Goal: Information Seeking & Learning: Find specific fact

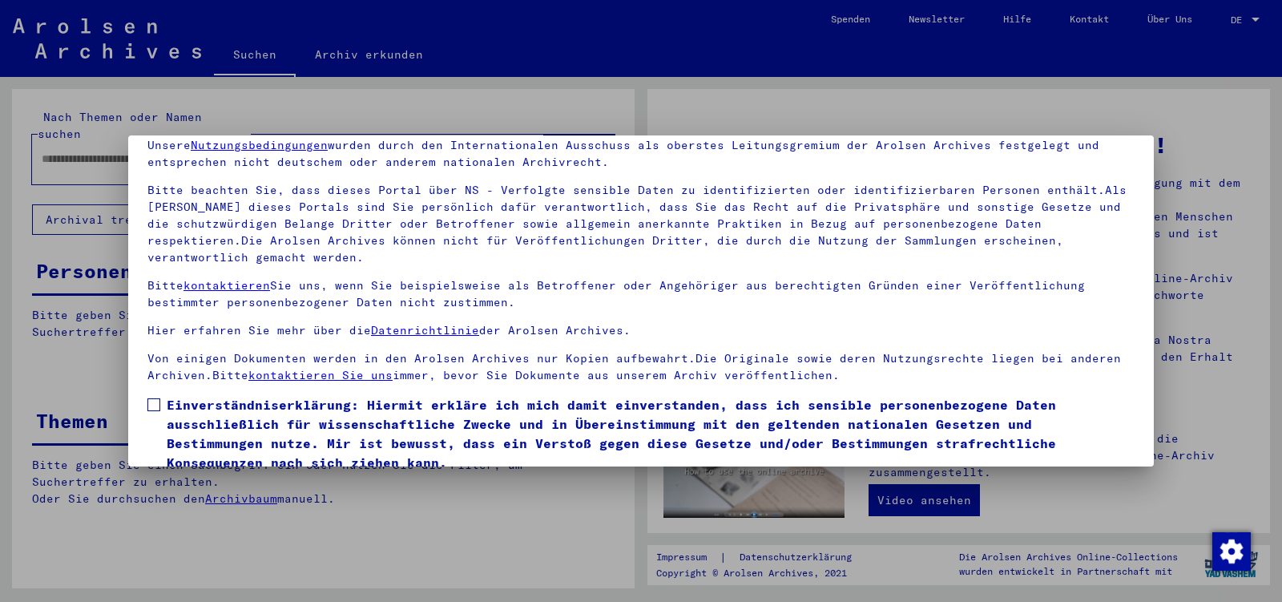
scroll to position [133, 0]
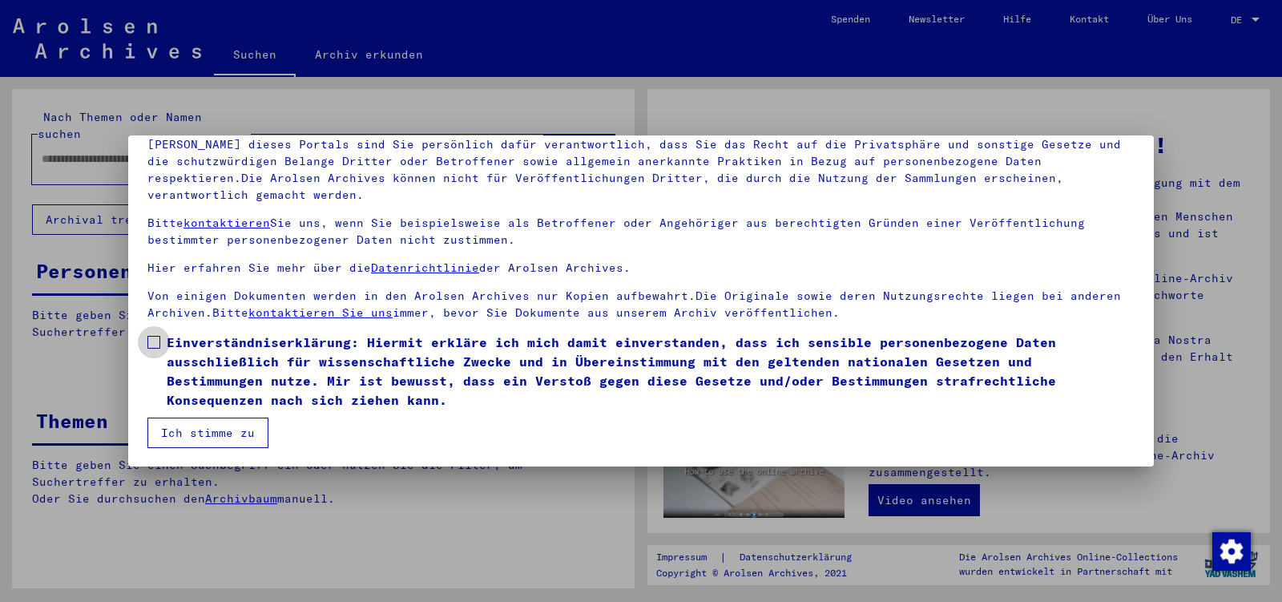
click at [159, 342] on span at bounding box center [153, 342] width 13 height 13
click at [182, 432] on button "Ich stimme zu" at bounding box center [207, 433] width 121 height 30
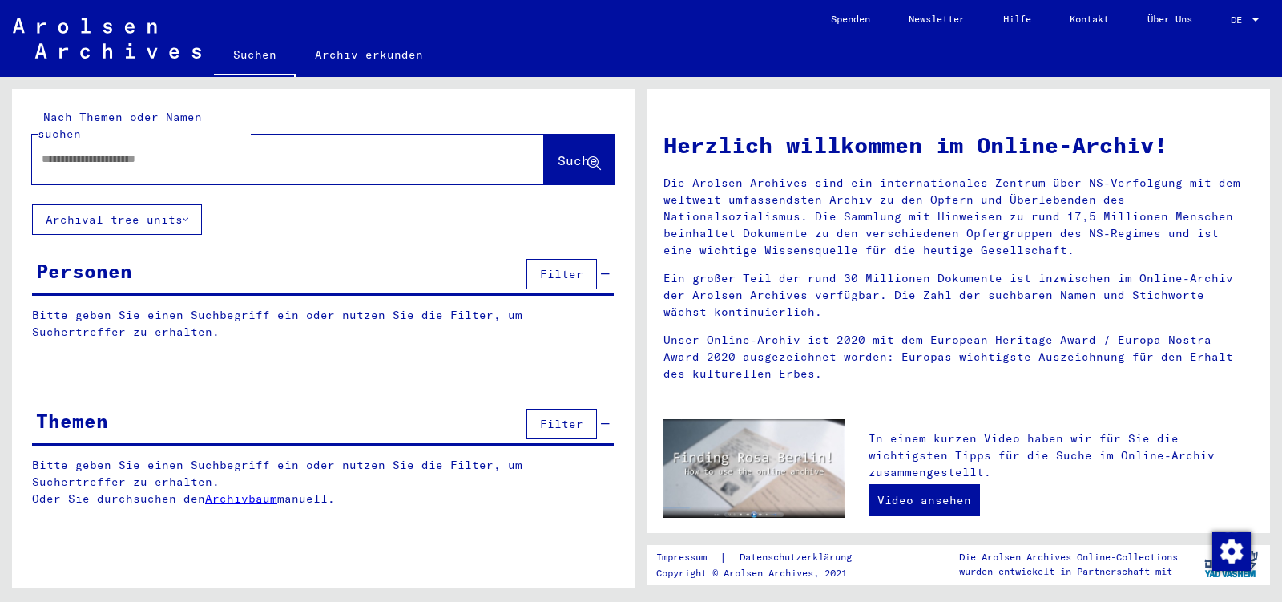
click at [117, 151] on input "text" at bounding box center [269, 159] width 454 height 17
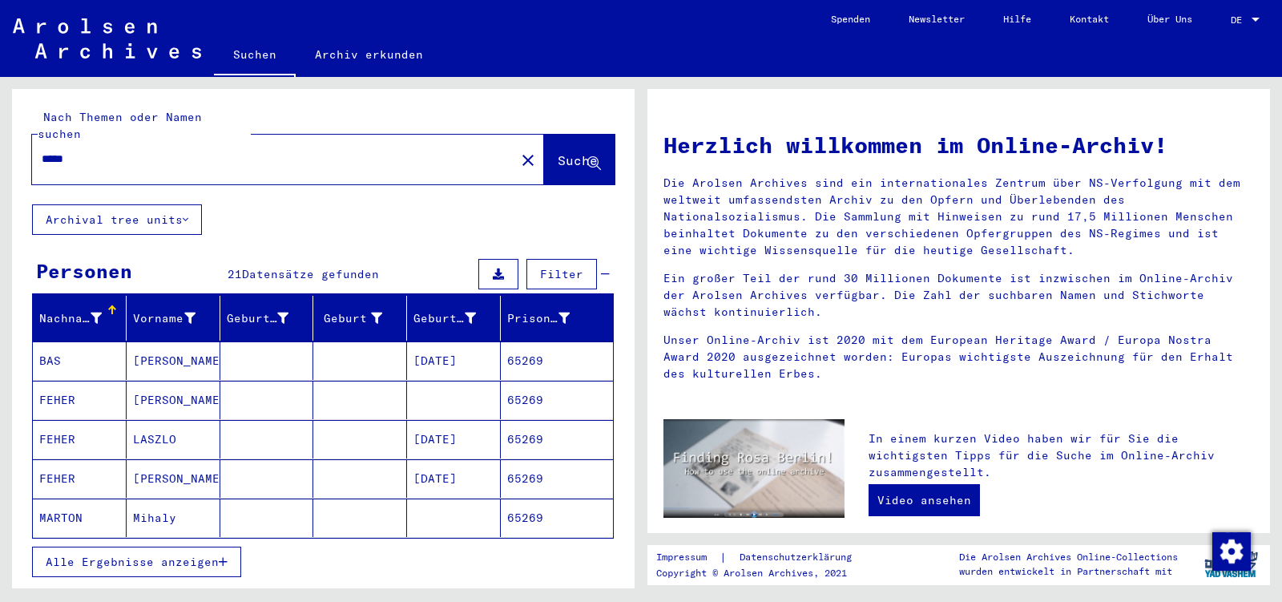
click at [202, 420] on mat-cell "LASZLO" at bounding box center [174, 439] width 94 height 38
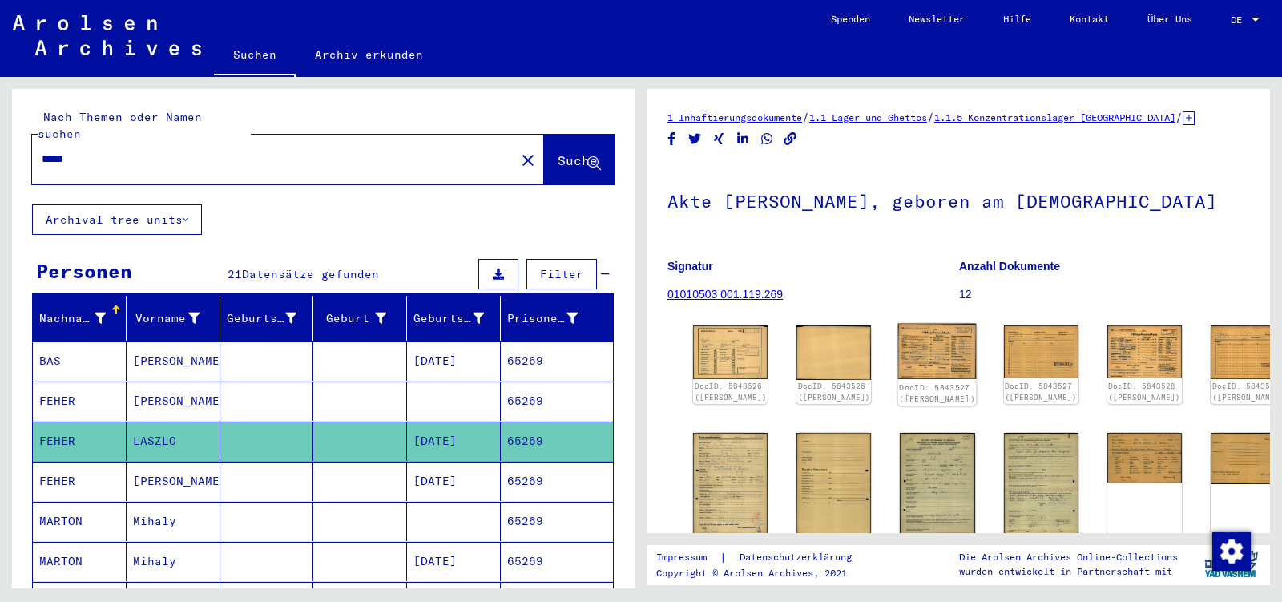
click at [904, 352] on img at bounding box center [937, 351] width 79 height 55
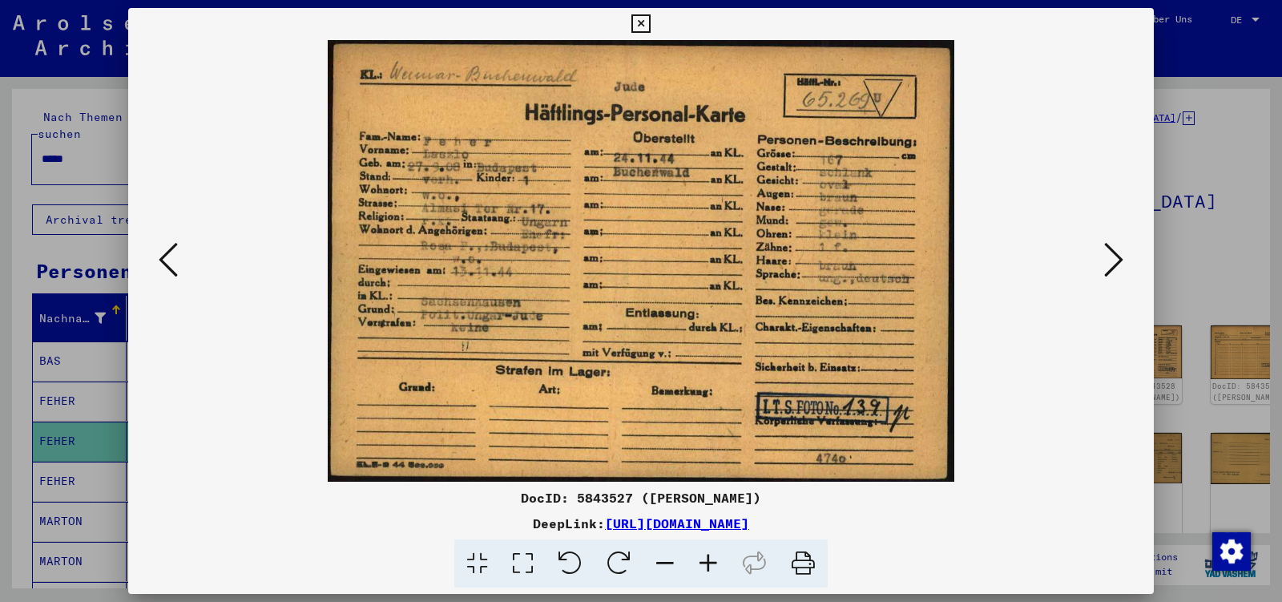
click at [1118, 263] on icon at bounding box center [1113, 259] width 19 height 38
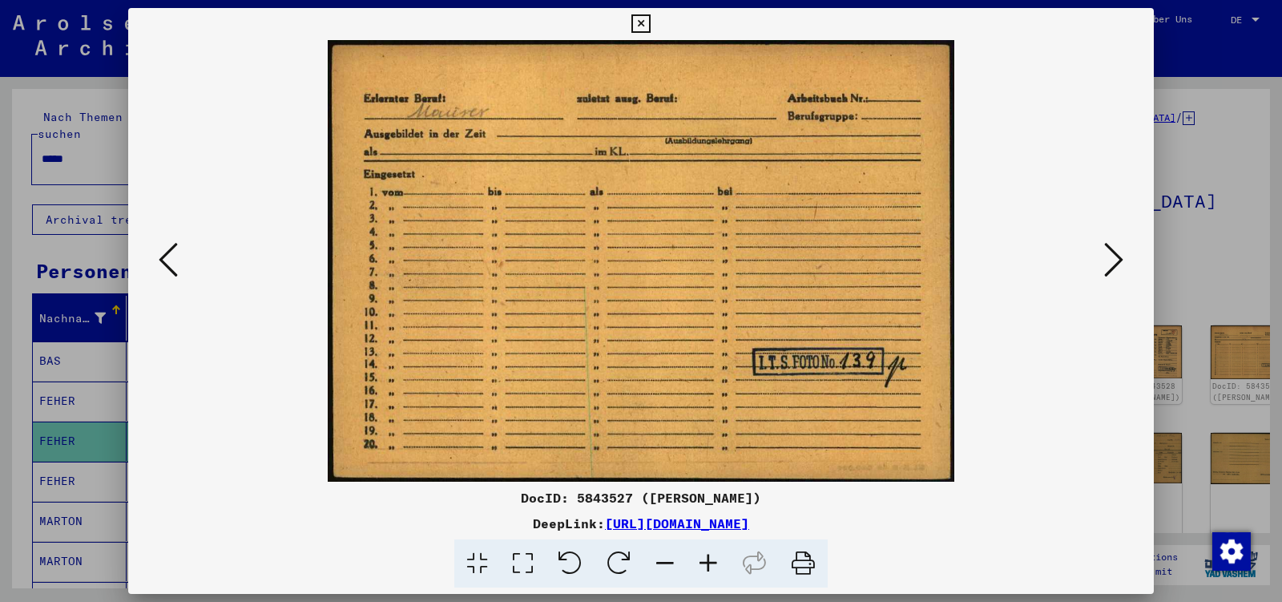
click at [1119, 259] on icon at bounding box center [1113, 259] width 19 height 38
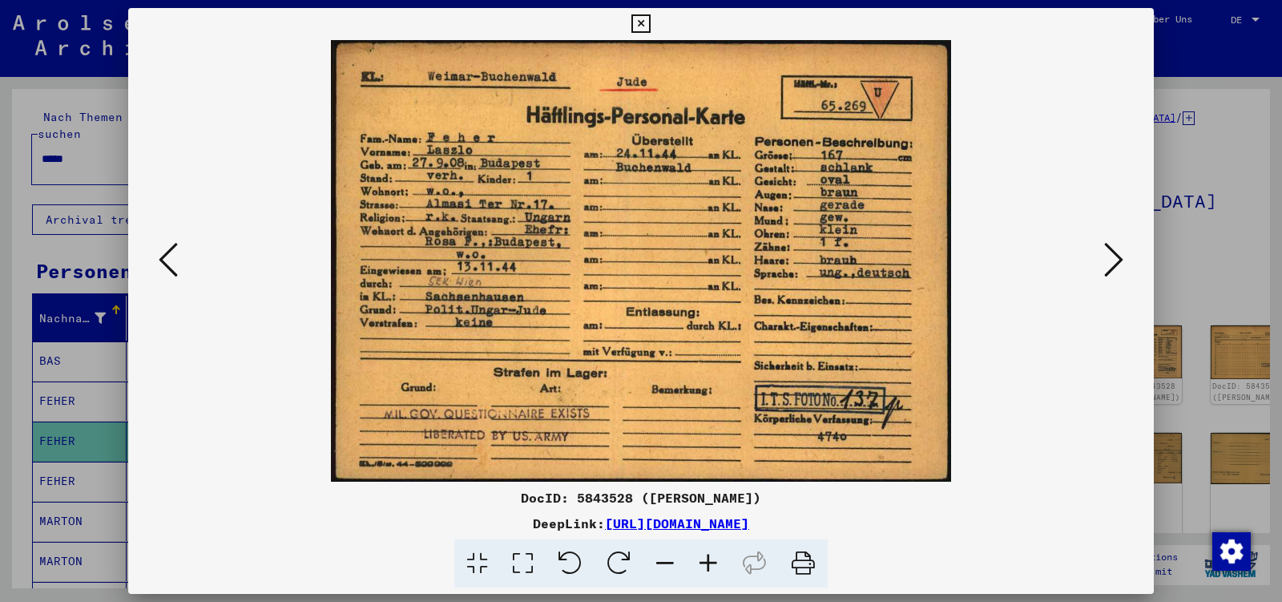
click at [1119, 259] on icon at bounding box center [1113, 259] width 19 height 38
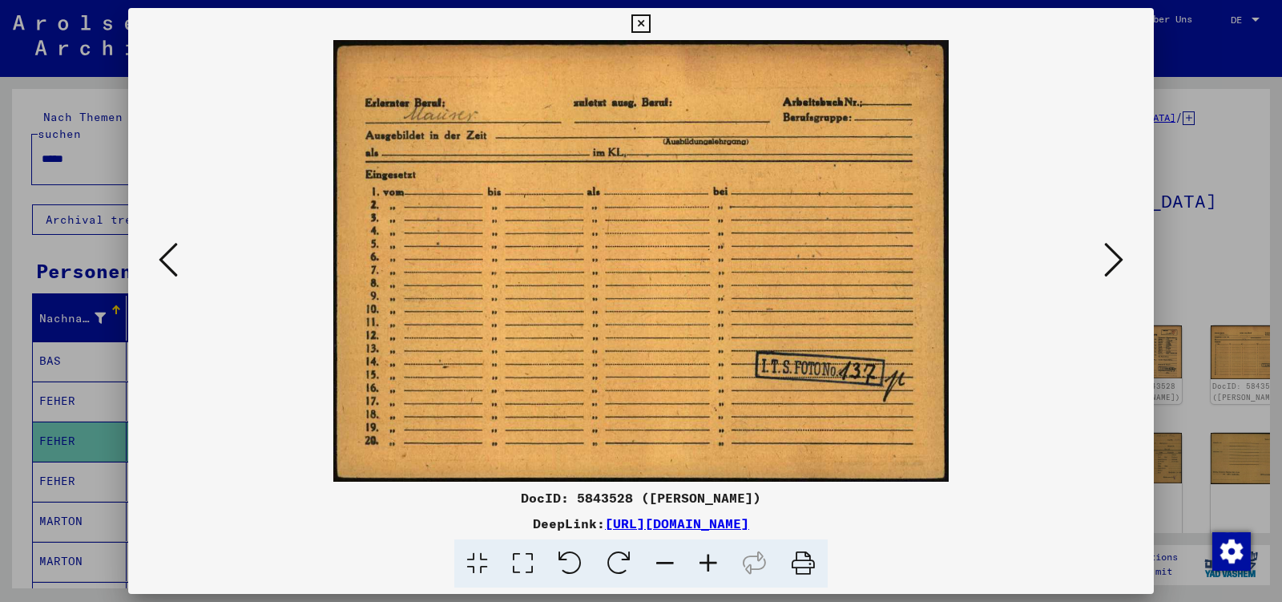
click at [1119, 259] on icon at bounding box center [1113, 259] width 19 height 38
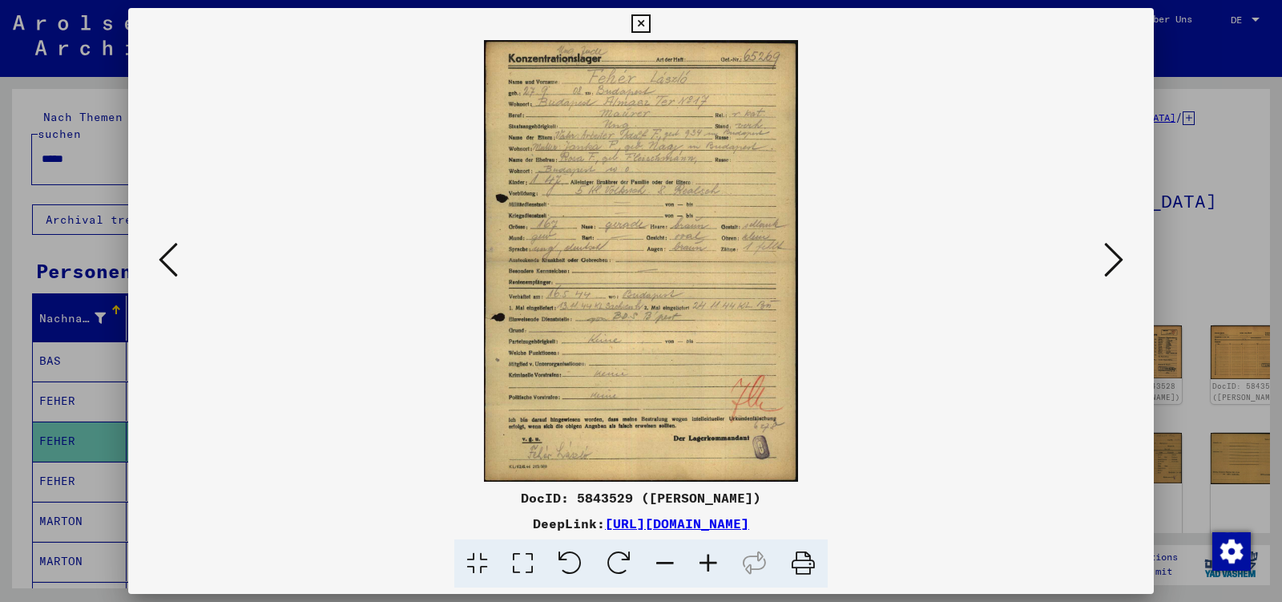
click at [1119, 259] on icon at bounding box center [1113, 259] width 19 height 38
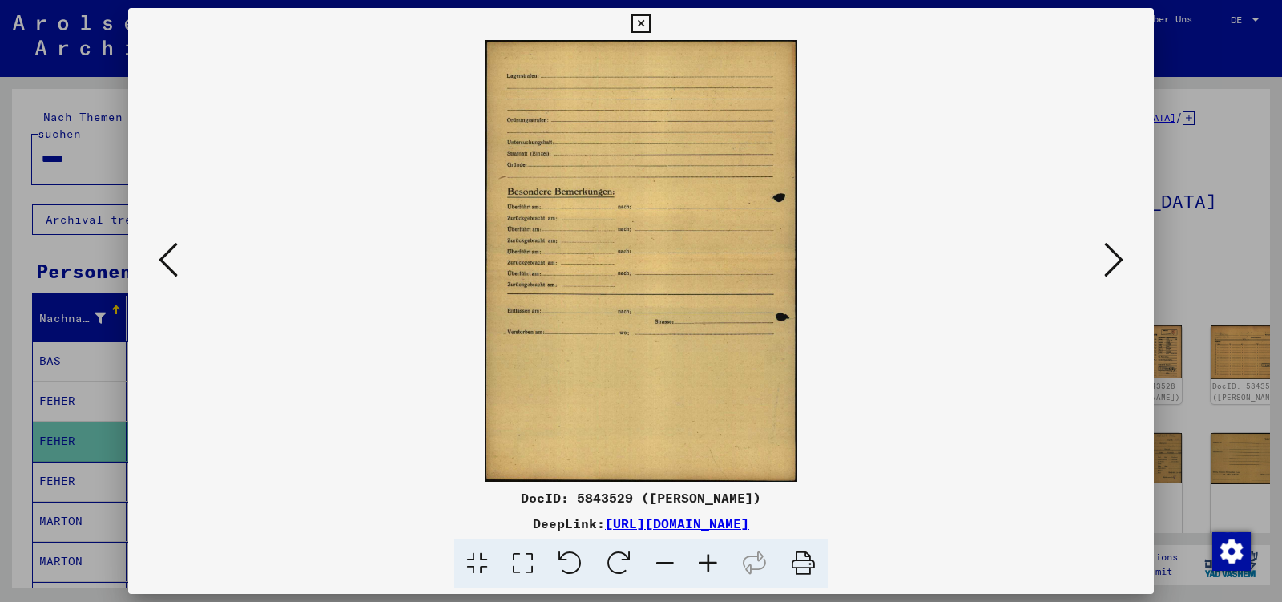
click at [1119, 259] on icon at bounding box center [1113, 259] width 19 height 38
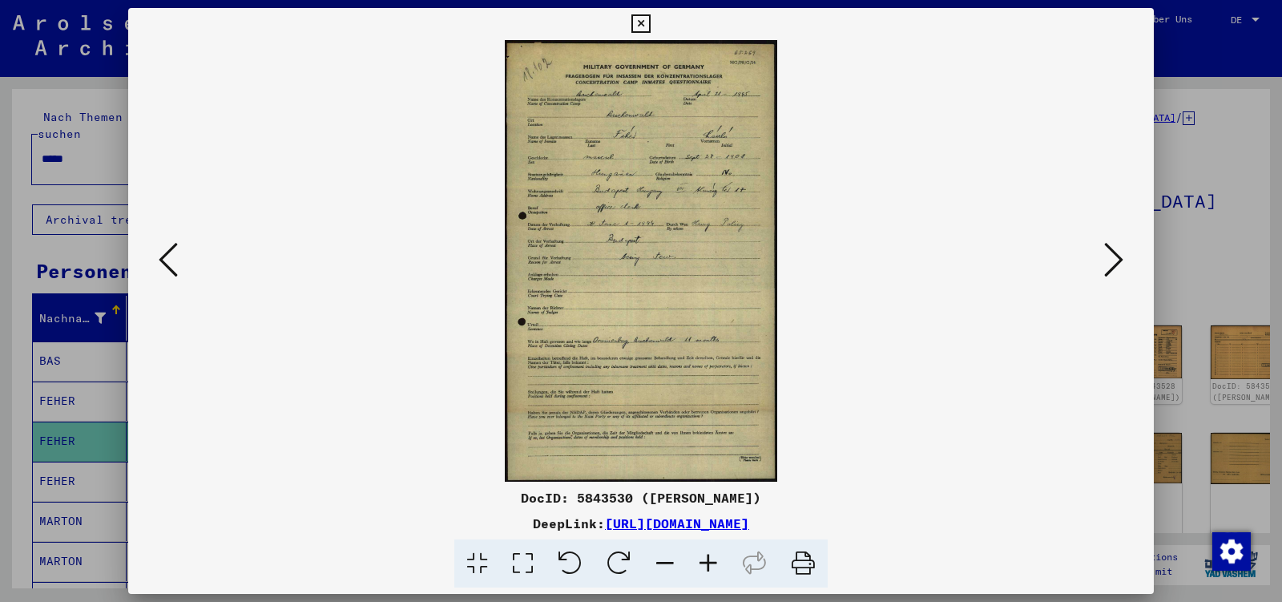
click at [1119, 259] on icon at bounding box center [1113, 259] width 19 height 38
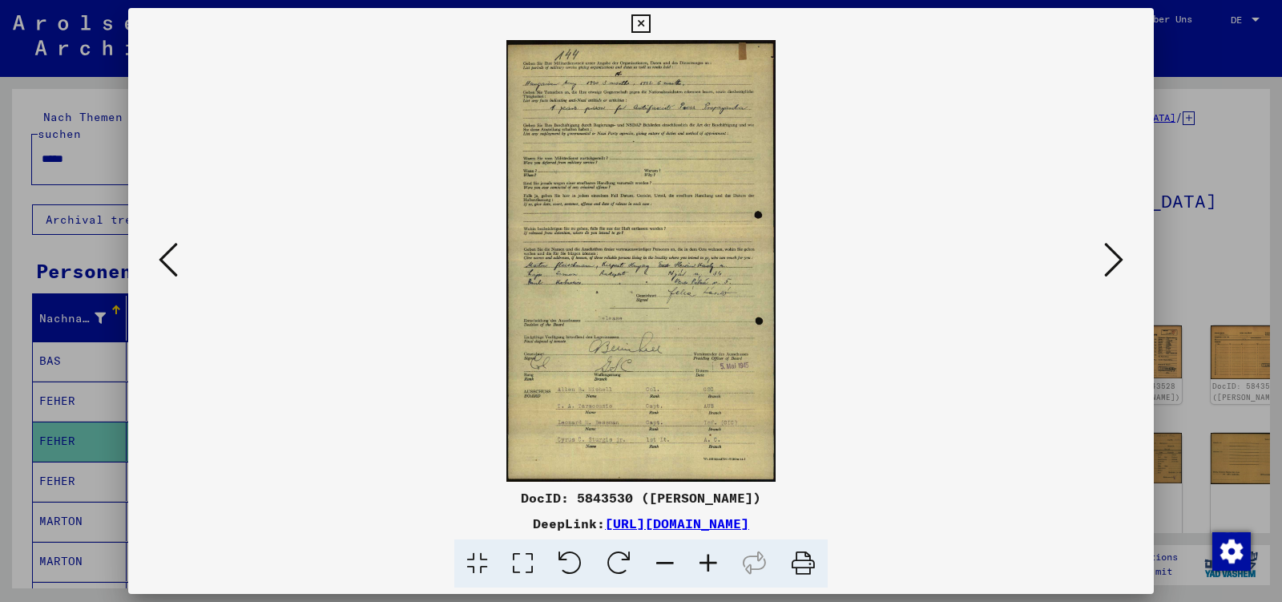
click at [1119, 259] on icon at bounding box center [1113, 259] width 19 height 38
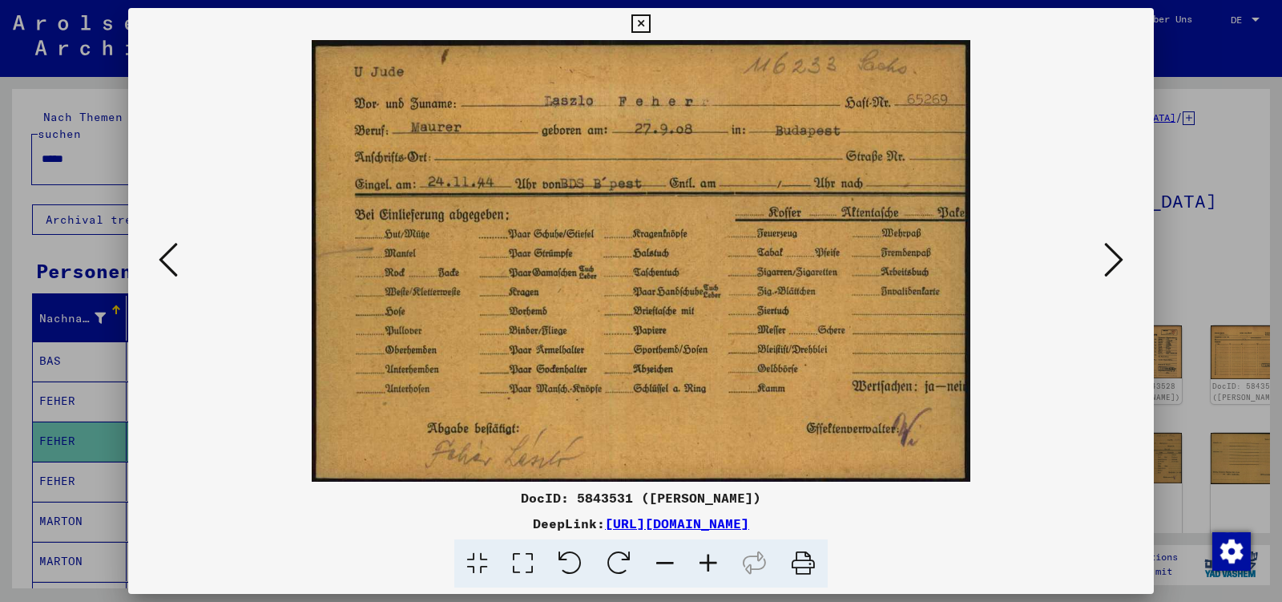
click at [1119, 259] on icon at bounding box center [1113, 259] width 19 height 38
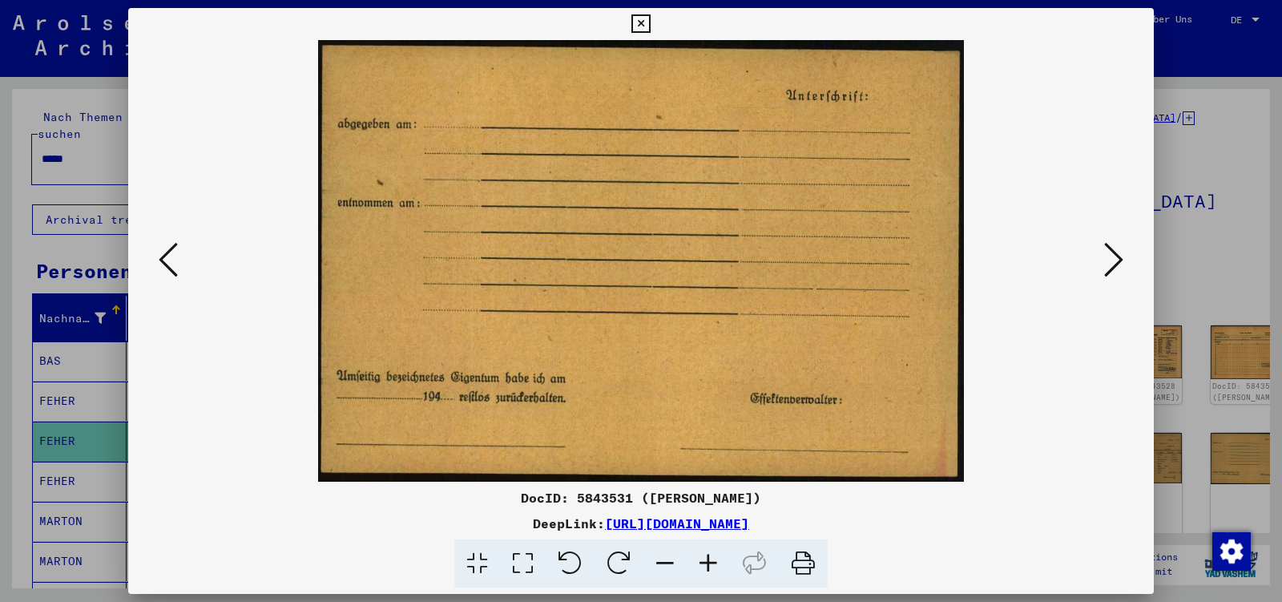
click at [1119, 259] on icon at bounding box center [1113, 259] width 19 height 38
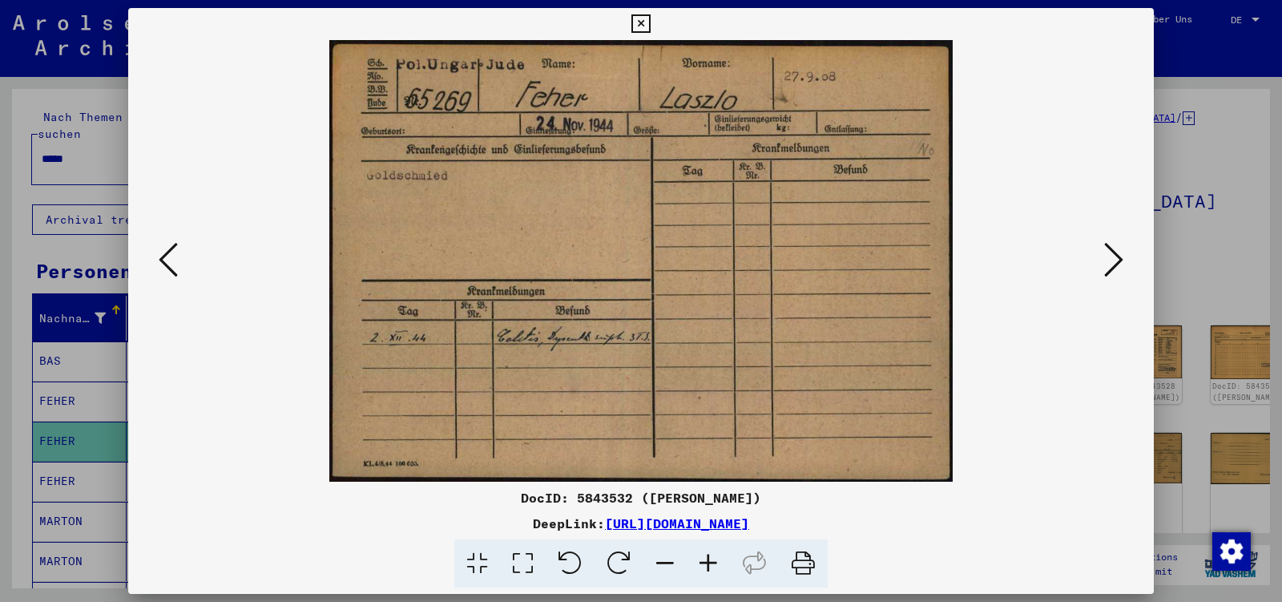
click at [1119, 259] on icon at bounding box center [1113, 259] width 19 height 38
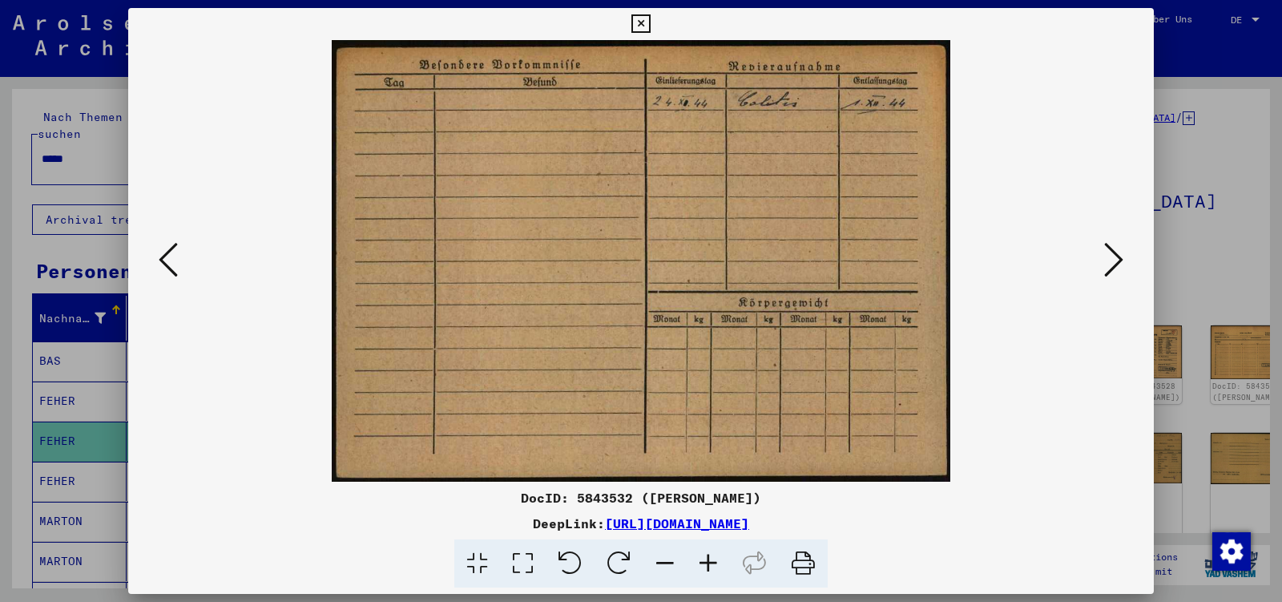
click at [1119, 259] on icon at bounding box center [1113, 259] width 19 height 38
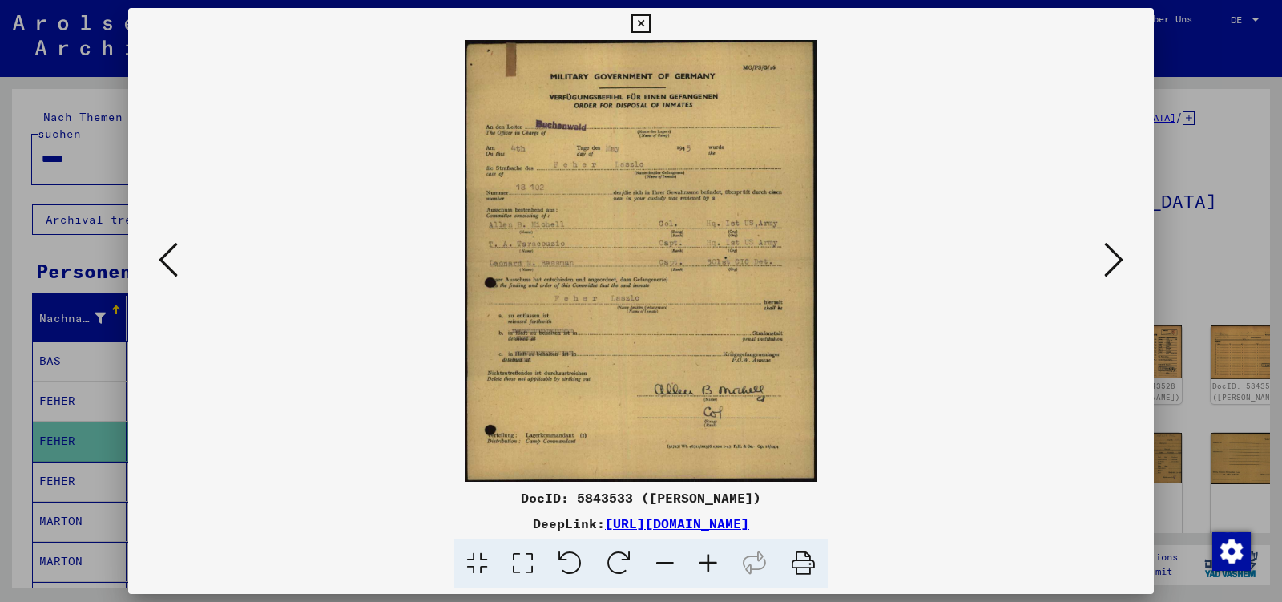
click at [1119, 259] on icon at bounding box center [1113, 259] width 19 height 38
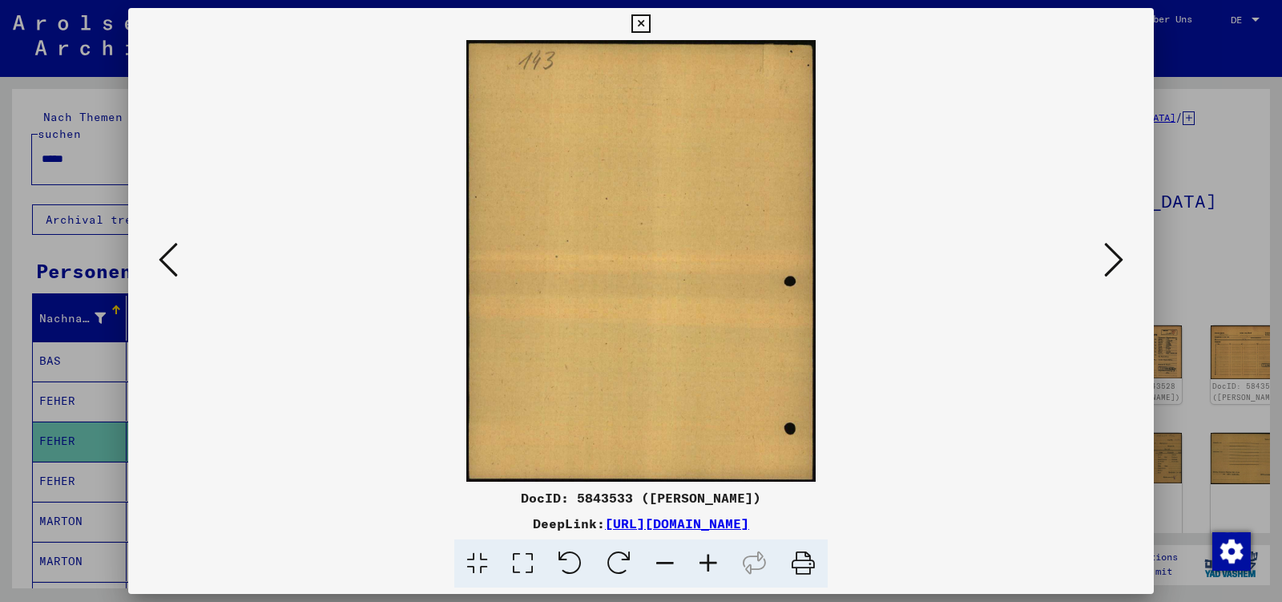
click at [1119, 259] on icon at bounding box center [1113, 259] width 19 height 38
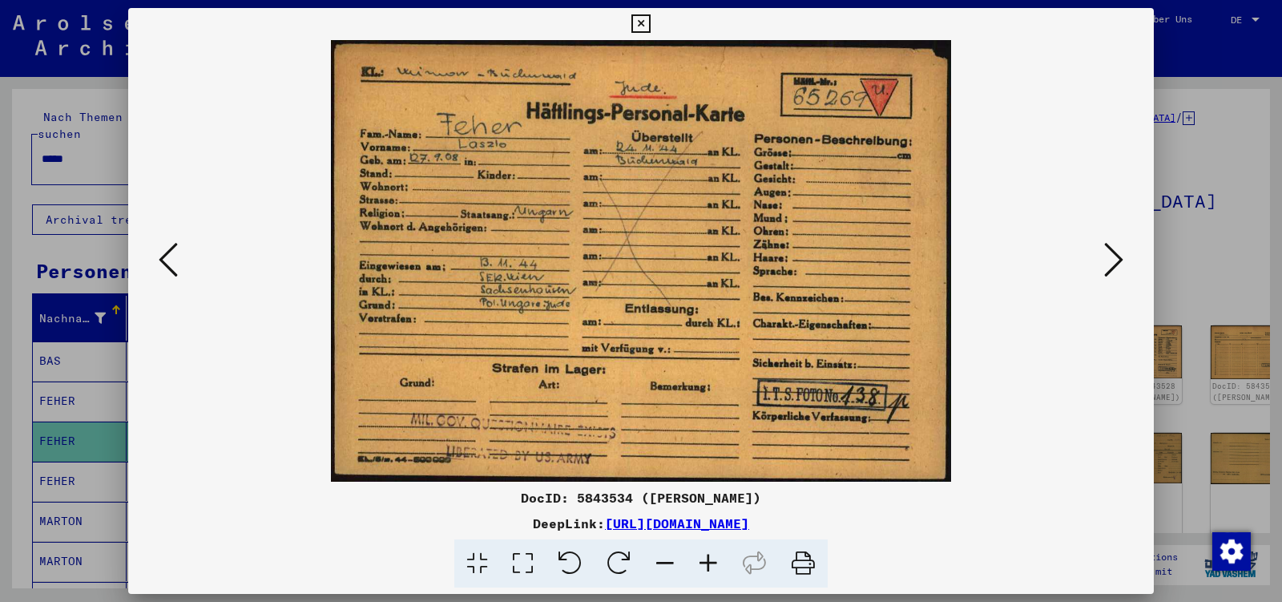
click at [1119, 259] on icon at bounding box center [1113, 259] width 19 height 38
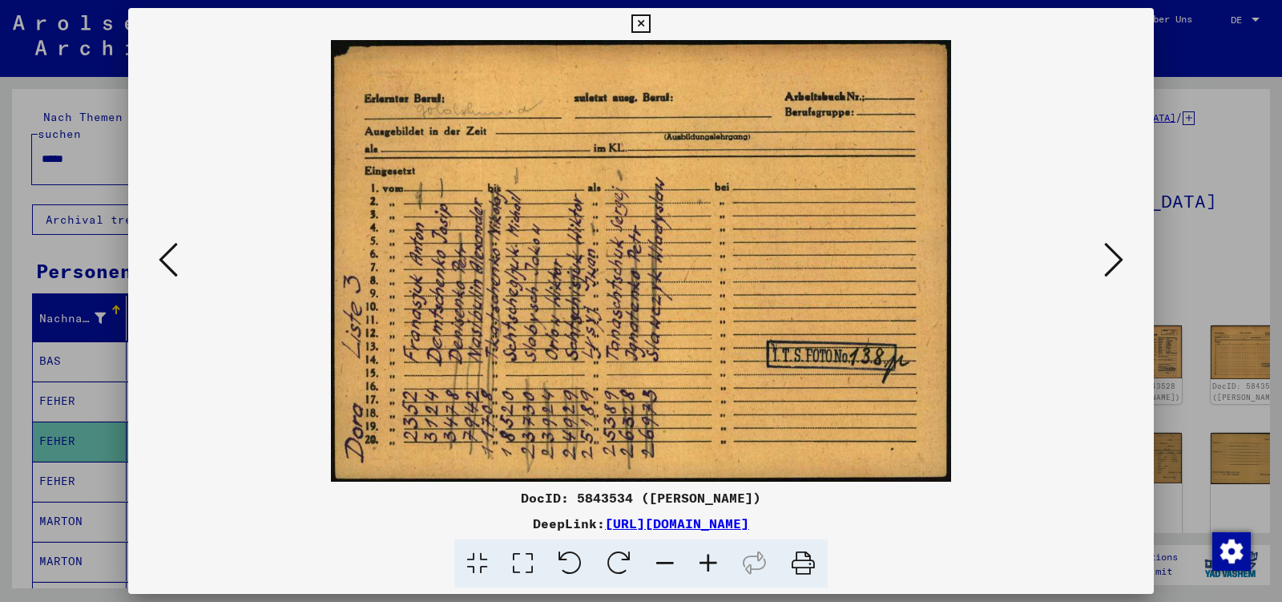
click at [1119, 259] on icon at bounding box center [1113, 259] width 19 height 38
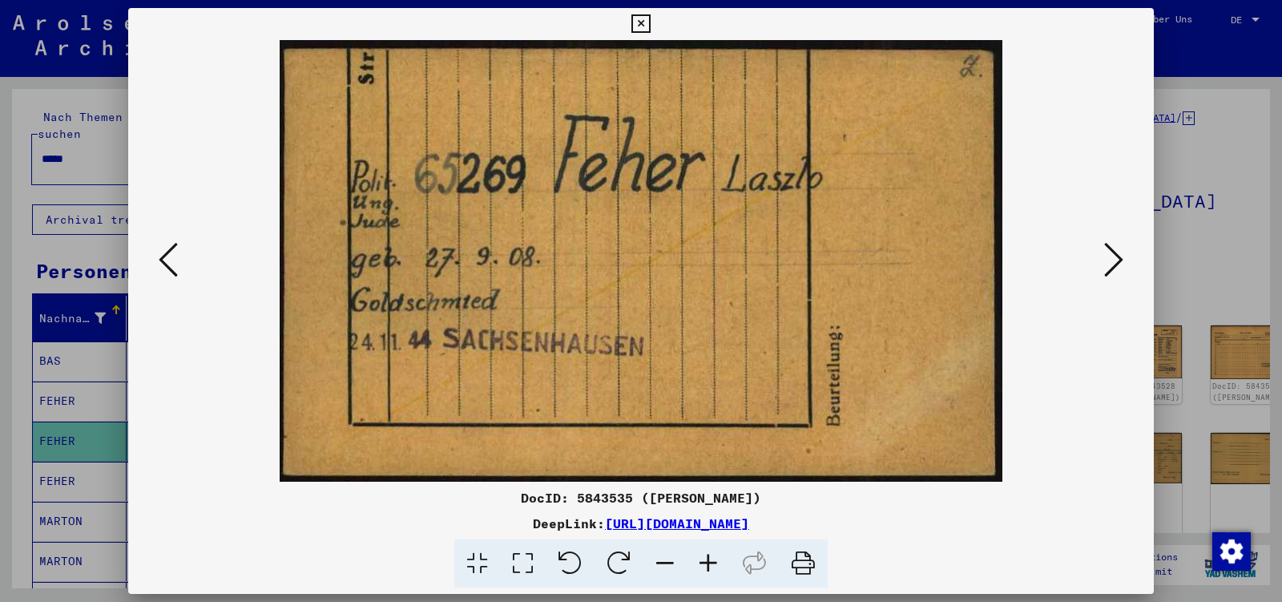
click at [168, 260] on icon at bounding box center [168, 259] width 19 height 38
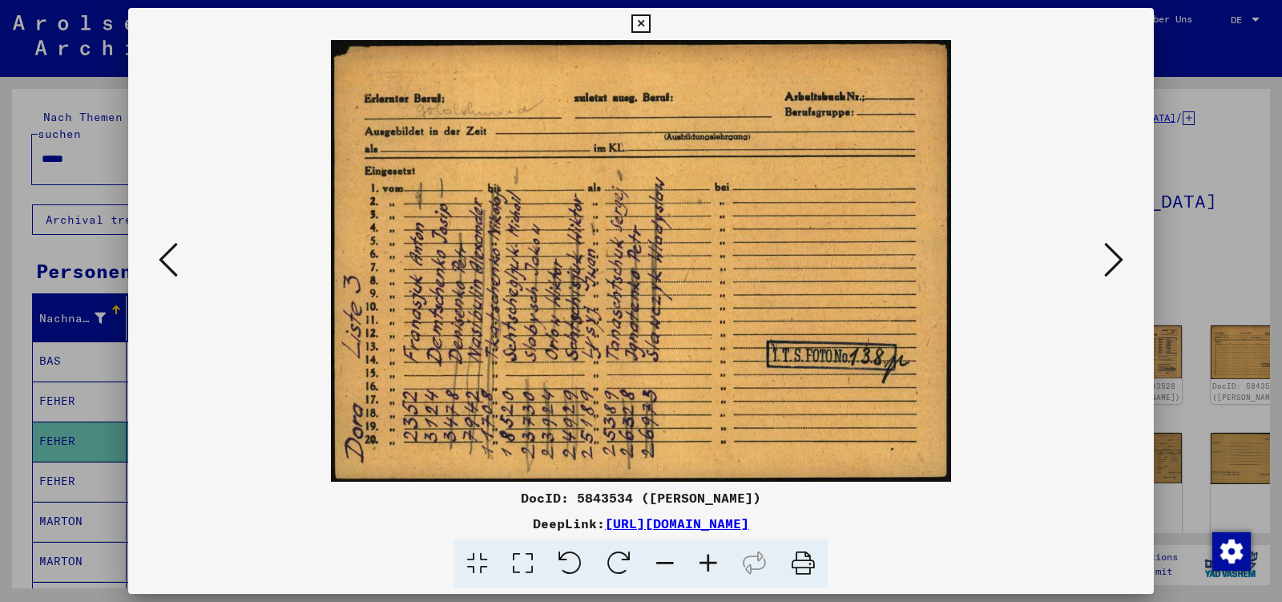
click at [1104, 266] on button at bounding box center [1113, 261] width 29 height 46
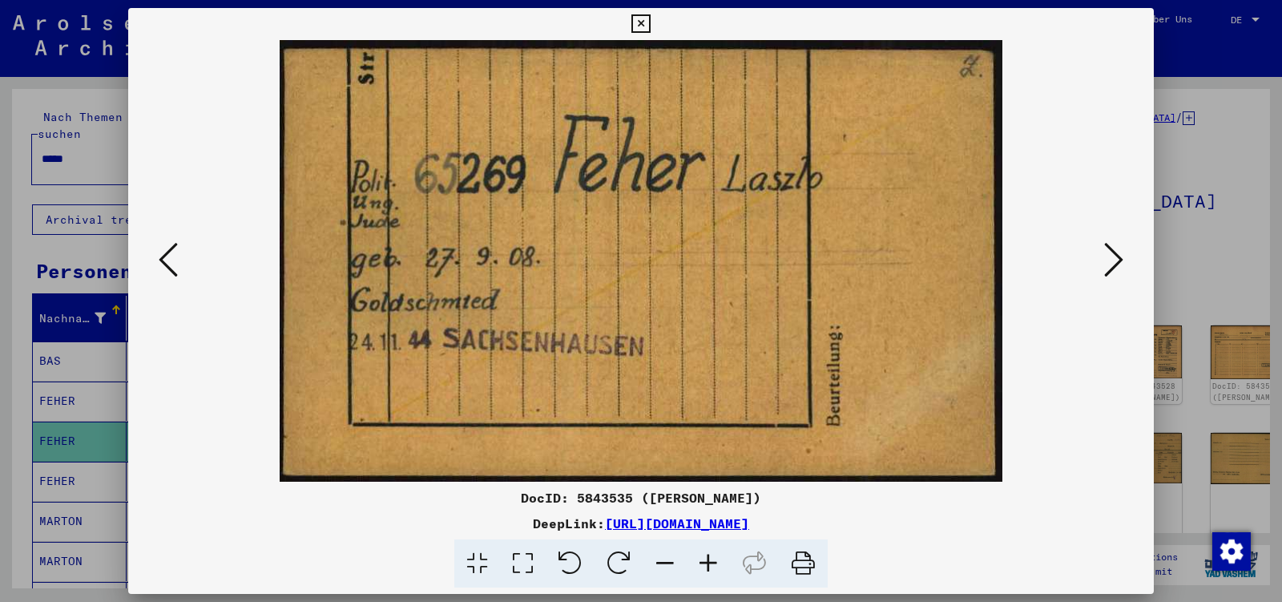
click at [1104, 266] on button at bounding box center [1113, 261] width 29 height 46
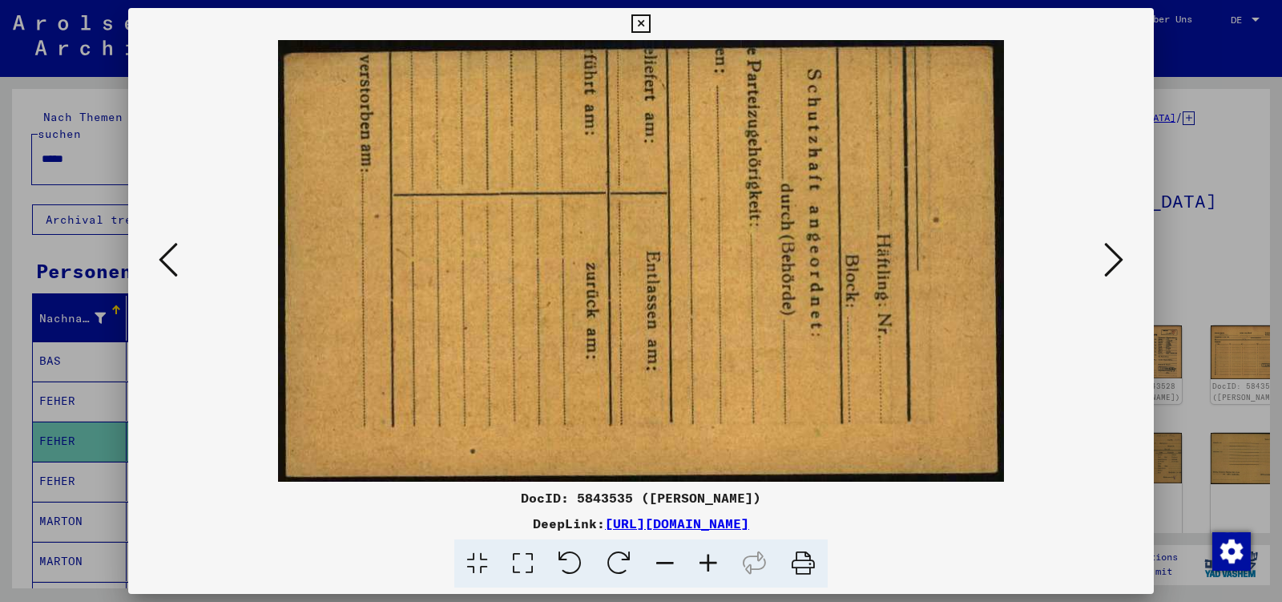
click at [1104, 266] on button at bounding box center [1113, 261] width 29 height 46
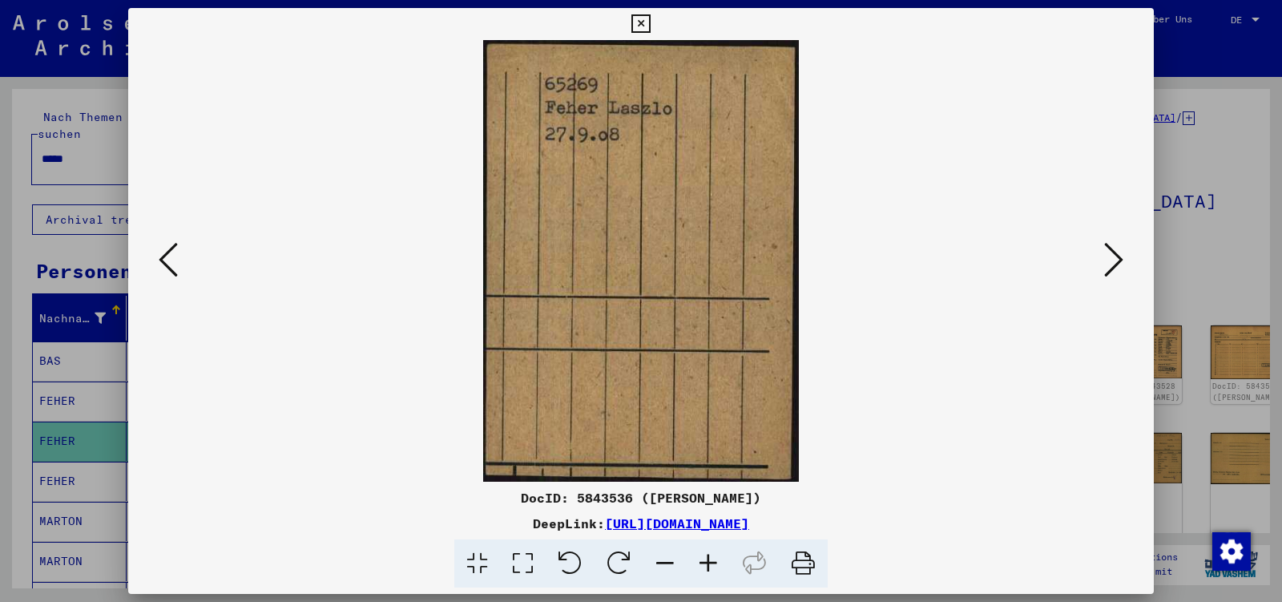
click at [1104, 266] on button at bounding box center [1113, 261] width 29 height 46
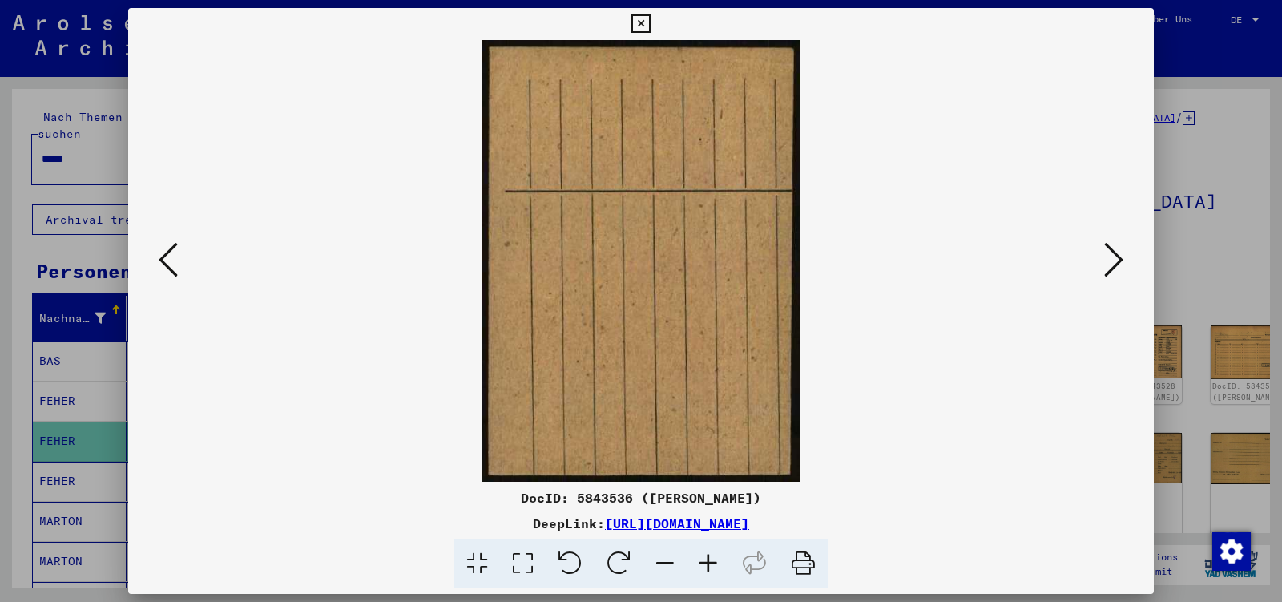
click at [1104, 266] on button at bounding box center [1113, 261] width 29 height 46
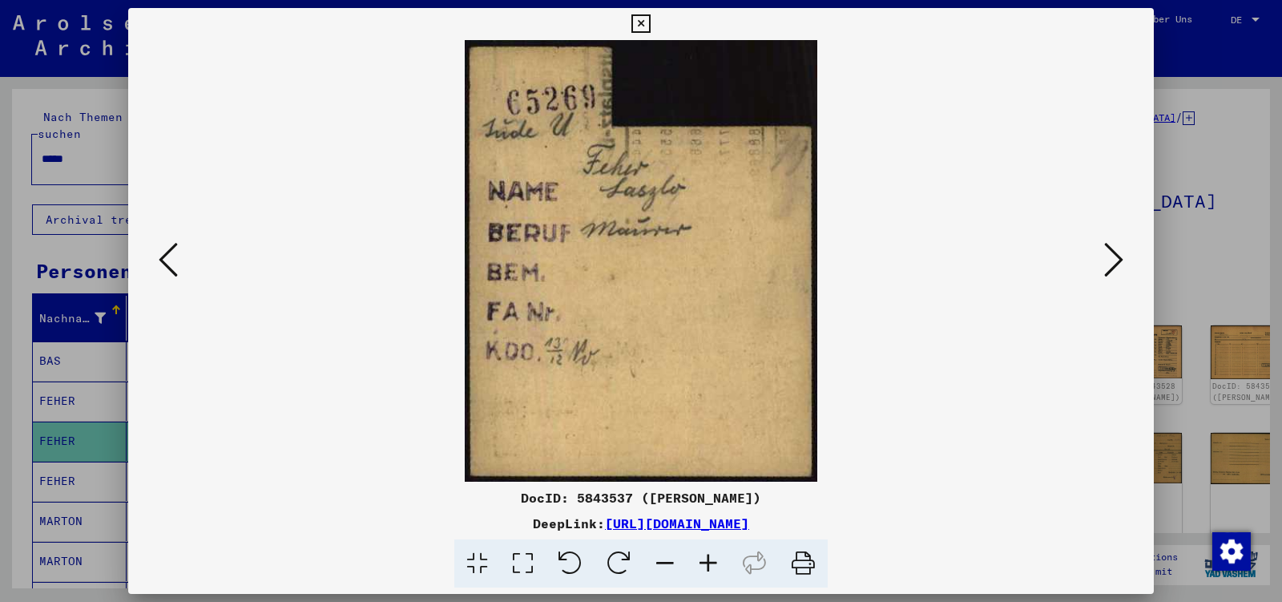
click at [1104, 266] on button at bounding box center [1113, 261] width 29 height 46
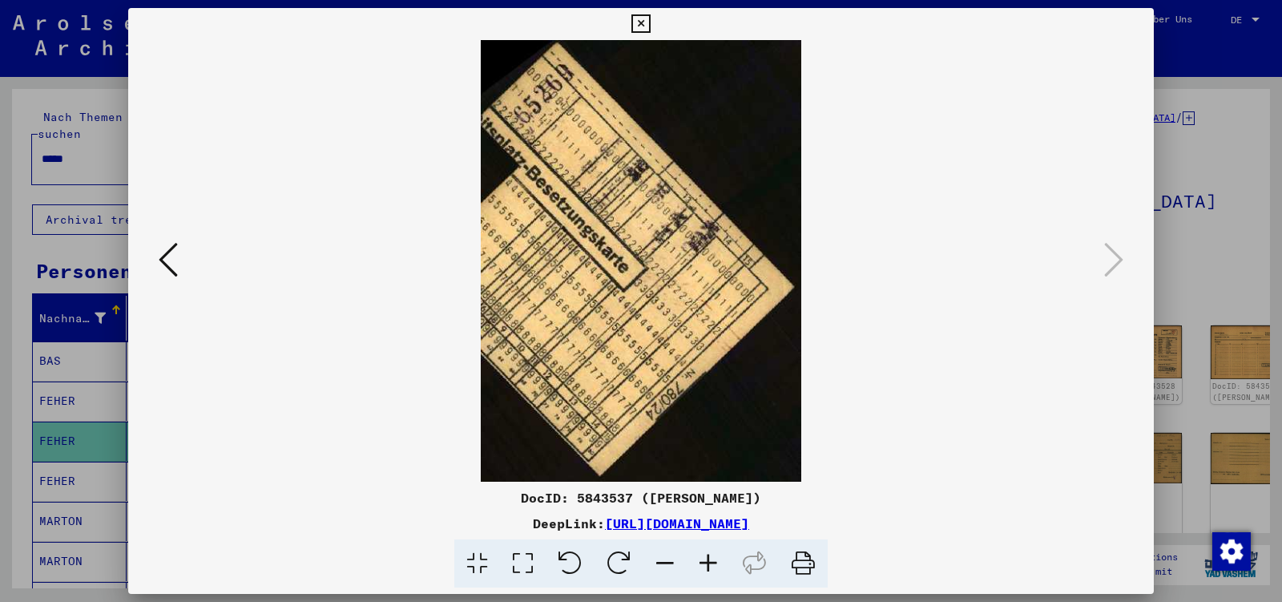
click at [650, 28] on icon at bounding box center [640, 23] width 18 height 19
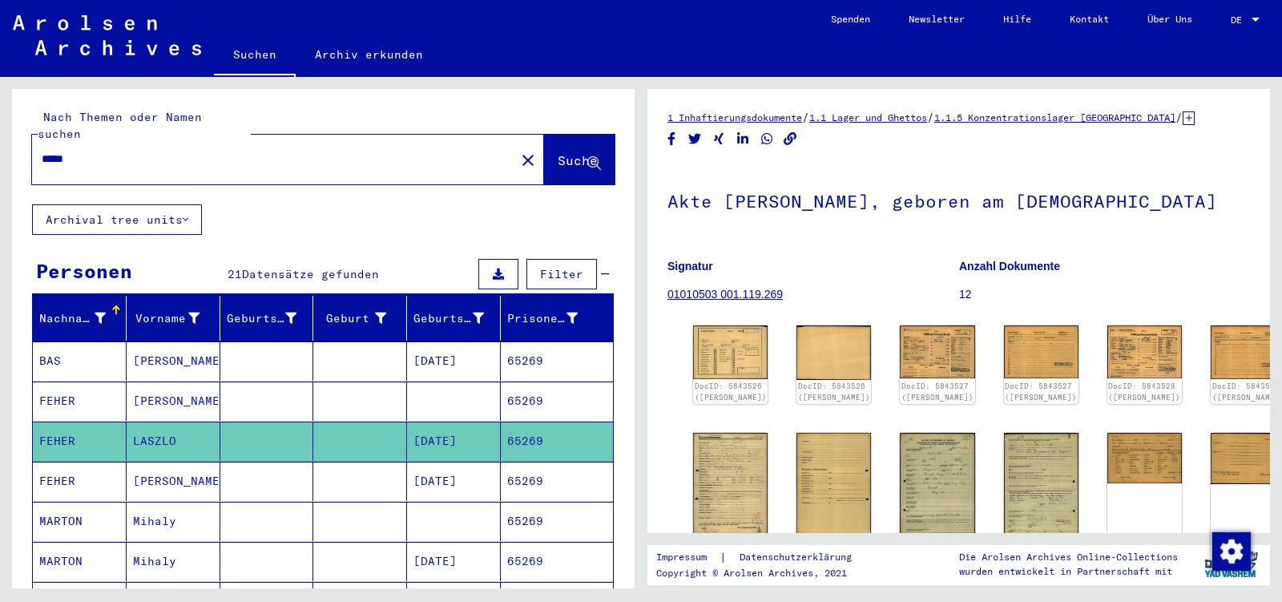
click at [104, 151] on input "*****" at bounding box center [274, 159] width 464 height 17
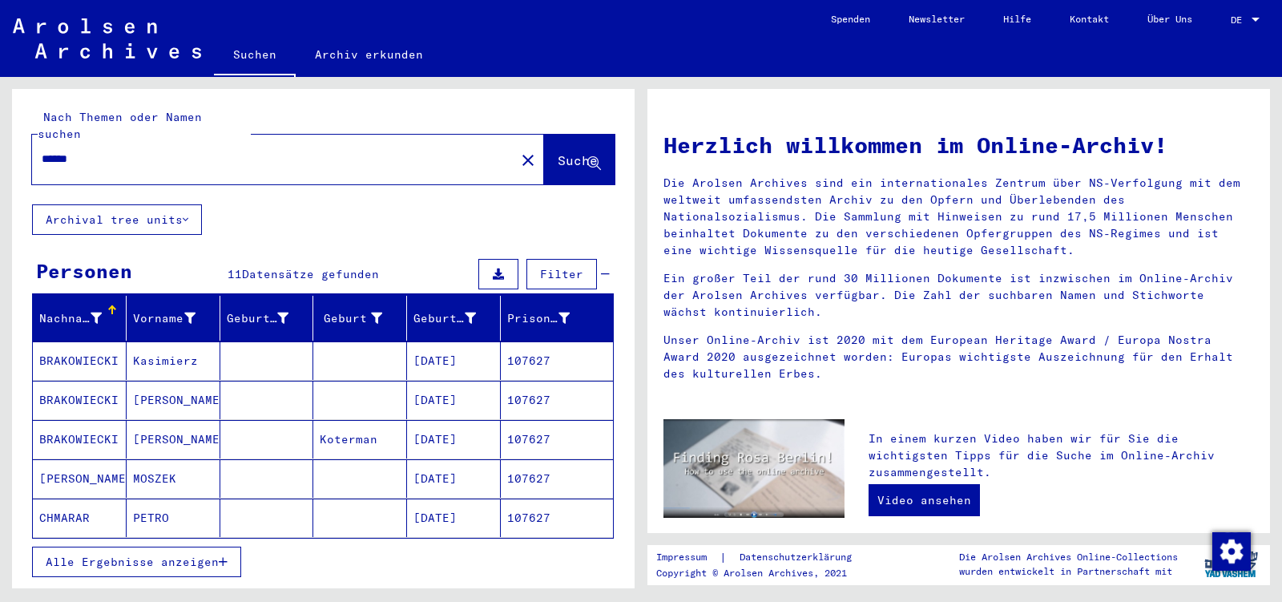
click at [135, 550] on button "Alle Ergebnisse anzeigen" at bounding box center [136, 562] width 209 height 30
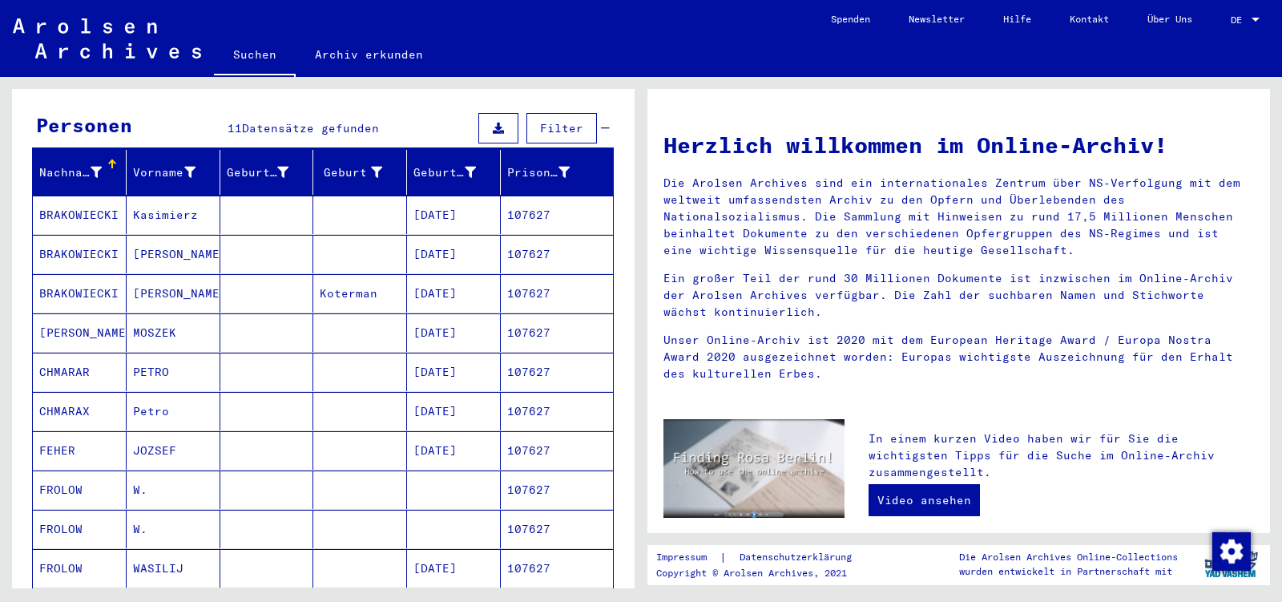
scroll to position [252, 0]
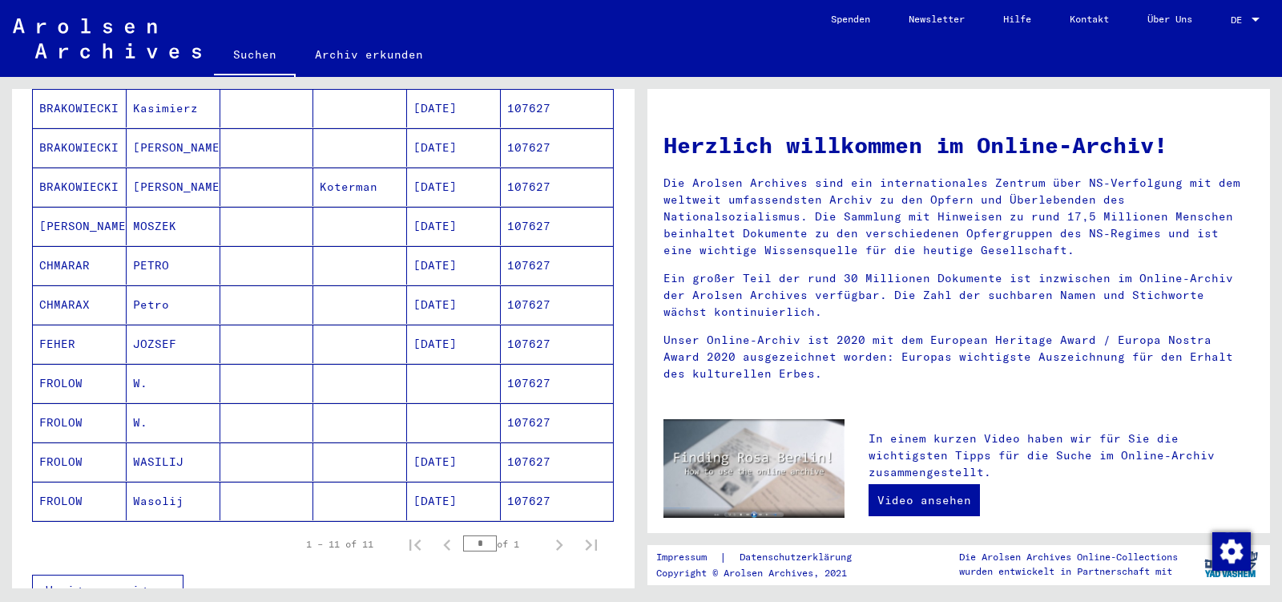
click at [184, 325] on mat-cell "JOZSEF" at bounding box center [174, 344] width 94 height 38
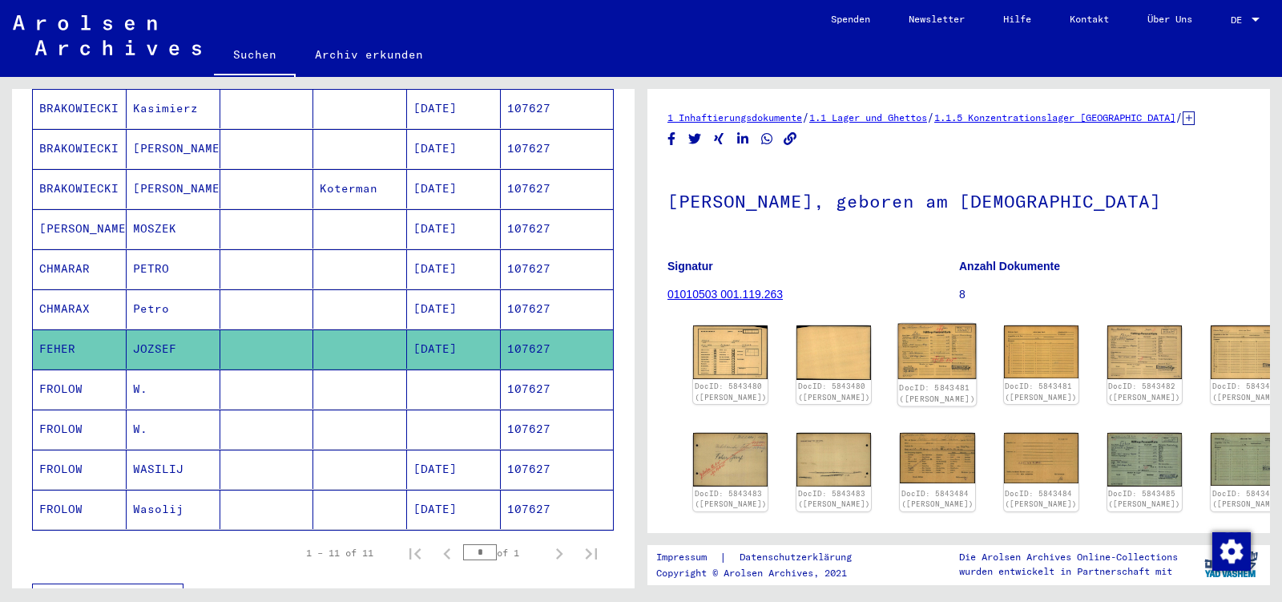
click at [909, 337] on img at bounding box center [937, 352] width 79 height 56
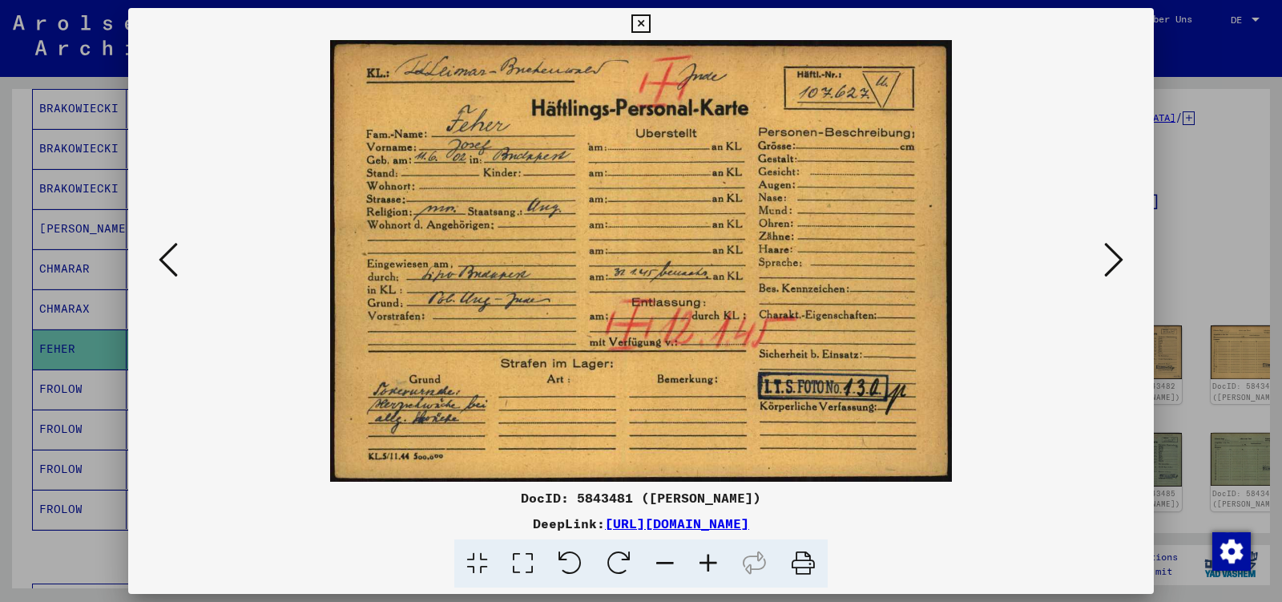
click at [1120, 260] on icon at bounding box center [1113, 259] width 19 height 38
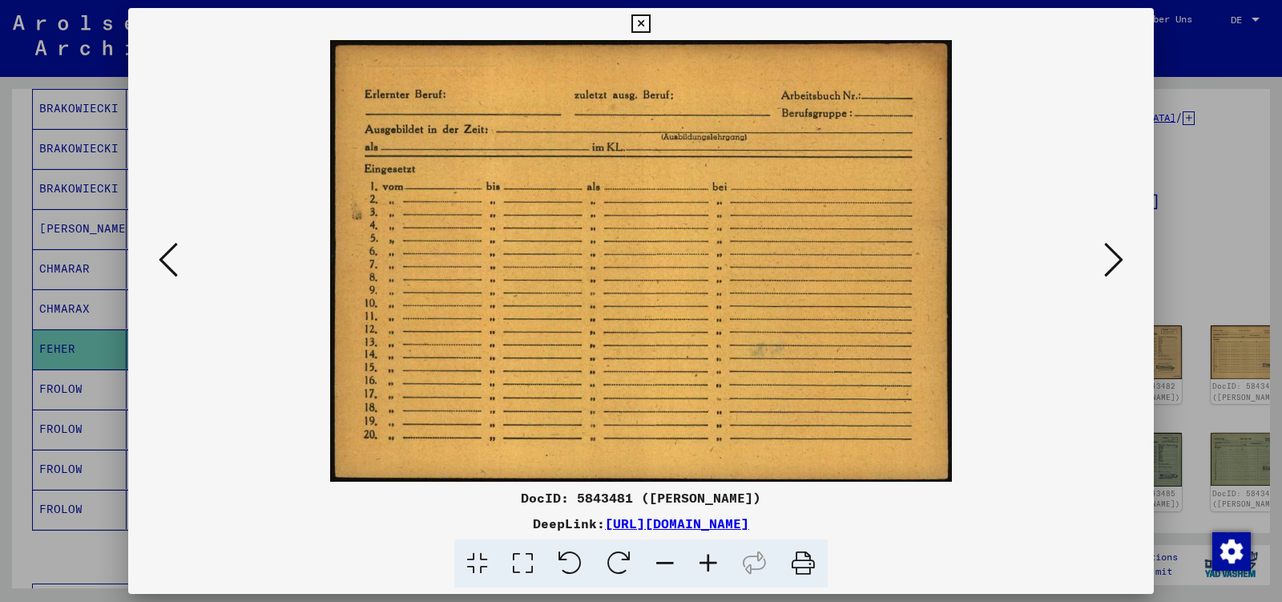
click at [1119, 261] on icon at bounding box center [1113, 259] width 19 height 38
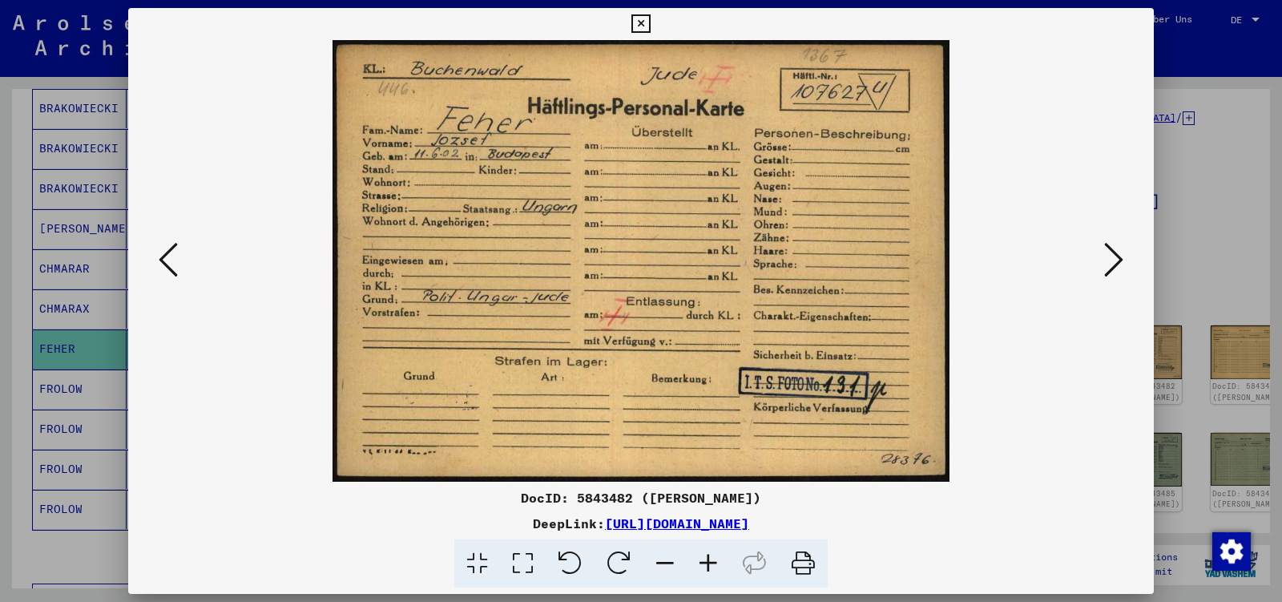
click at [1119, 261] on icon at bounding box center [1113, 259] width 19 height 38
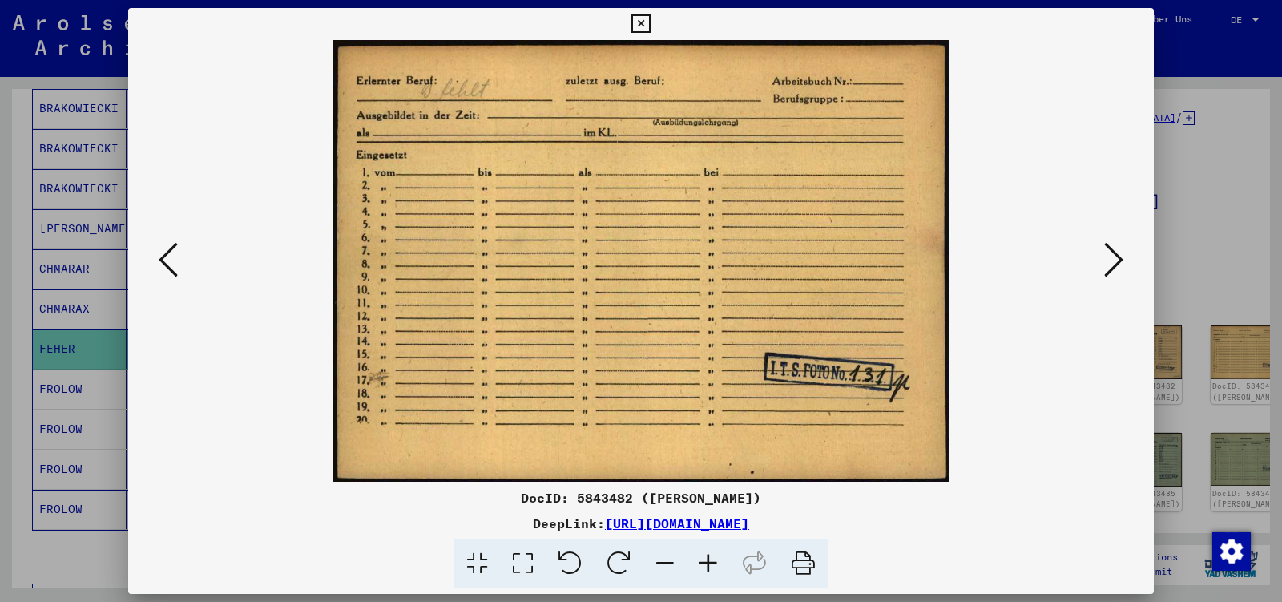
click at [1119, 261] on icon at bounding box center [1113, 259] width 19 height 38
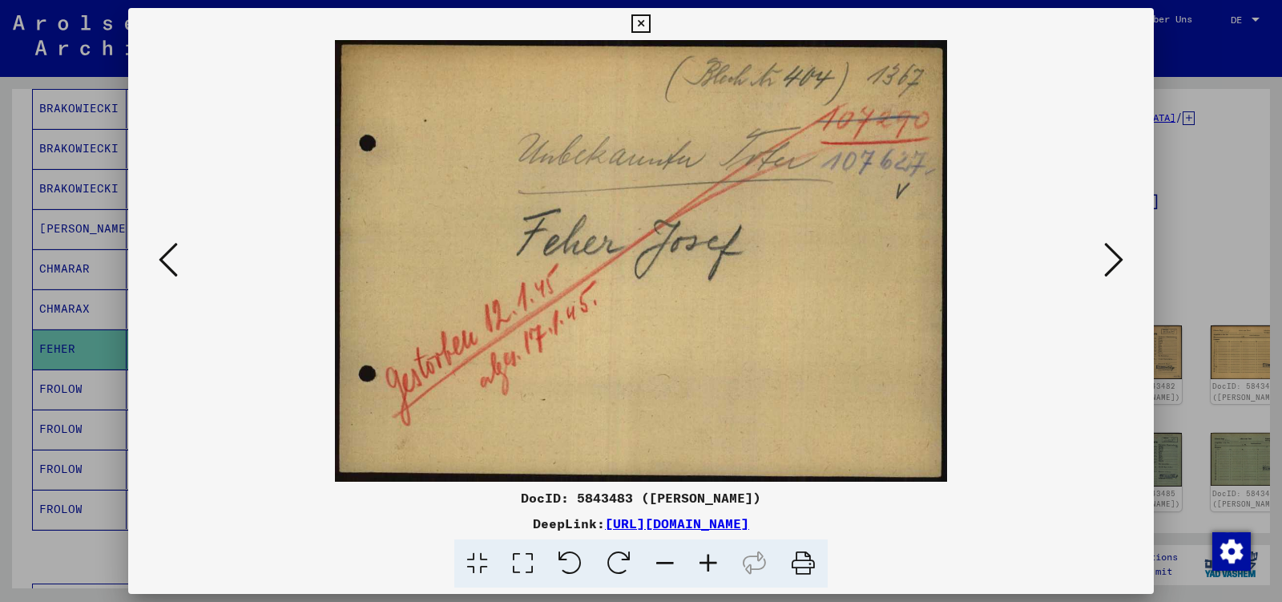
click at [1119, 261] on icon at bounding box center [1113, 259] width 19 height 38
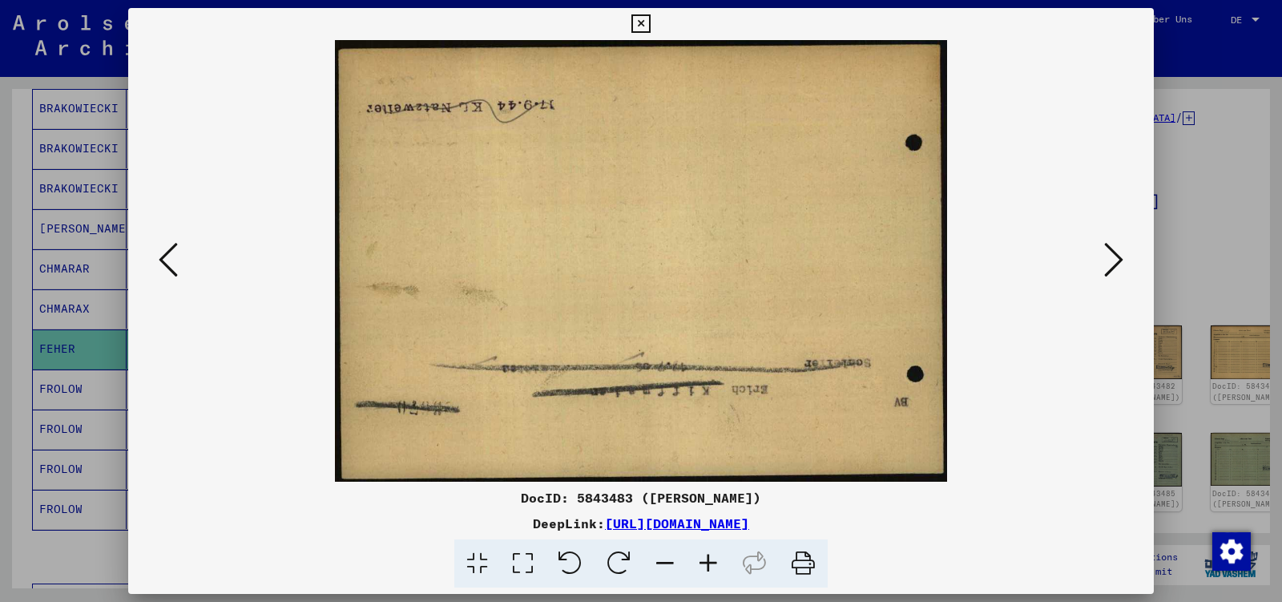
click at [1119, 261] on icon at bounding box center [1113, 259] width 19 height 38
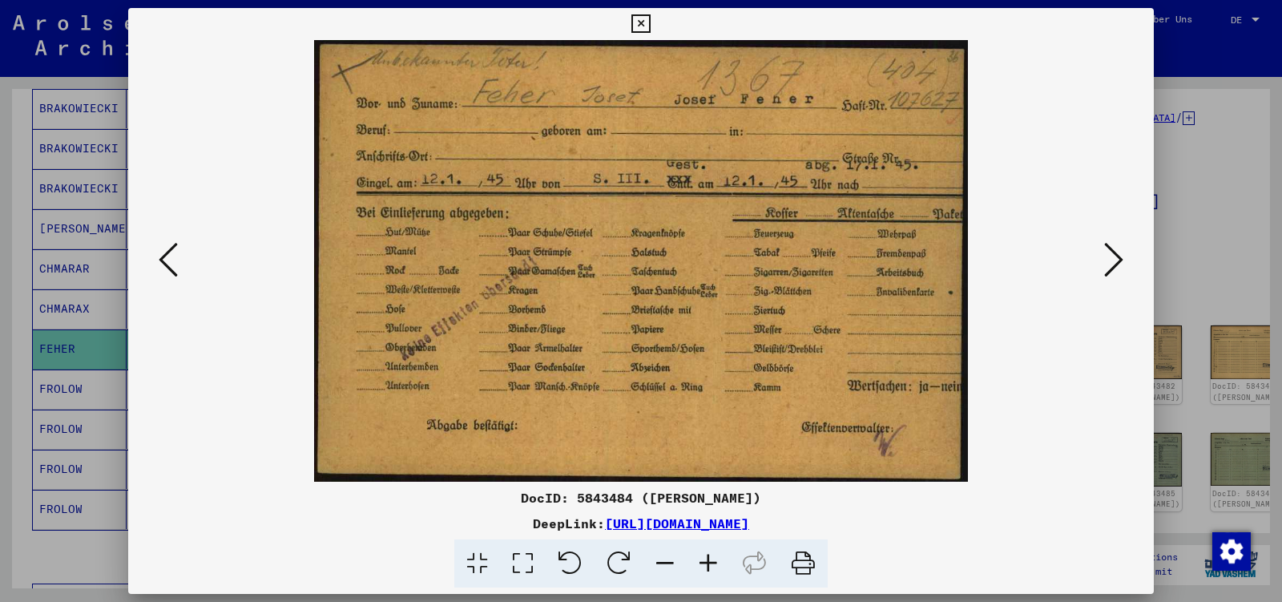
click at [1119, 261] on icon at bounding box center [1113, 259] width 19 height 38
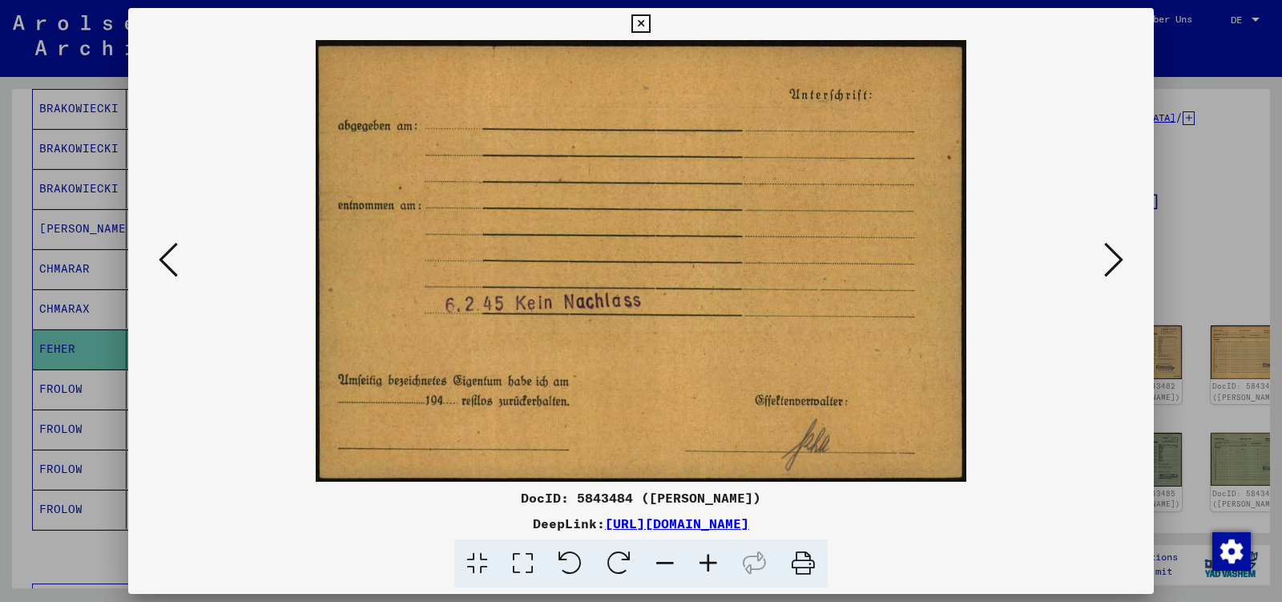
click at [1119, 261] on icon at bounding box center [1113, 259] width 19 height 38
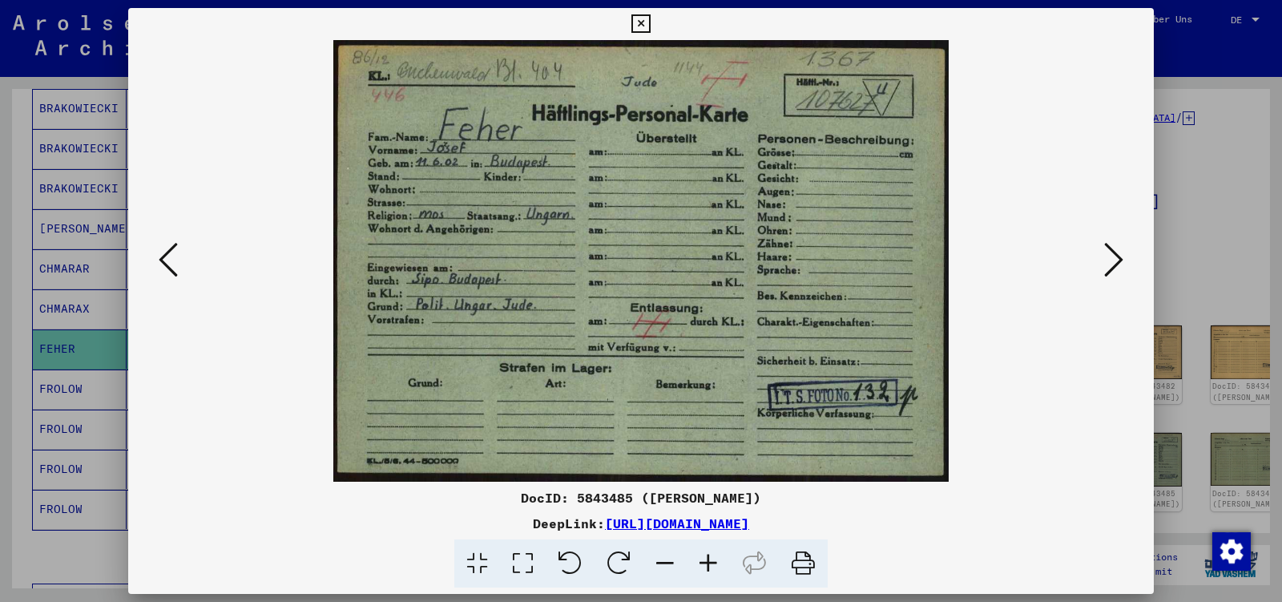
click at [1119, 261] on icon at bounding box center [1113, 259] width 19 height 38
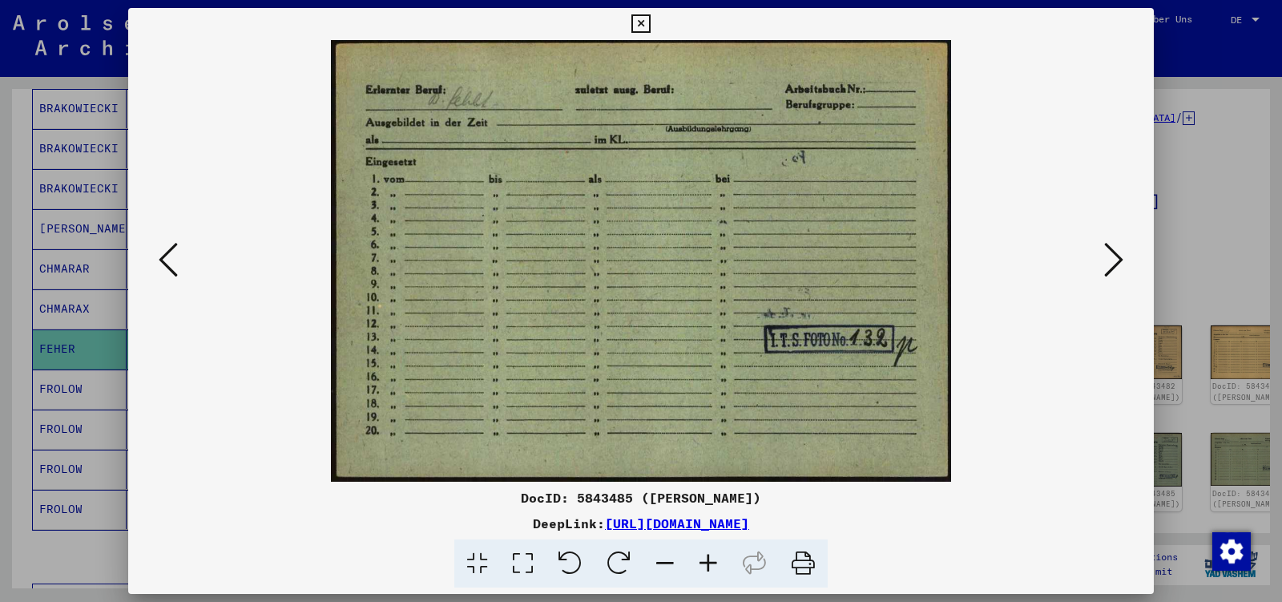
click at [1119, 261] on icon at bounding box center [1113, 259] width 19 height 38
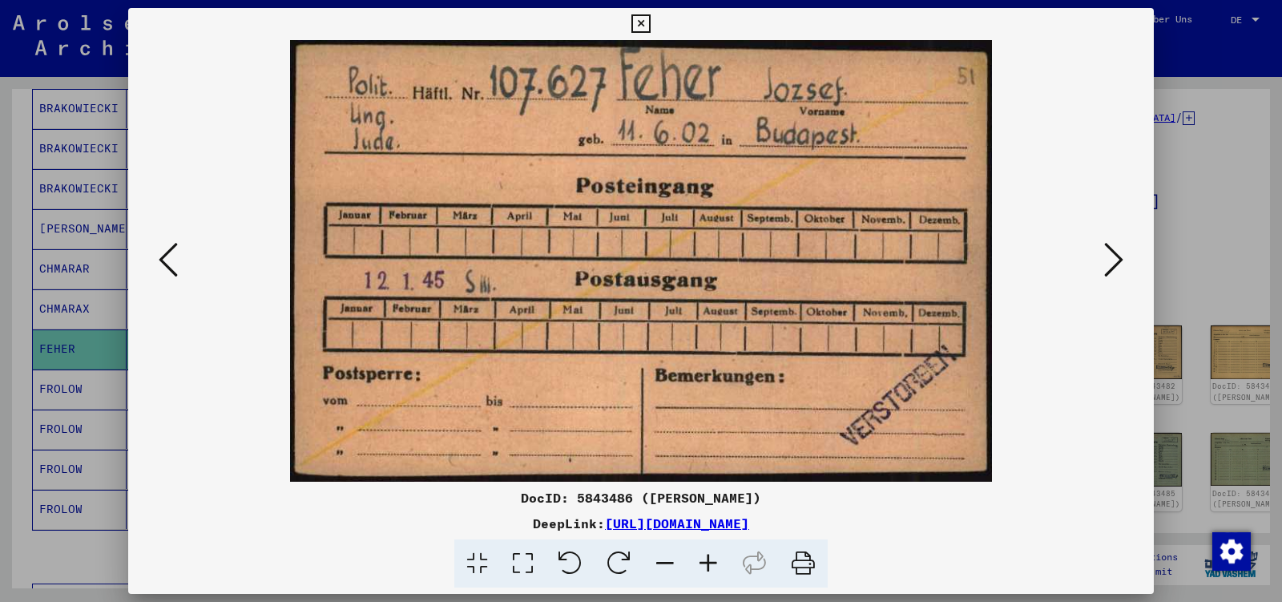
click at [1119, 261] on icon at bounding box center [1113, 259] width 19 height 38
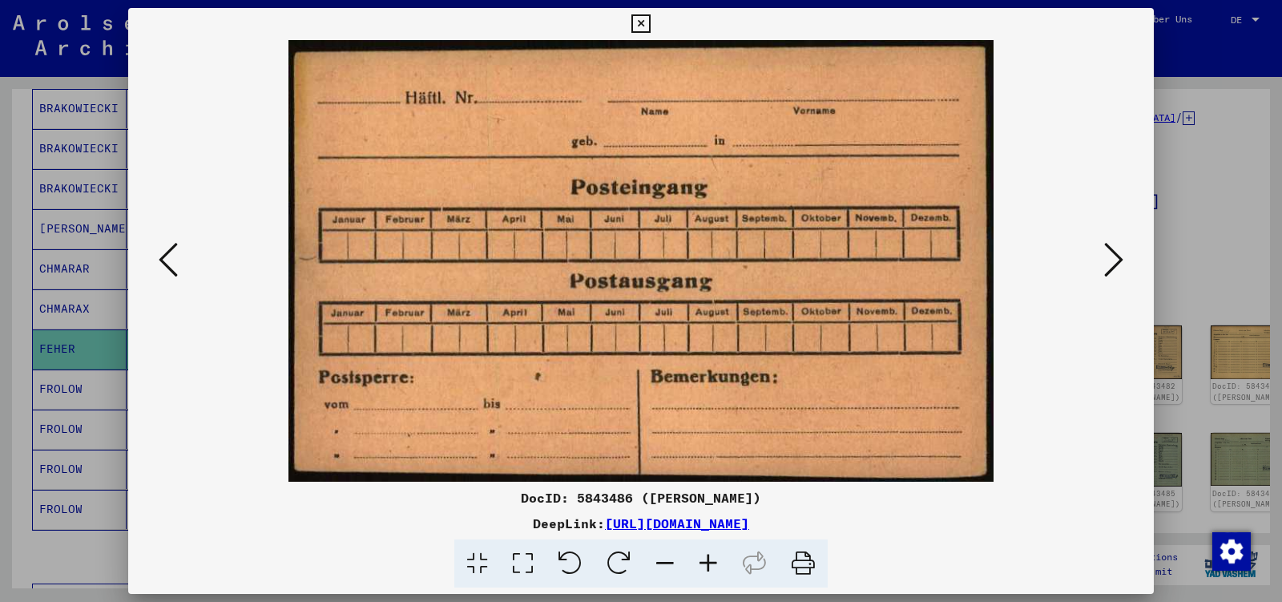
click at [1119, 261] on icon at bounding box center [1113, 259] width 19 height 38
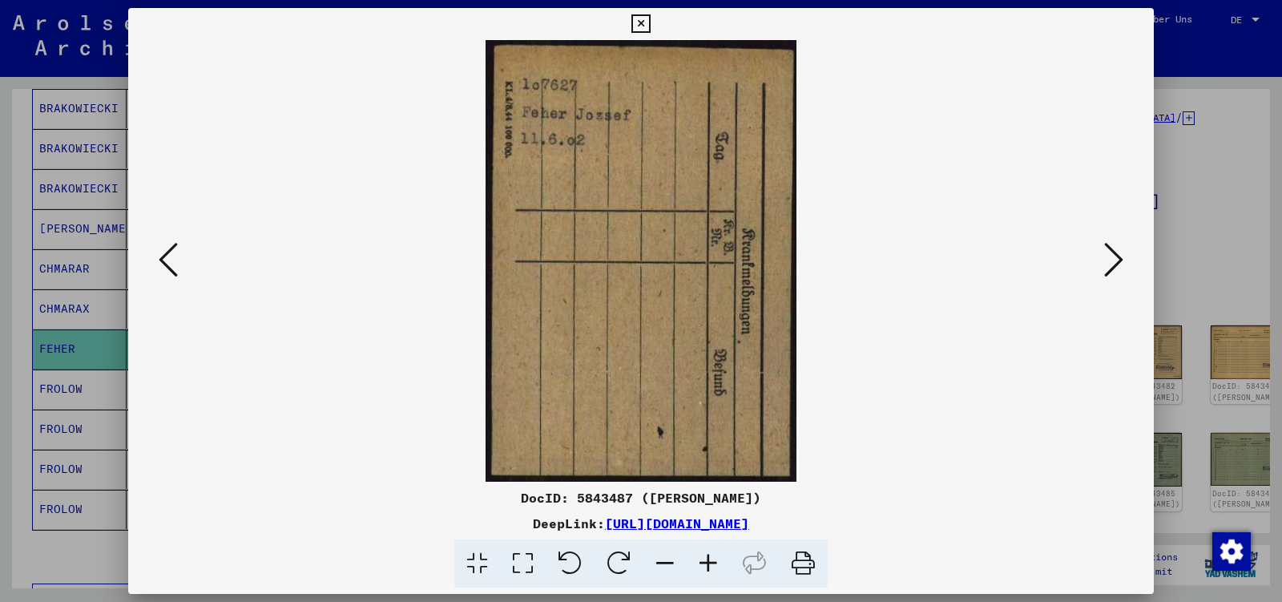
click at [1119, 261] on icon at bounding box center [1113, 259] width 19 height 38
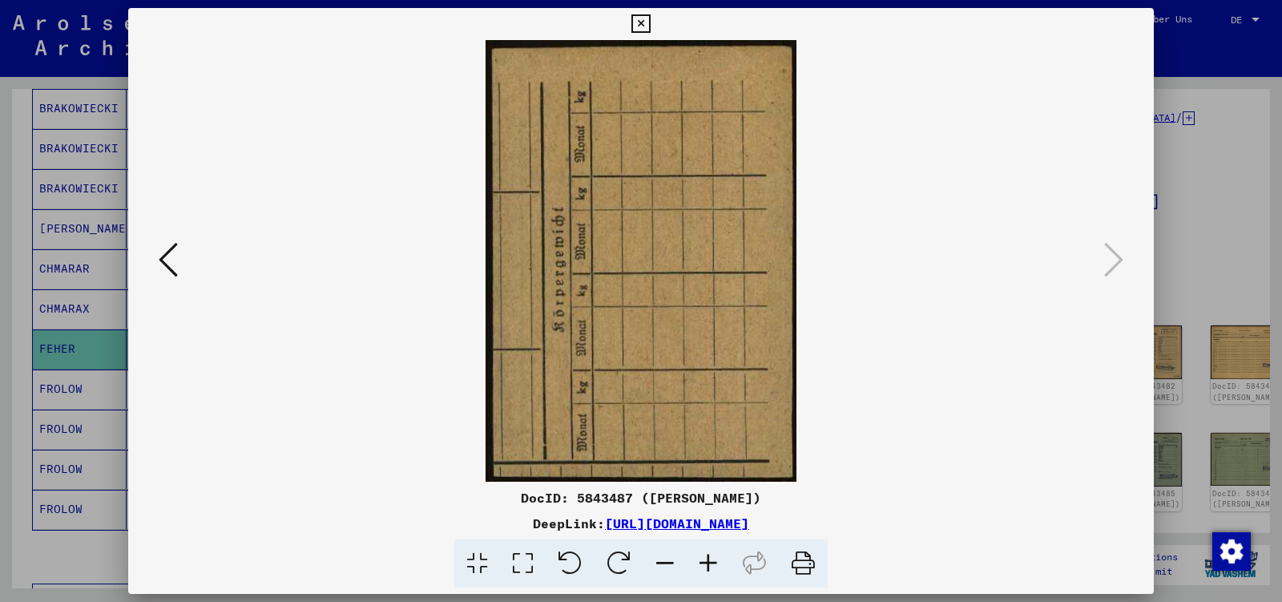
click at [650, 28] on icon at bounding box center [640, 23] width 18 height 19
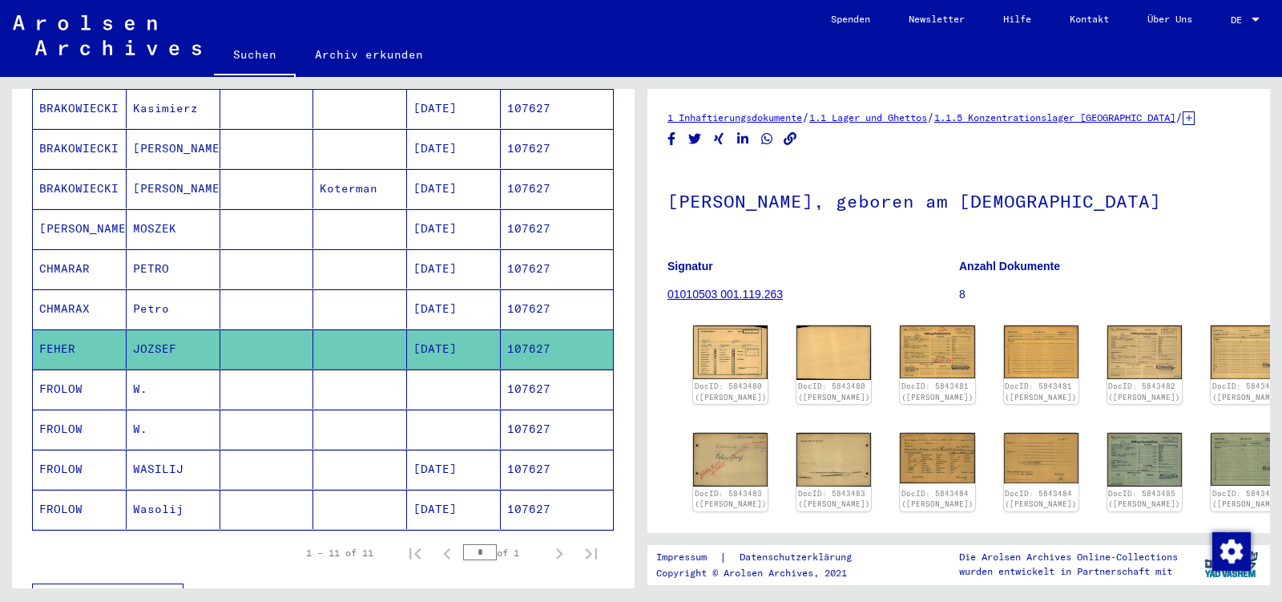
scroll to position [0, 0]
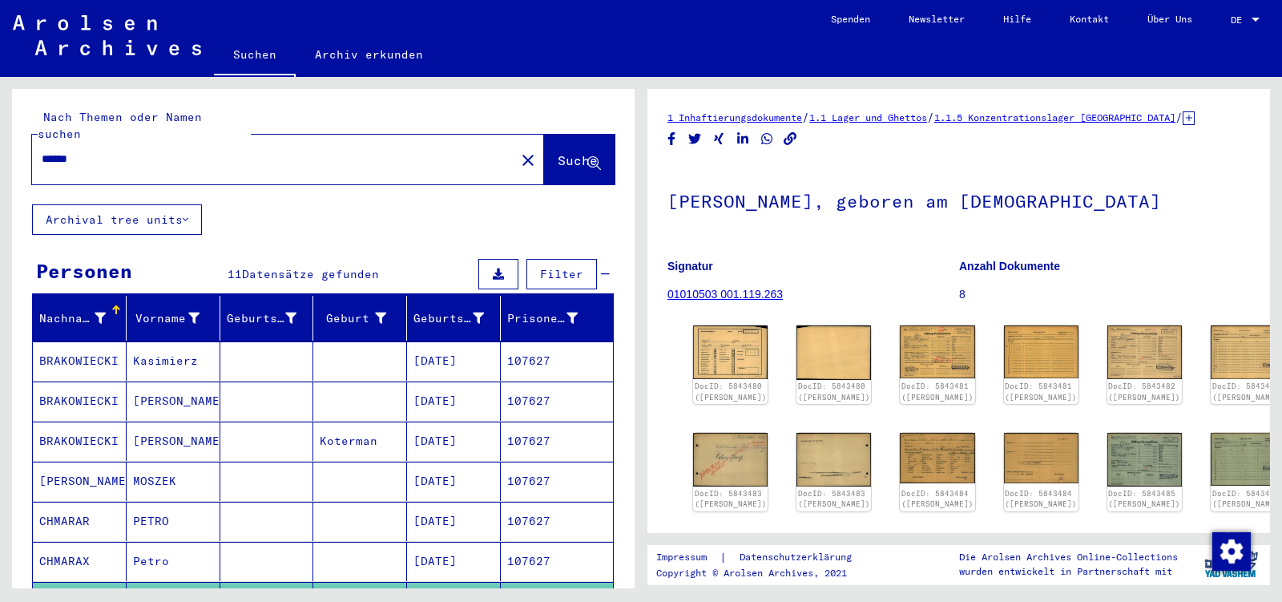
click at [95, 151] on input "******" at bounding box center [274, 159] width 464 height 17
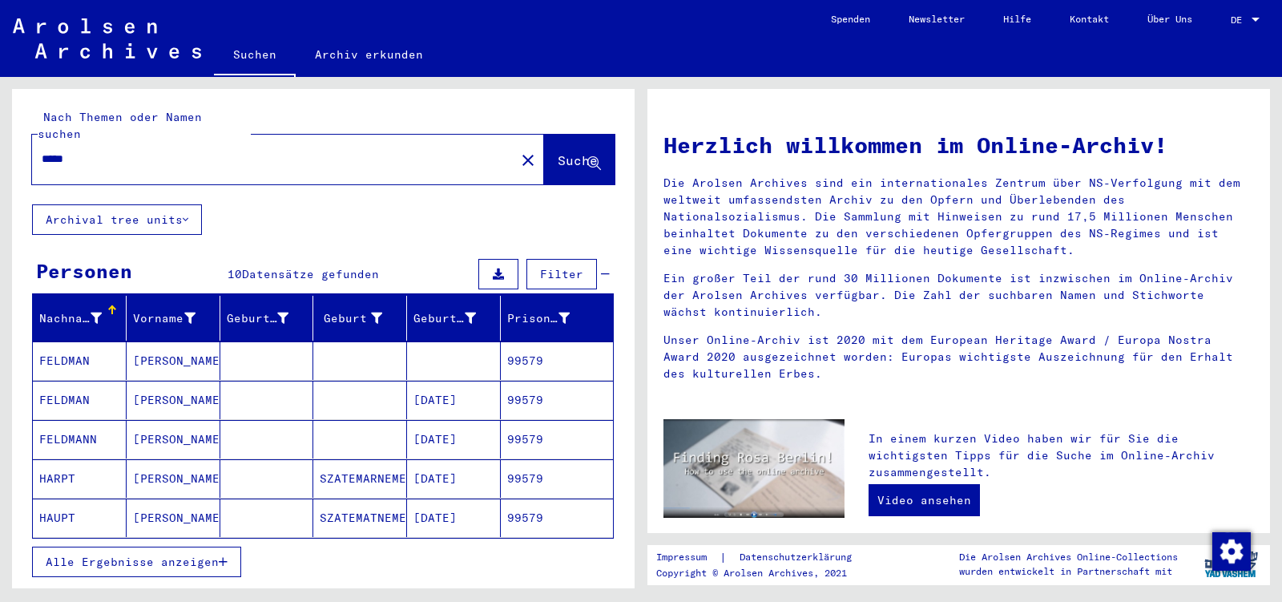
click at [155, 387] on mat-cell "[PERSON_NAME]" at bounding box center [174, 400] width 94 height 38
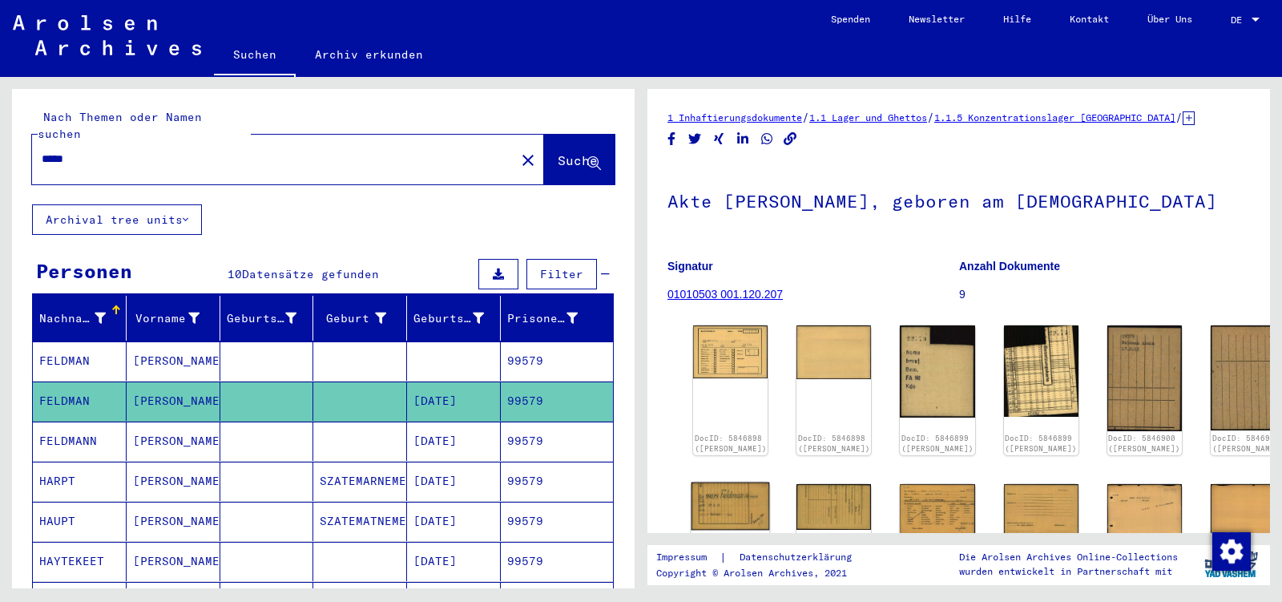
click at [708, 503] on img at bounding box center [731, 506] width 79 height 48
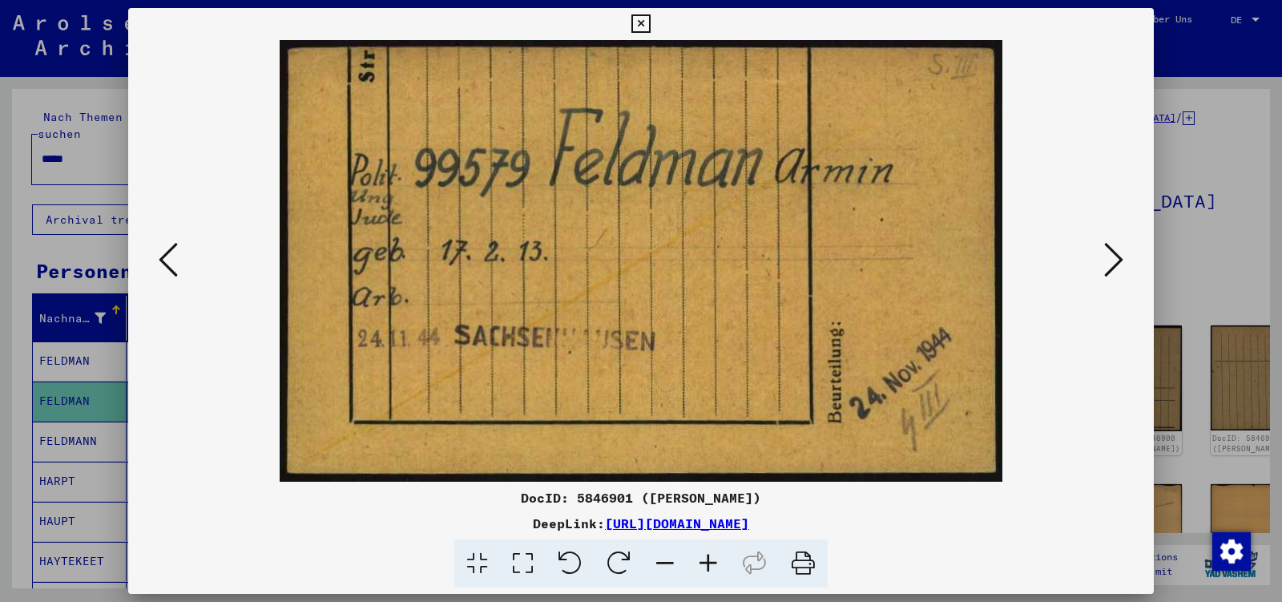
click at [1114, 255] on icon at bounding box center [1113, 259] width 19 height 38
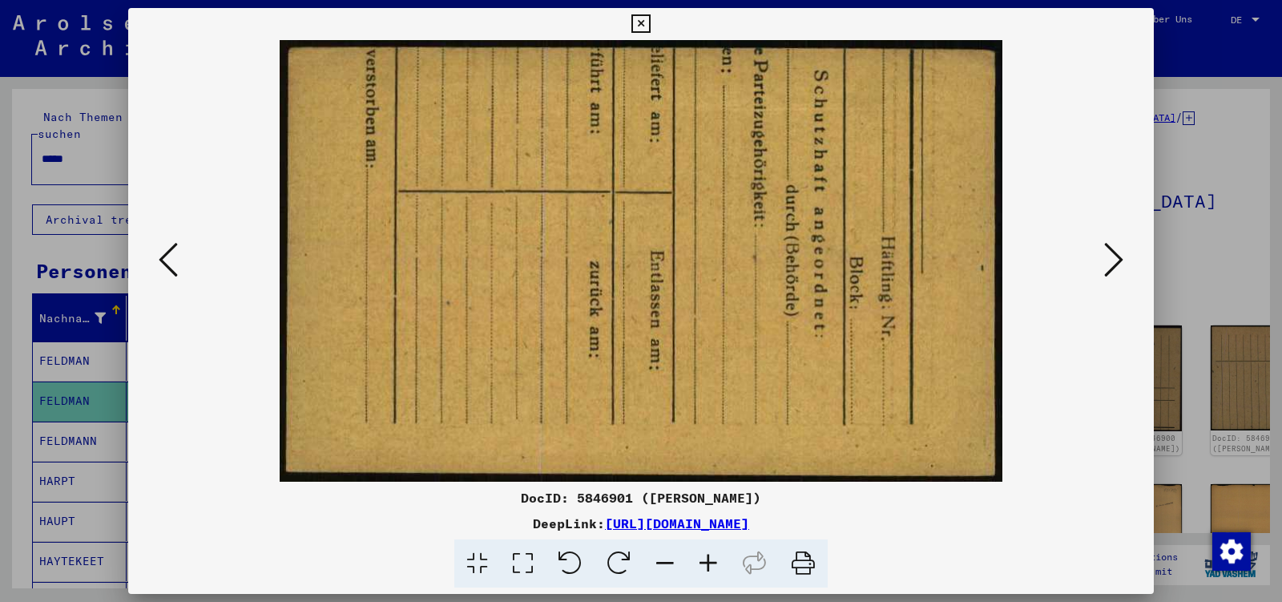
click at [1114, 255] on icon at bounding box center [1113, 259] width 19 height 38
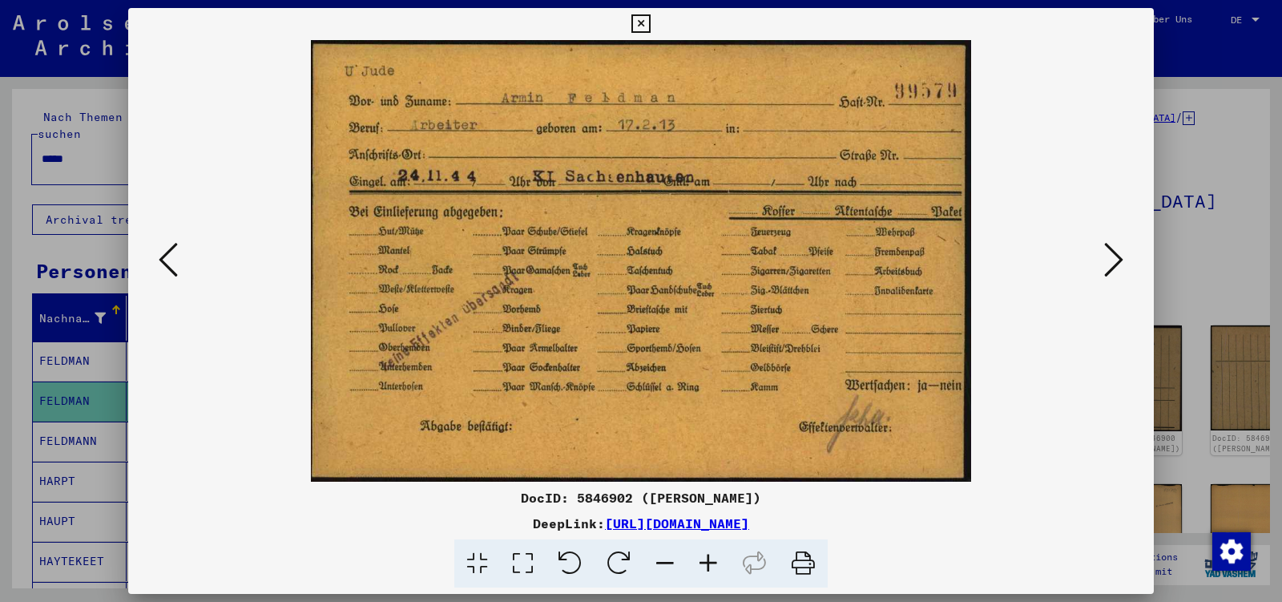
click at [1114, 255] on icon at bounding box center [1113, 259] width 19 height 38
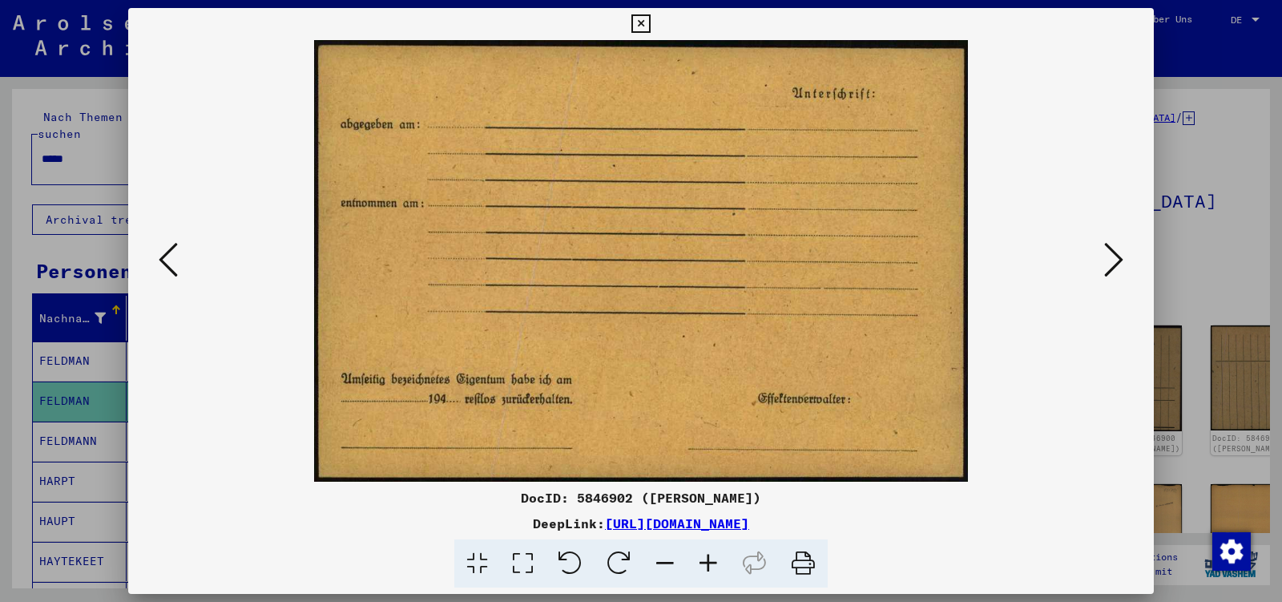
click at [1114, 255] on icon at bounding box center [1113, 259] width 19 height 38
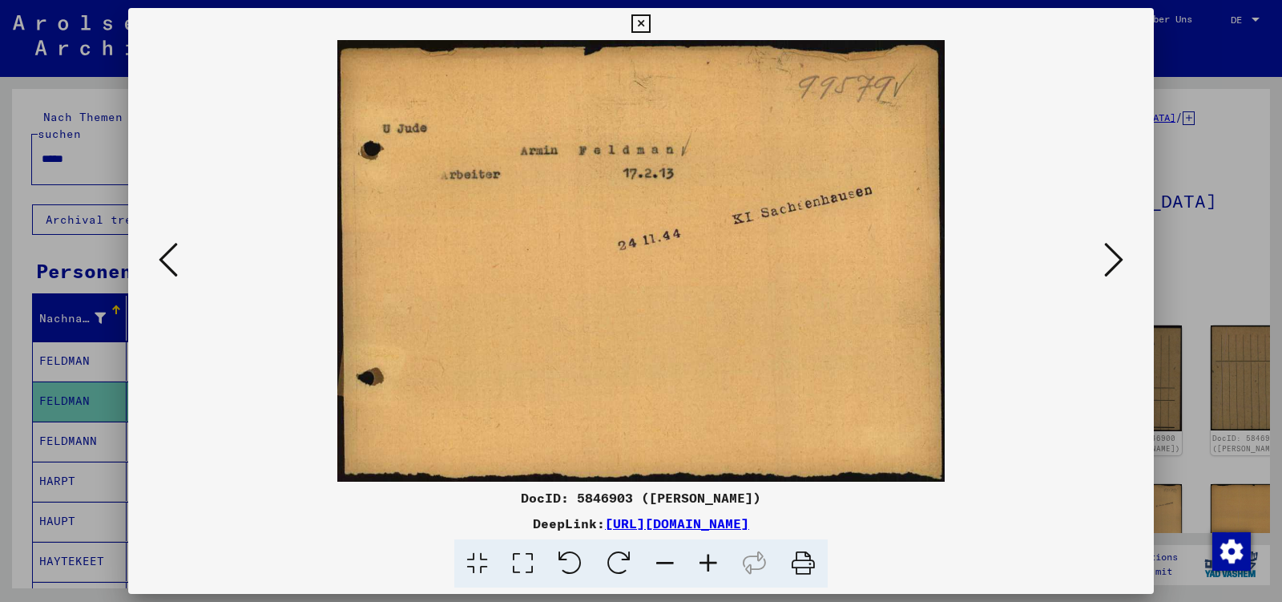
click at [1114, 255] on icon at bounding box center [1113, 259] width 19 height 38
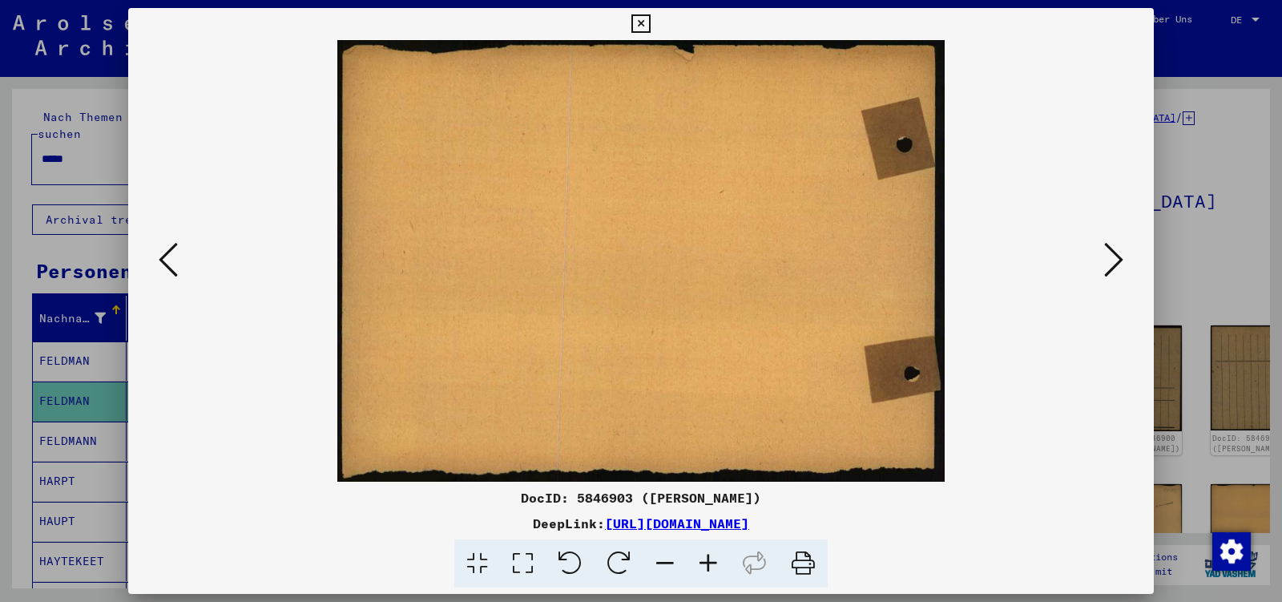
click at [1114, 255] on icon at bounding box center [1113, 259] width 19 height 38
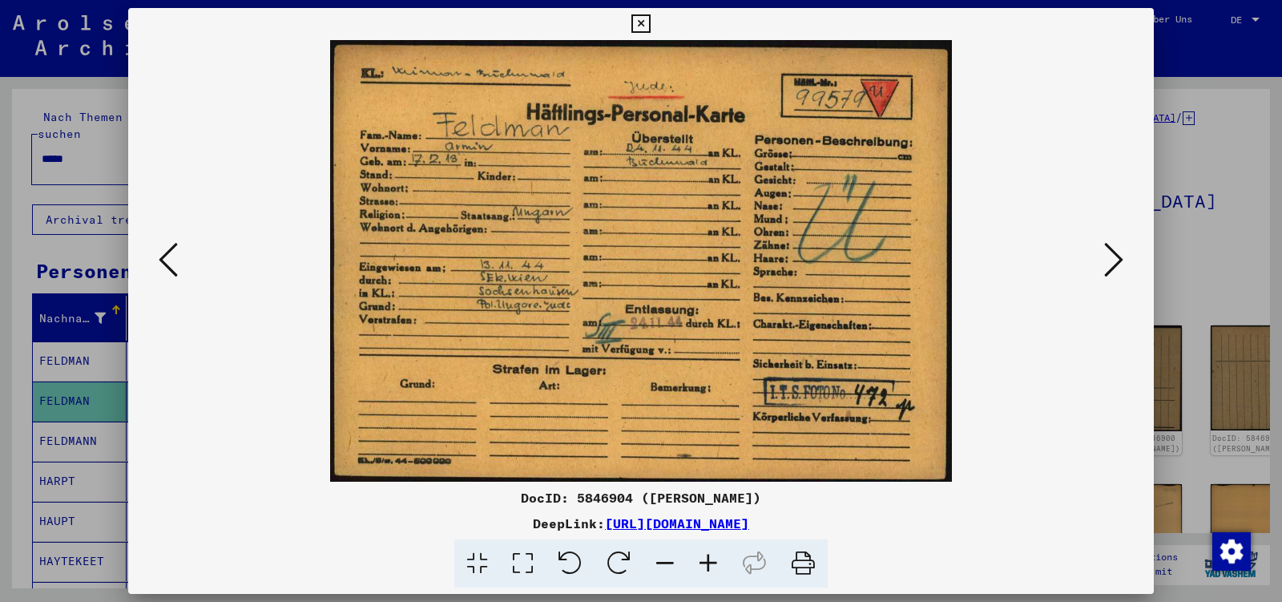
click at [1114, 255] on icon at bounding box center [1113, 259] width 19 height 38
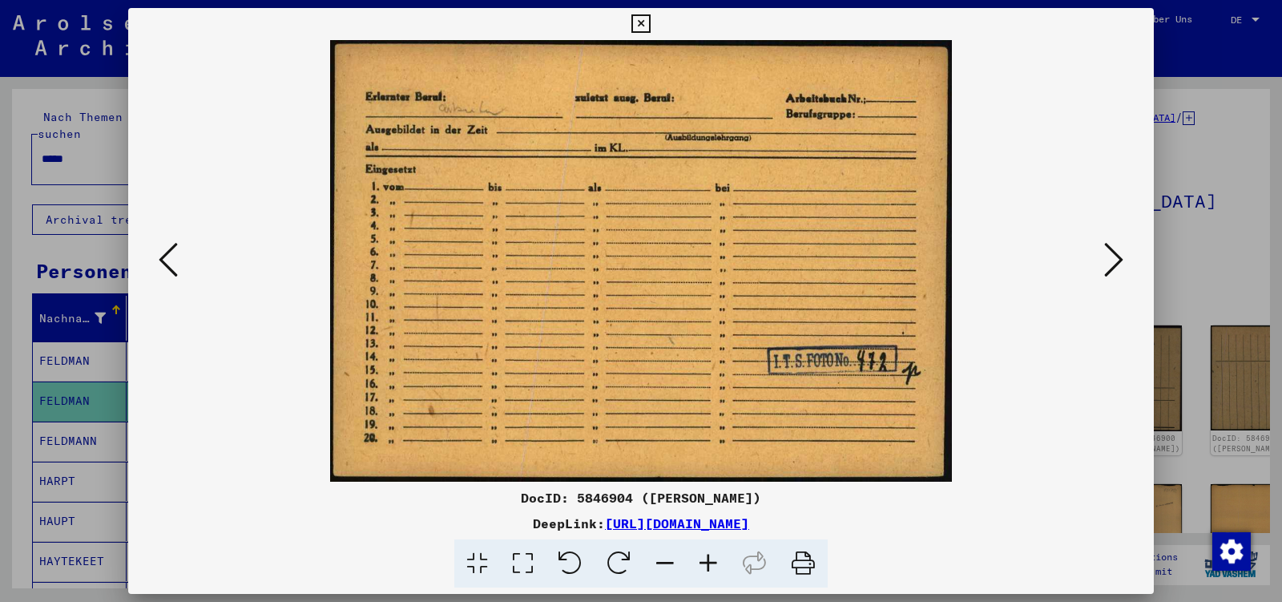
click at [1114, 255] on icon at bounding box center [1113, 259] width 19 height 38
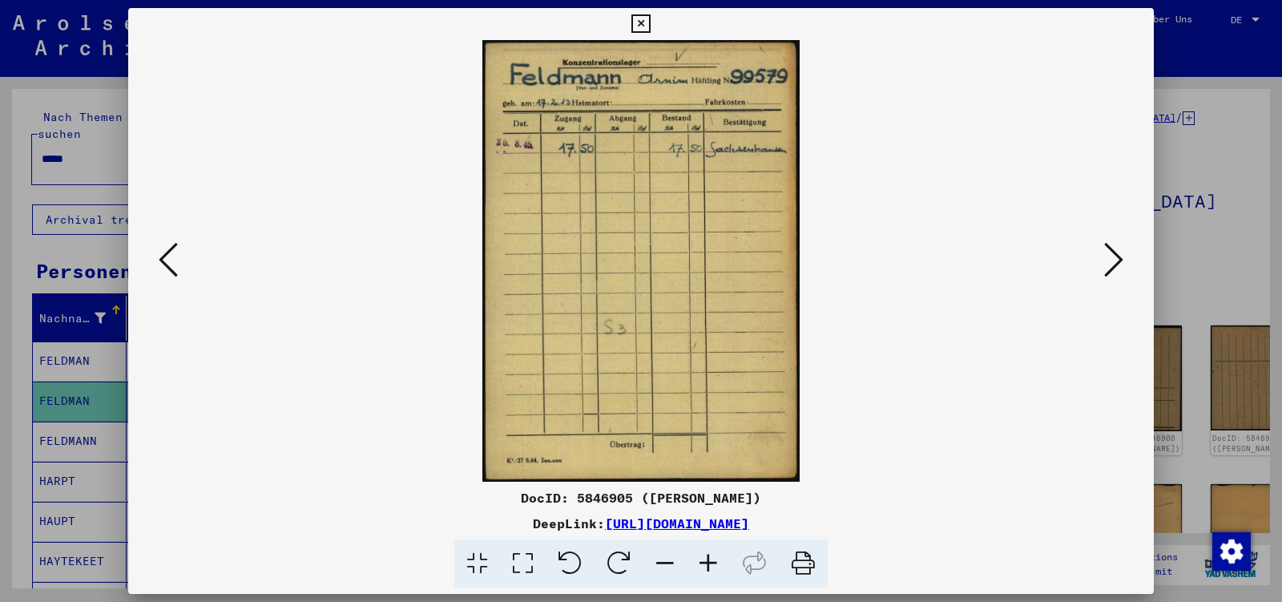
click at [1114, 255] on icon at bounding box center [1113, 259] width 19 height 38
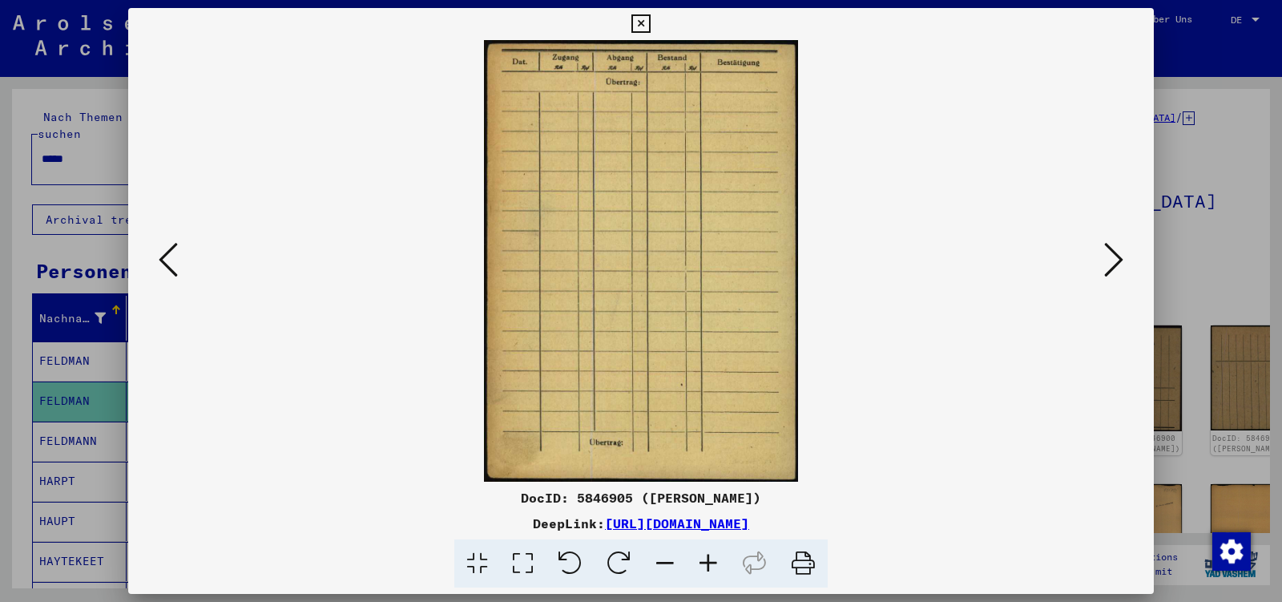
click at [1114, 255] on icon at bounding box center [1113, 259] width 19 height 38
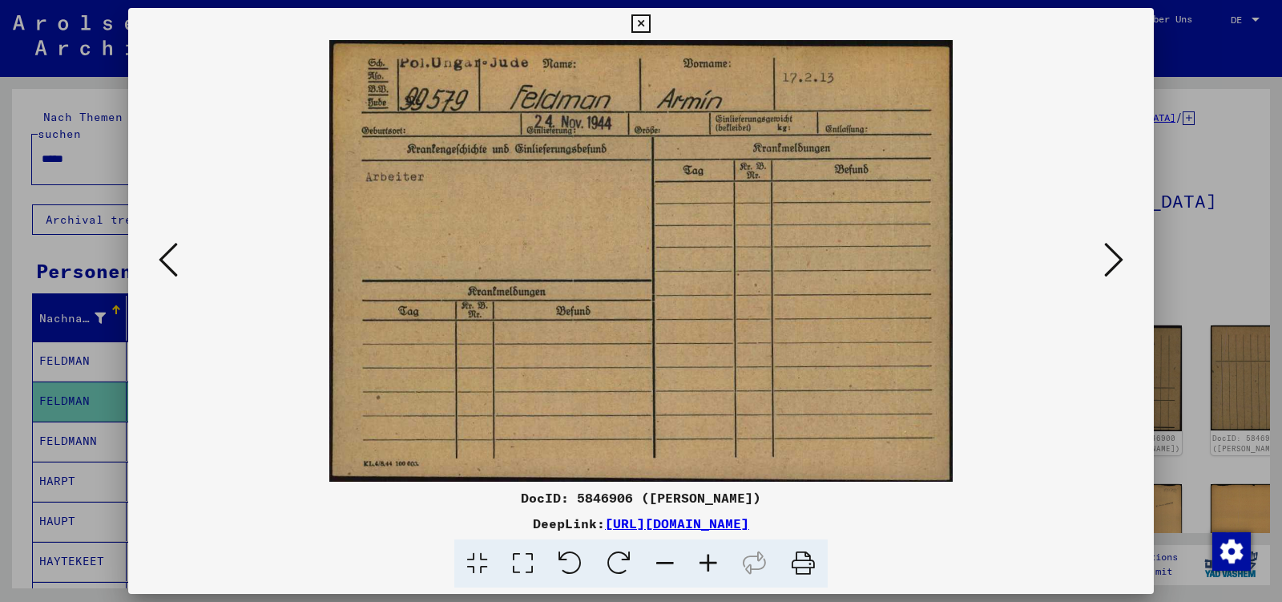
click at [1114, 255] on icon at bounding box center [1113, 259] width 19 height 38
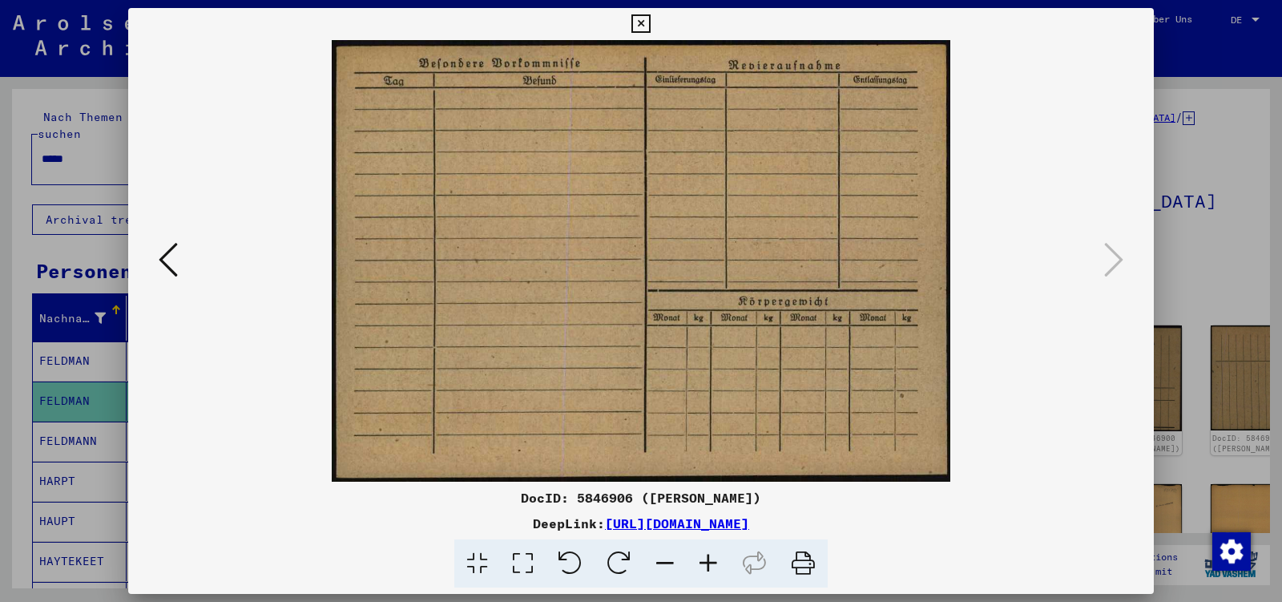
click at [650, 25] on icon at bounding box center [640, 23] width 18 height 19
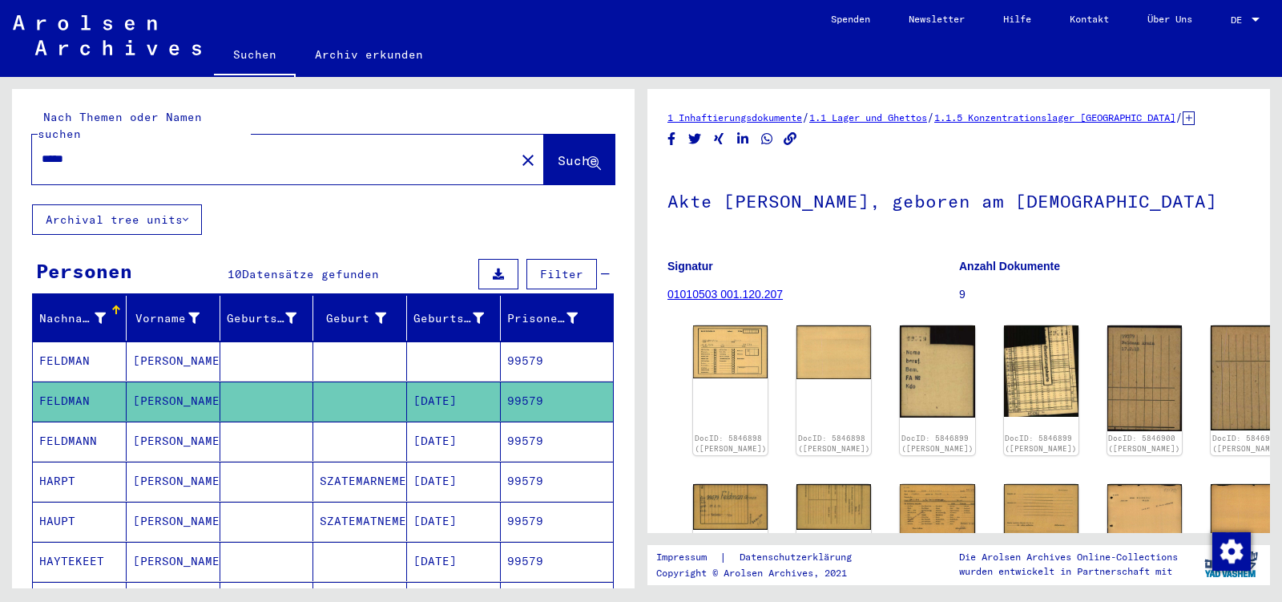
click at [91, 151] on input "*****" at bounding box center [274, 159] width 464 height 17
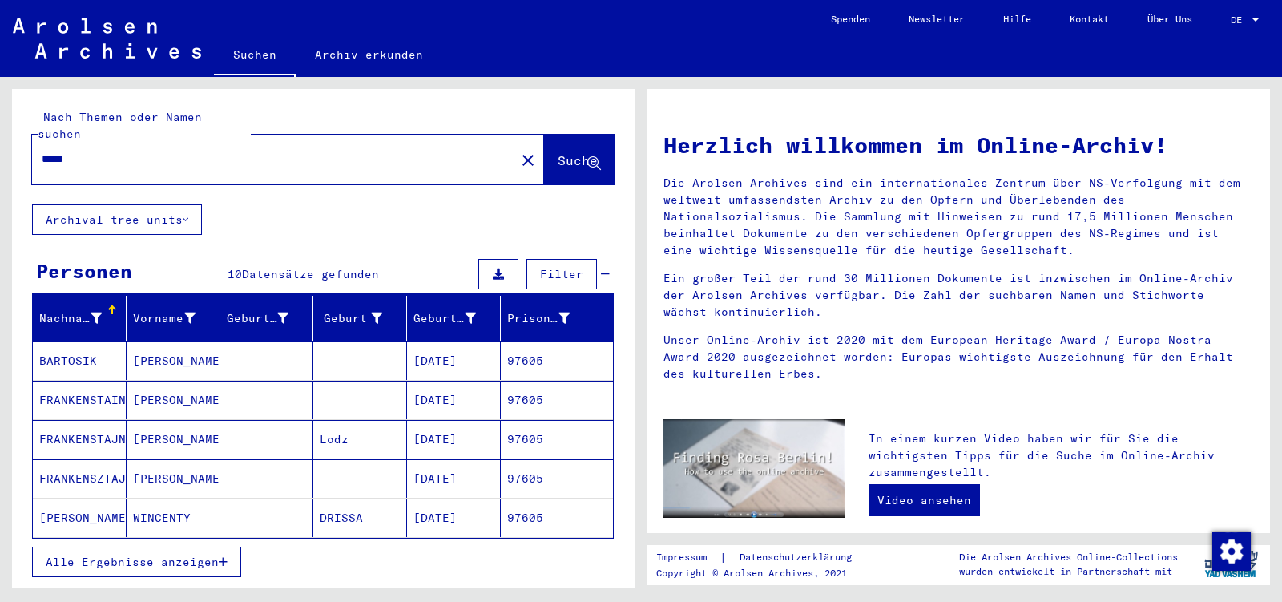
click at [60, 151] on input "*****" at bounding box center [269, 159] width 454 height 17
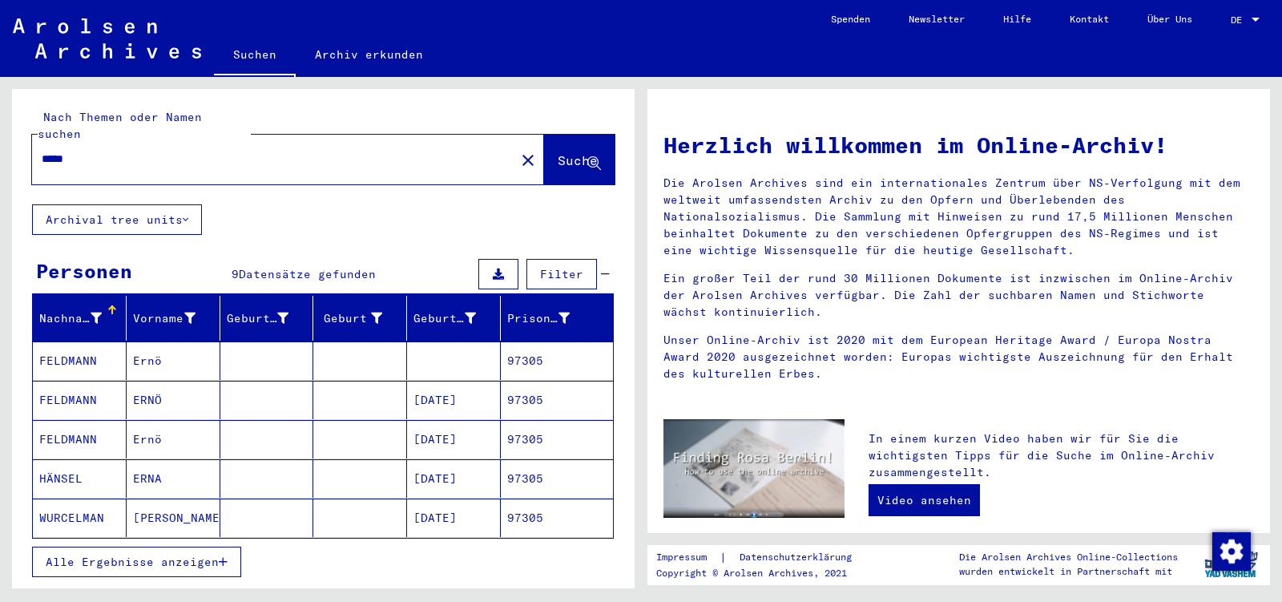
click at [175, 388] on mat-cell "ERNÖ" at bounding box center [174, 400] width 94 height 38
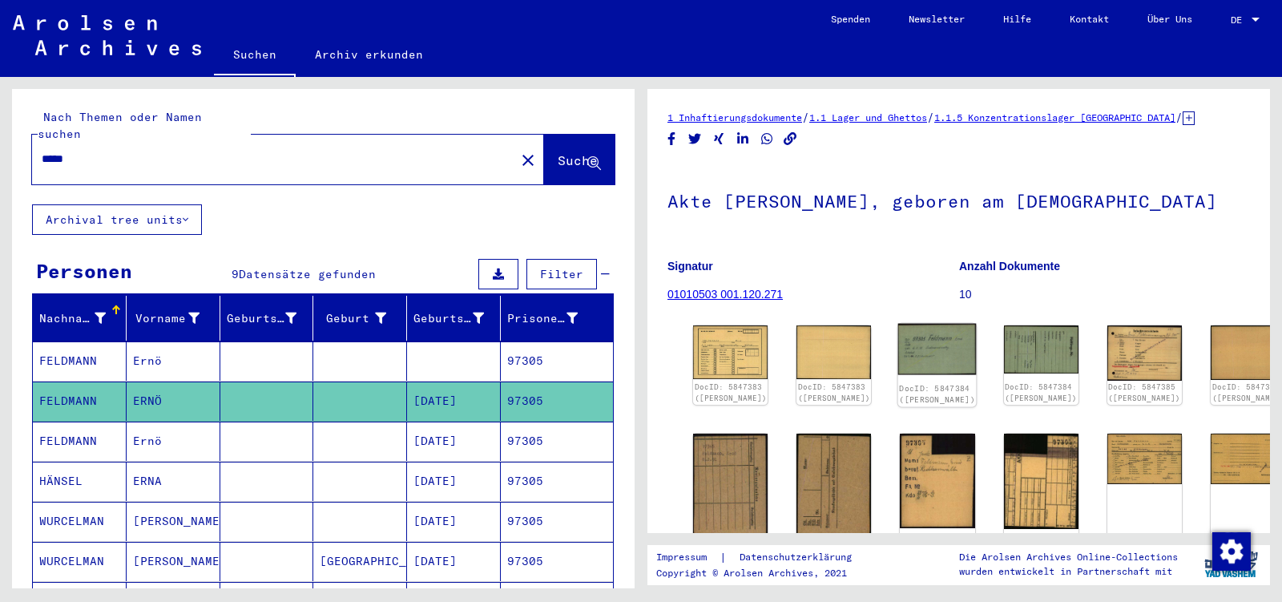
click at [898, 337] on img at bounding box center [937, 349] width 79 height 51
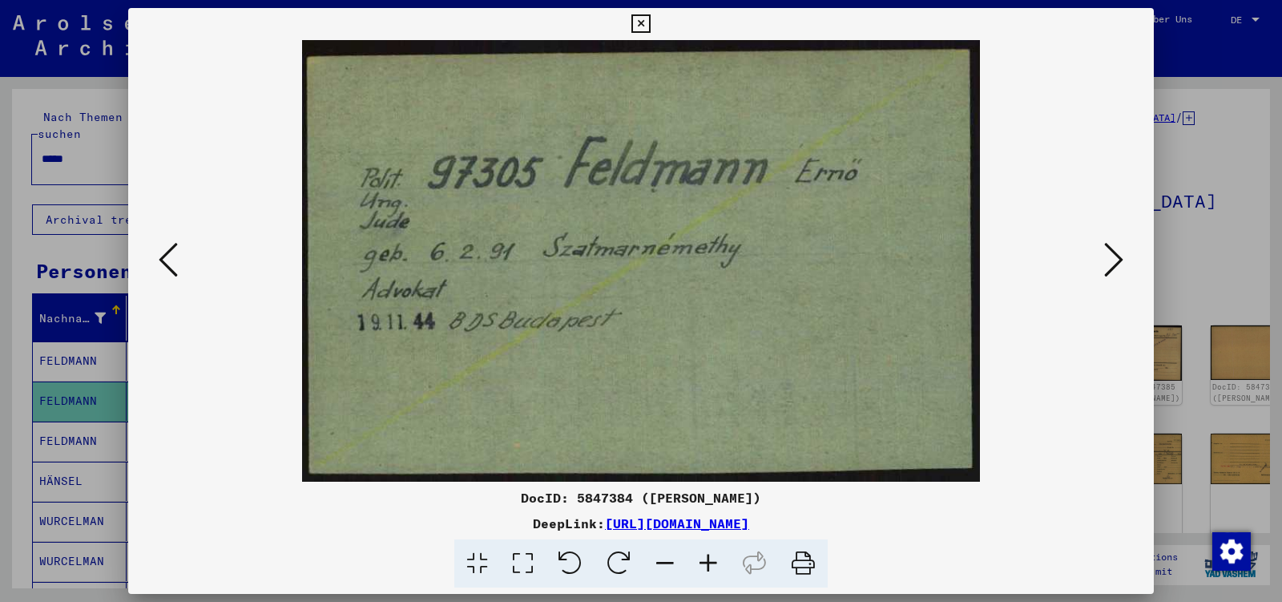
click at [1113, 260] on icon at bounding box center [1113, 259] width 19 height 38
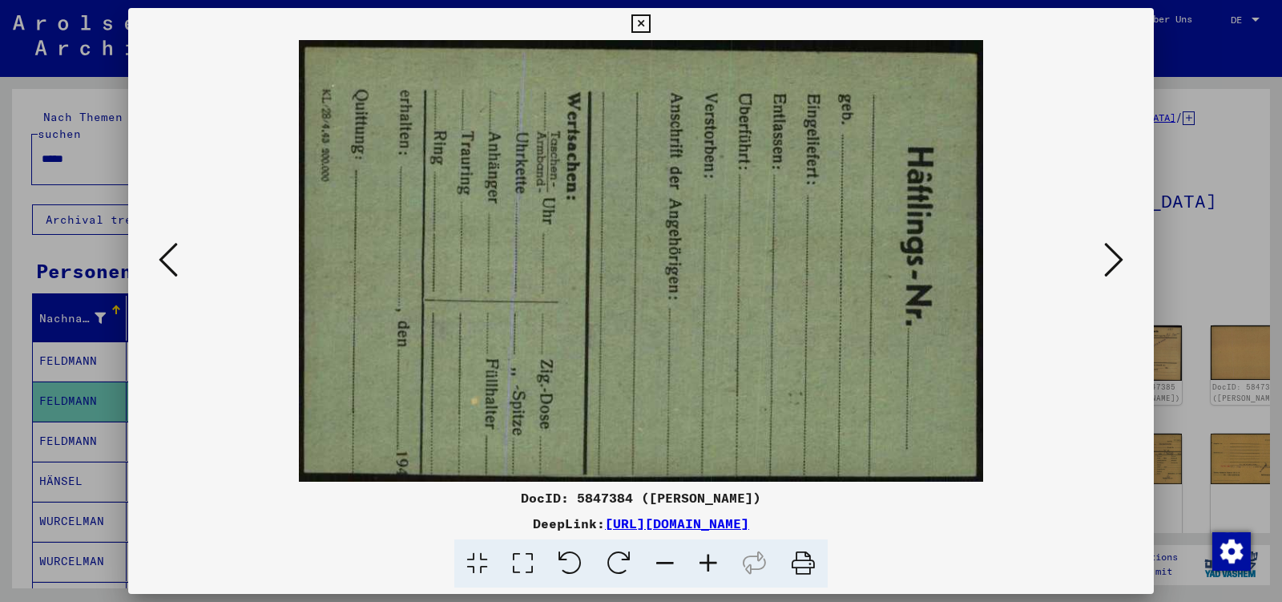
click at [1113, 260] on icon at bounding box center [1113, 259] width 19 height 38
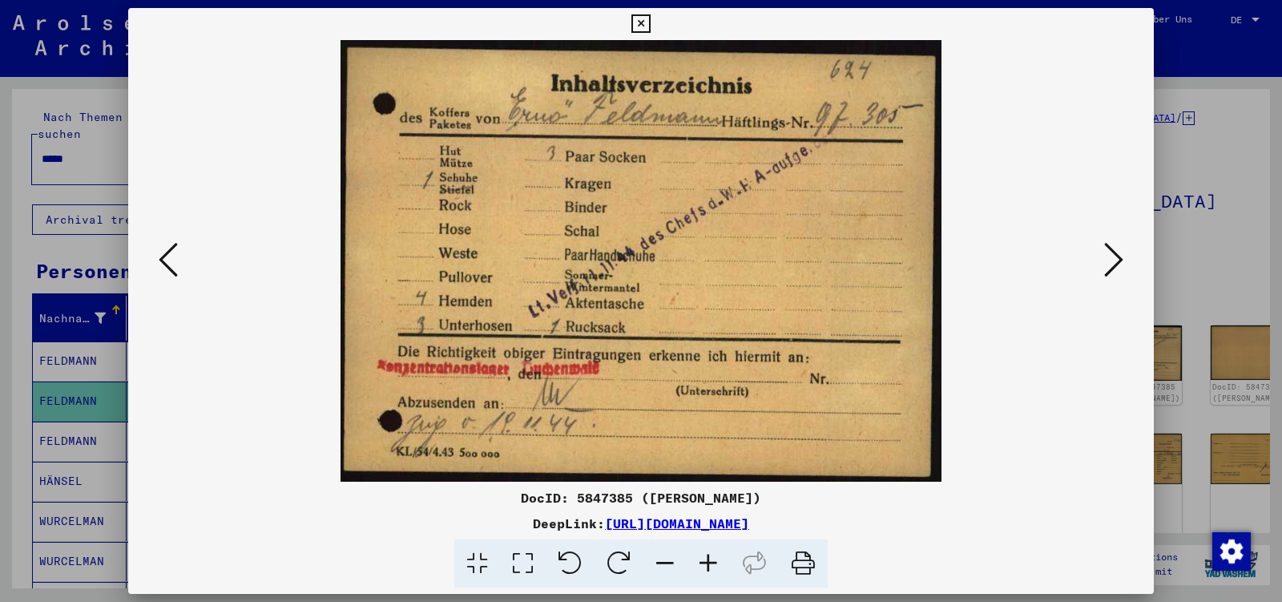
click at [1113, 260] on icon at bounding box center [1113, 259] width 19 height 38
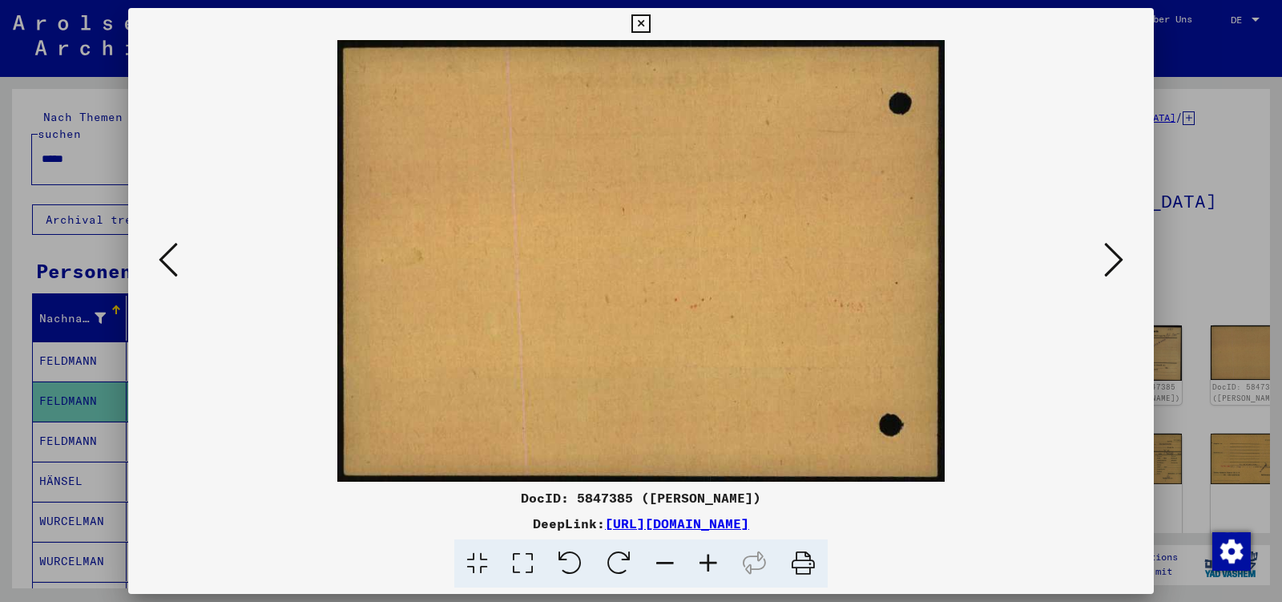
click at [1113, 260] on icon at bounding box center [1113, 259] width 19 height 38
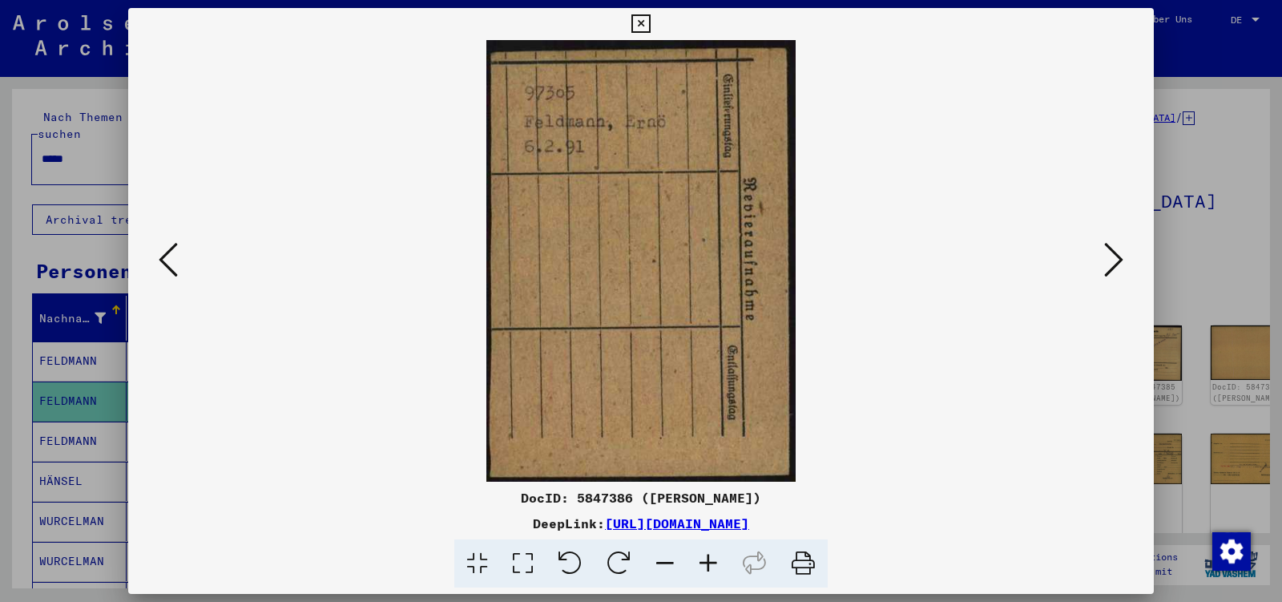
click at [1113, 260] on icon at bounding box center [1113, 259] width 19 height 38
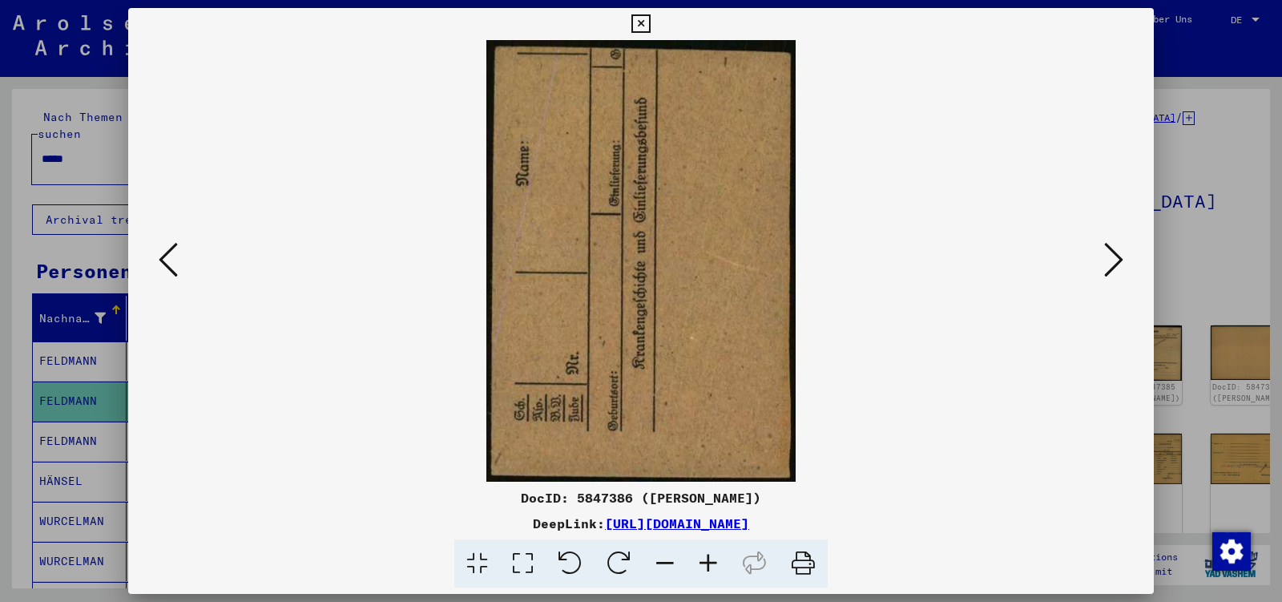
click at [1113, 260] on icon at bounding box center [1113, 259] width 19 height 38
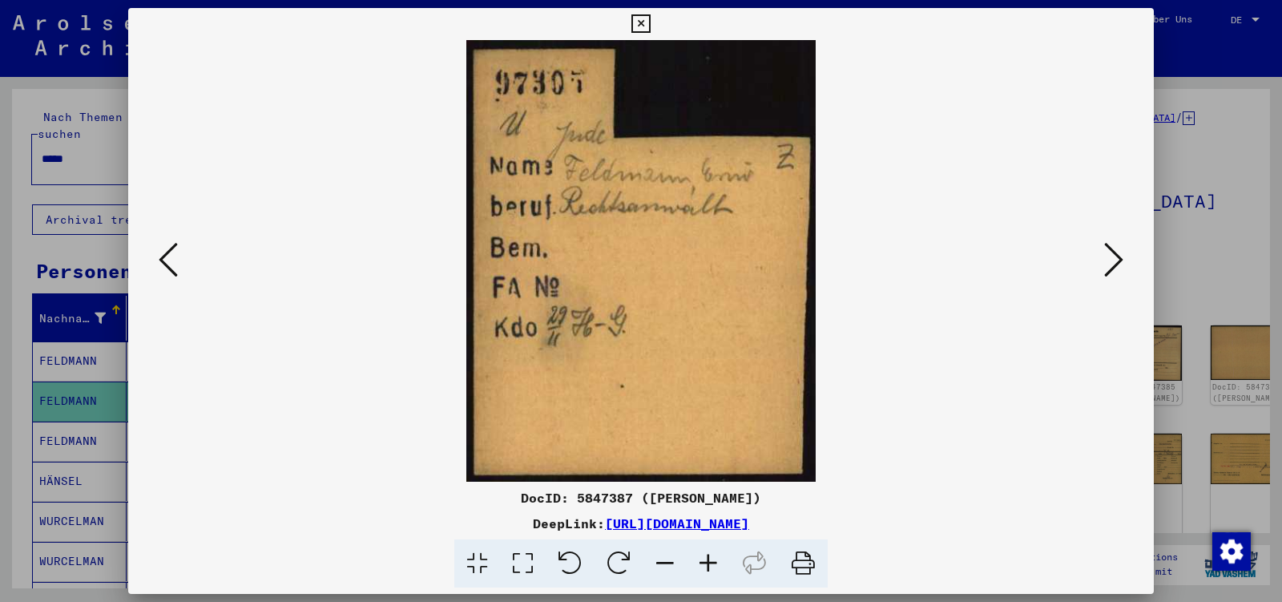
click at [1113, 260] on icon at bounding box center [1113, 259] width 19 height 38
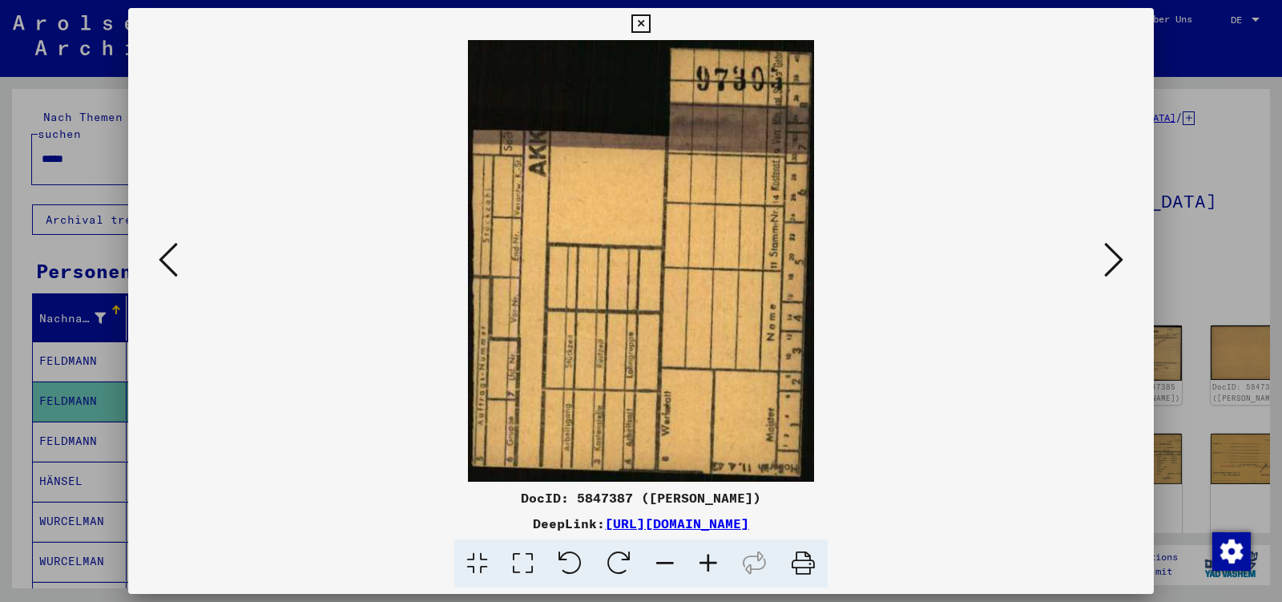
click at [1113, 260] on icon at bounding box center [1113, 259] width 19 height 38
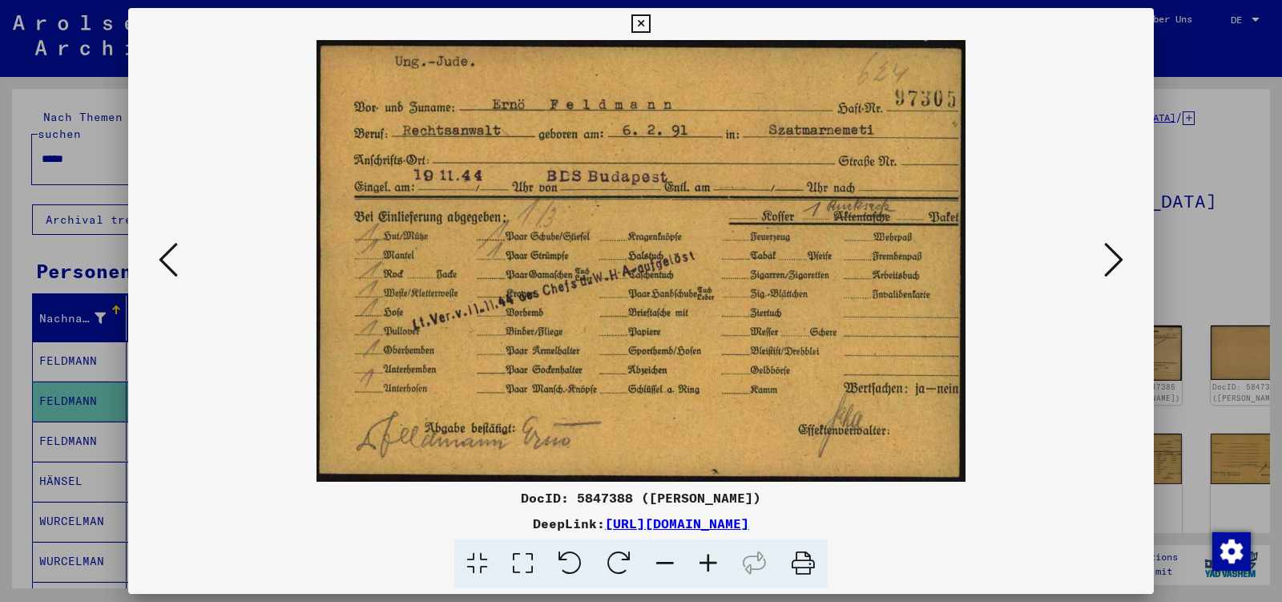
click at [1113, 260] on icon at bounding box center [1113, 259] width 19 height 38
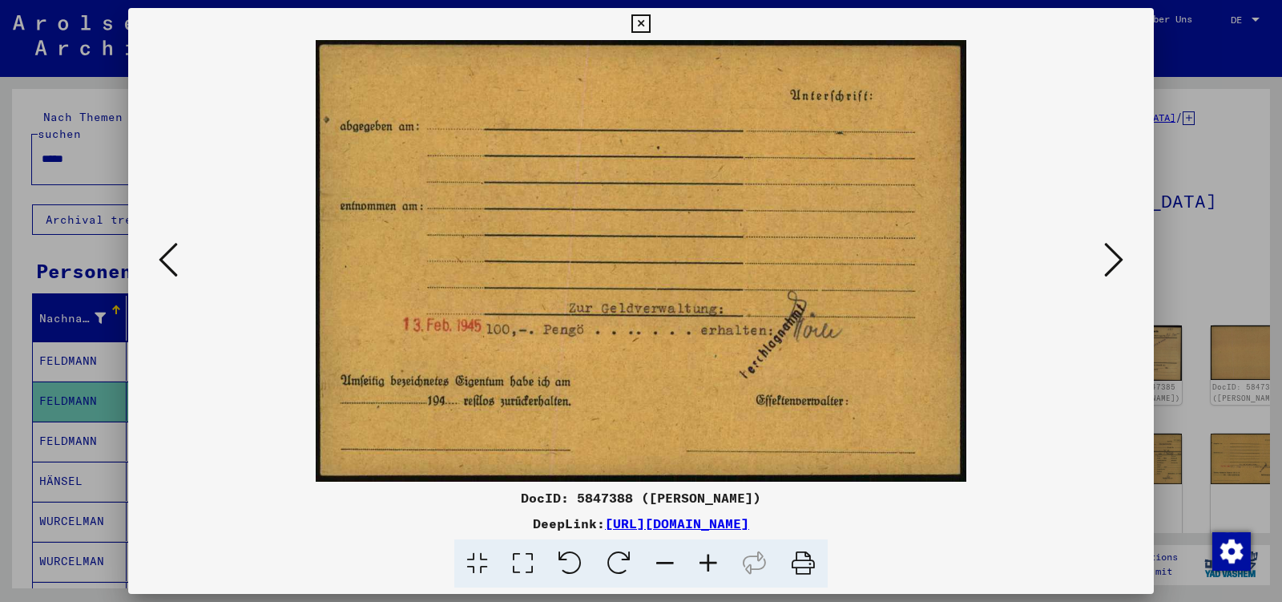
click at [1113, 260] on icon at bounding box center [1113, 259] width 19 height 38
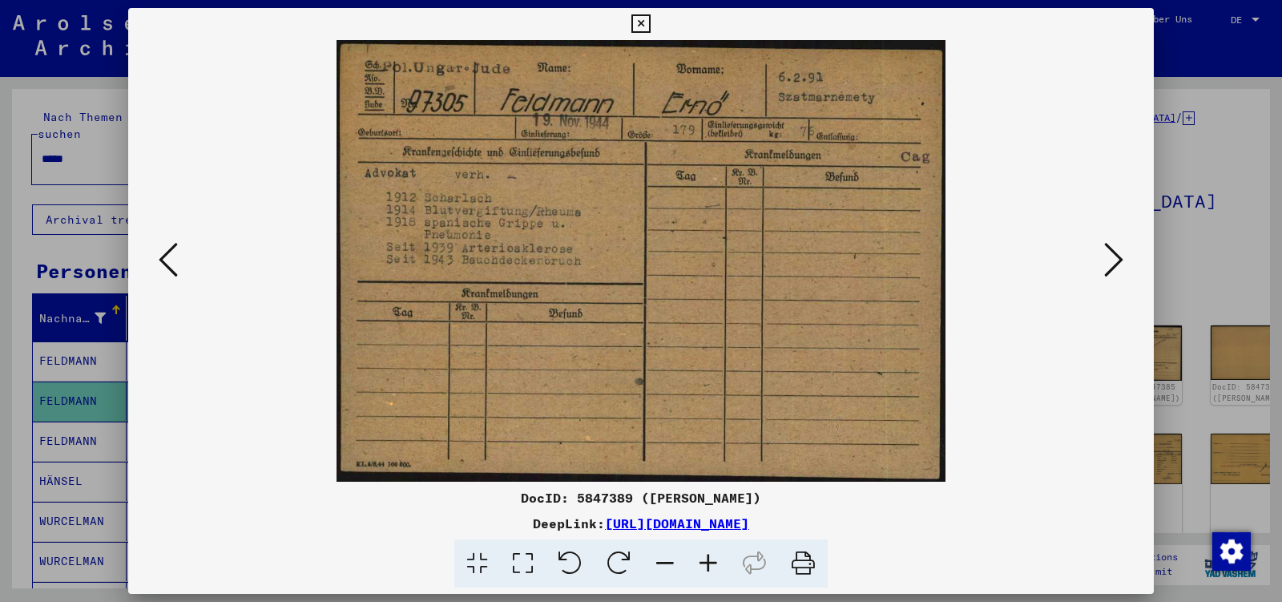
click at [1113, 260] on icon at bounding box center [1113, 259] width 19 height 38
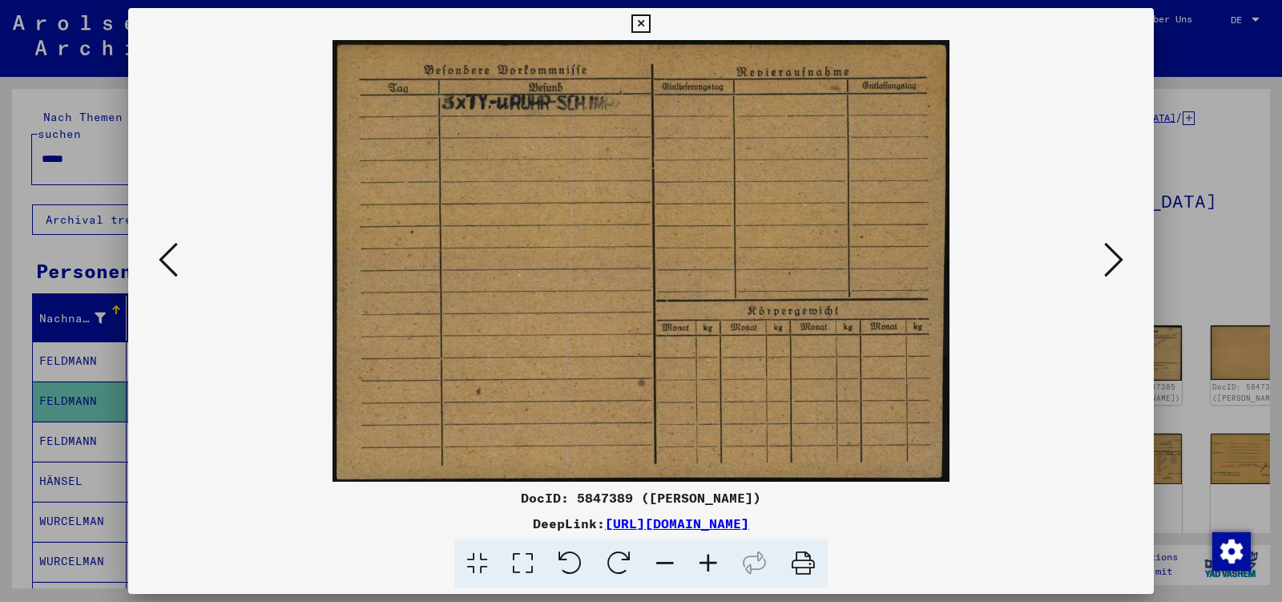
click at [1113, 260] on icon at bounding box center [1113, 259] width 19 height 38
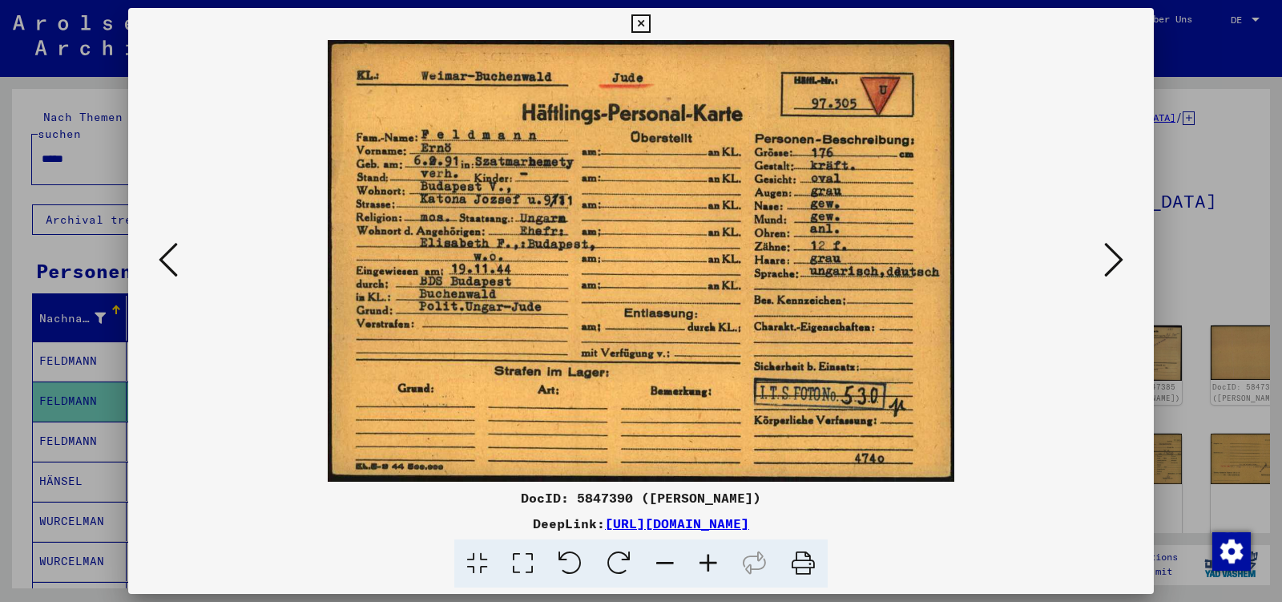
click at [1113, 260] on icon at bounding box center [1113, 259] width 19 height 38
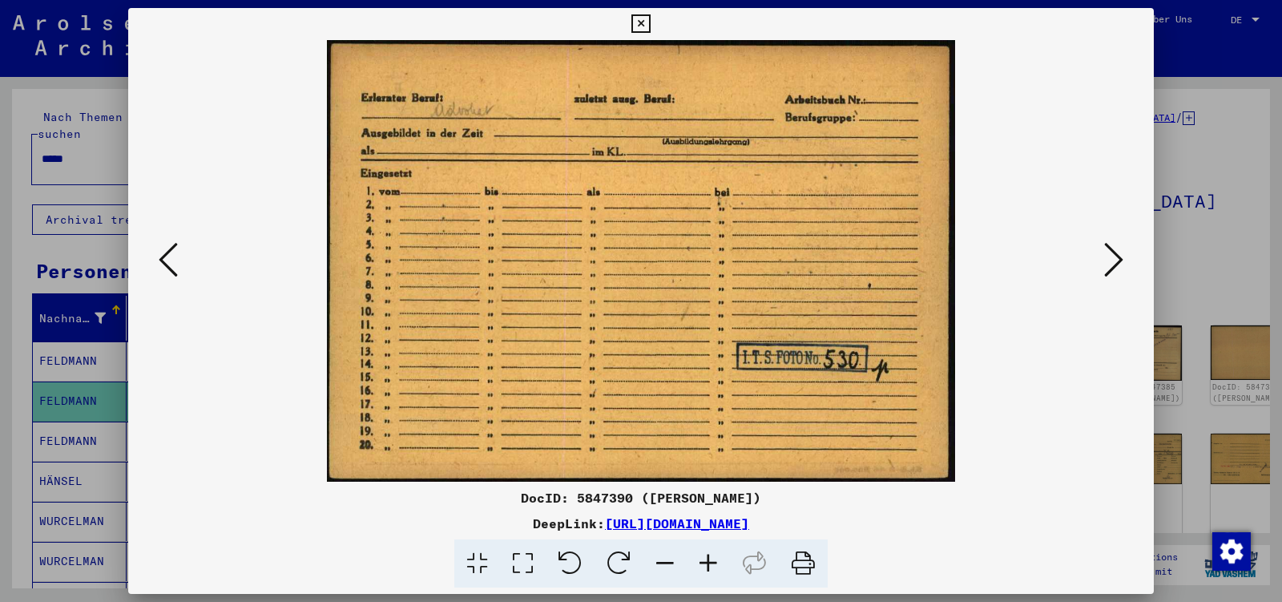
click at [1113, 260] on icon at bounding box center [1113, 259] width 19 height 38
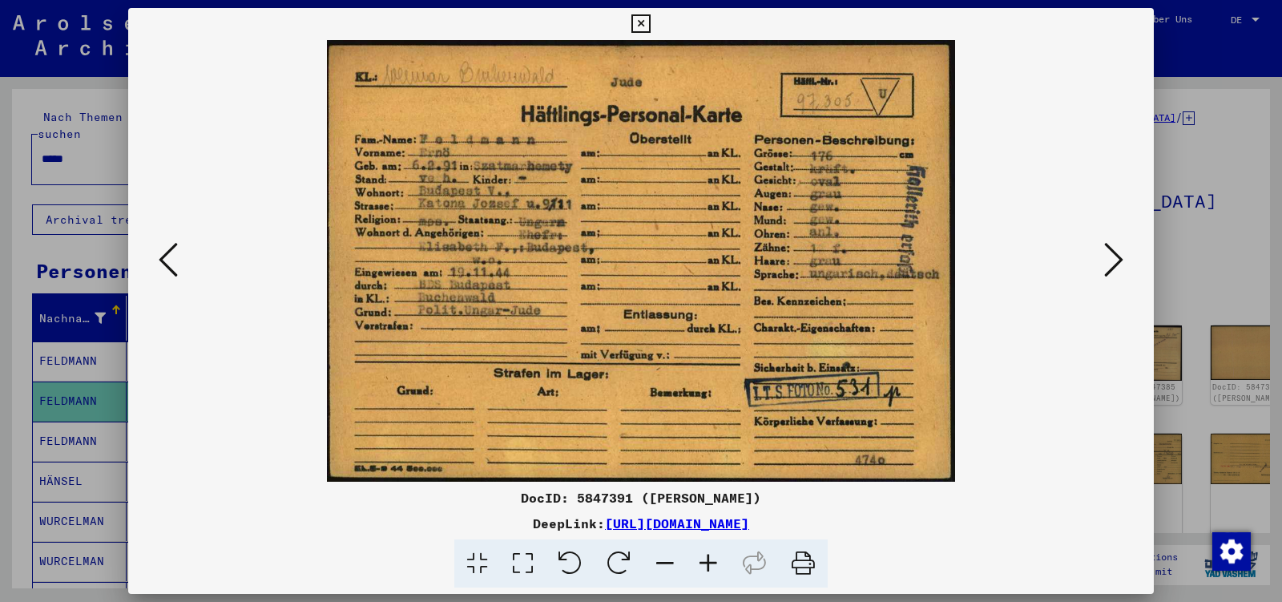
click at [159, 263] on icon at bounding box center [168, 259] width 19 height 38
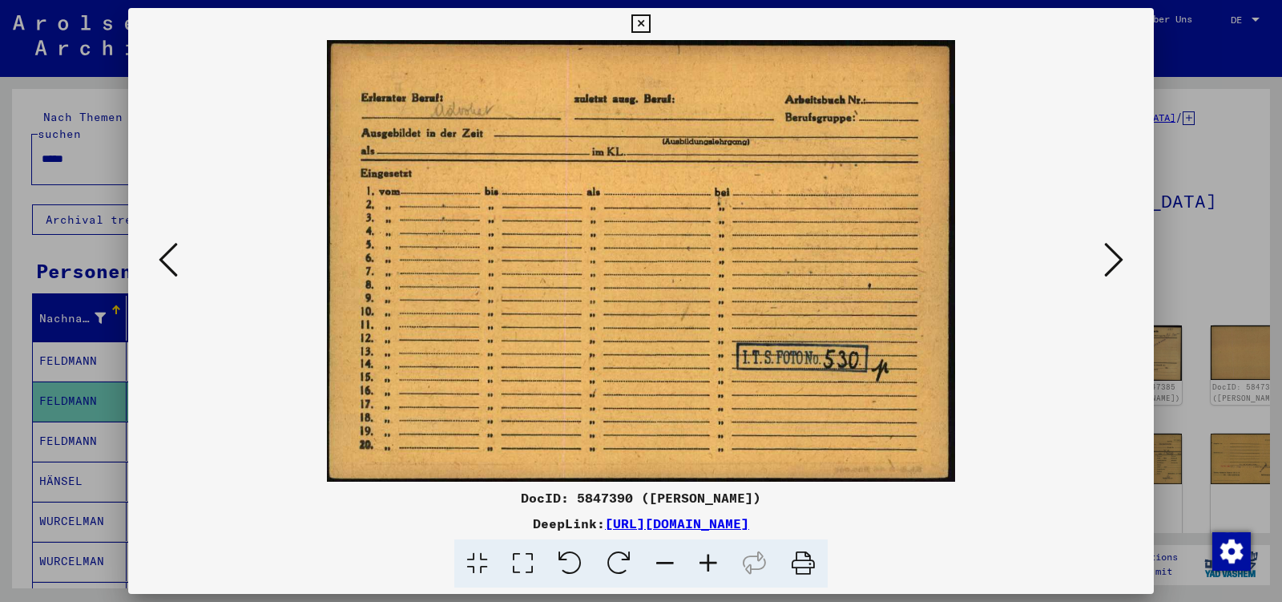
click at [1113, 255] on icon at bounding box center [1113, 259] width 19 height 38
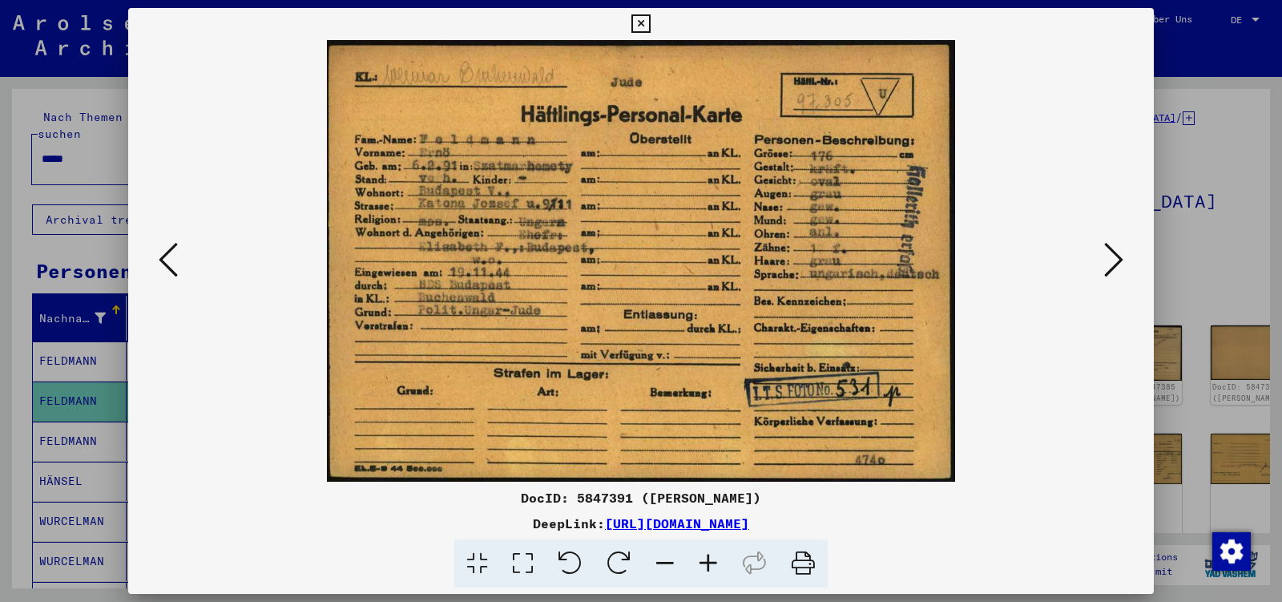
click at [1113, 255] on icon at bounding box center [1113, 259] width 19 height 38
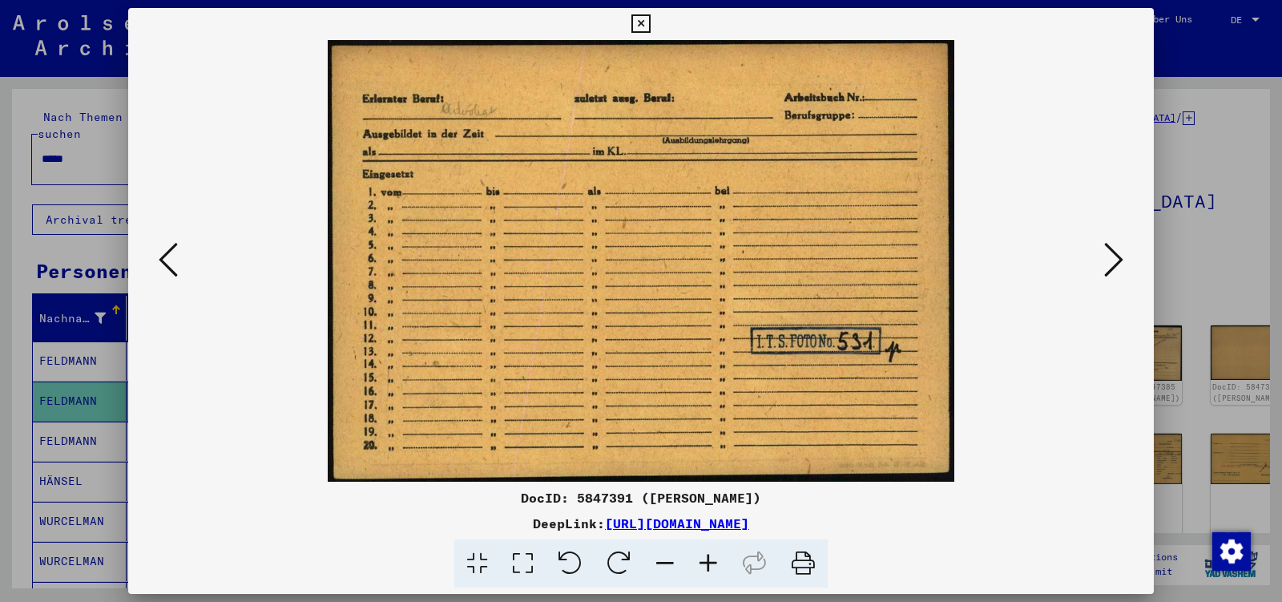
click at [1113, 255] on icon at bounding box center [1113, 259] width 19 height 38
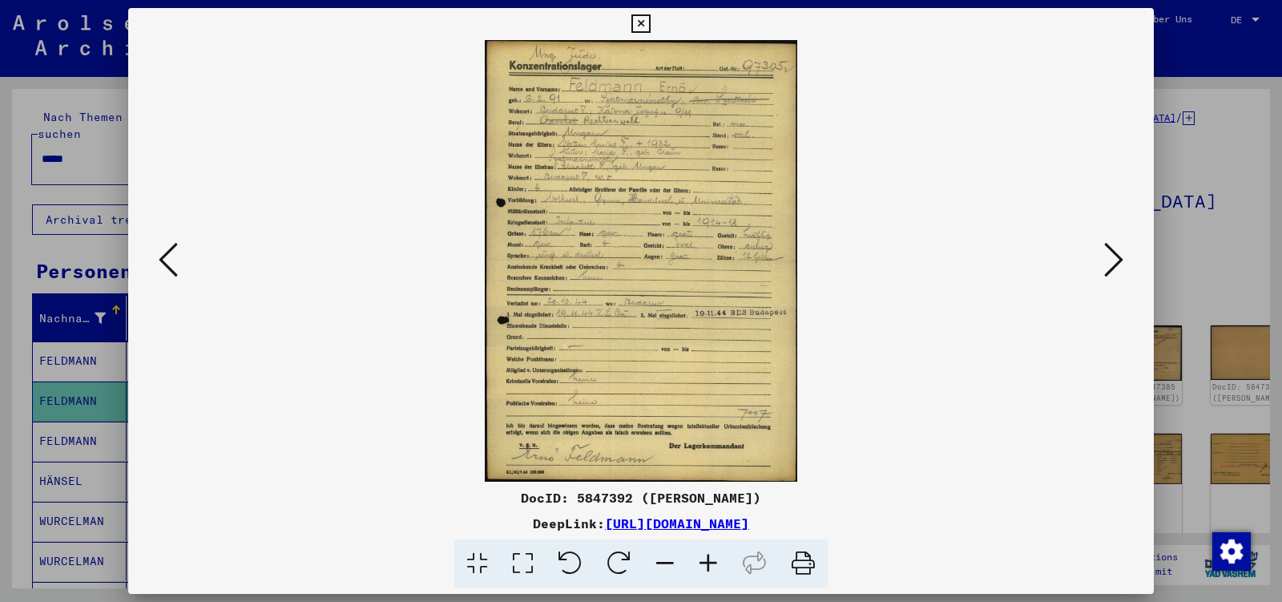
click at [1113, 255] on icon at bounding box center [1113, 259] width 19 height 38
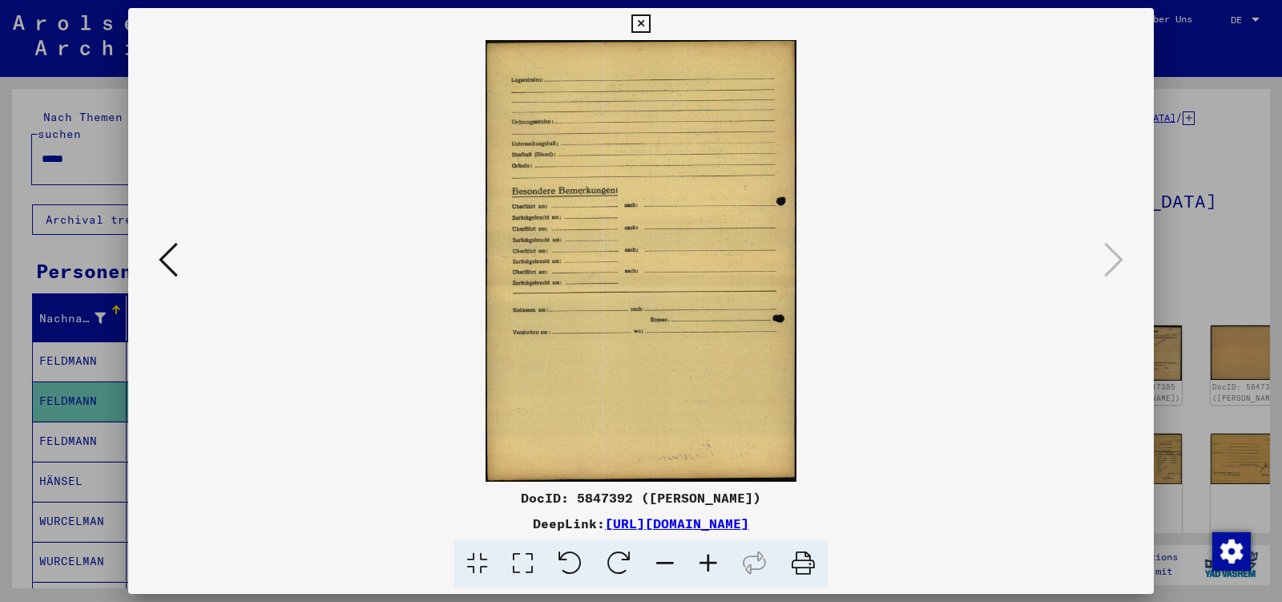
click at [650, 29] on icon at bounding box center [640, 23] width 18 height 19
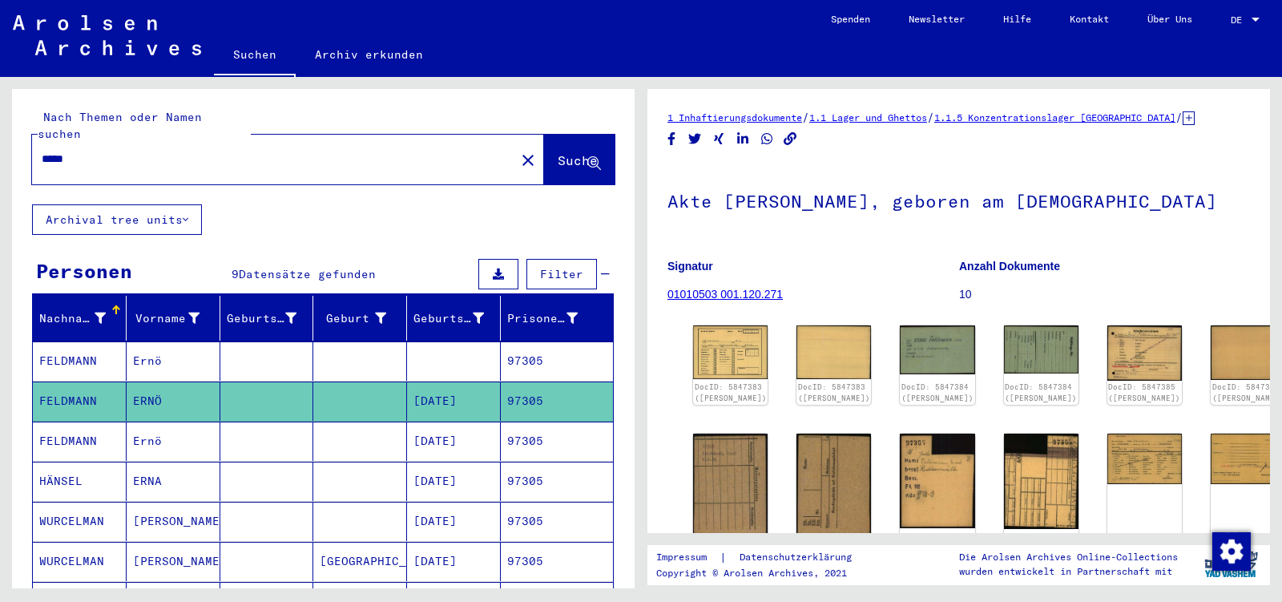
click at [94, 151] on input "*****" at bounding box center [274, 159] width 464 height 17
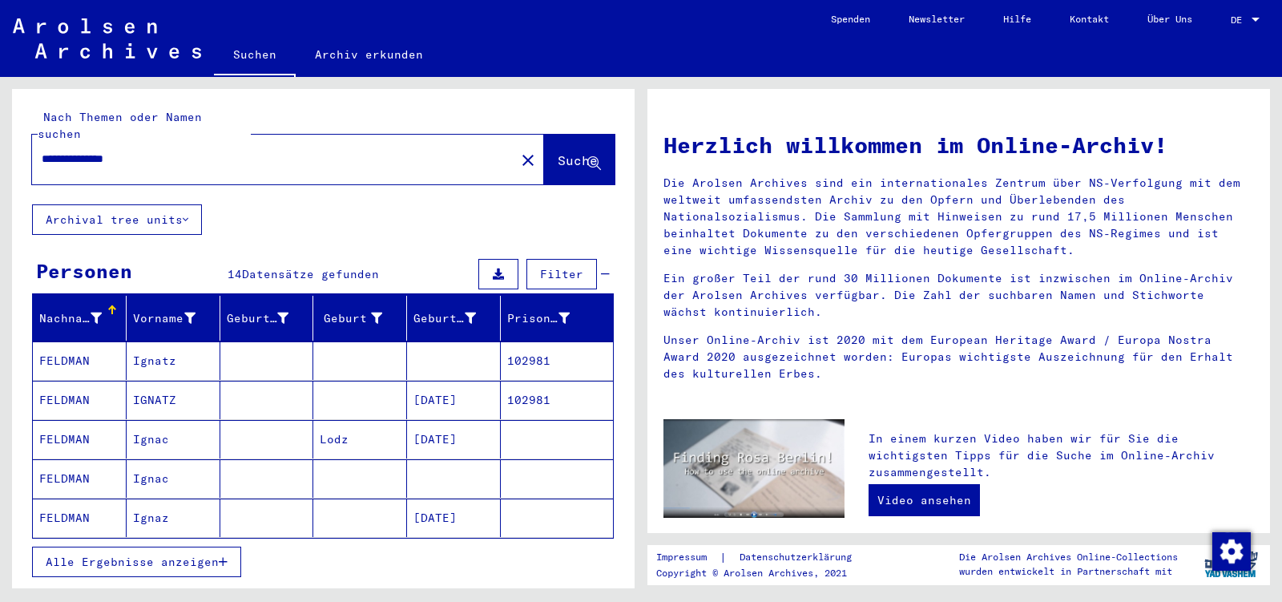
click at [155, 555] on span "Alle Ergebnisse anzeigen" at bounding box center [132, 562] width 173 height 14
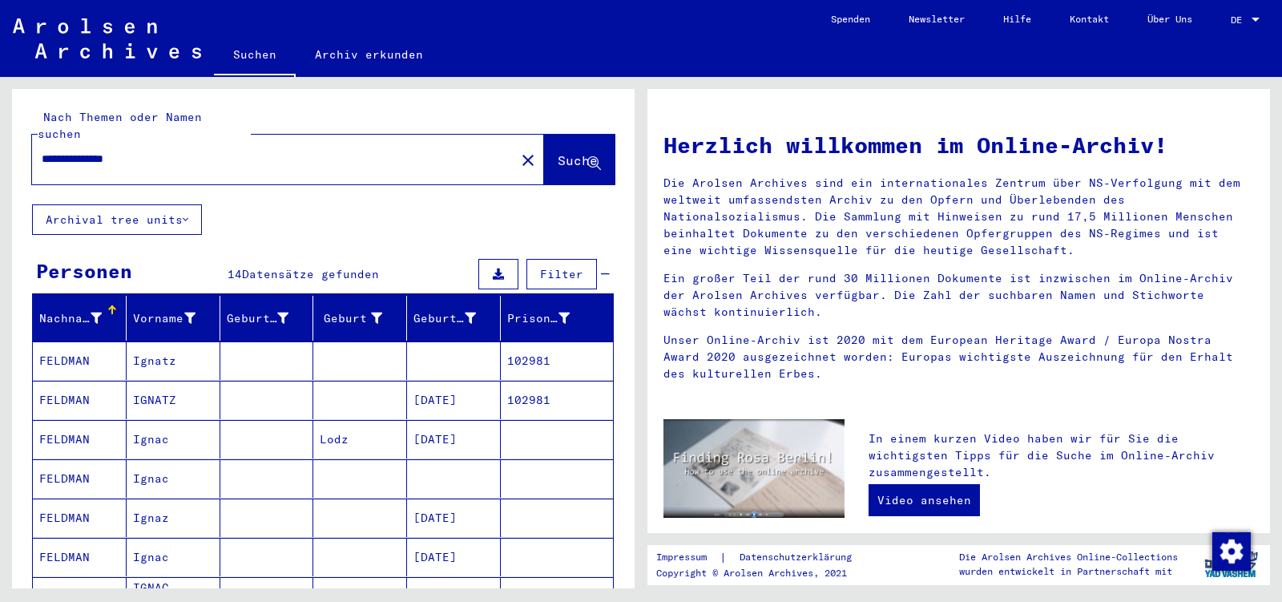
click at [527, 381] on mat-cell "102981" at bounding box center [557, 400] width 112 height 38
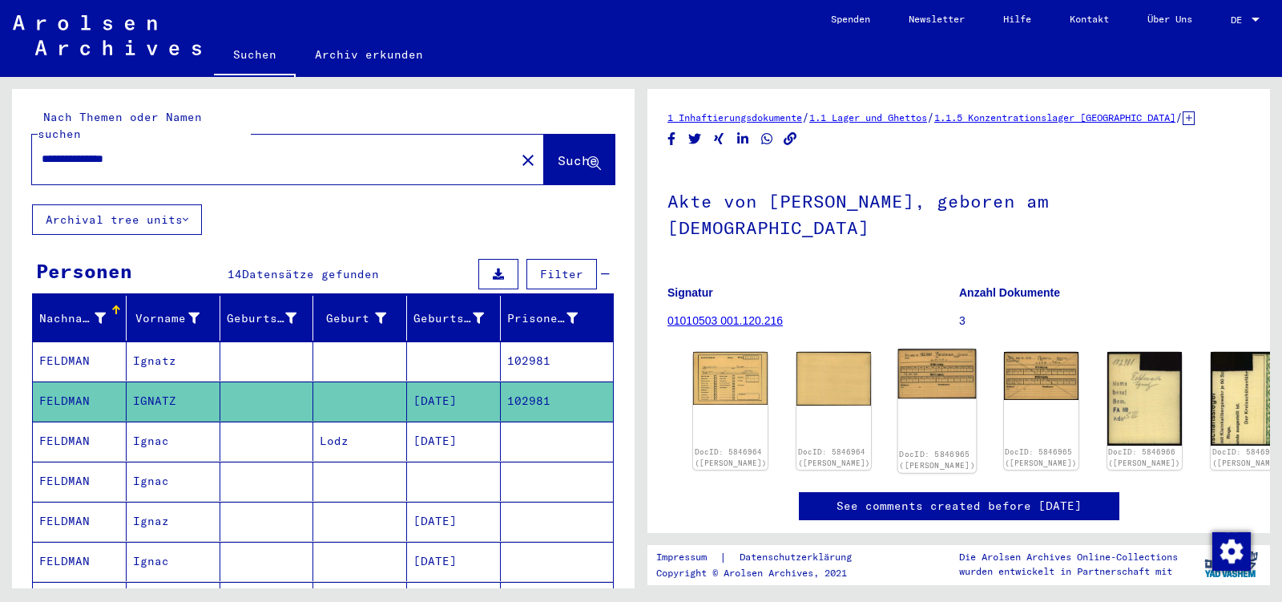
click at [901, 349] on img at bounding box center [937, 374] width 79 height 50
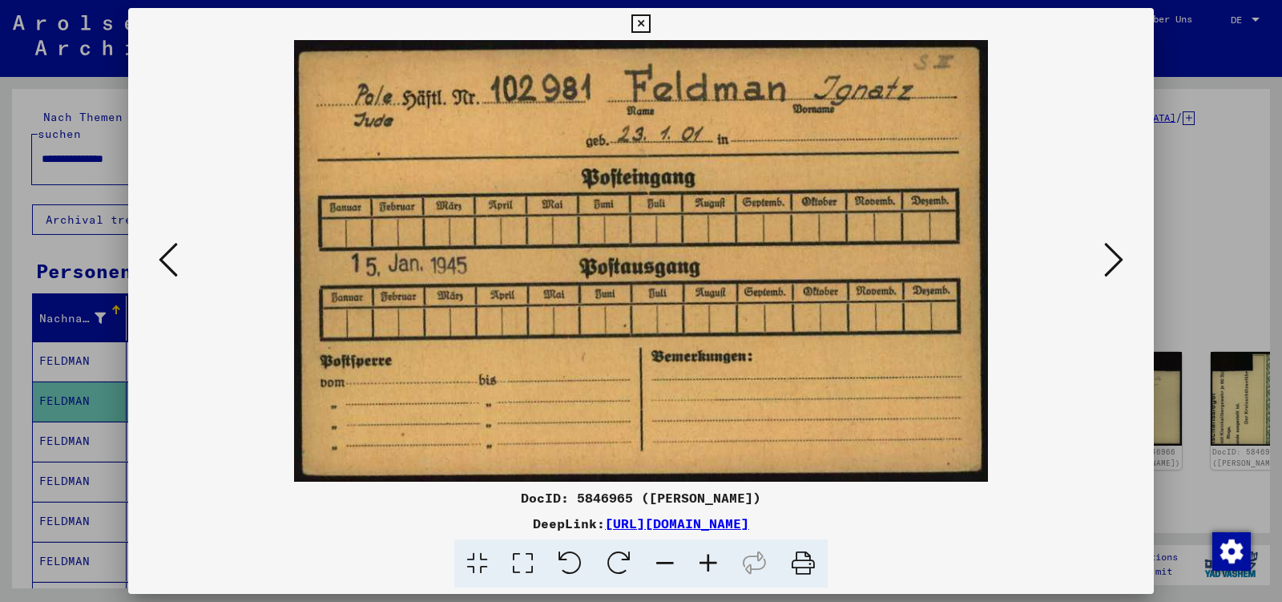
click at [1112, 260] on icon at bounding box center [1113, 259] width 19 height 38
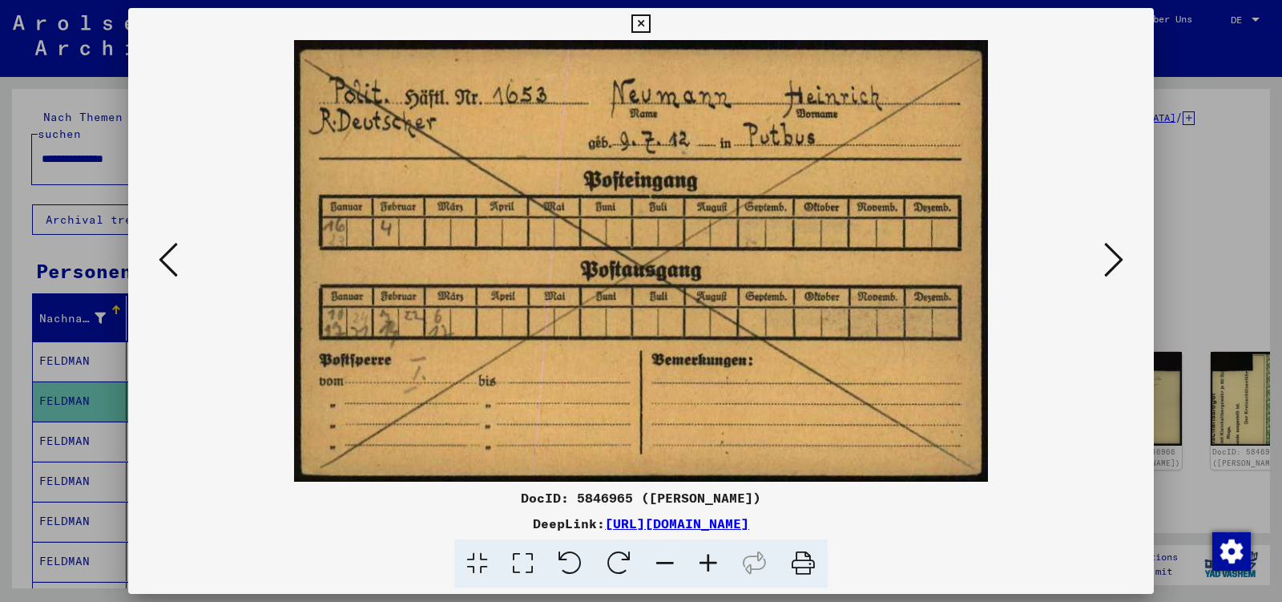
click at [1112, 260] on icon at bounding box center [1113, 259] width 19 height 38
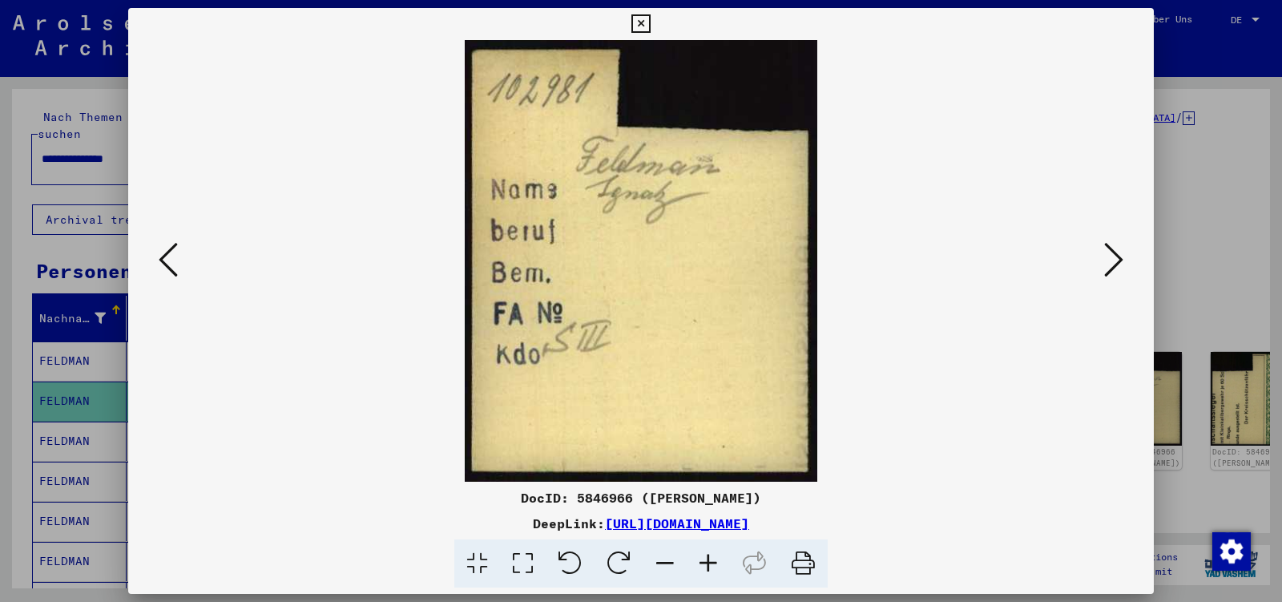
click at [1112, 260] on icon at bounding box center [1113, 259] width 19 height 38
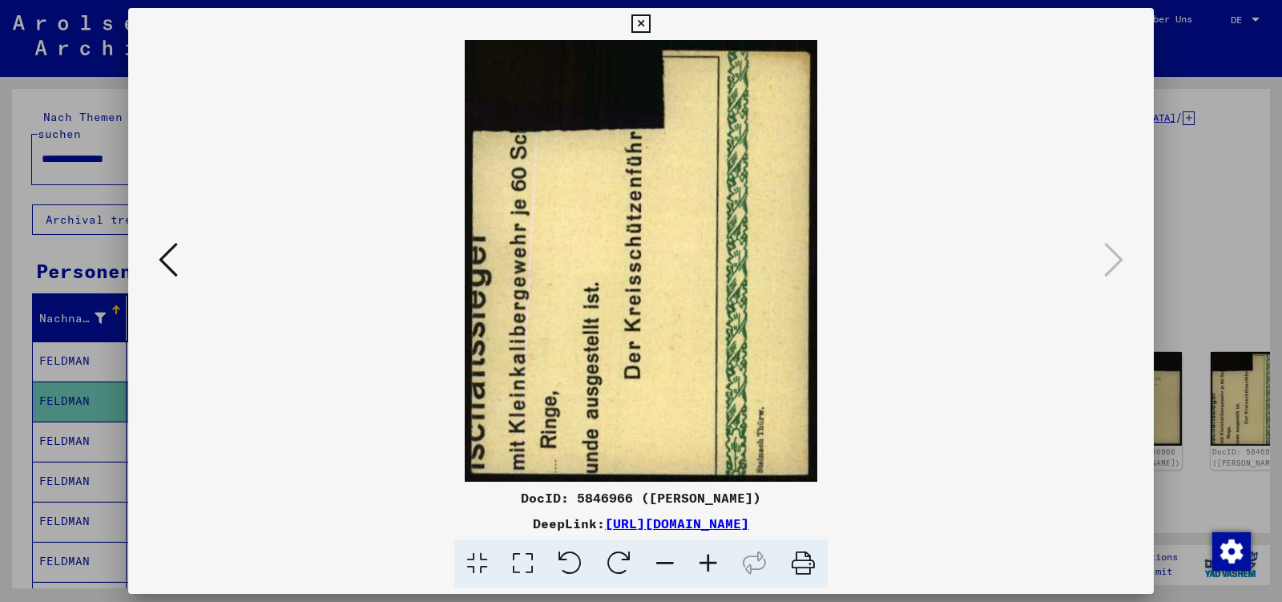
click at [650, 25] on icon at bounding box center [640, 23] width 18 height 19
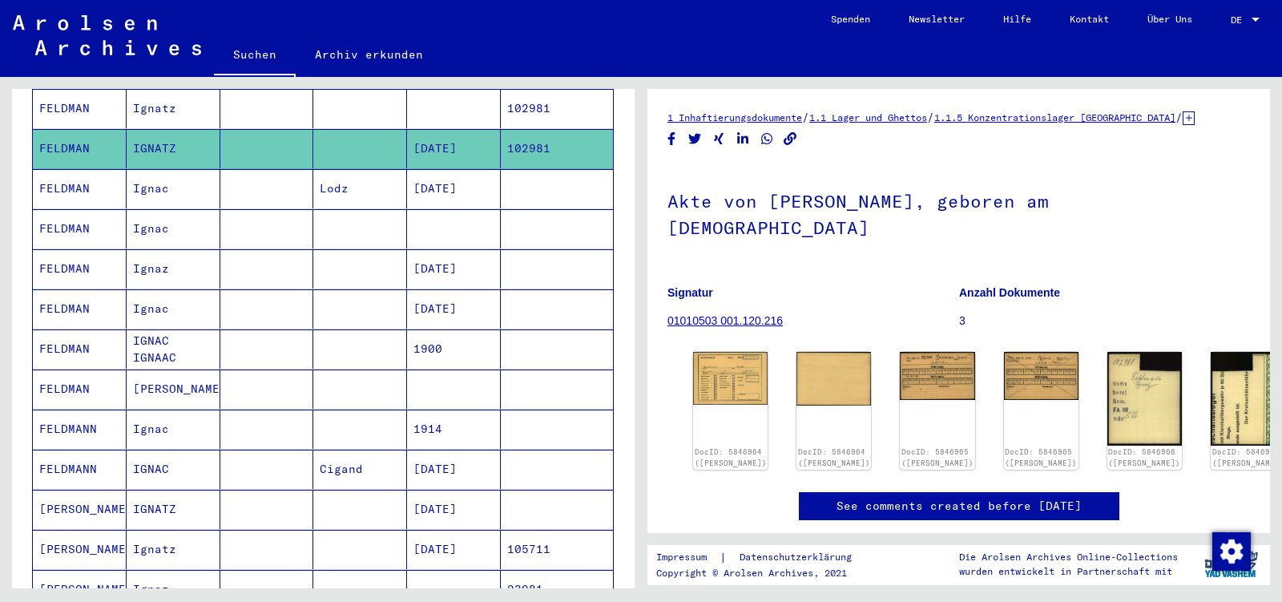
scroll to position [337, 0]
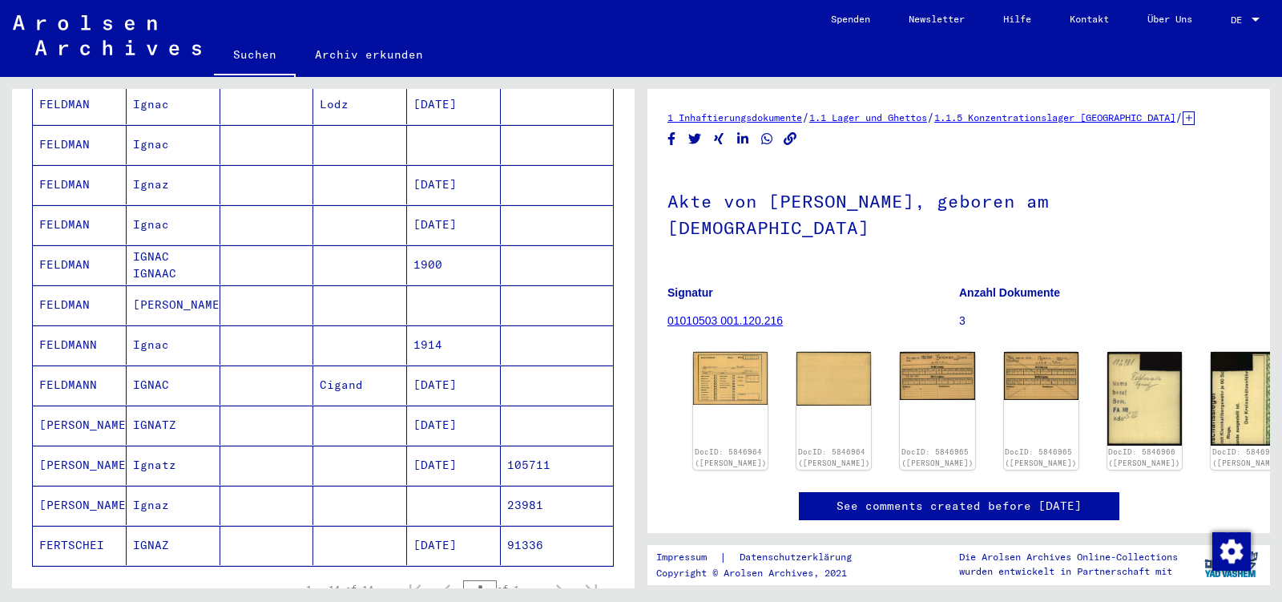
click at [195, 446] on mat-cell "Ignatz" at bounding box center [174, 465] width 94 height 39
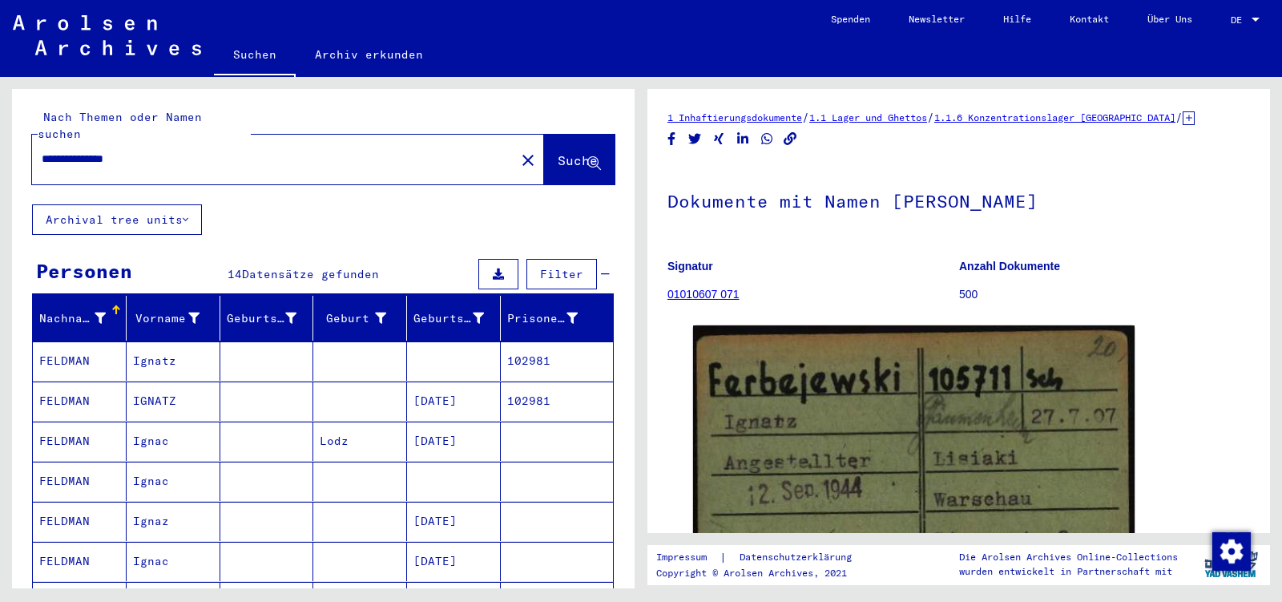
click at [183, 341] on mat-cell "Ignatz" at bounding box center [174, 360] width 94 height 39
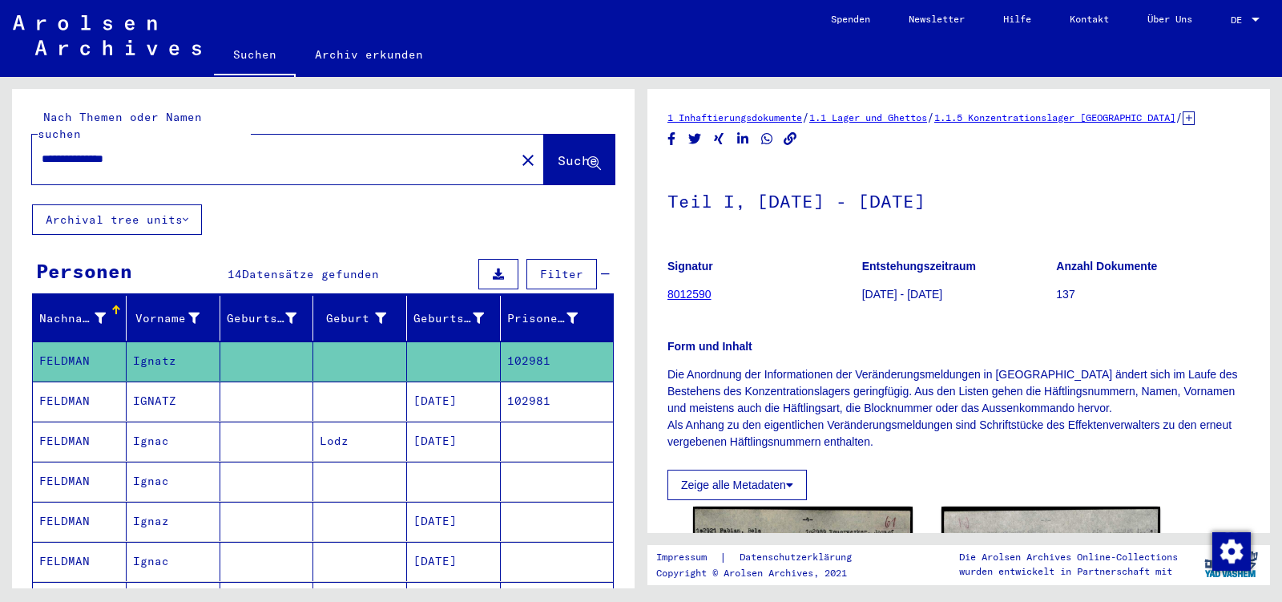
click at [173, 381] on mat-cell "IGNATZ" at bounding box center [174, 400] width 94 height 39
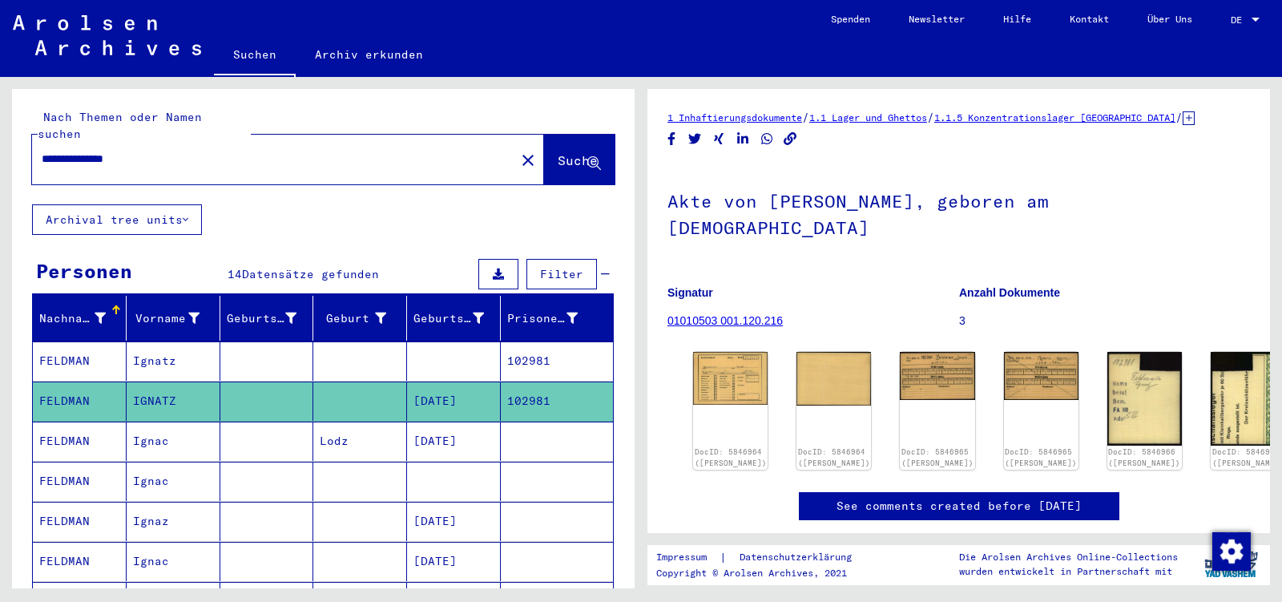
click at [156, 151] on input "**********" at bounding box center [274, 159] width 464 height 17
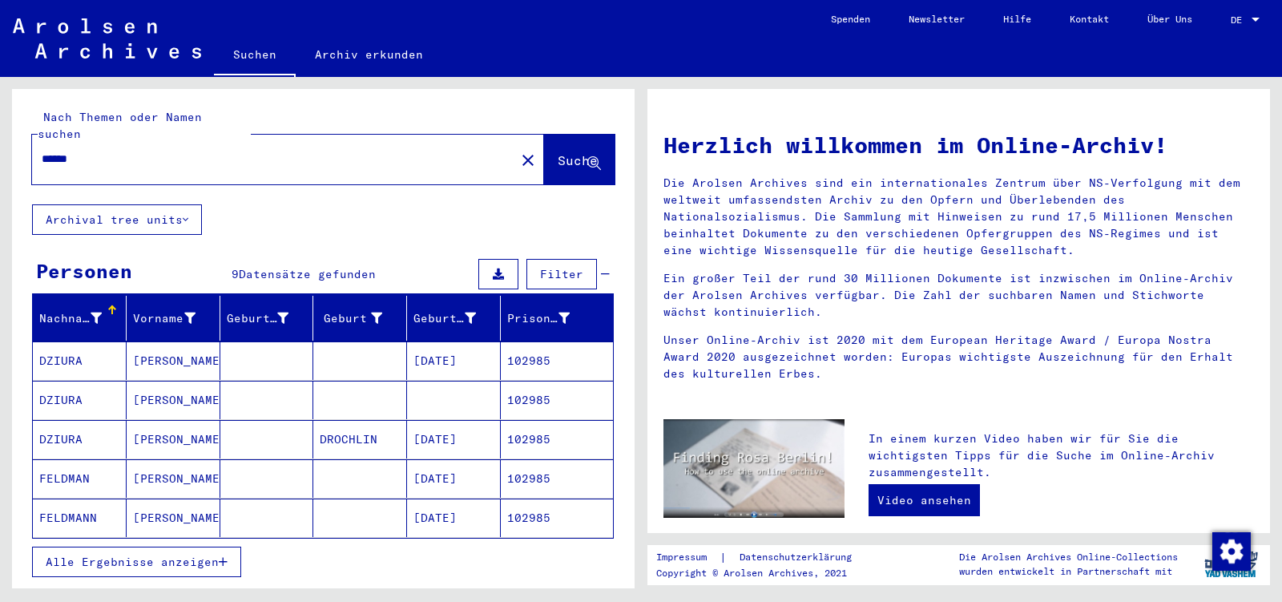
click at [155, 555] on span "Alle Ergebnisse anzeigen" at bounding box center [132, 562] width 173 height 14
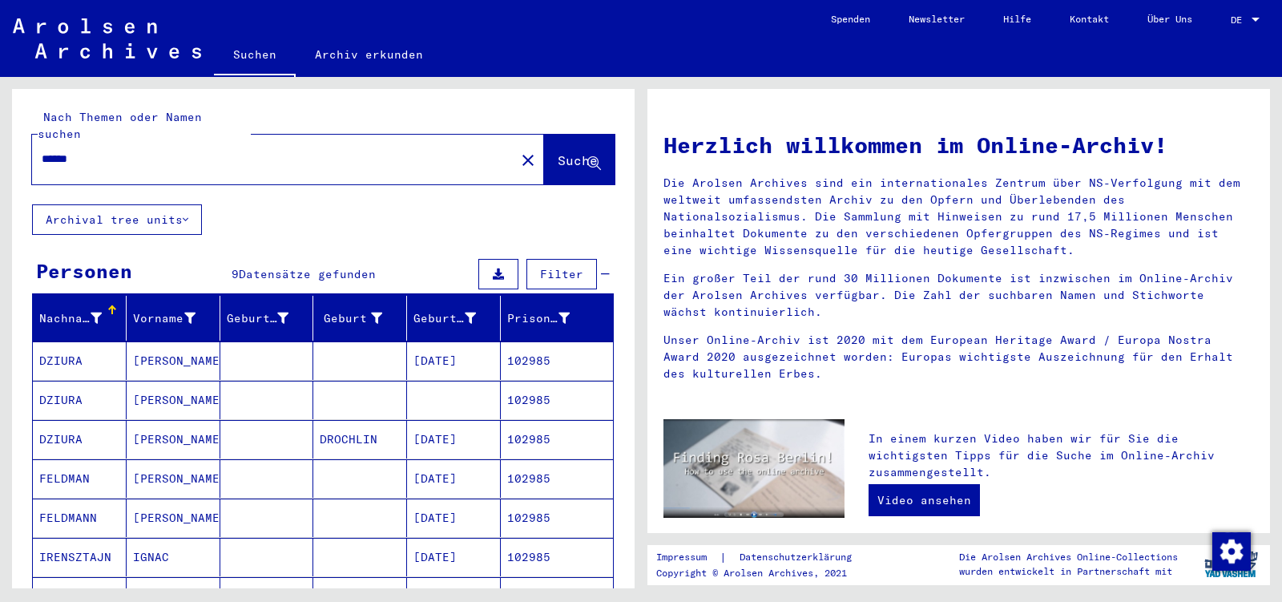
click at [171, 505] on mat-cell "[PERSON_NAME]" at bounding box center [174, 517] width 94 height 38
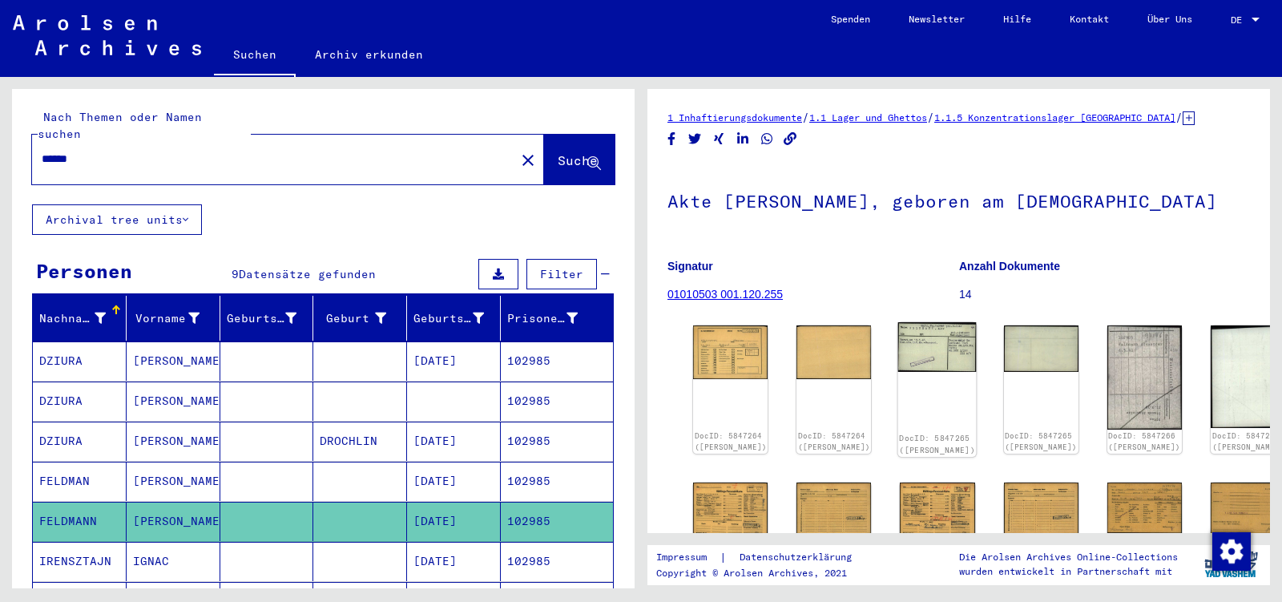
click at [898, 351] on img at bounding box center [937, 347] width 79 height 50
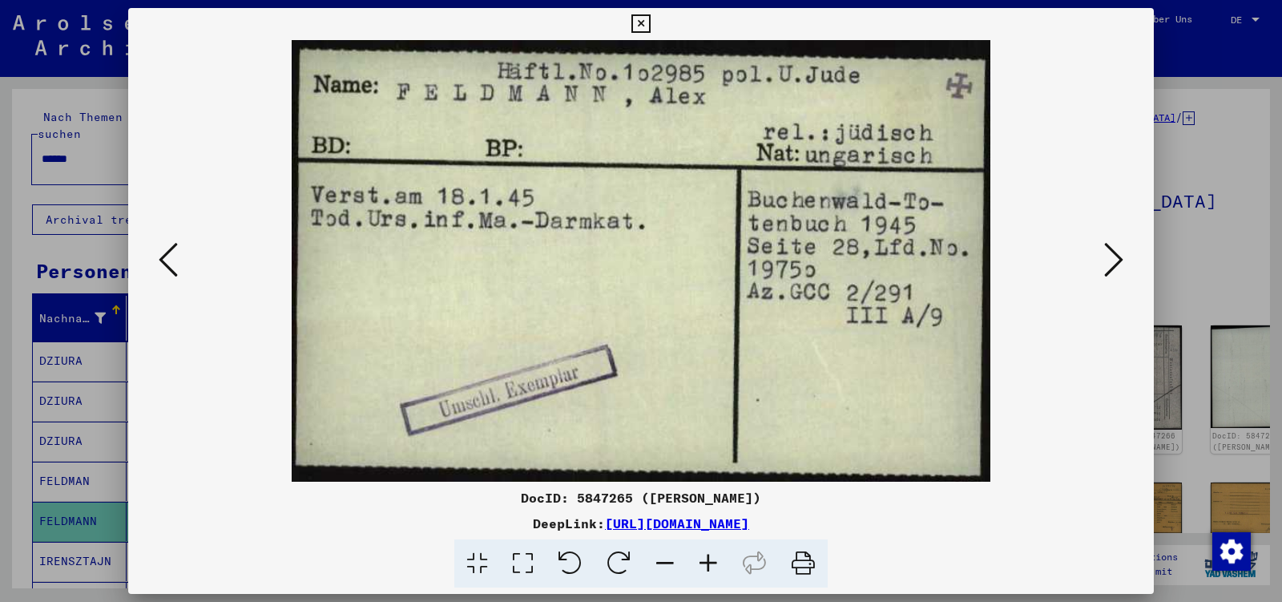
click at [1116, 259] on icon at bounding box center [1113, 259] width 19 height 38
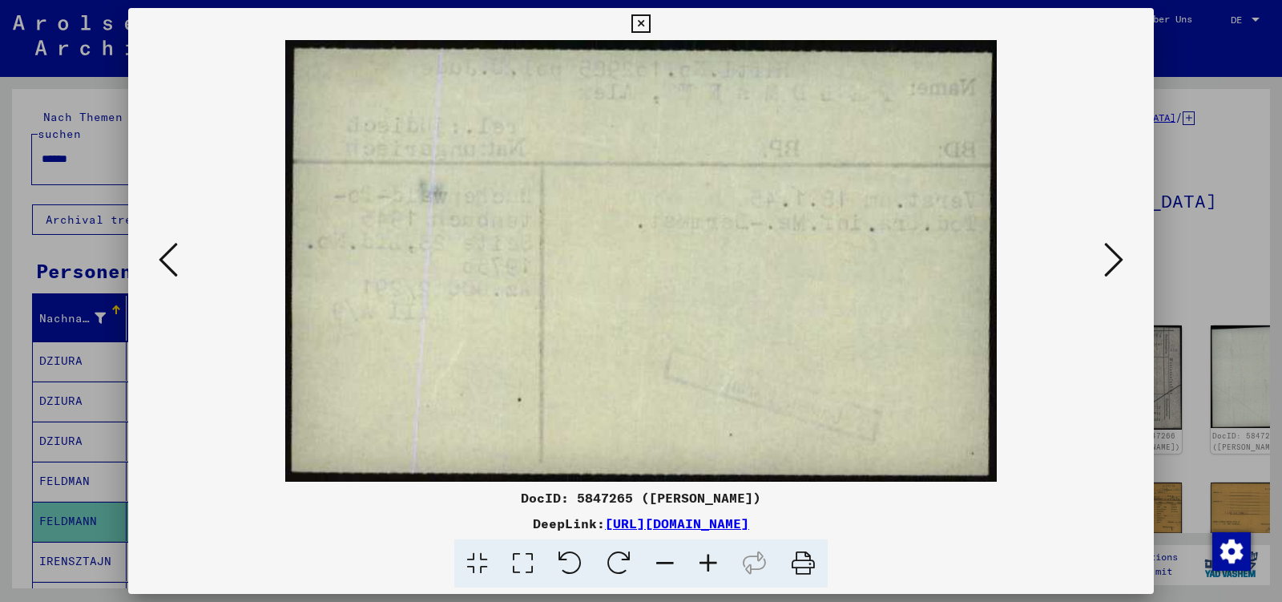
click at [1116, 259] on icon at bounding box center [1113, 259] width 19 height 38
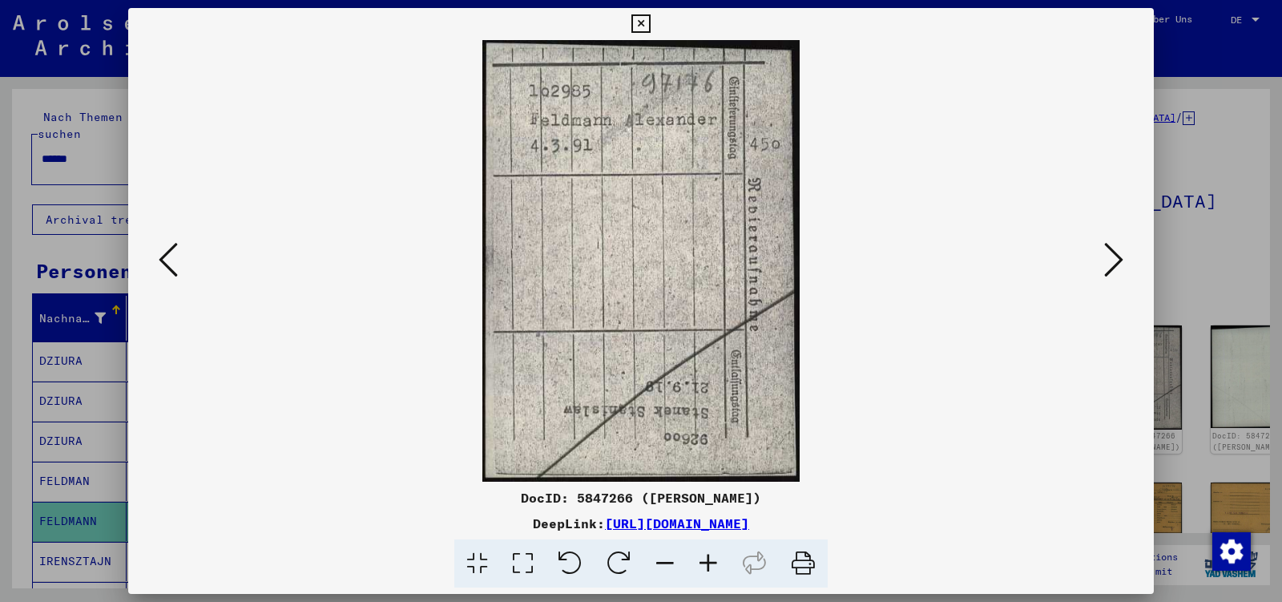
click at [1116, 259] on icon at bounding box center [1113, 259] width 19 height 38
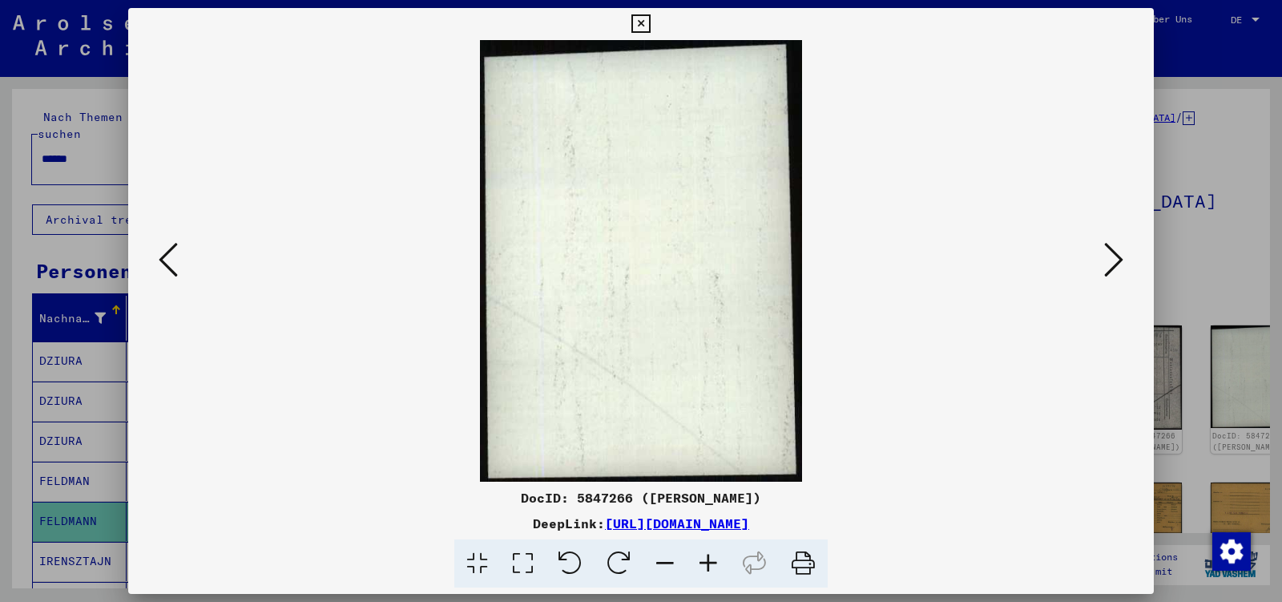
click at [1116, 259] on icon at bounding box center [1113, 259] width 19 height 38
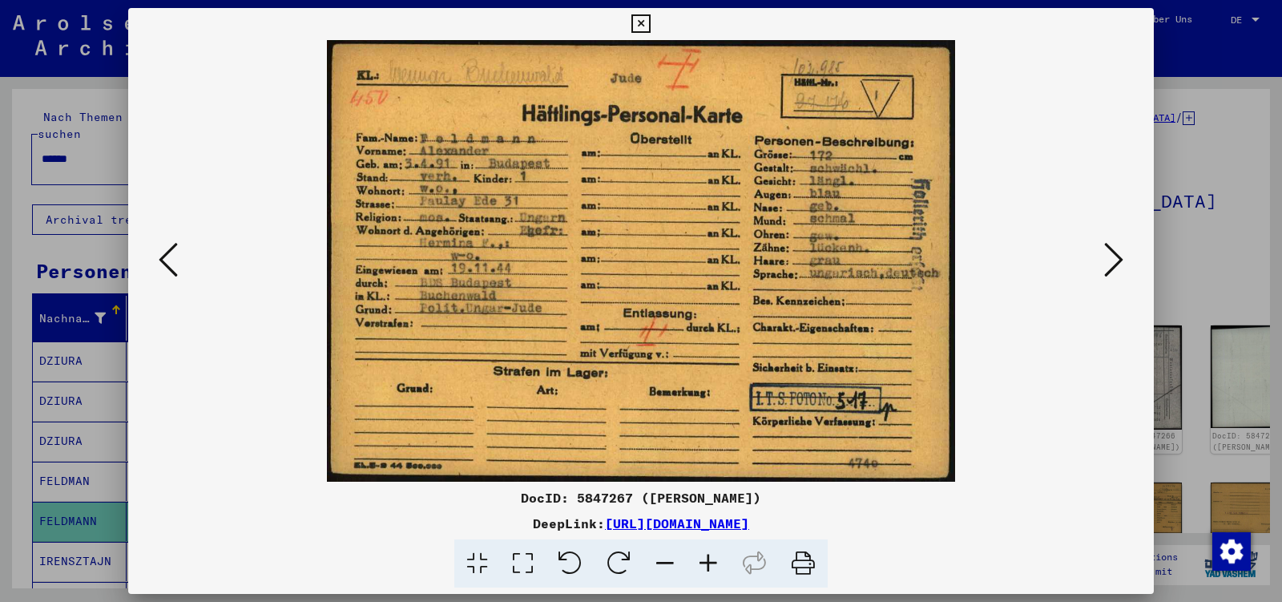
click at [1116, 259] on icon at bounding box center [1113, 259] width 19 height 38
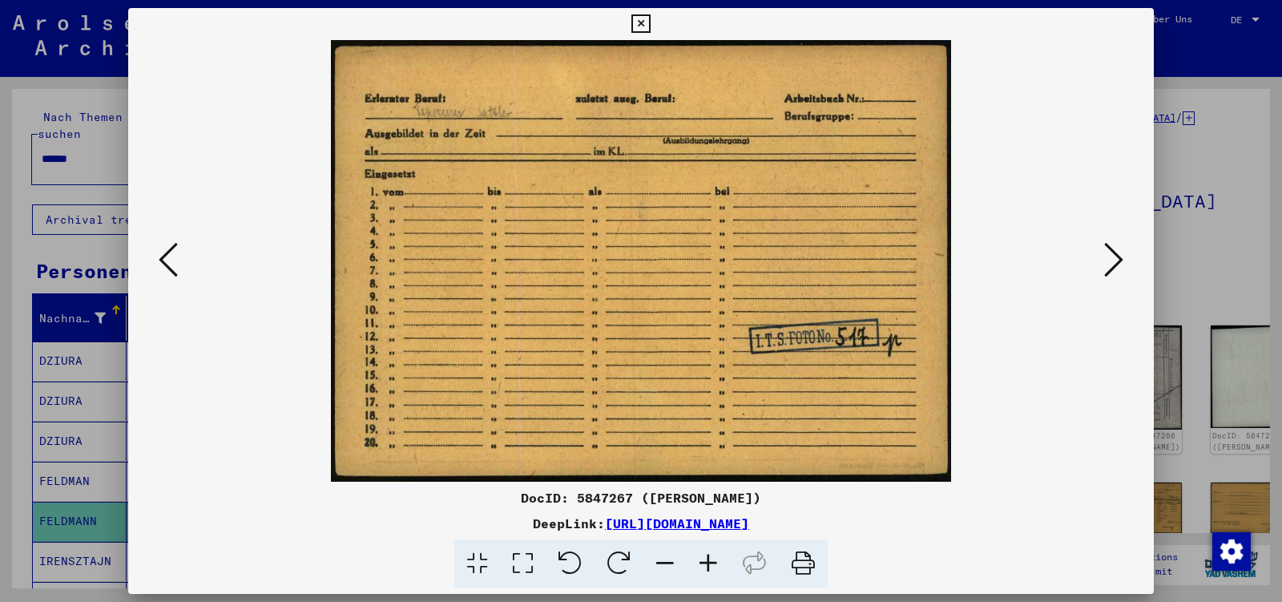
click at [1116, 259] on icon at bounding box center [1113, 259] width 19 height 38
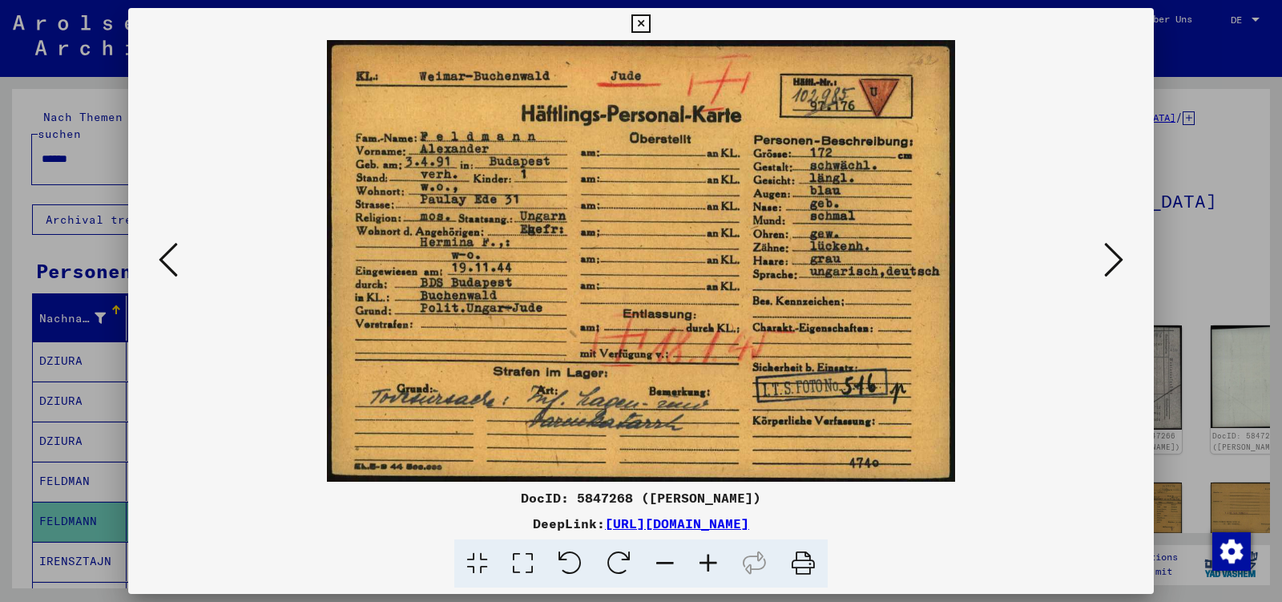
click at [1116, 259] on icon at bounding box center [1113, 259] width 19 height 38
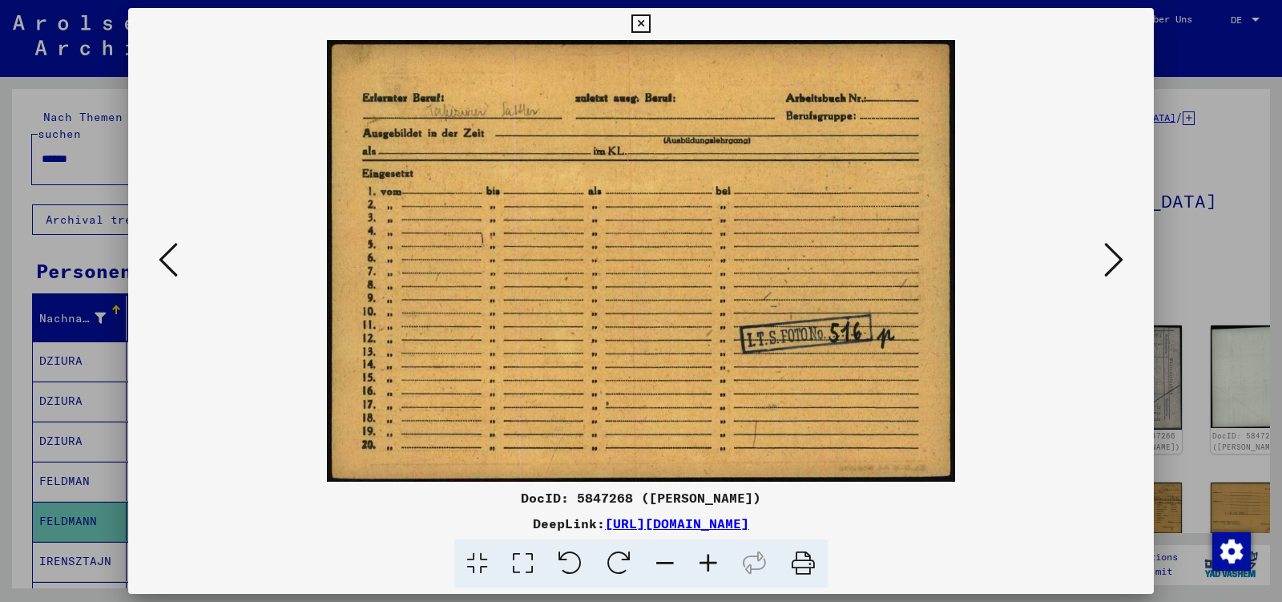
click at [1116, 259] on icon at bounding box center [1113, 259] width 19 height 38
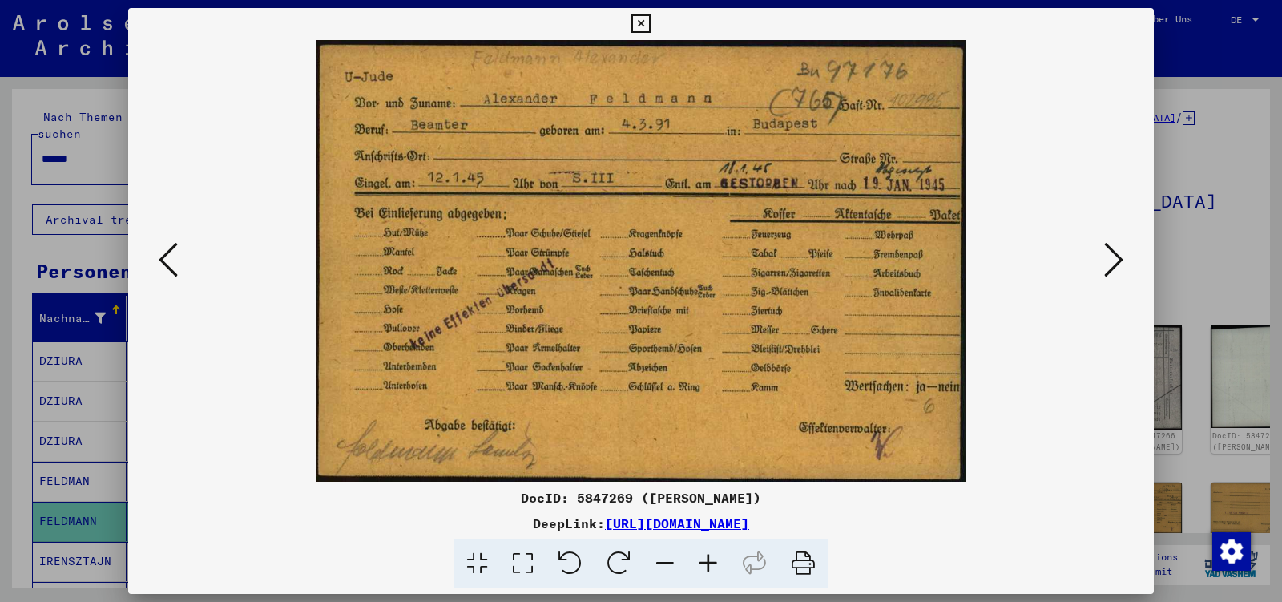
click at [1116, 259] on icon at bounding box center [1113, 259] width 19 height 38
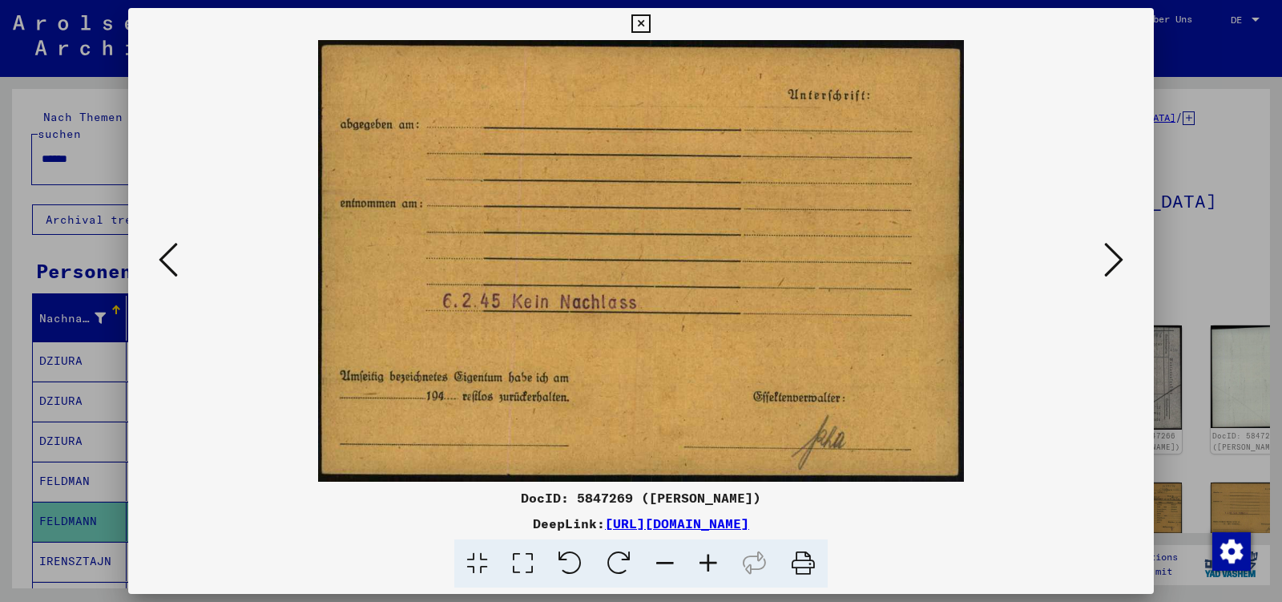
click at [1116, 259] on icon at bounding box center [1113, 259] width 19 height 38
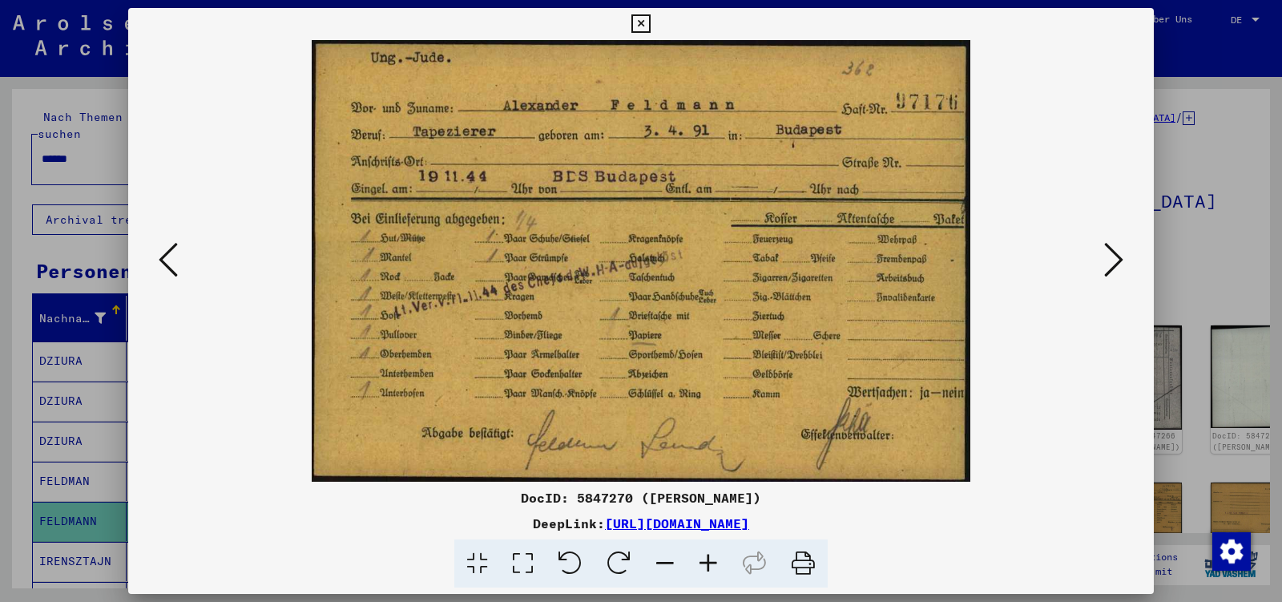
click at [1116, 259] on icon at bounding box center [1113, 259] width 19 height 38
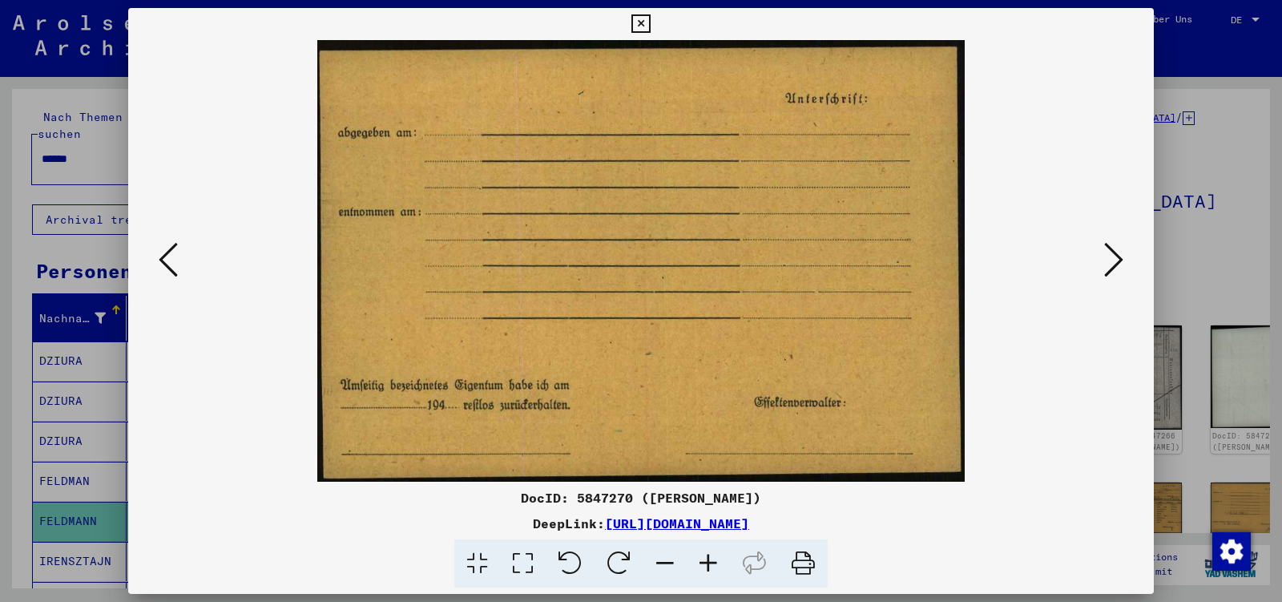
click at [1116, 259] on icon at bounding box center [1113, 259] width 19 height 38
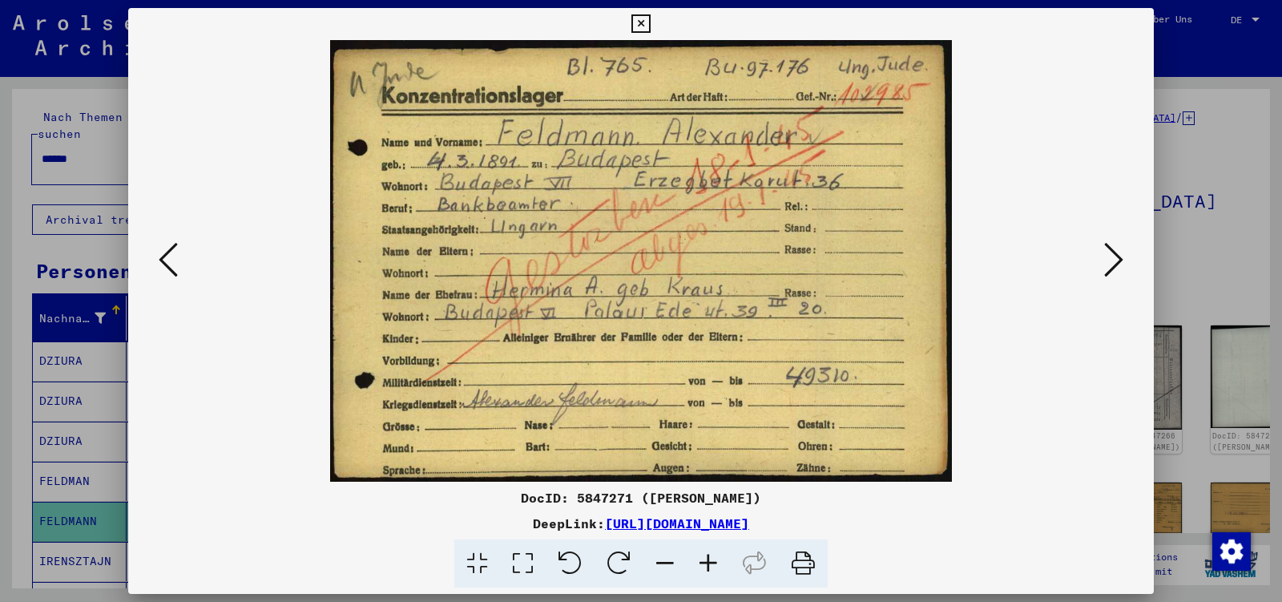
click at [1116, 259] on icon at bounding box center [1113, 259] width 19 height 38
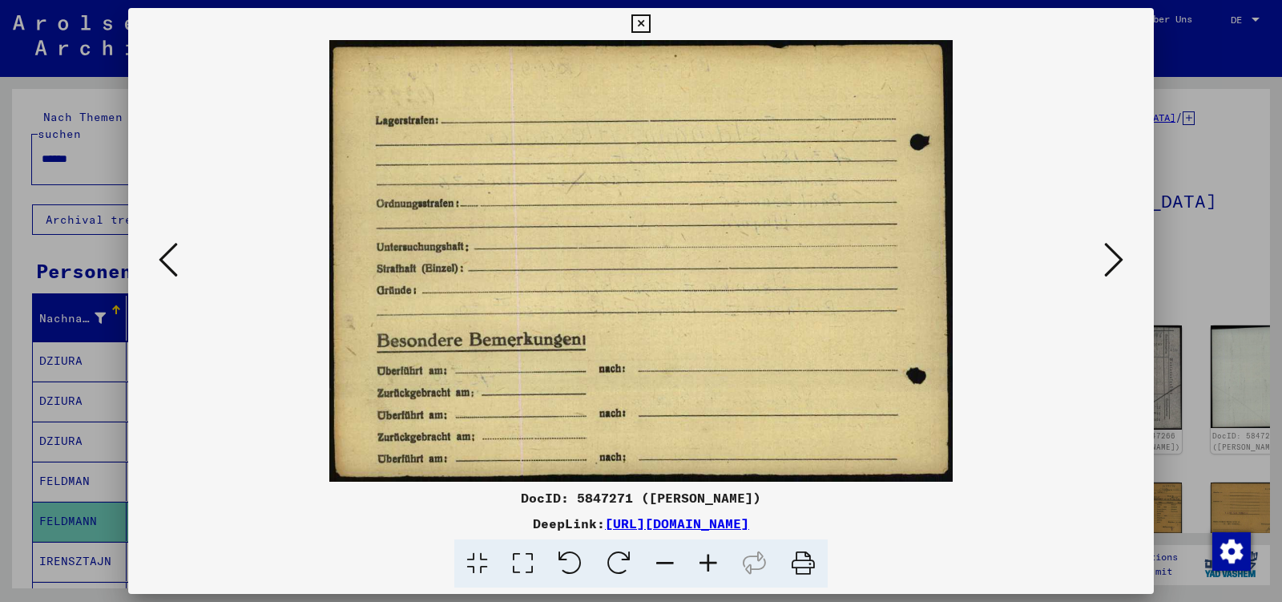
click at [171, 267] on icon at bounding box center [168, 259] width 19 height 38
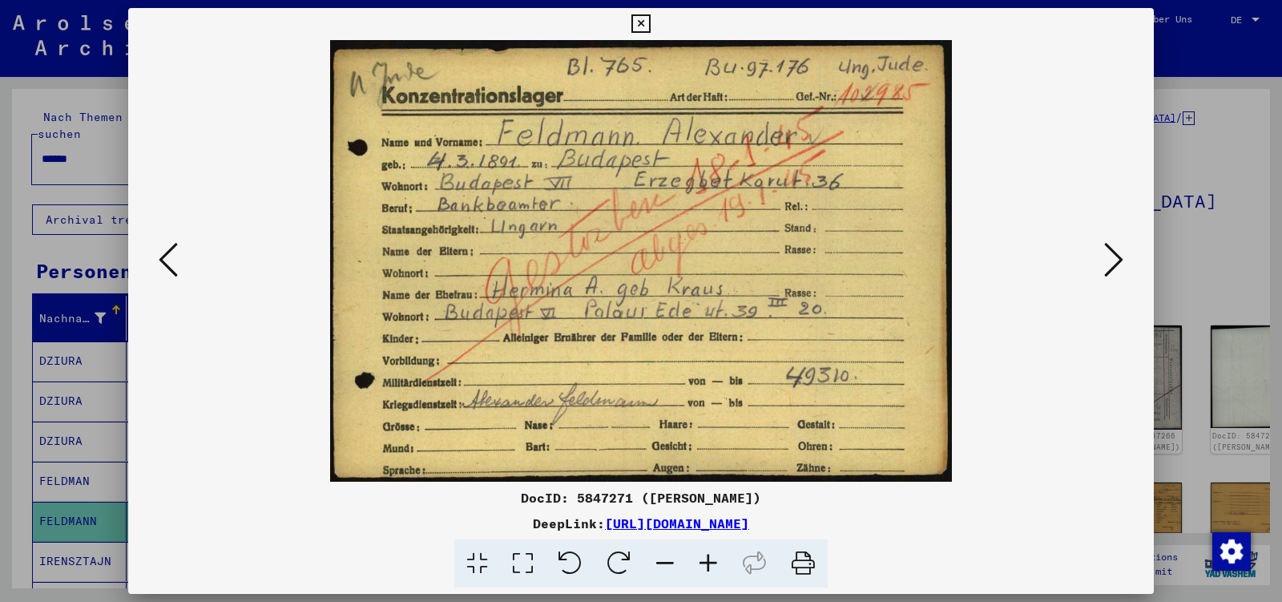
click at [1114, 262] on icon at bounding box center [1113, 259] width 19 height 38
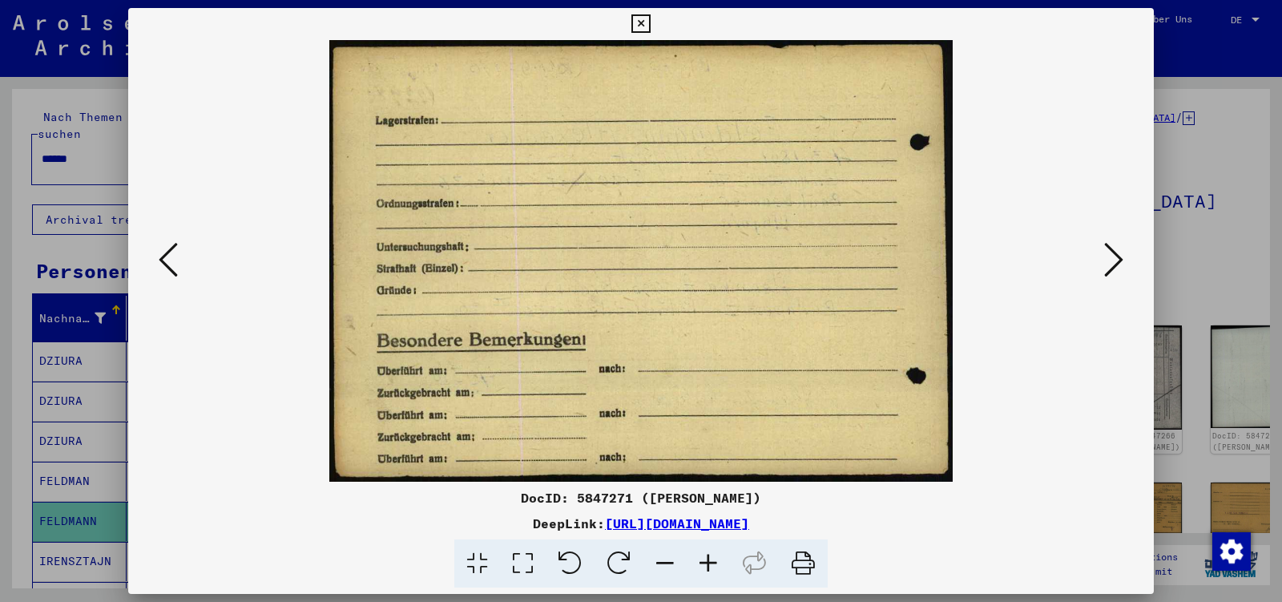
click at [1114, 262] on icon at bounding box center [1113, 259] width 19 height 38
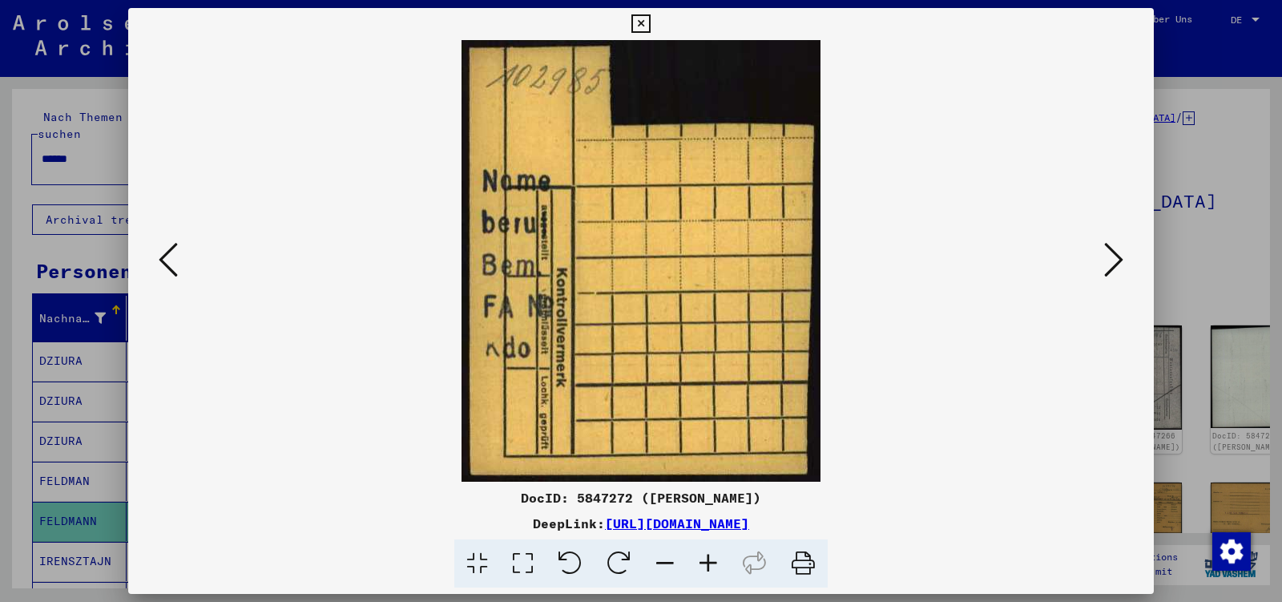
click at [1114, 262] on icon at bounding box center [1113, 259] width 19 height 38
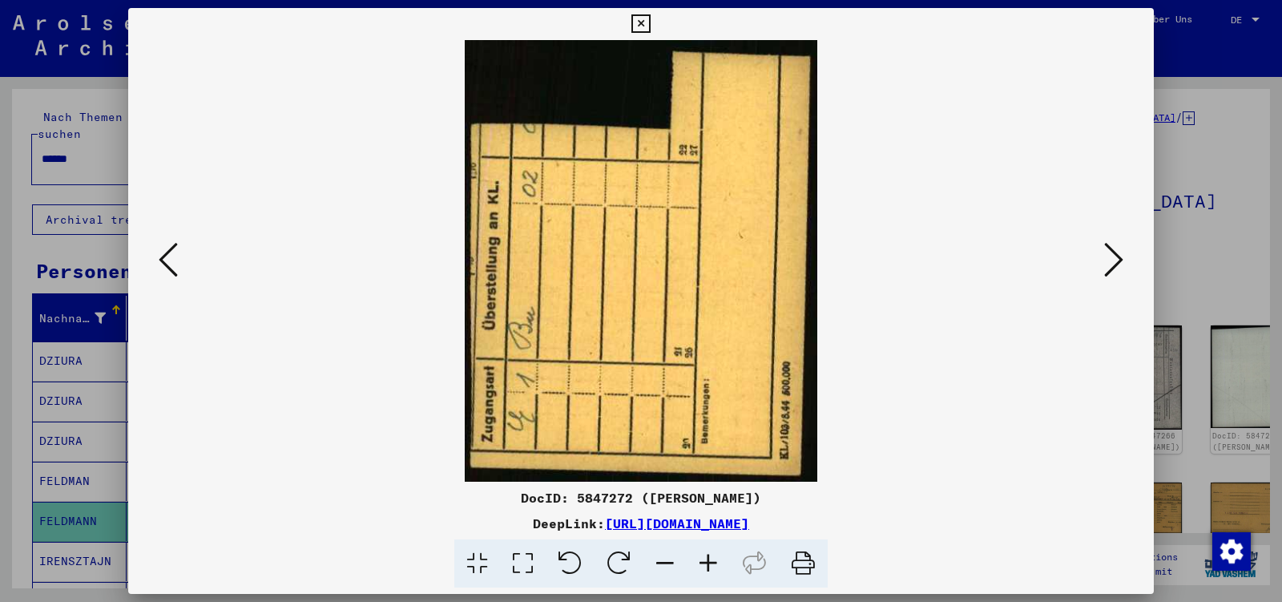
click at [1114, 262] on icon at bounding box center [1113, 259] width 19 height 38
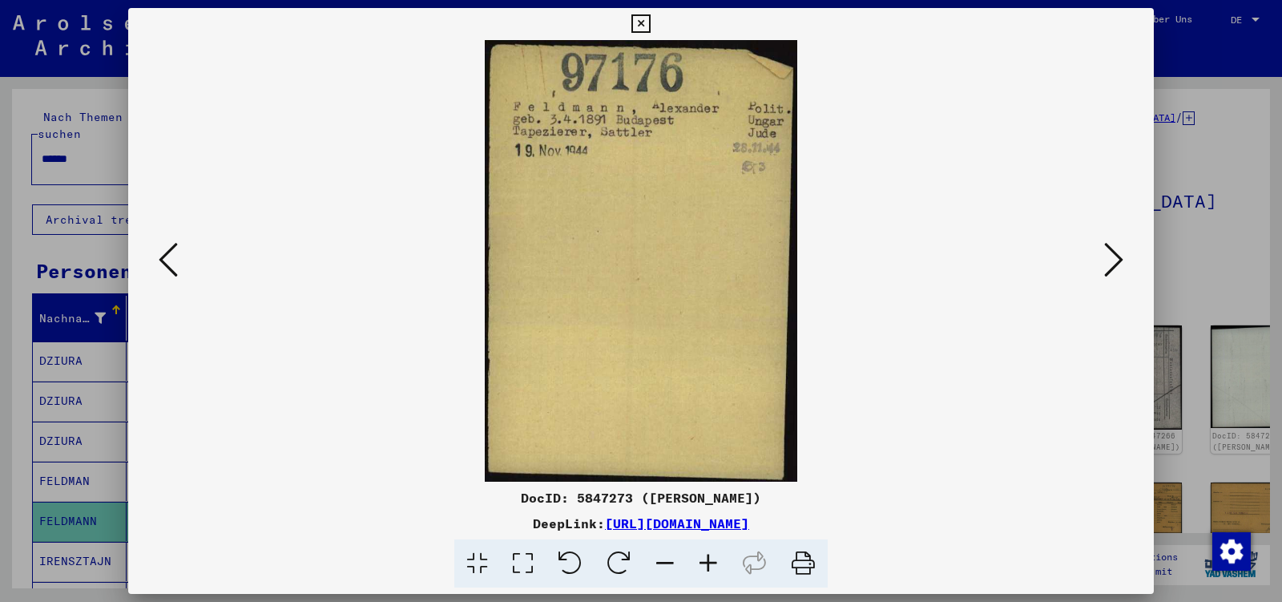
click at [1114, 262] on icon at bounding box center [1113, 259] width 19 height 38
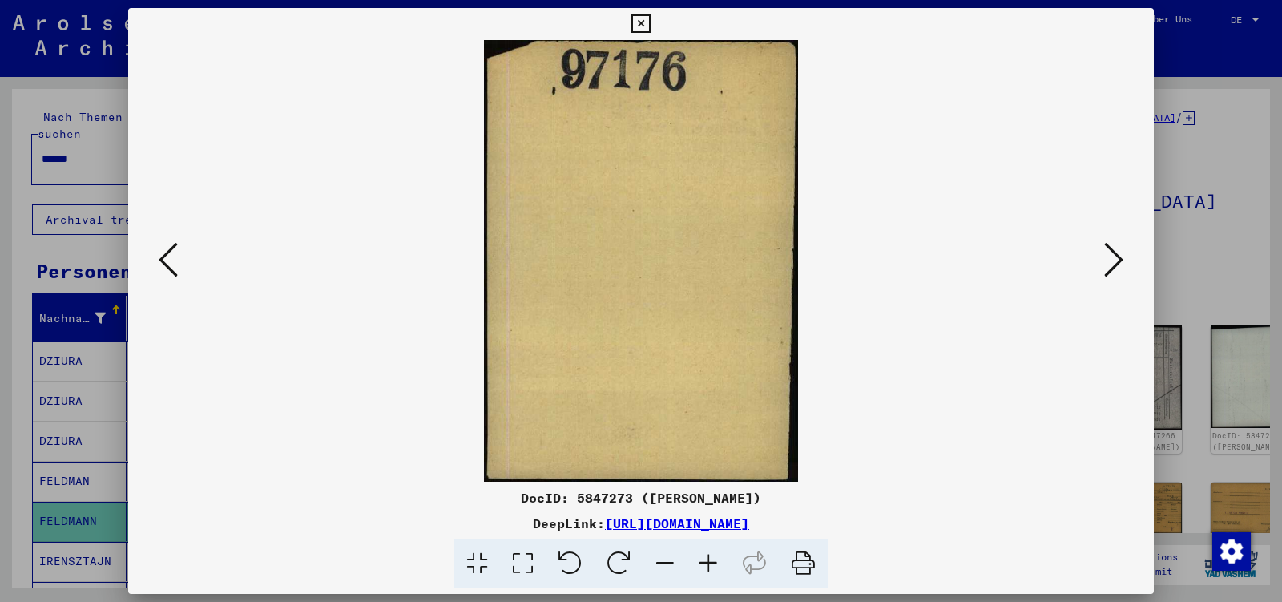
click at [1114, 262] on icon at bounding box center [1113, 259] width 19 height 38
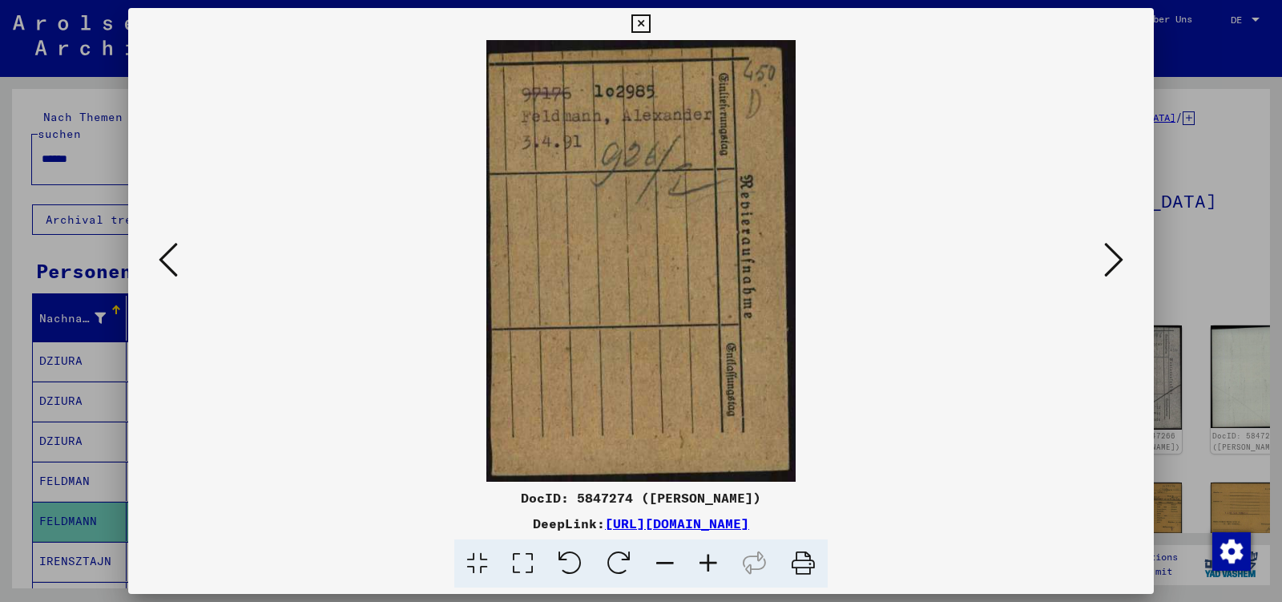
click at [1114, 262] on icon at bounding box center [1113, 259] width 19 height 38
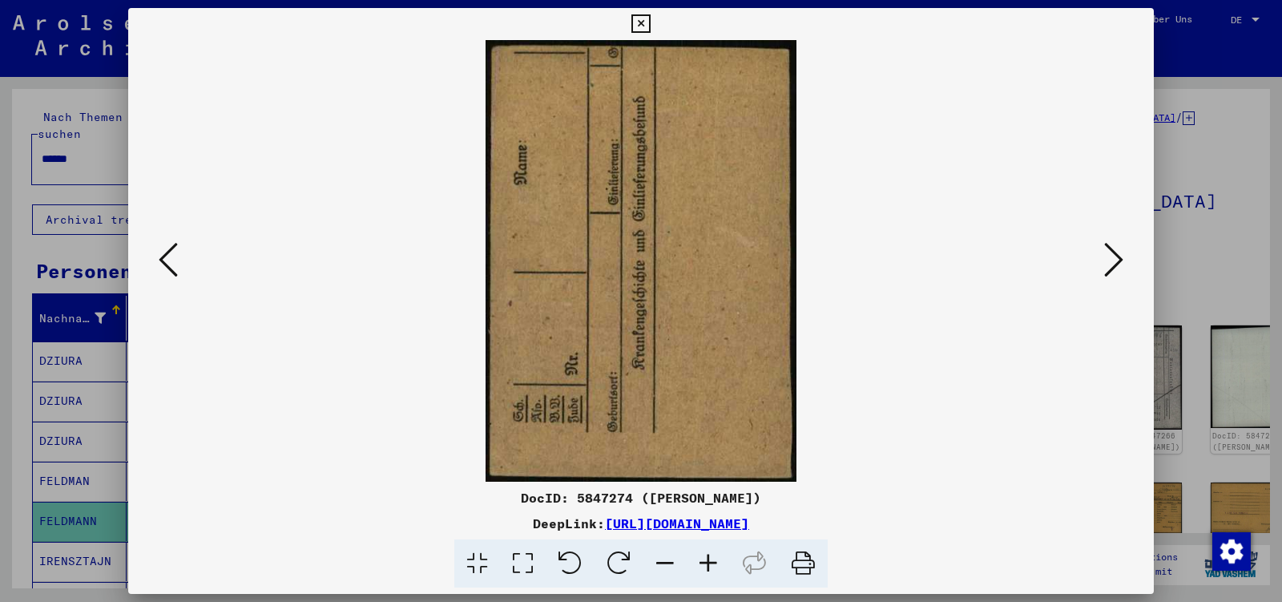
click at [1114, 262] on icon at bounding box center [1113, 259] width 19 height 38
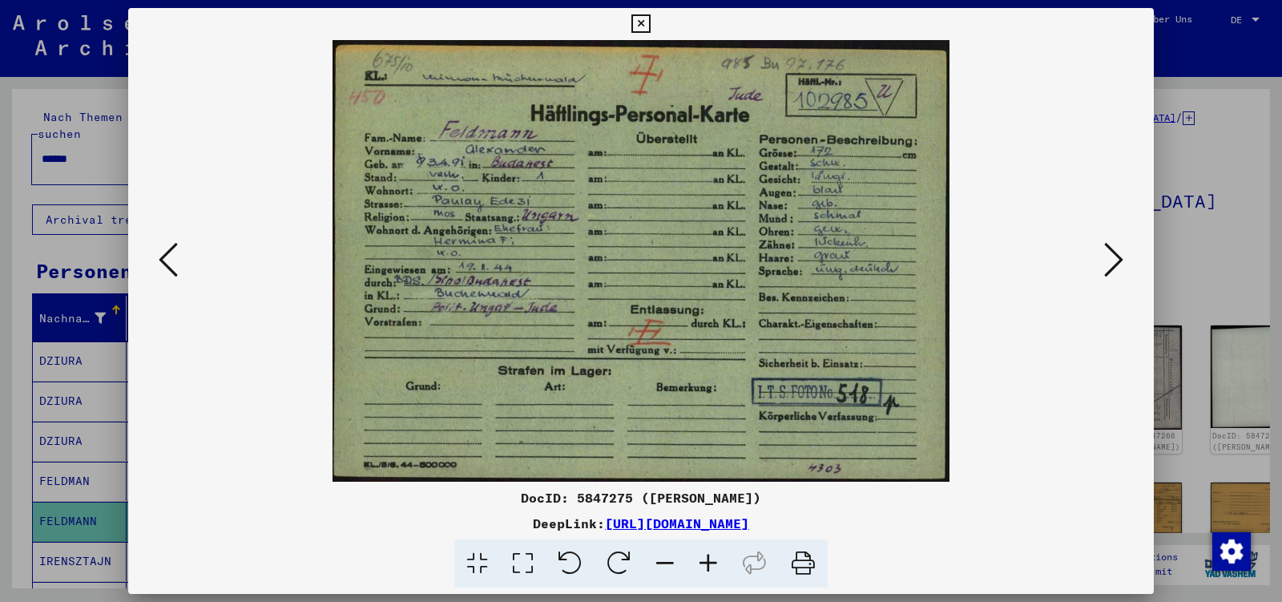
click at [1114, 262] on icon at bounding box center [1113, 259] width 19 height 38
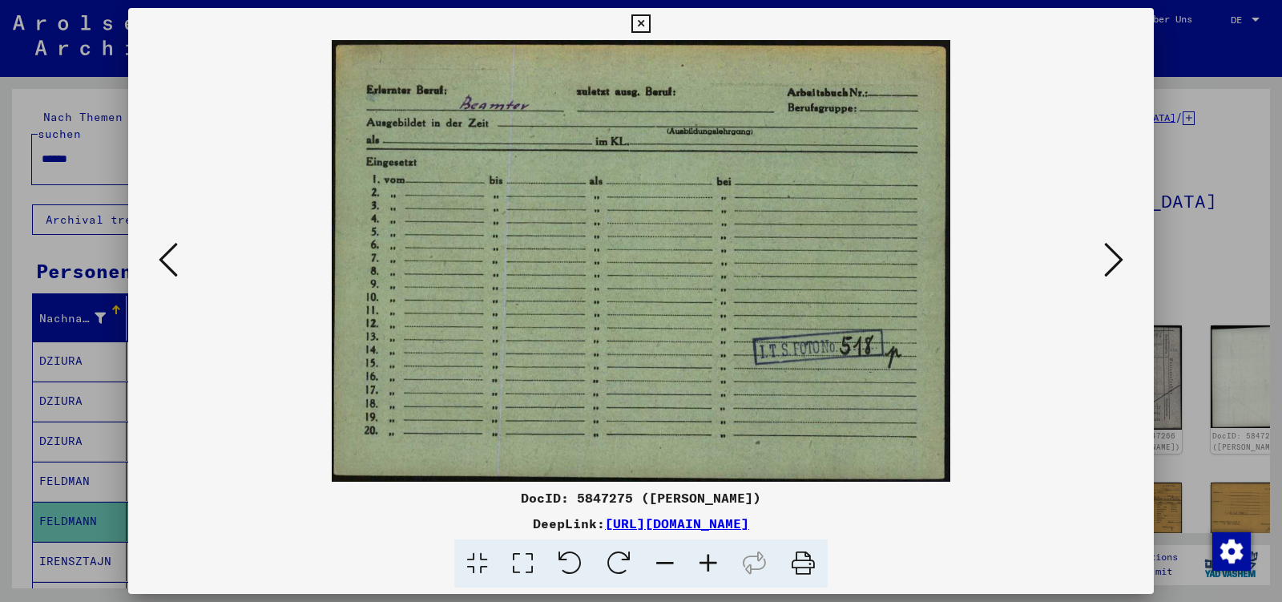
click at [1114, 262] on icon at bounding box center [1113, 259] width 19 height 38
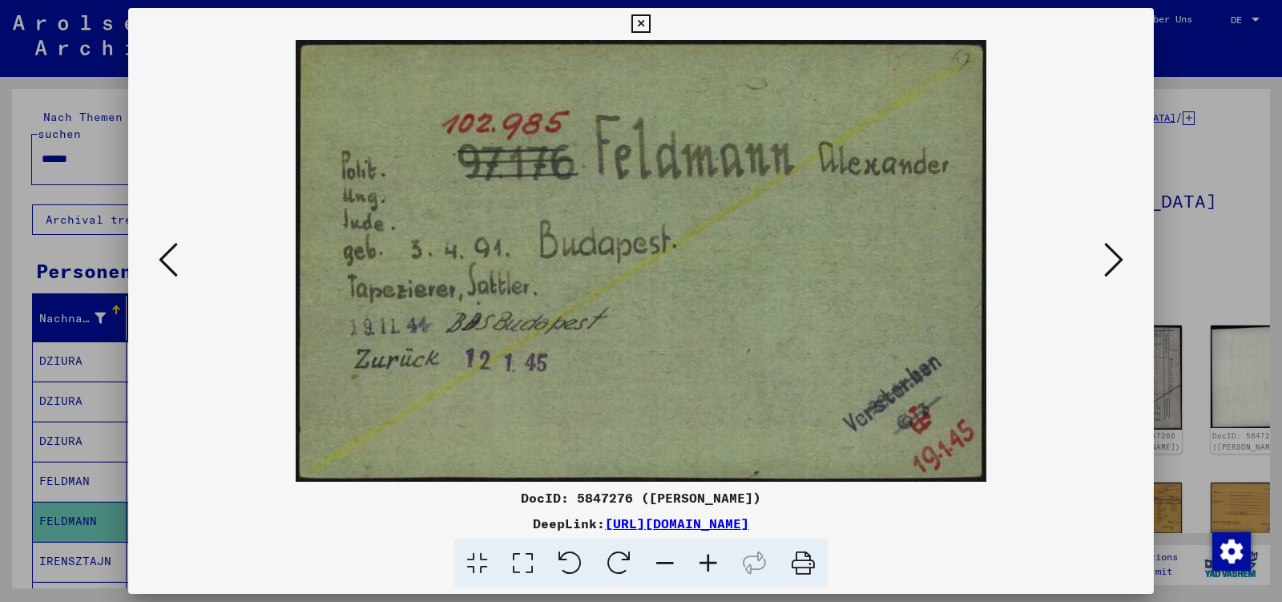
click at [1114, 262] on icon at bounding box center [1113, 259] width 19 height 38
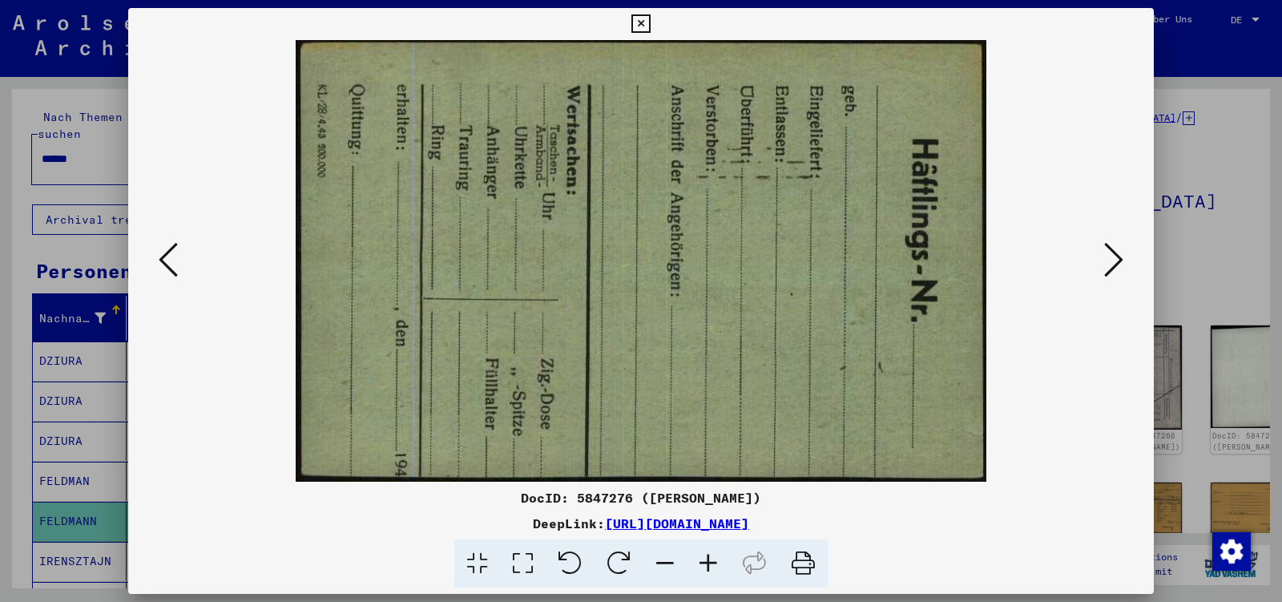
click at [1114, 262] on icon at bounding box center [1113, 259] width 19 height 38
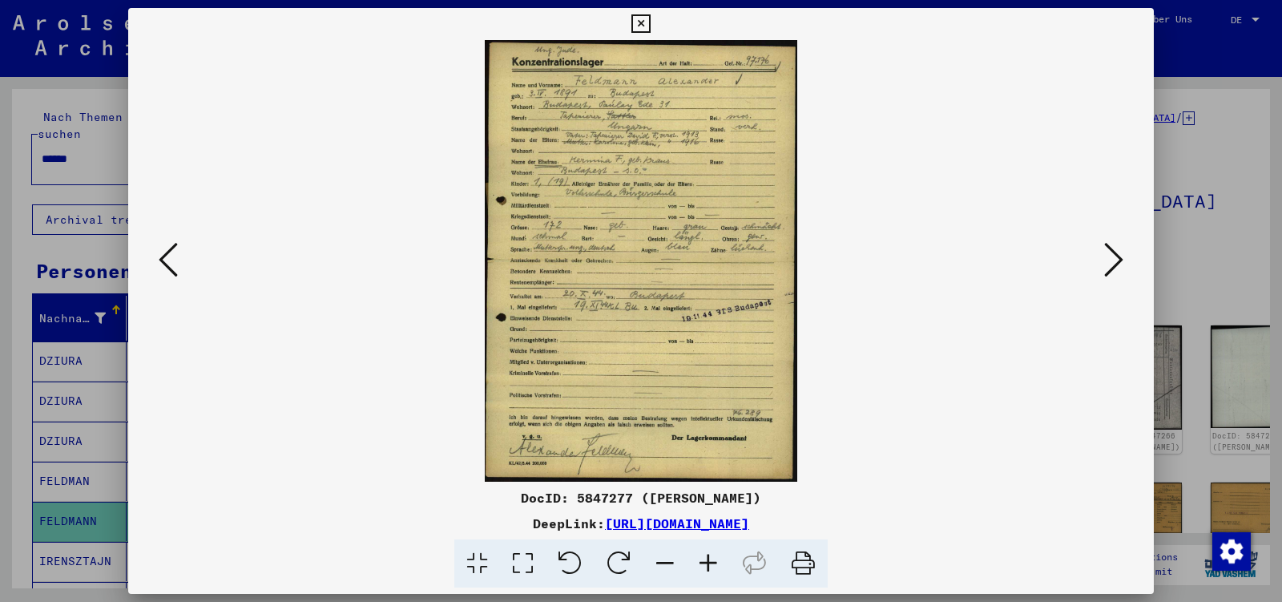
click at [1114, 262] on icon at bounding box center [1113, 259] width 19 height 38
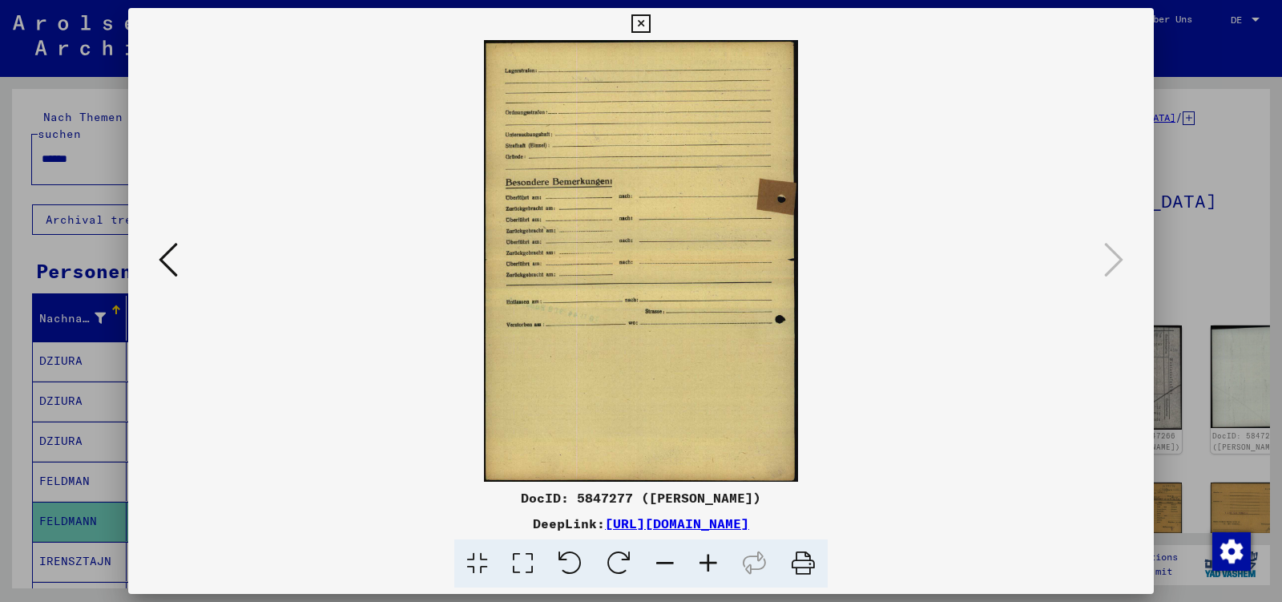
click at [650, 15] on icon at bounding box center [640, 23] width 18 height 19
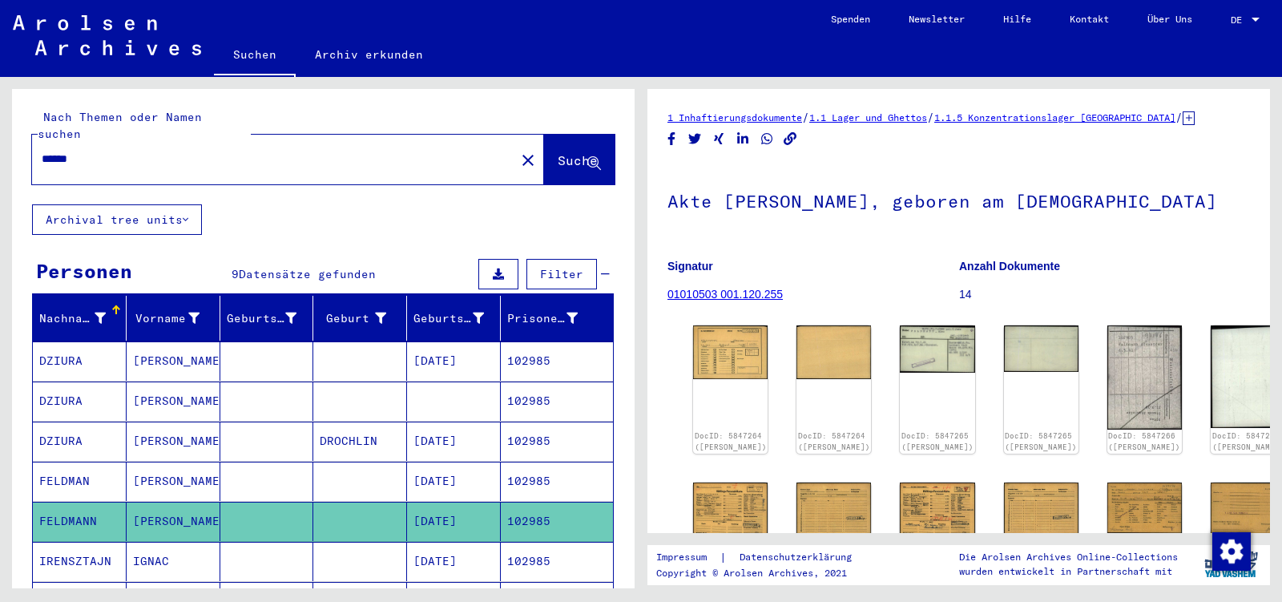
click at [103, 151] on input "******" at bounding box center [274, 159] width 464 height 17
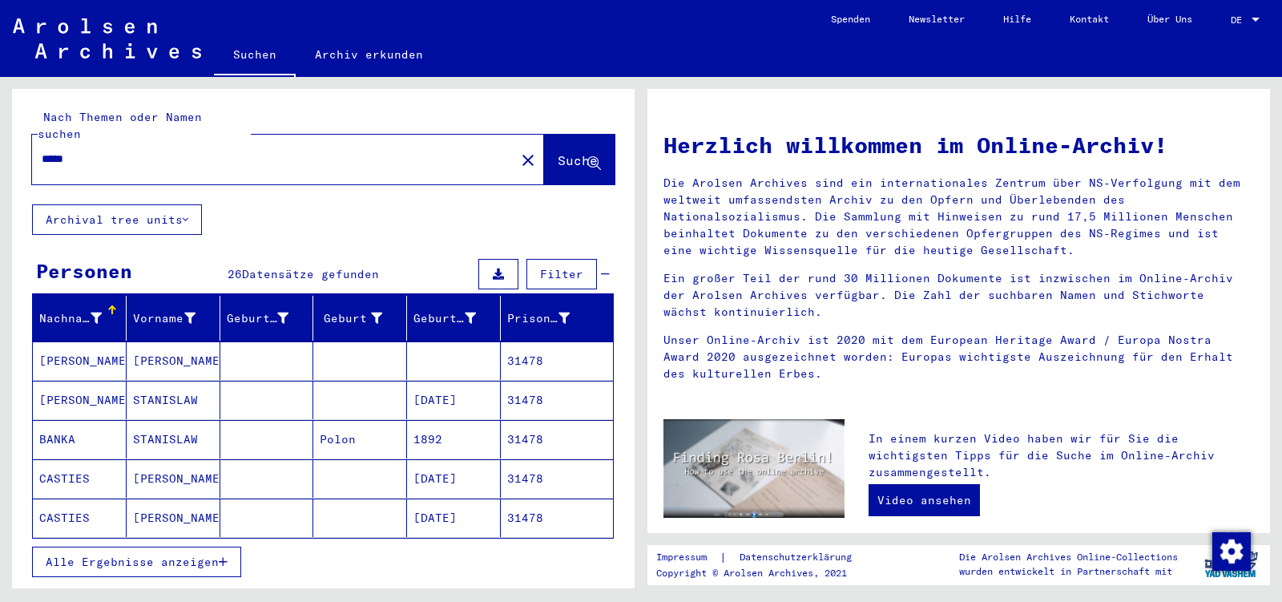
click at [136, 547] on button "Alle Ergebnisse anzeigen" at bounding box center [136, 562] width 209 height 30
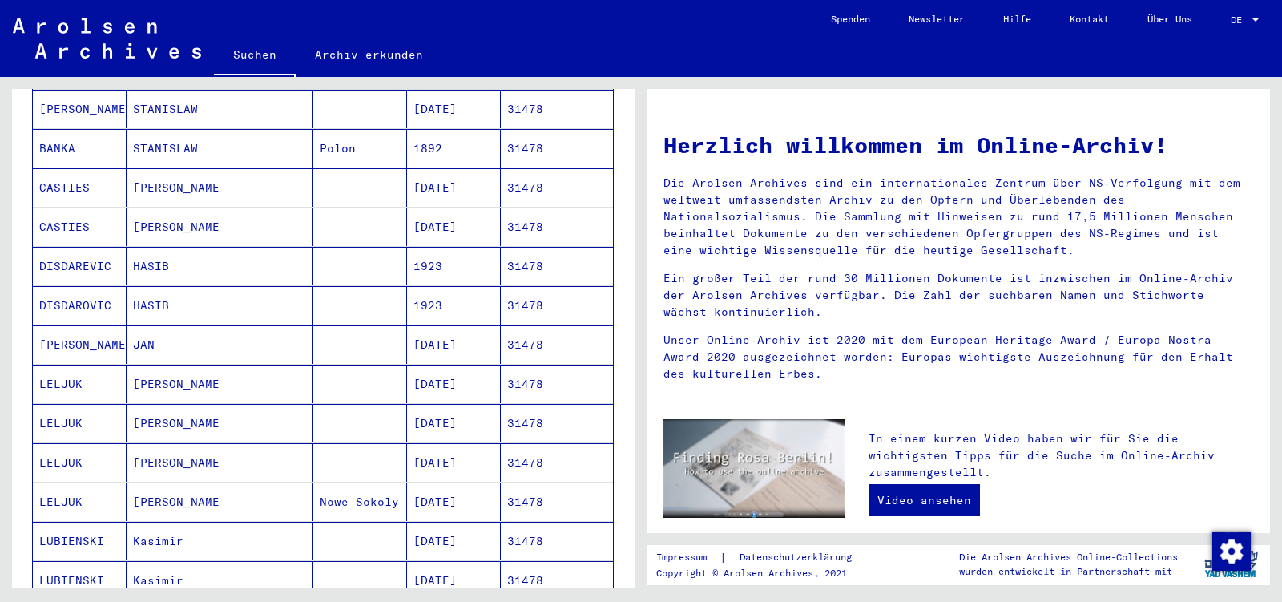
scroll to position [337, 0]
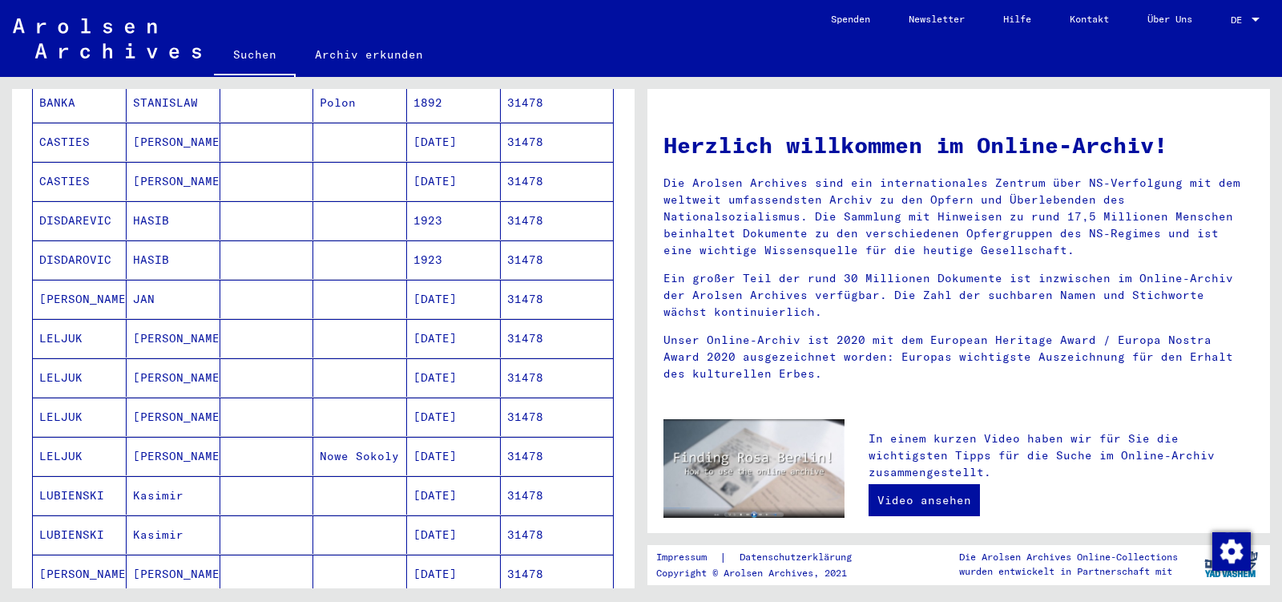
click at [160, 280] on mat-cell "JAN" at bounding box center [174, 299] width 94 height 38
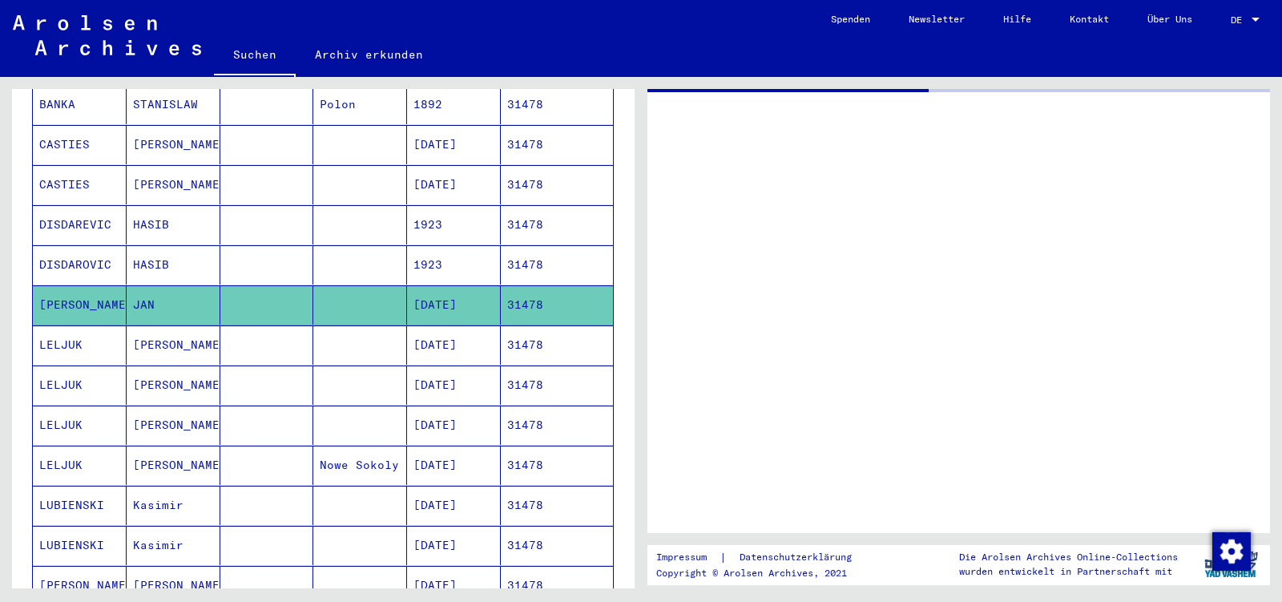
scroll to position [338, 0]
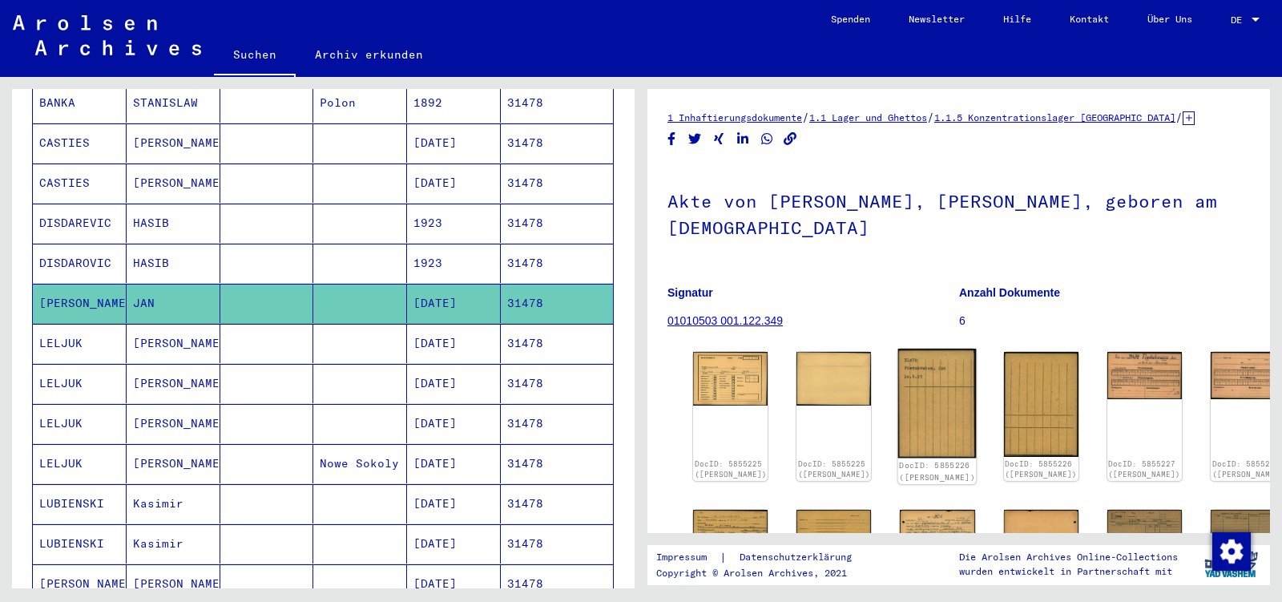
click at [898, 349] on img at bounding box center [937, 403] width 79 height 109
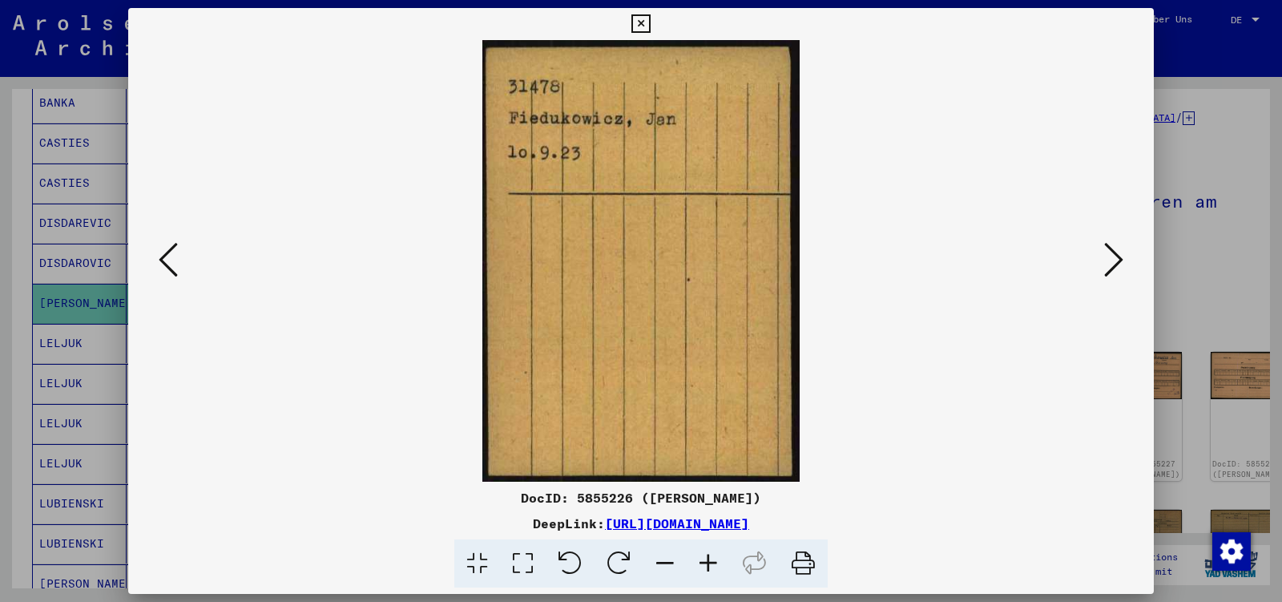
click at [1111, 259] on icon at bounding box center [1113, 259] width 19 height 38
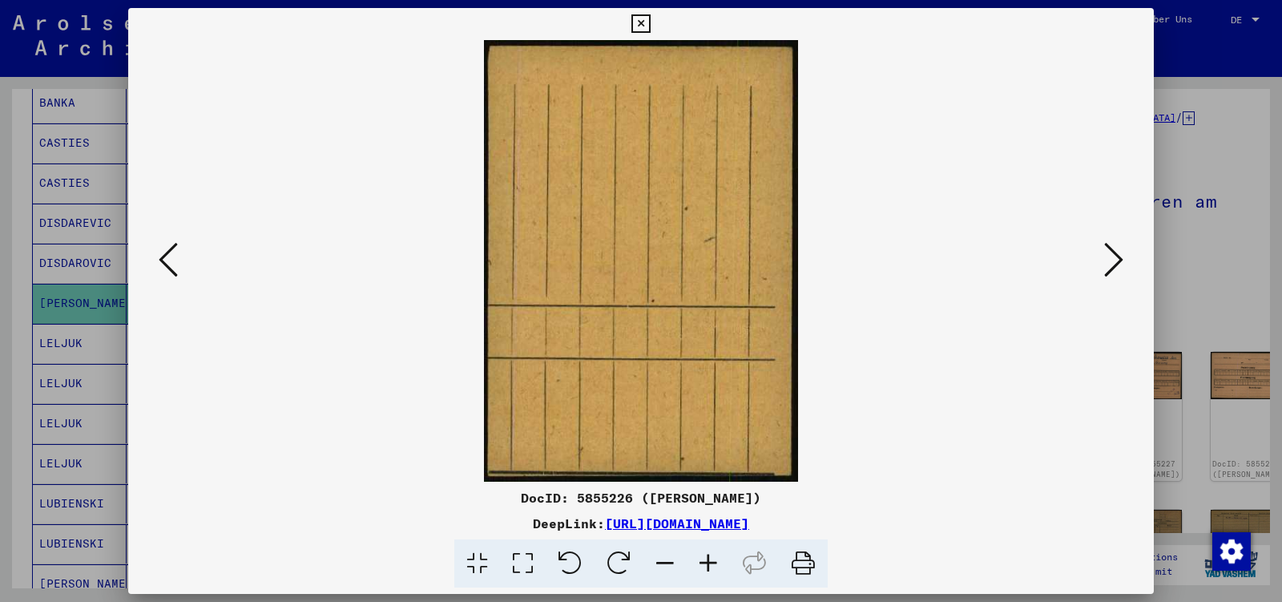
click at [1111, 259] on icon at bounding box center [1113, 259] width 19 height 38
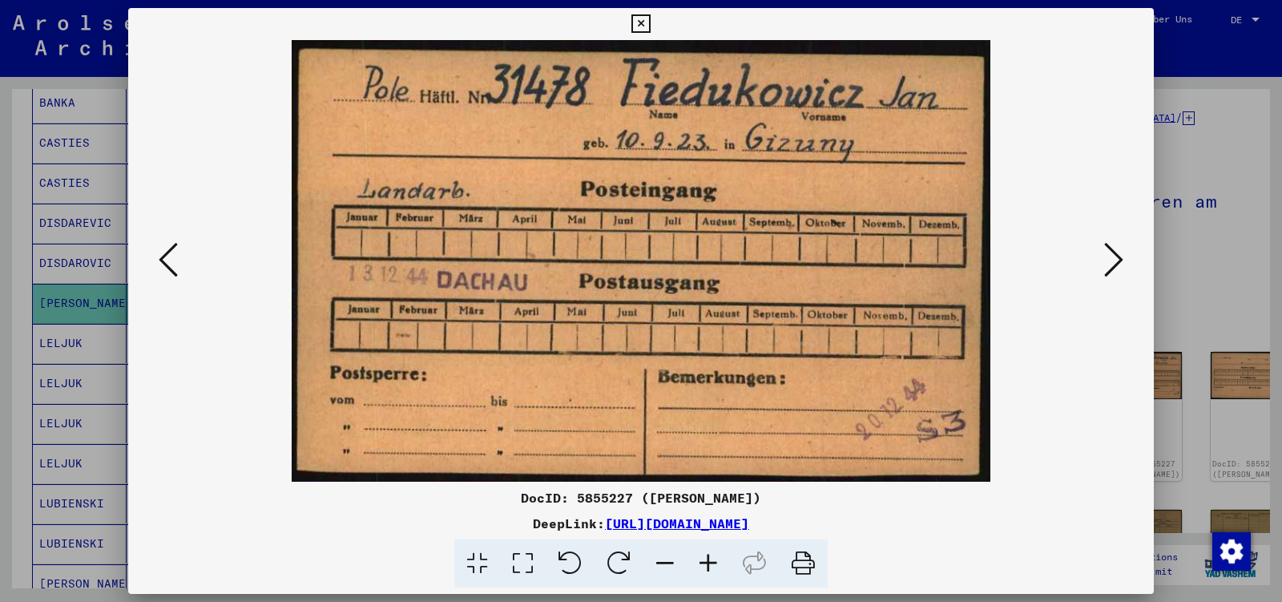
click at [1111, 259] on icon at bounding box center [1113, 259] width 19 height 38
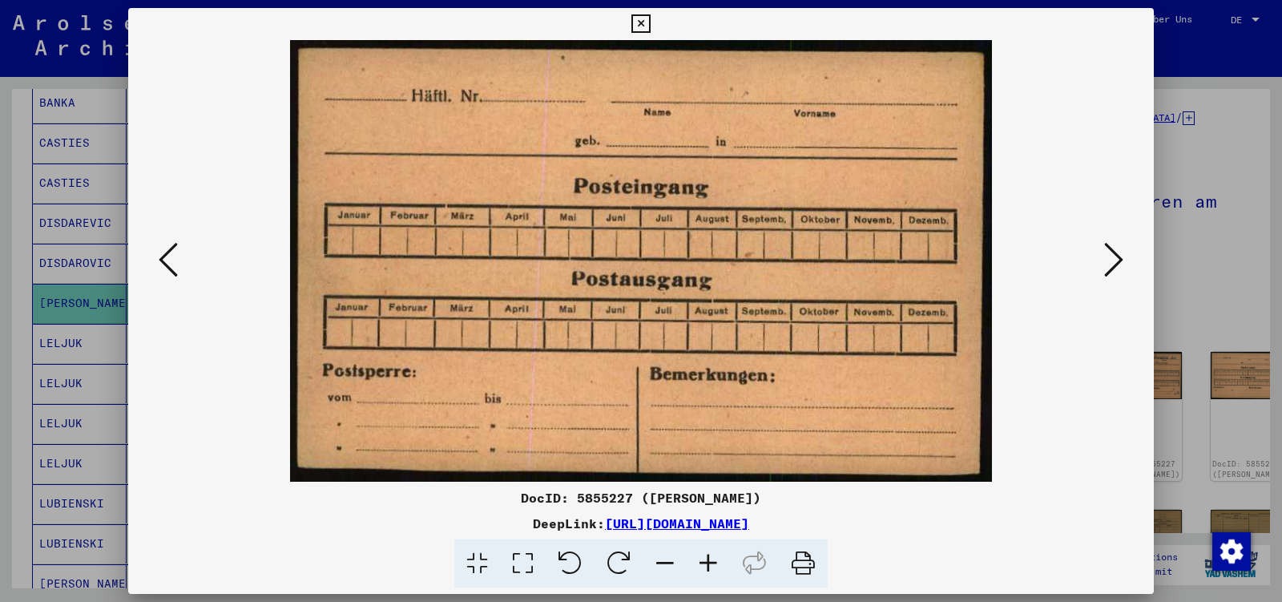
click at [1111, 259] on icon at bounding box center [1113, 259] width 19 height 38
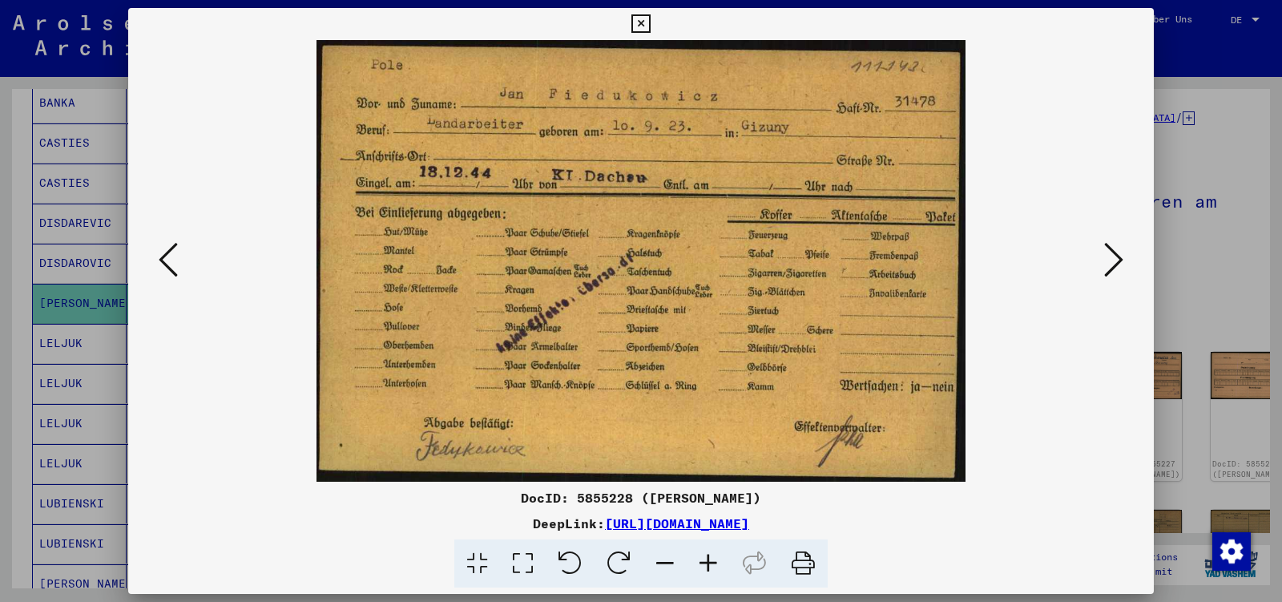
click at [1111, 259] on icon at bounding box center [1113, 259] width 19 height 38
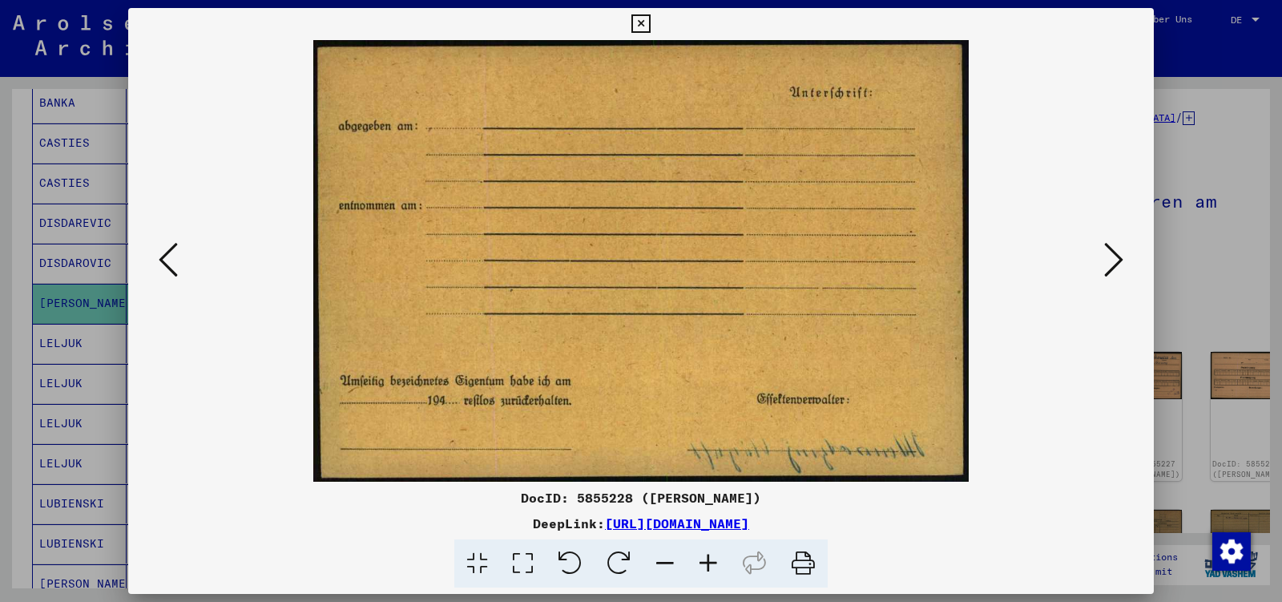
click at [1111, 259] on icon at bounding box center [1113, 259] width 19 height 38
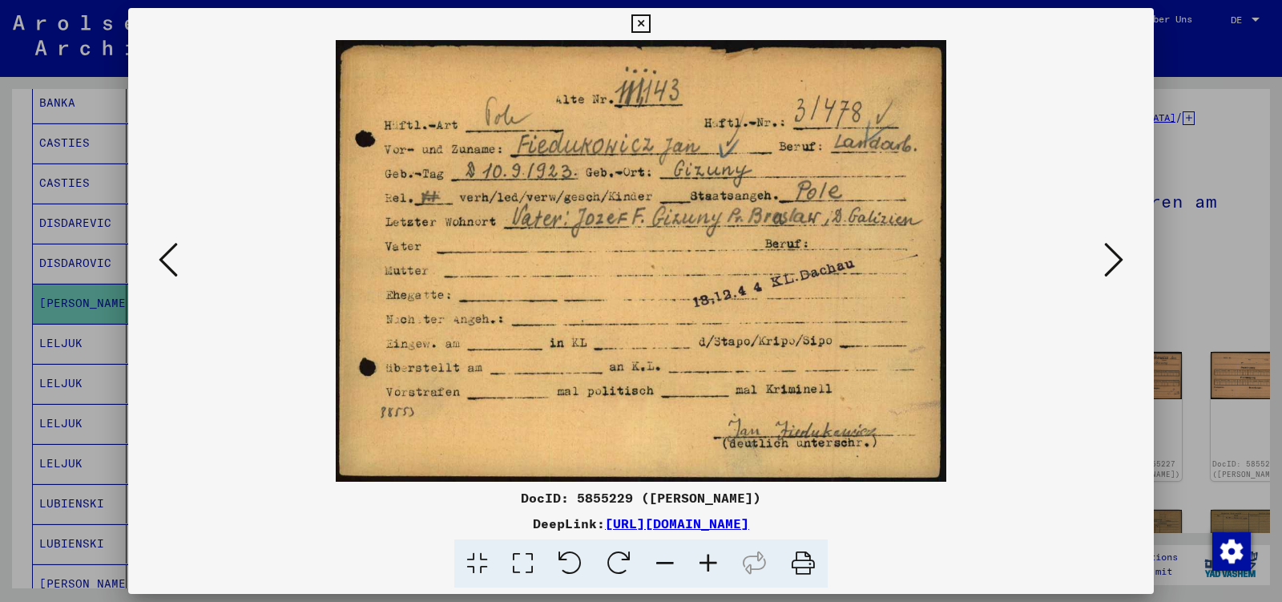
click at [1111, 259] on icon at bounding box center [1113, 259] width 19 height 38
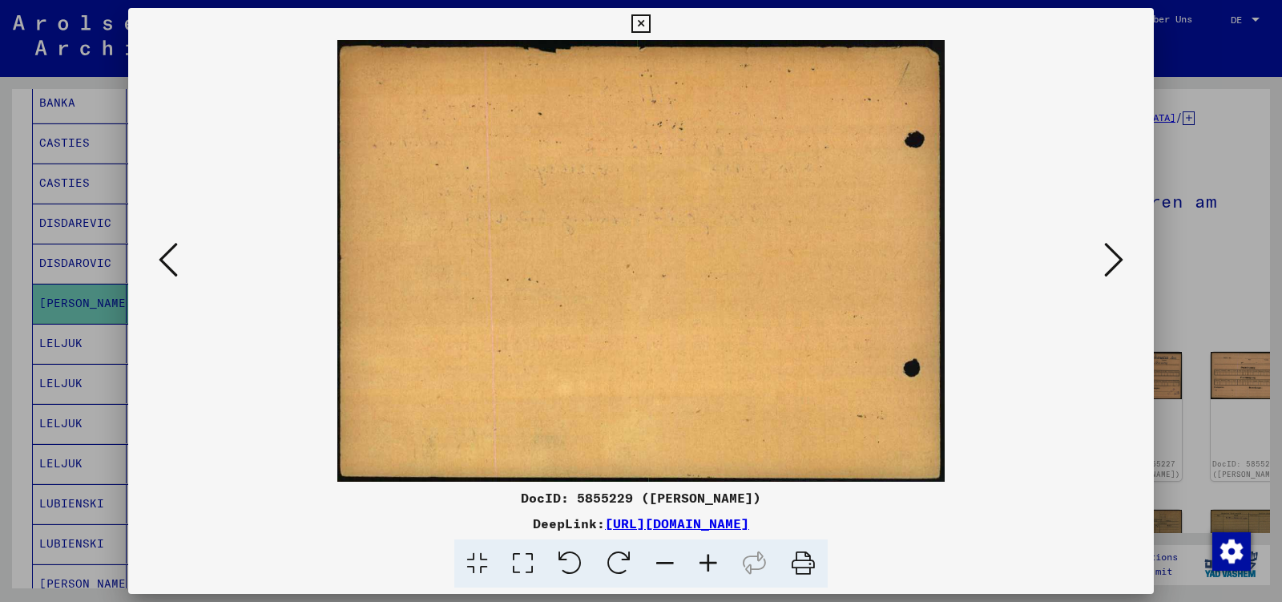
click at [1111, 259] on icon at bounding box center [1113, 259] width 19 height 38
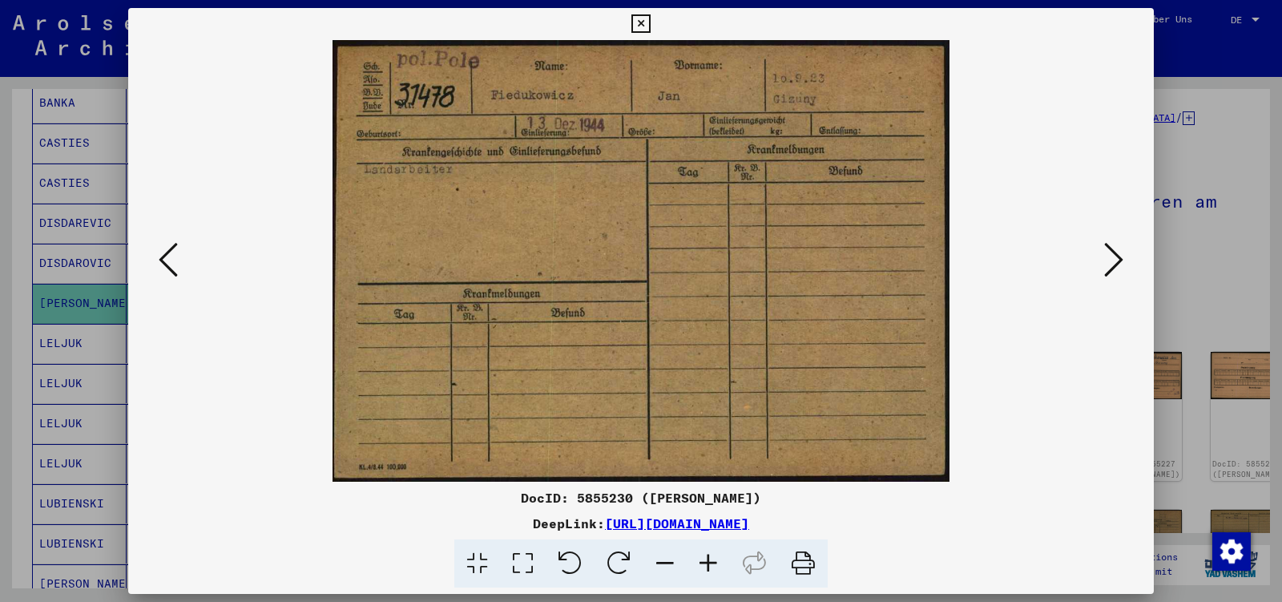
click at [1111, 259] on icon at bounding box center [1113, 259] width 19 height 38
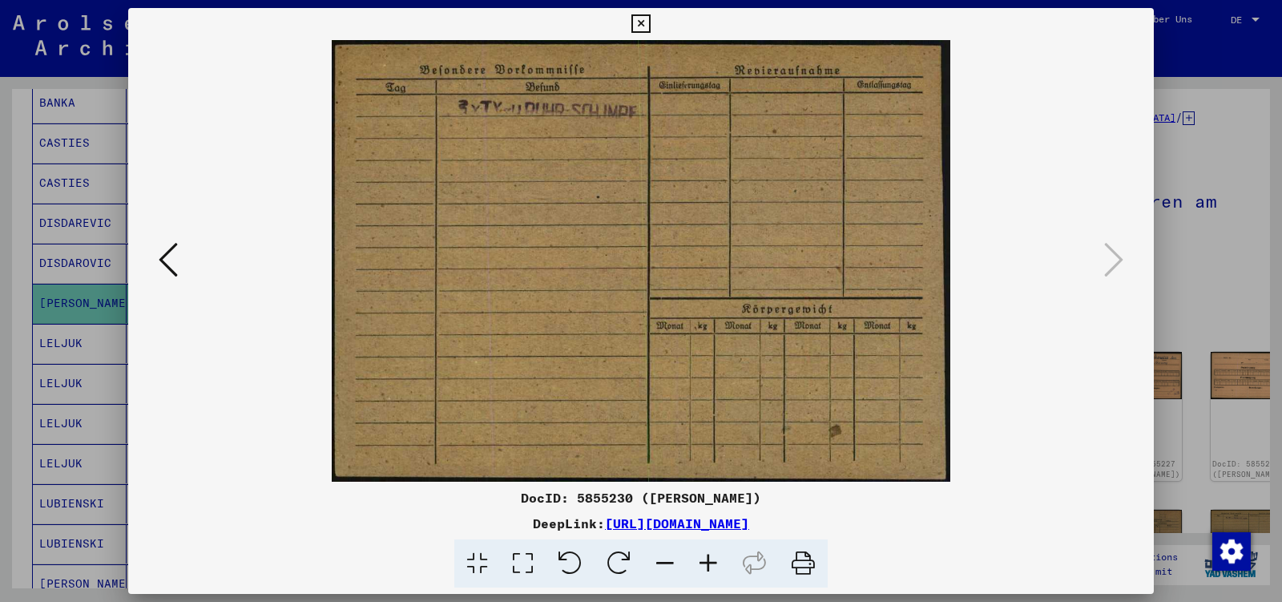
click at [650, 25] on icon at bounding box center [640, 23] width 18 height 19
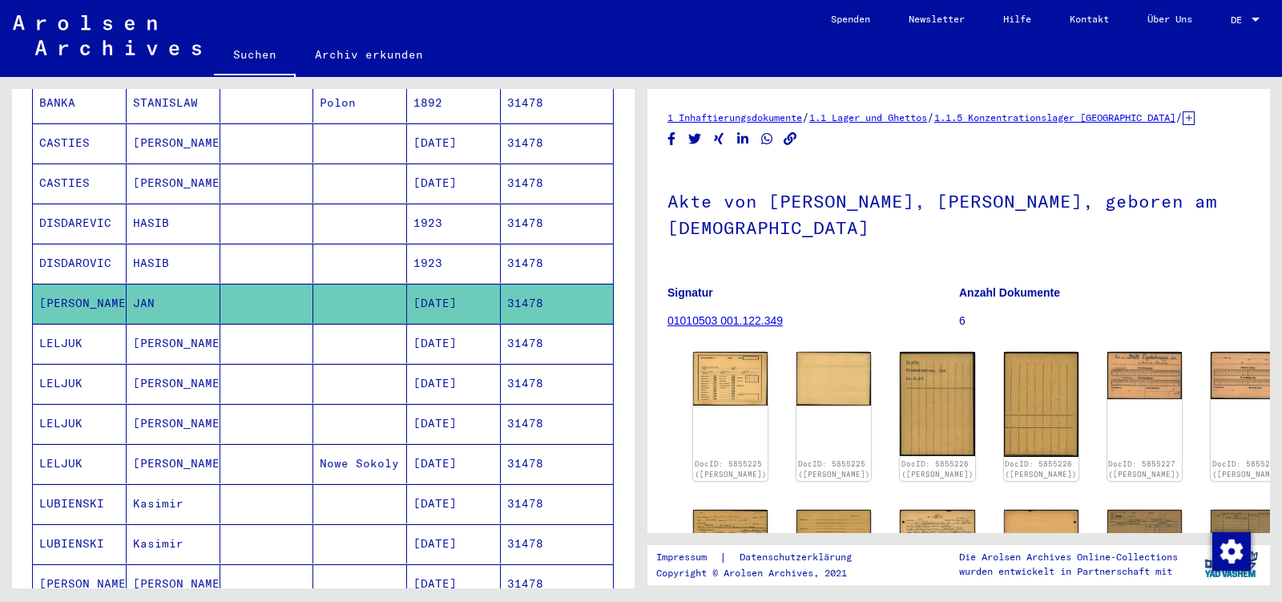
scroll to position [0, 0]
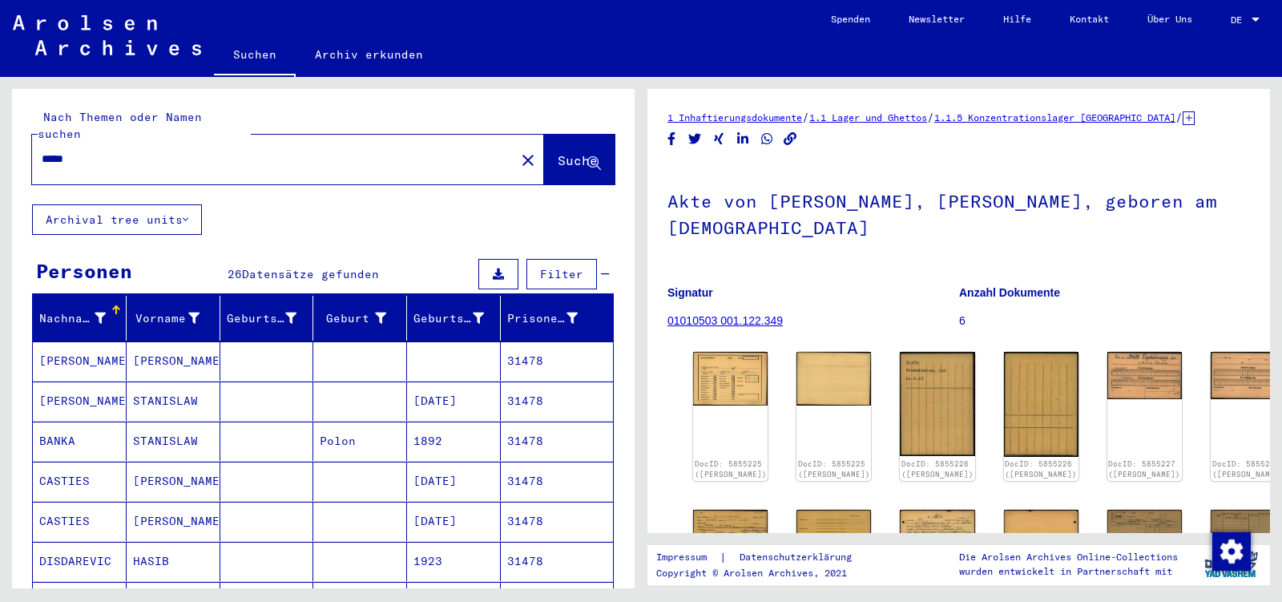
click at [90, 151] on div "*****" at bounding box center [269, 159] width 474 height 36
click at [89, 151] on input "*****" at bounding box center [274, 159] width 464 height 17
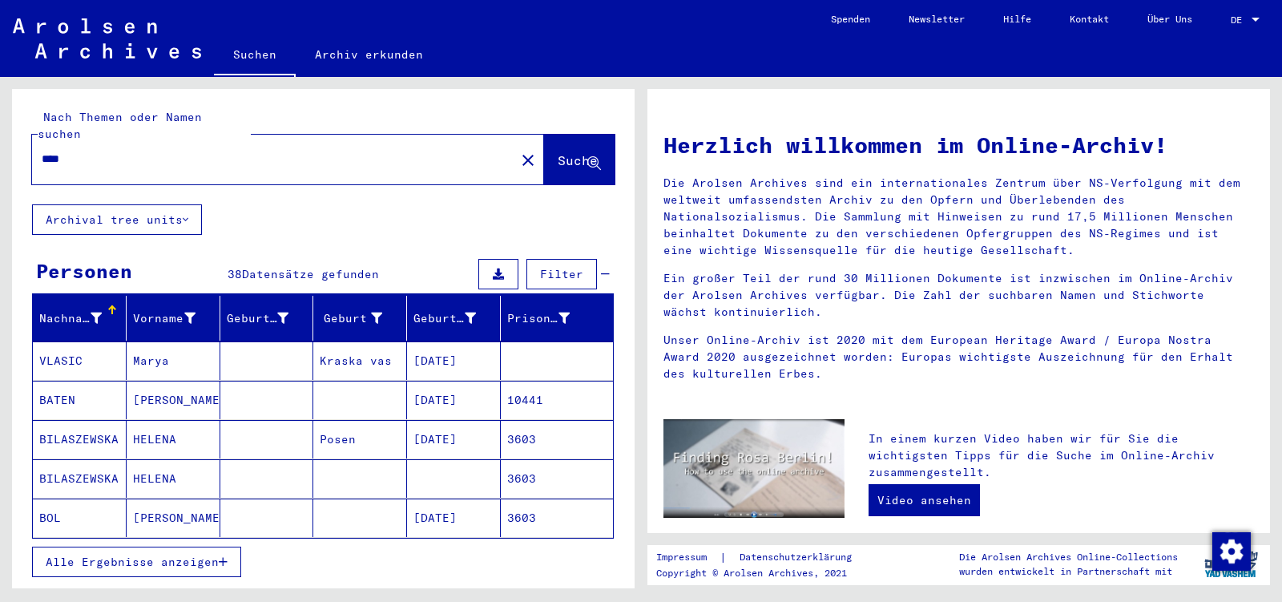
click at [162, 344] on mat-cell "Marya" at bounding box center [174, 360] width 94 height 38
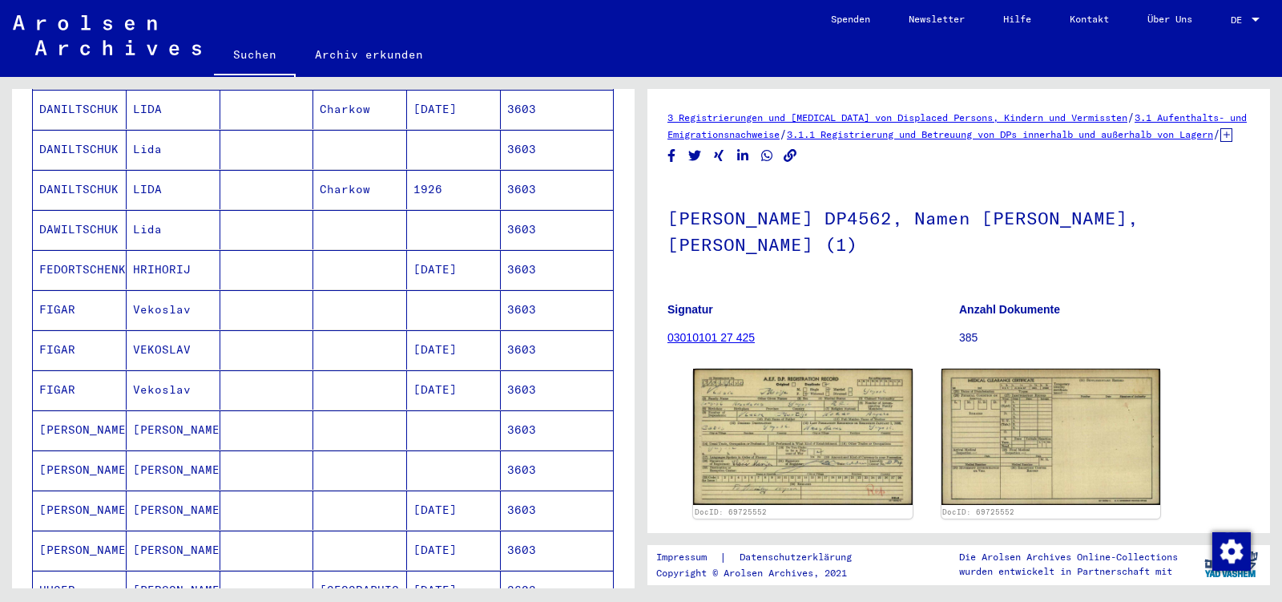
scroll to position [589, 0]
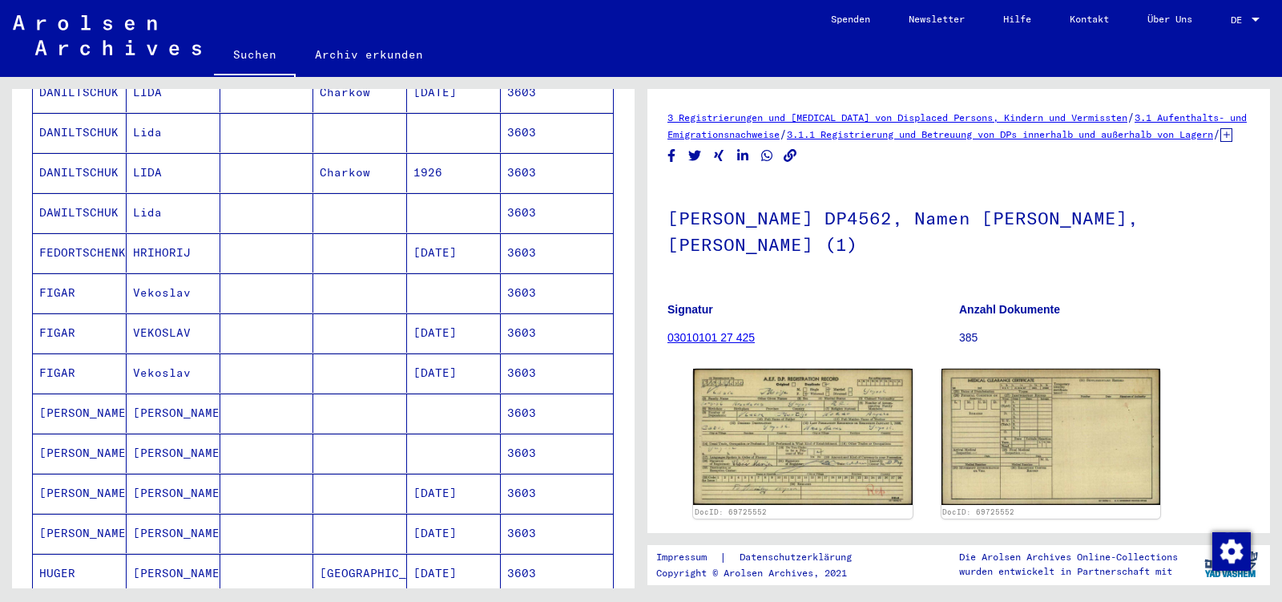
click at [169, 277] on mat-cell "Vekoslav" at bounding box center [174, 292] width 94 height 39
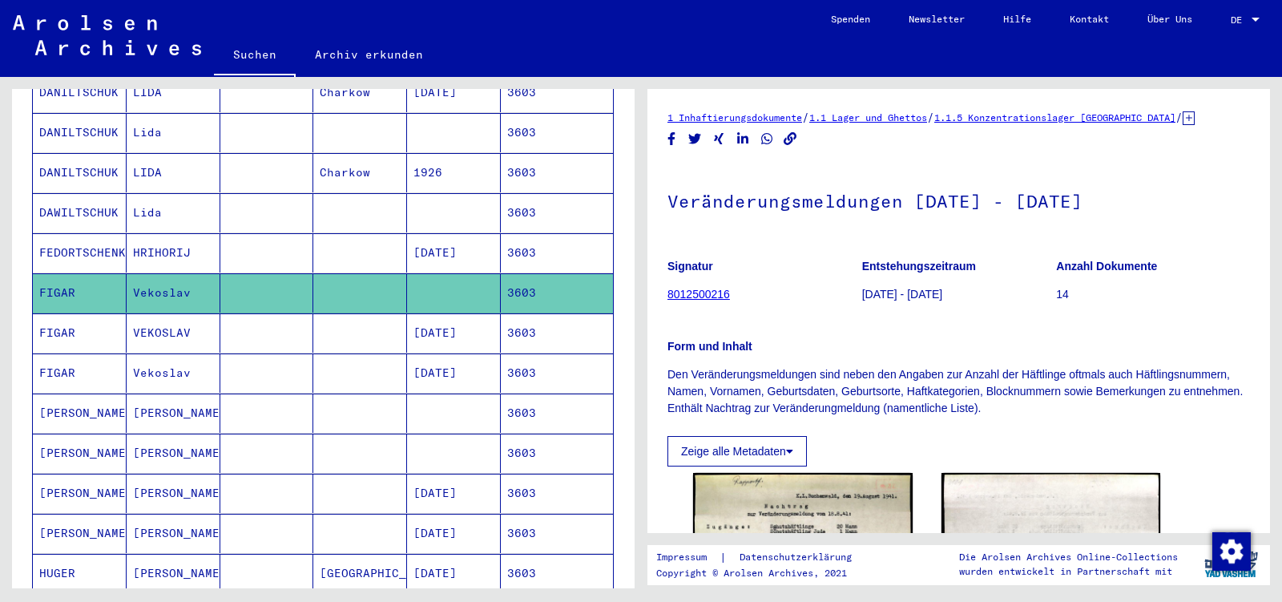
click at [167, 313] on mat-cell "VEKOSLAV" at bounding box center [174, 332] width 94 height 39
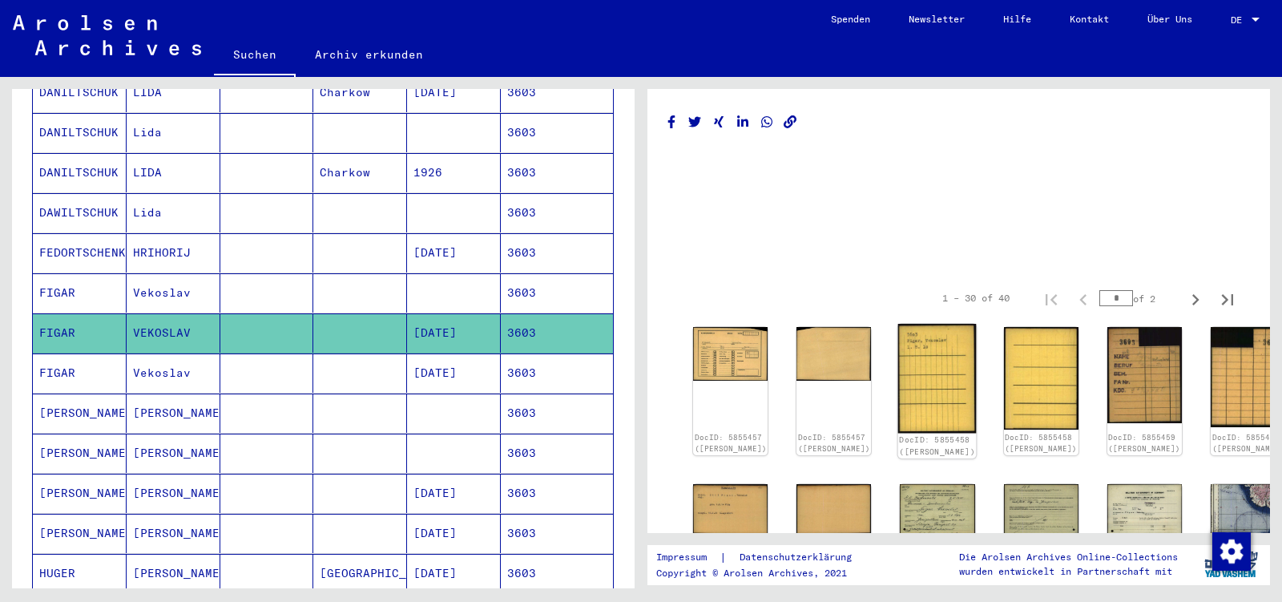
click at [898, 370] on img at bounding box center [937, 378] width 79 height 109
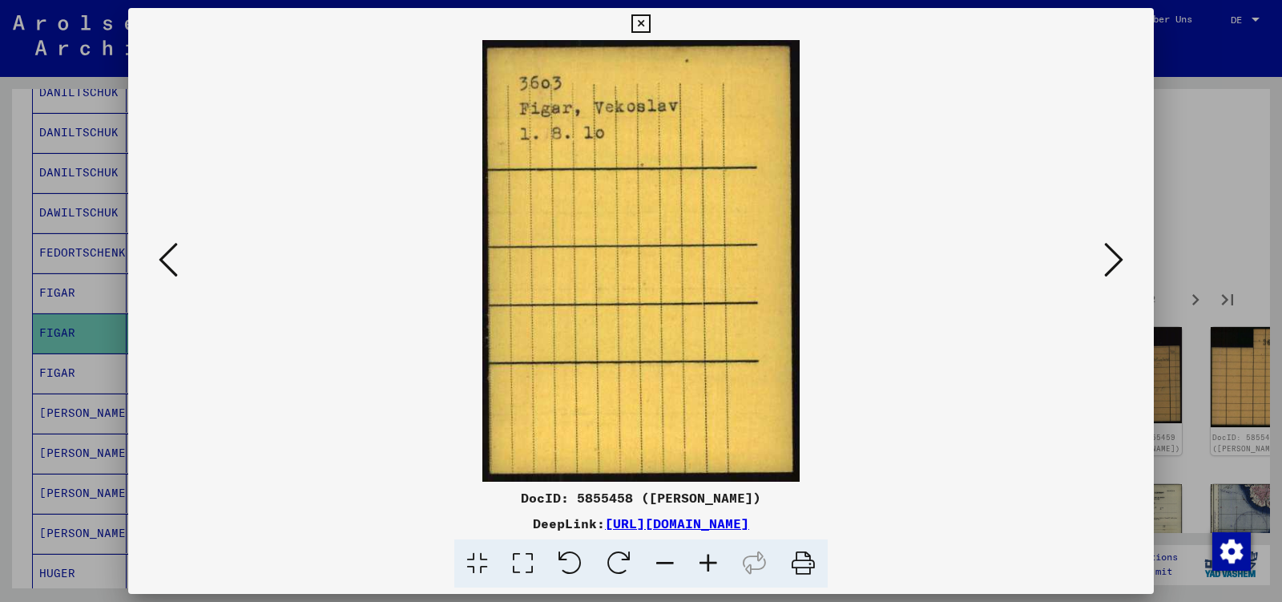
click at [1116, 259] on icon at bounding box center [1113, 259] width 19 height 38
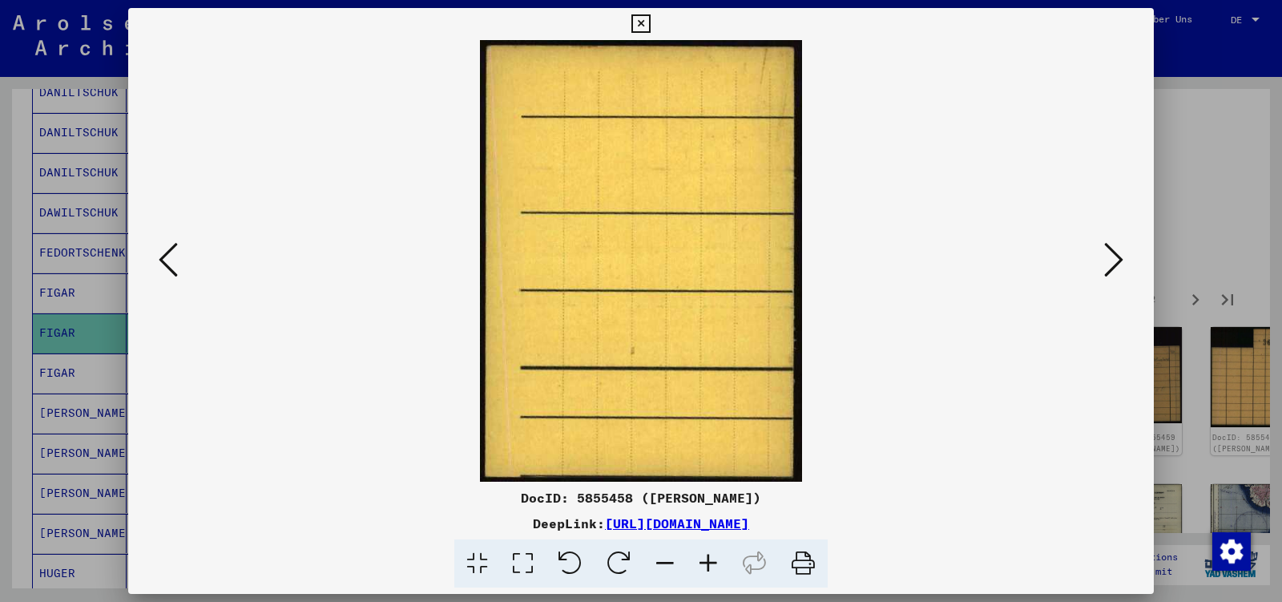
click at [1116, 259] on icon at bounding box center [1113, 259] width 19 height 38
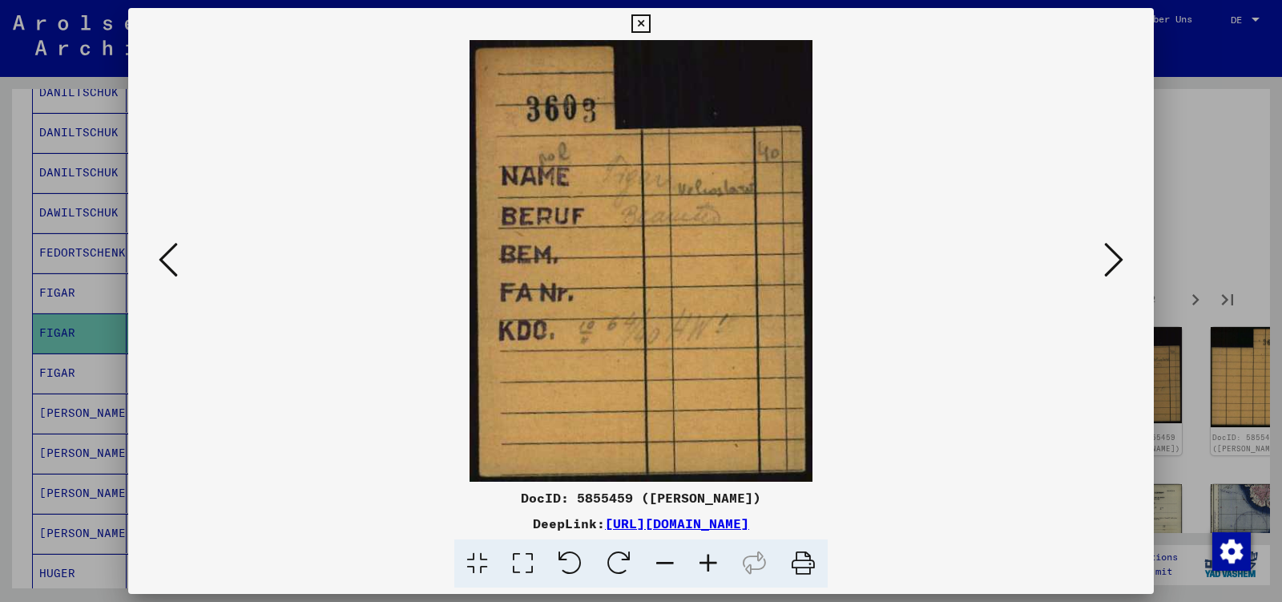
click at [1116, 259] on icon at bounding box center [1113, 259] width 19 height 38
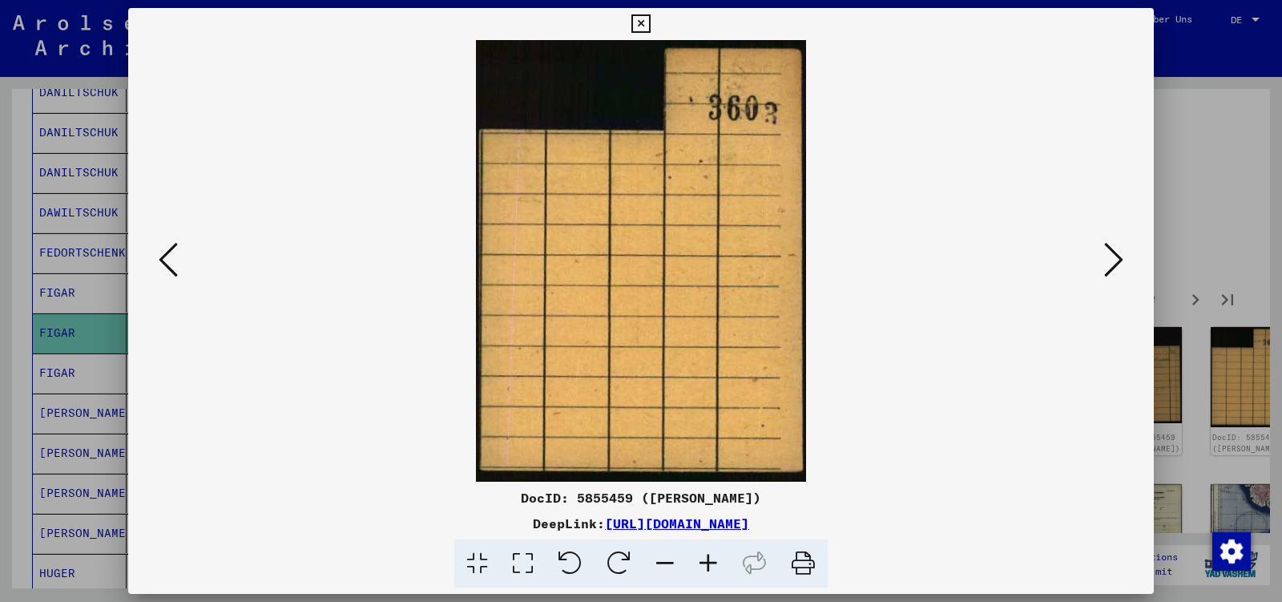
click at [1116, 259] on icon at bounding box center [1113, 259] width 19 height 38
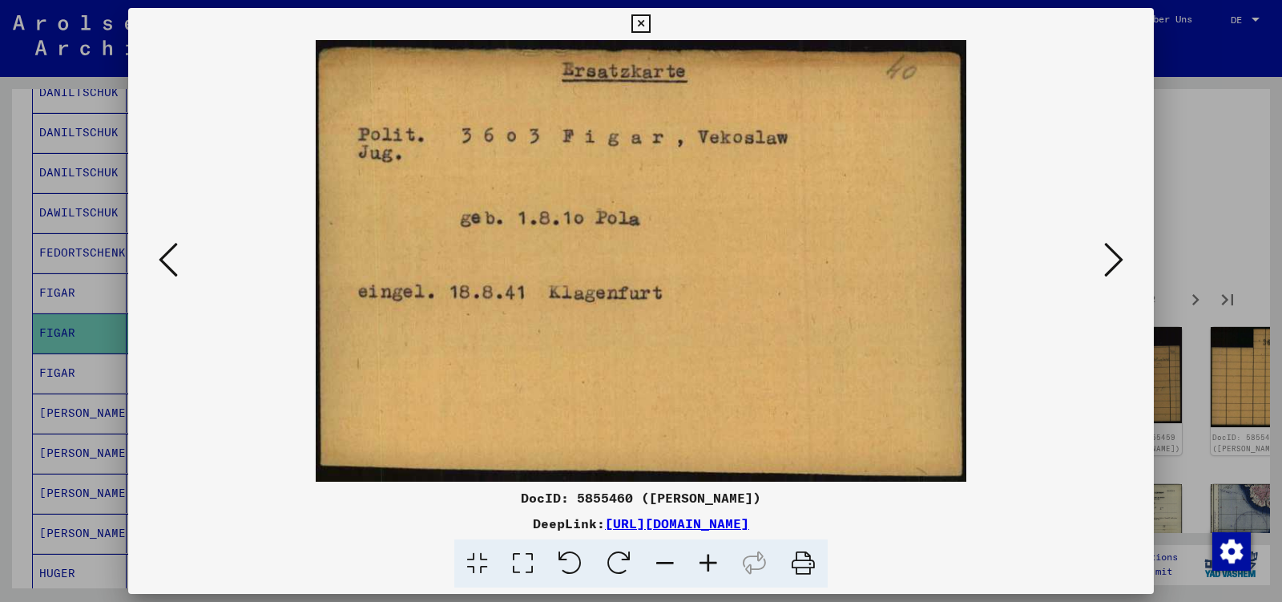
click at [1116, 259] on icon at bounding box center [1113, 259] width 19 height 38
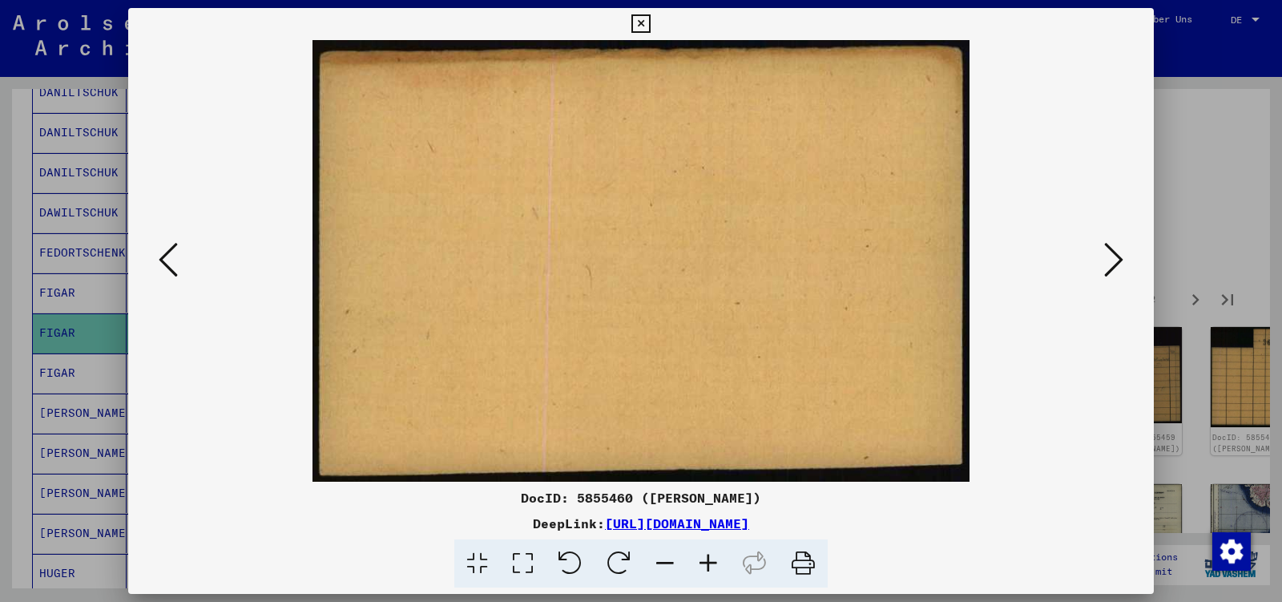
click at [1116, 259] on icon at bounding box center [1113, 259] width 19 height 38
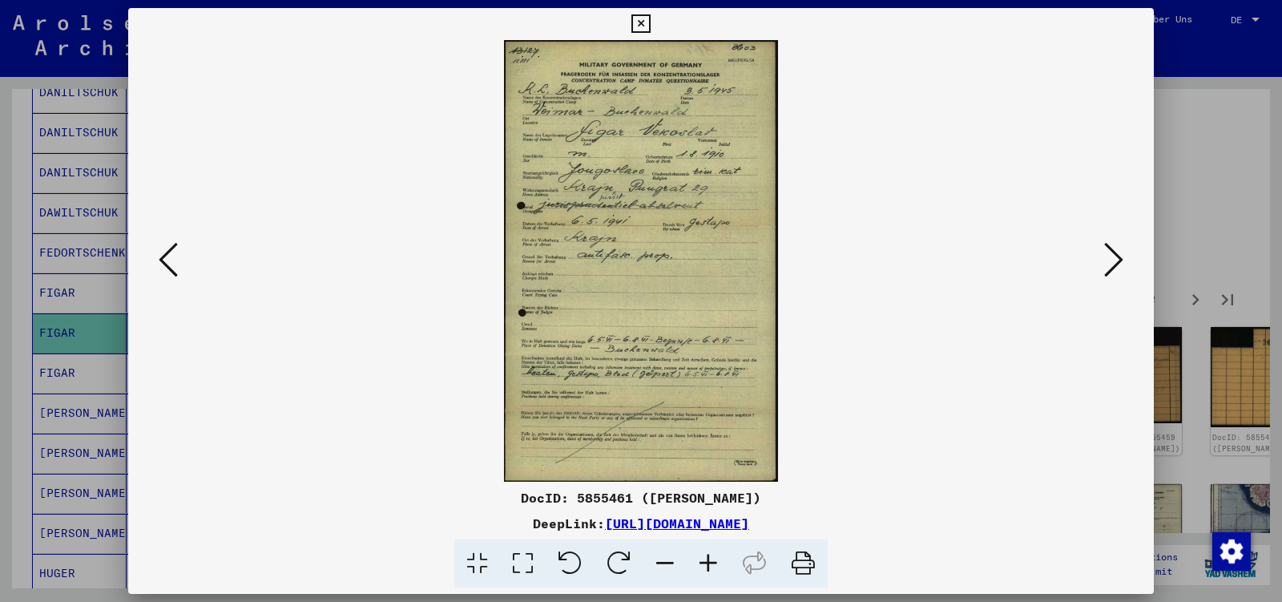
click at [1116, 259] on icon at bounding box center [1113, 259] width 19 height 38
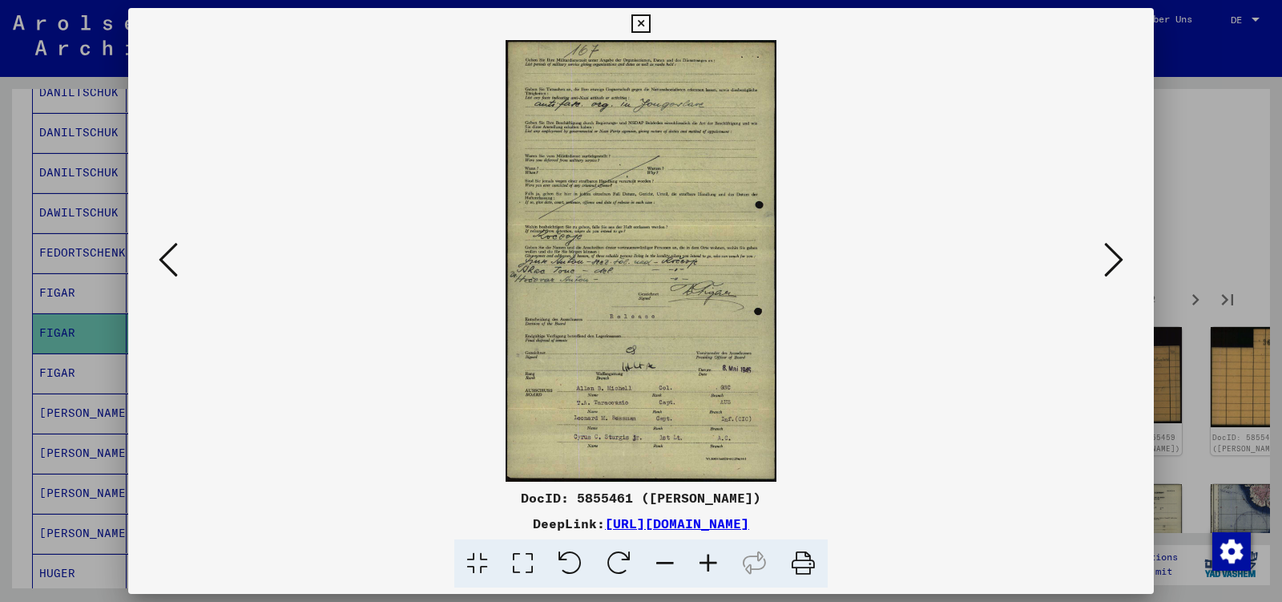
click at [1116, 259] on icon at bounding box center [1113, 259] width 19 height 38
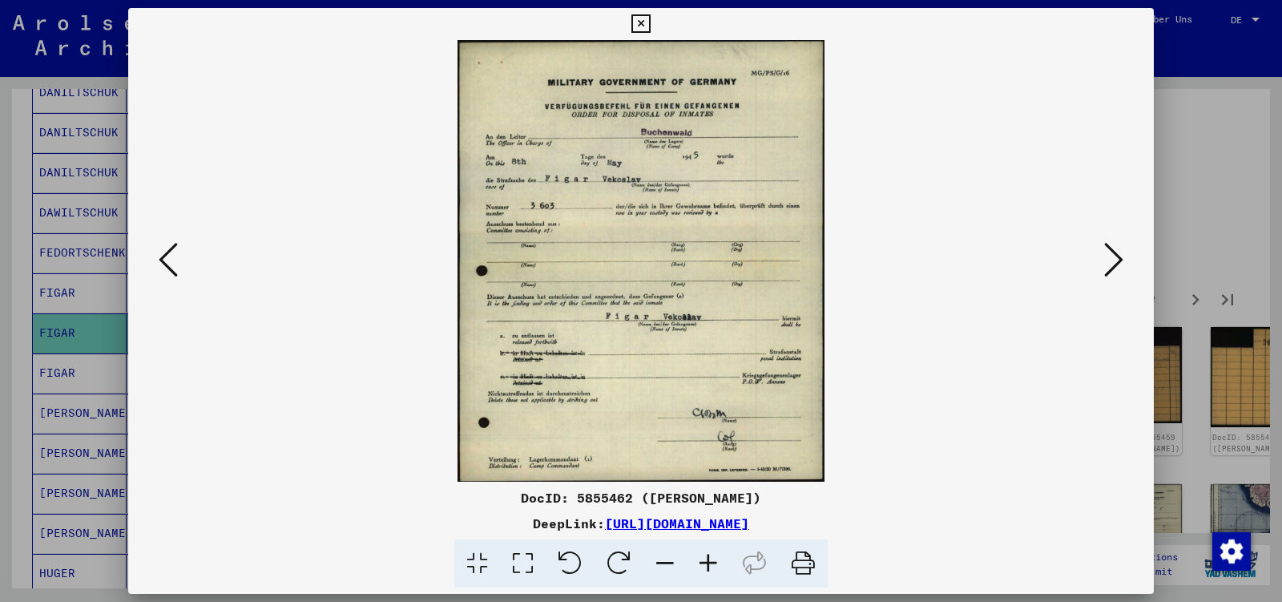
click at [1116, 259] on icon at bounding box center [1113, 259] width 19 height 38
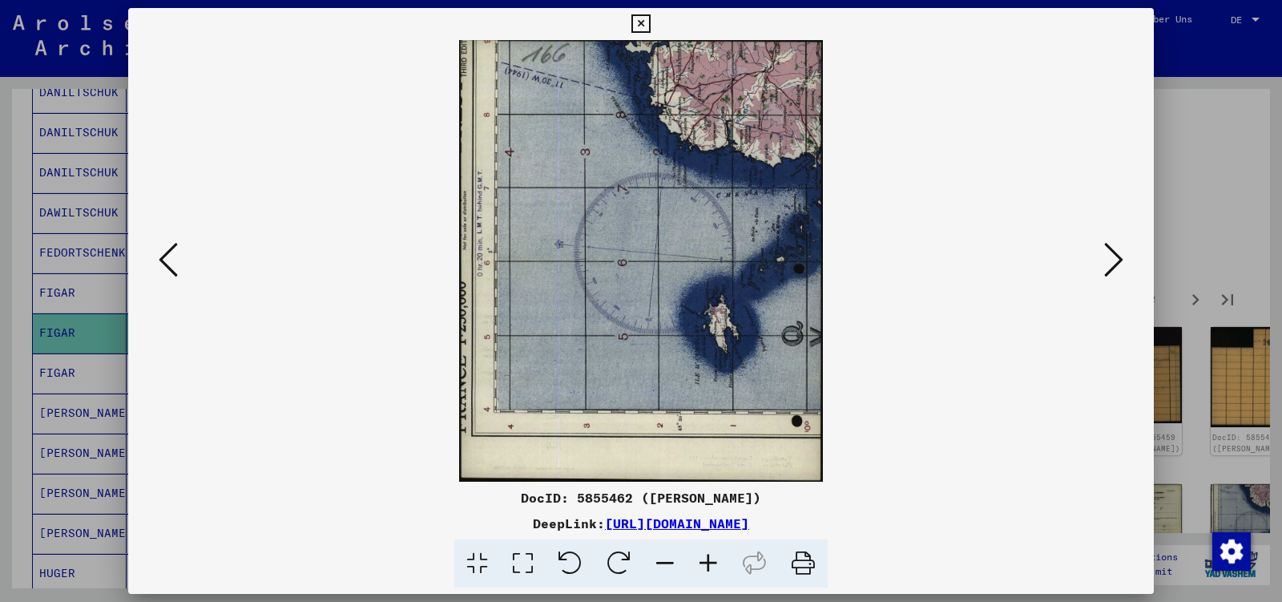
click at [1116, 259] on icon at bounding box center [1113, 259] width 19 height 38
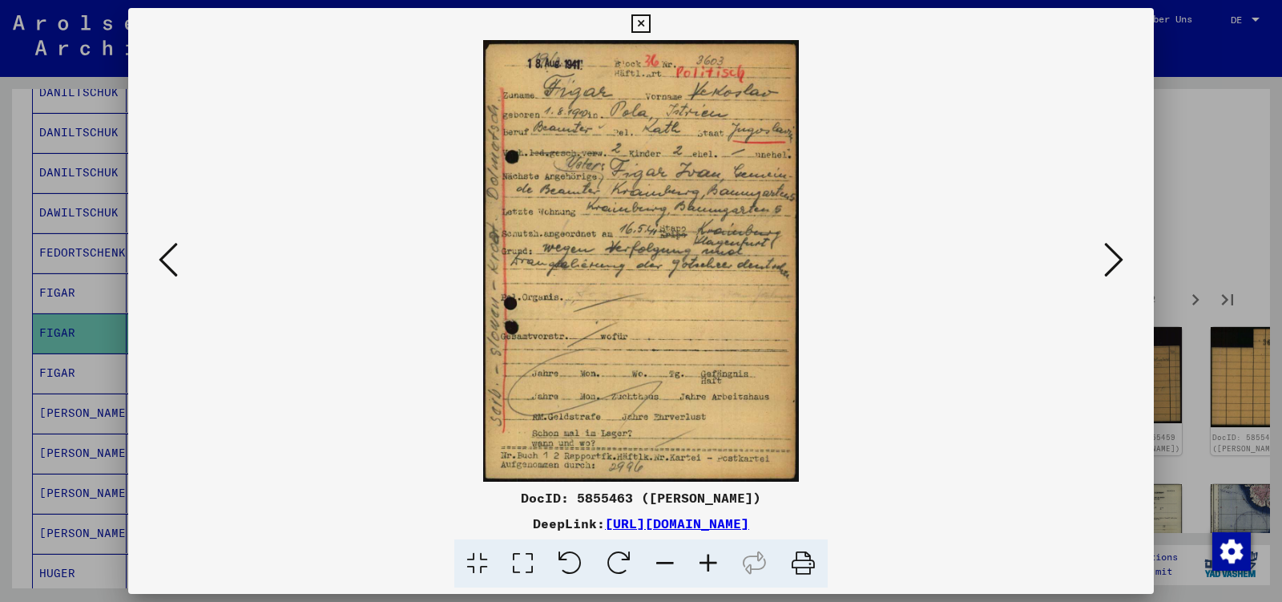
click at [1116, 259] on icon at bounding box center [1113, 259] width 19 height 38
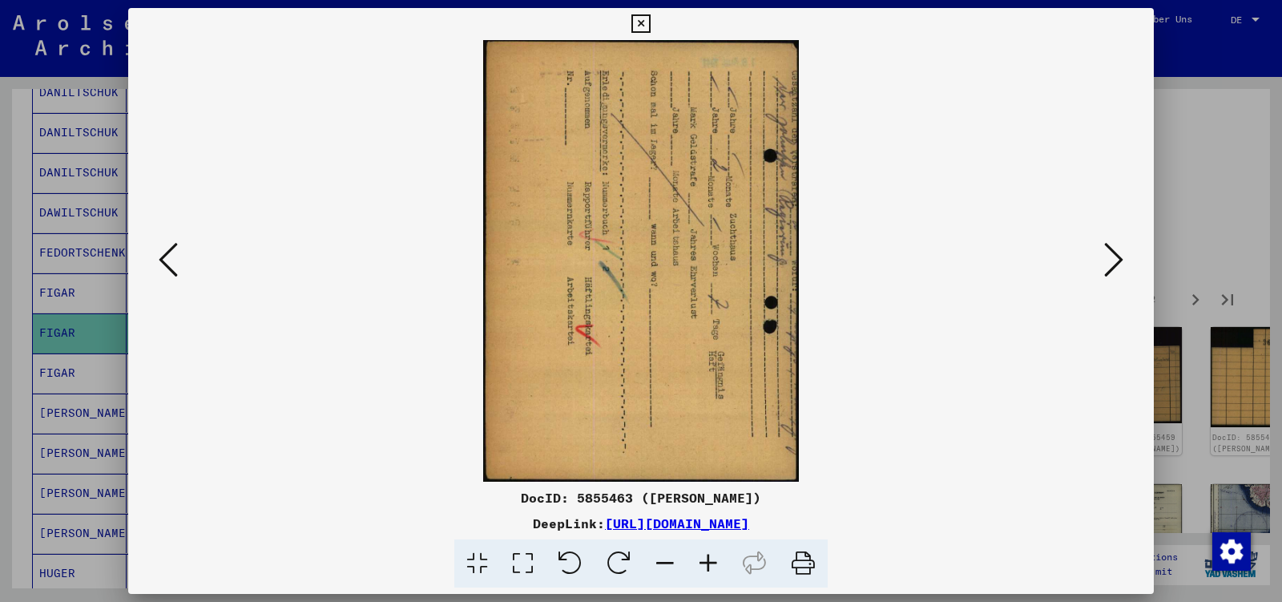
click at [1116, 259] on icon at bounding box center [1113, 259] width 19 height 38
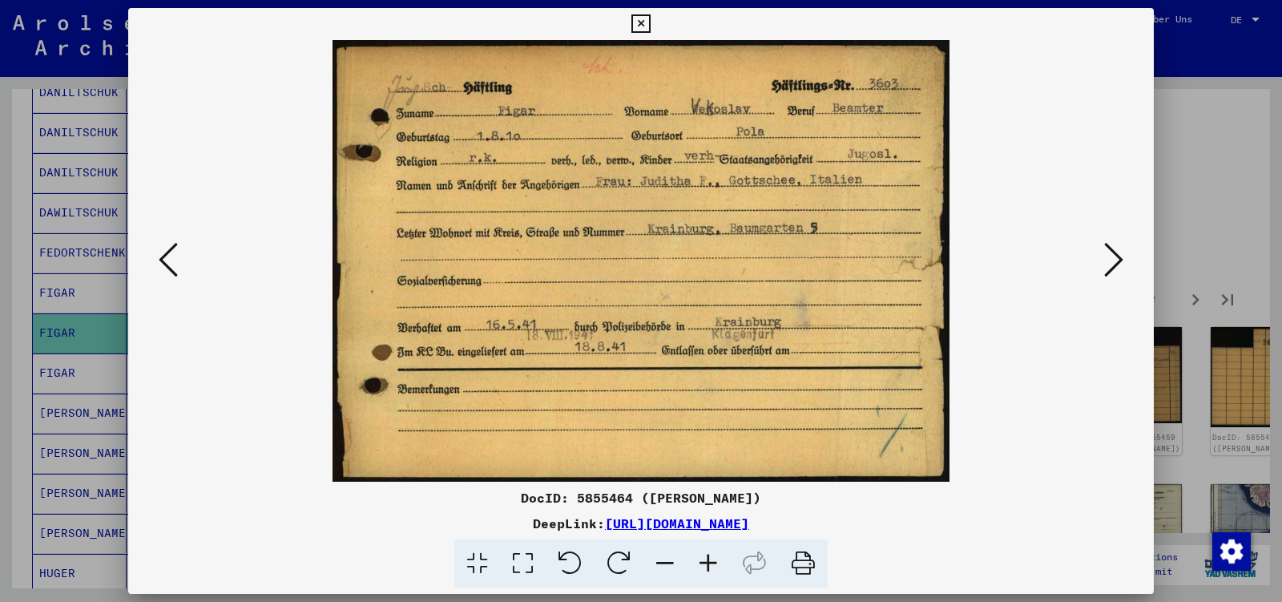
click at [1116, 259] on icon at bounding box center [1113, 259] width 19 height 38
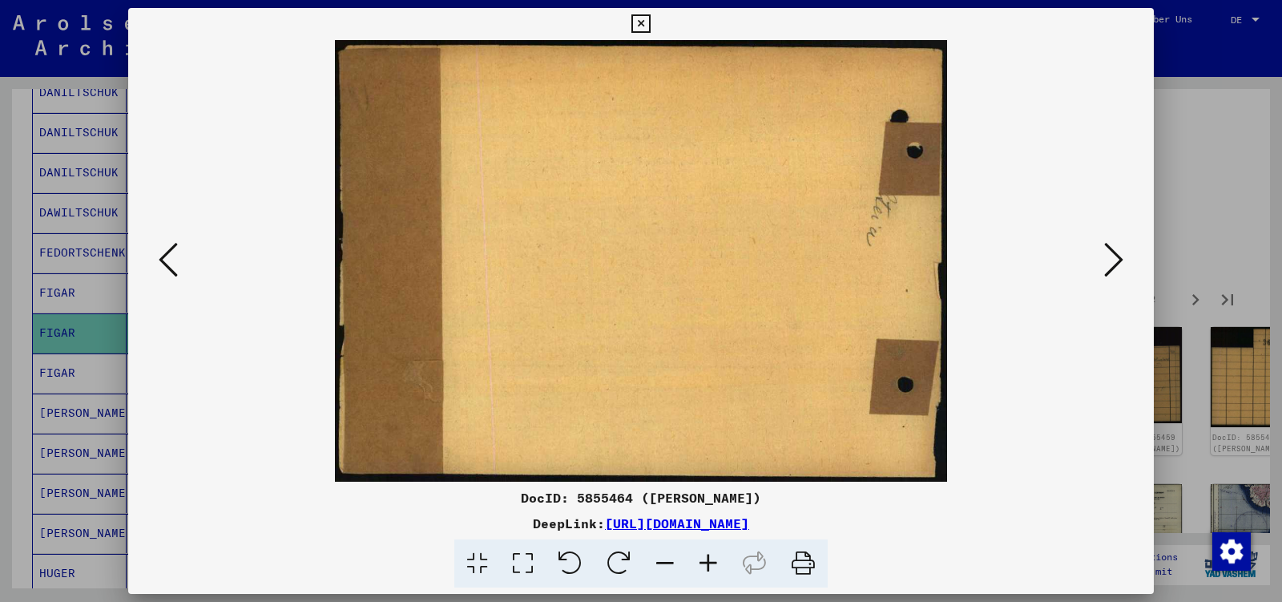
click at [1116, 259] on icon at bounding box center [1113, 259] width 19 height 38
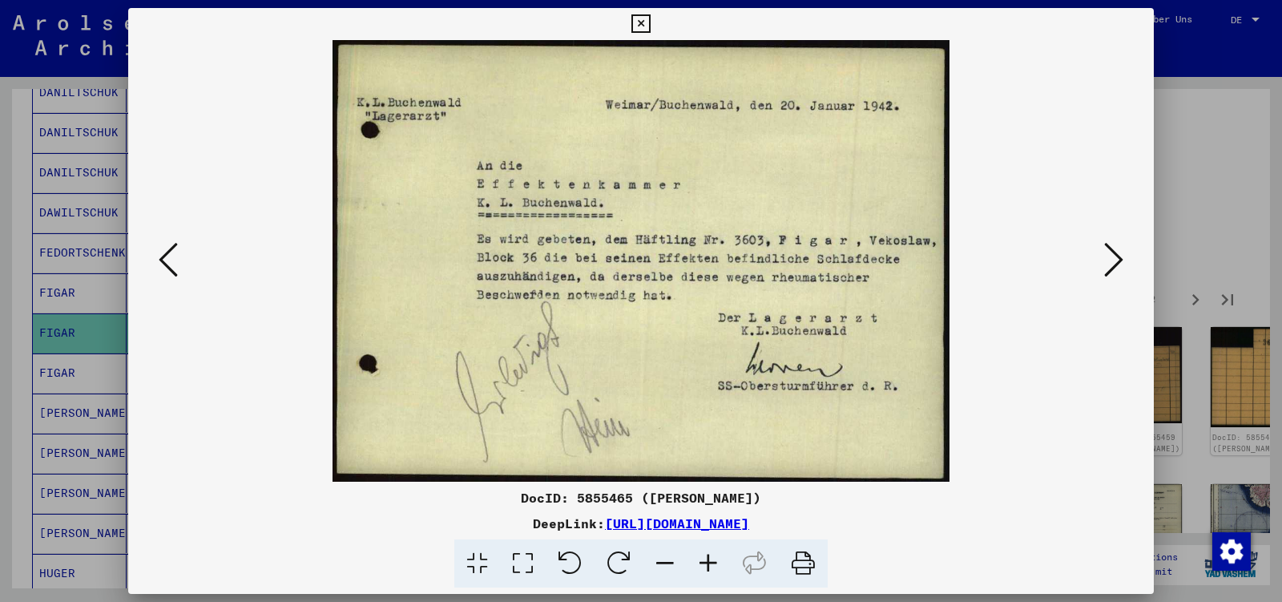
click at [1116, 259] on icon at bounding box center [1113, 259] width 19 height 38
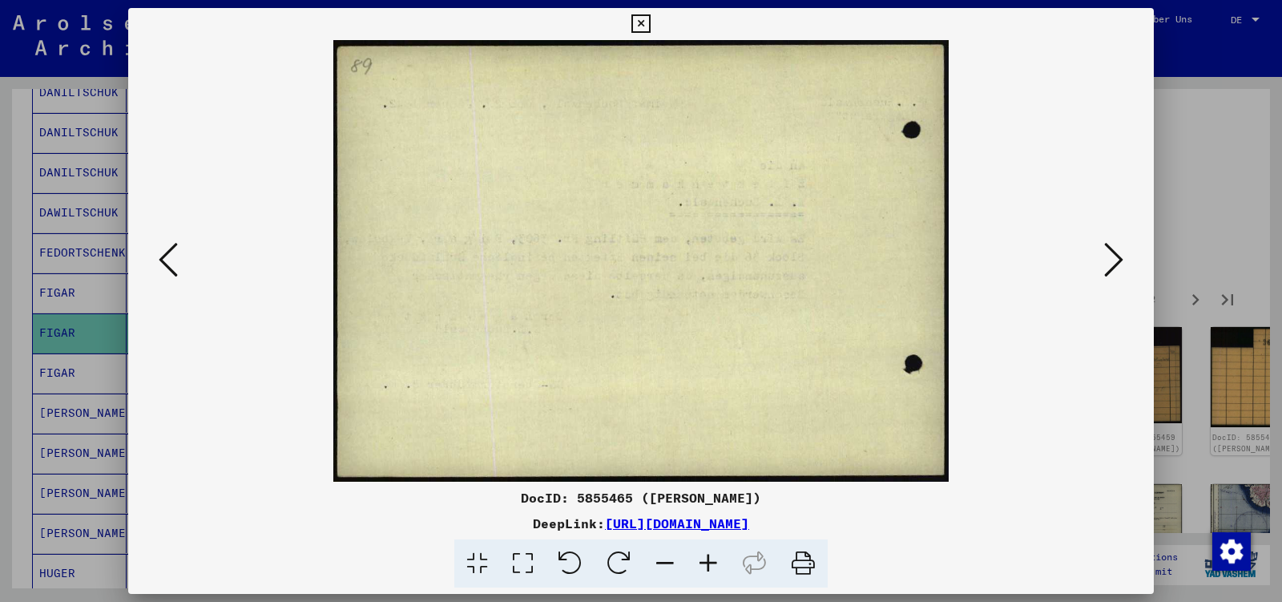
click at [1116, 259] on icon at bounding box center [1113, 259] width 19 height 38
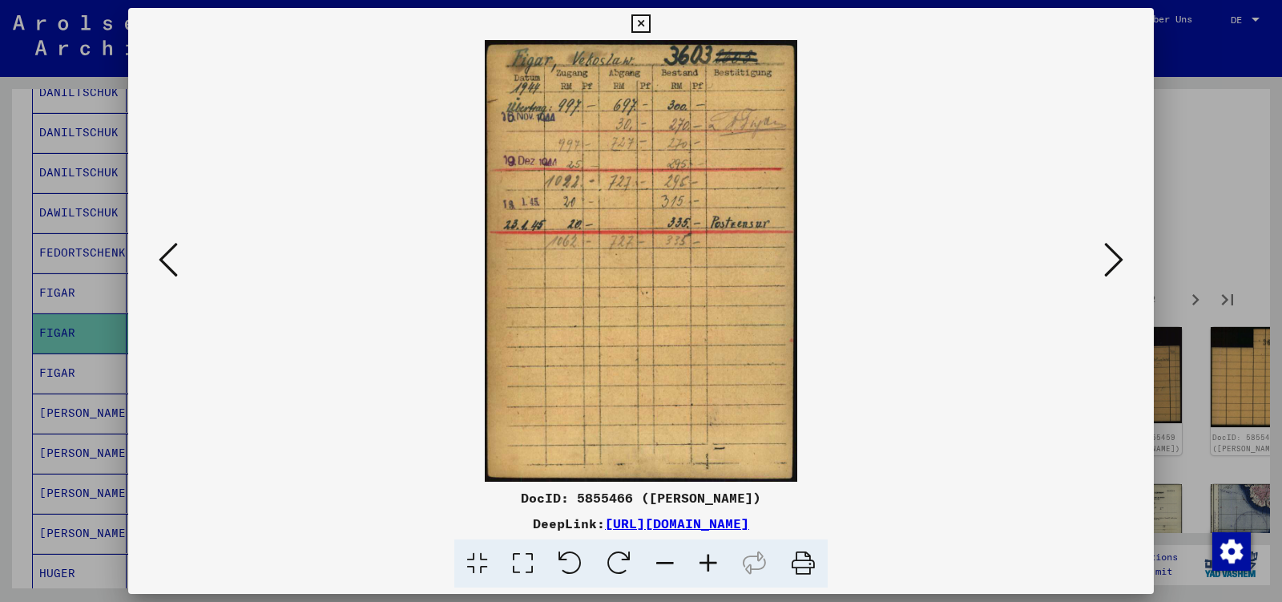
click at [1116, 259] on icon at bounding box center [1113, 259] width 19 height 38
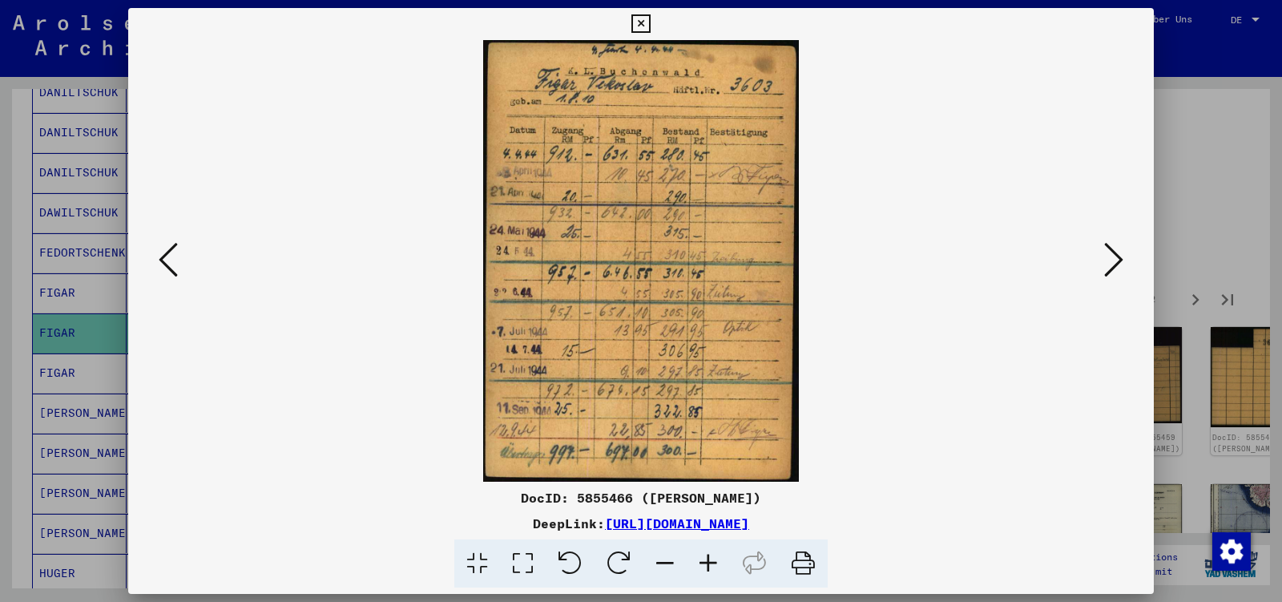
click at [1116, 259] on icon at bounding box center [1113, 259] width 19 height 38
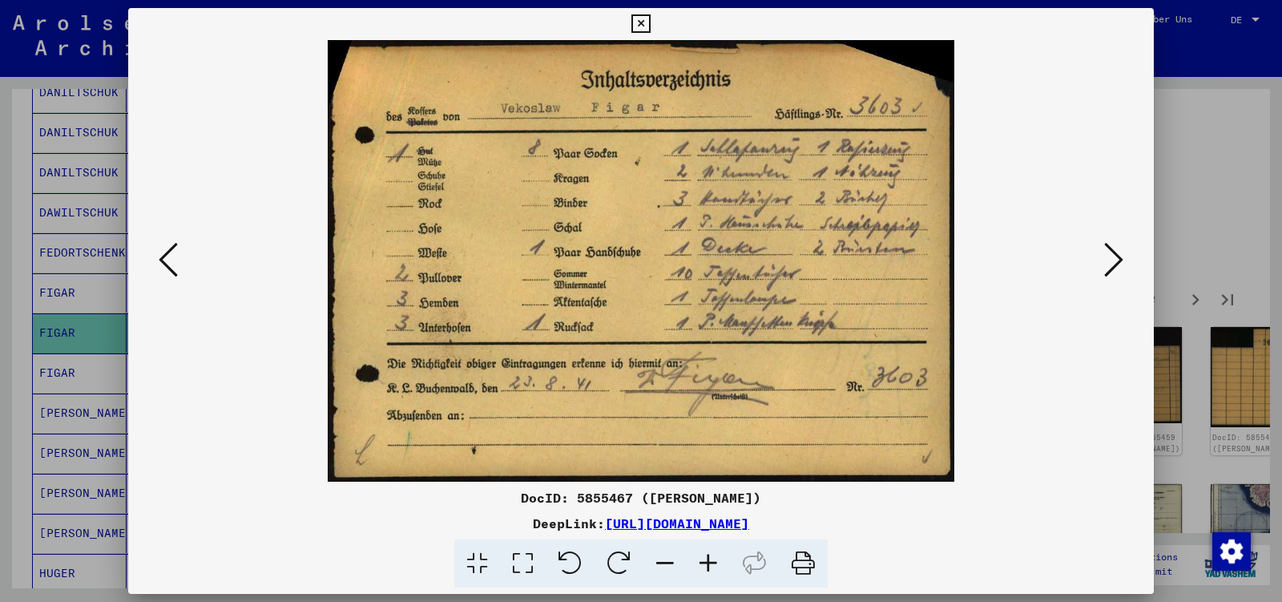
click at [1116, 259] on icon at bounding box center [1113, 259] width 19 height 38
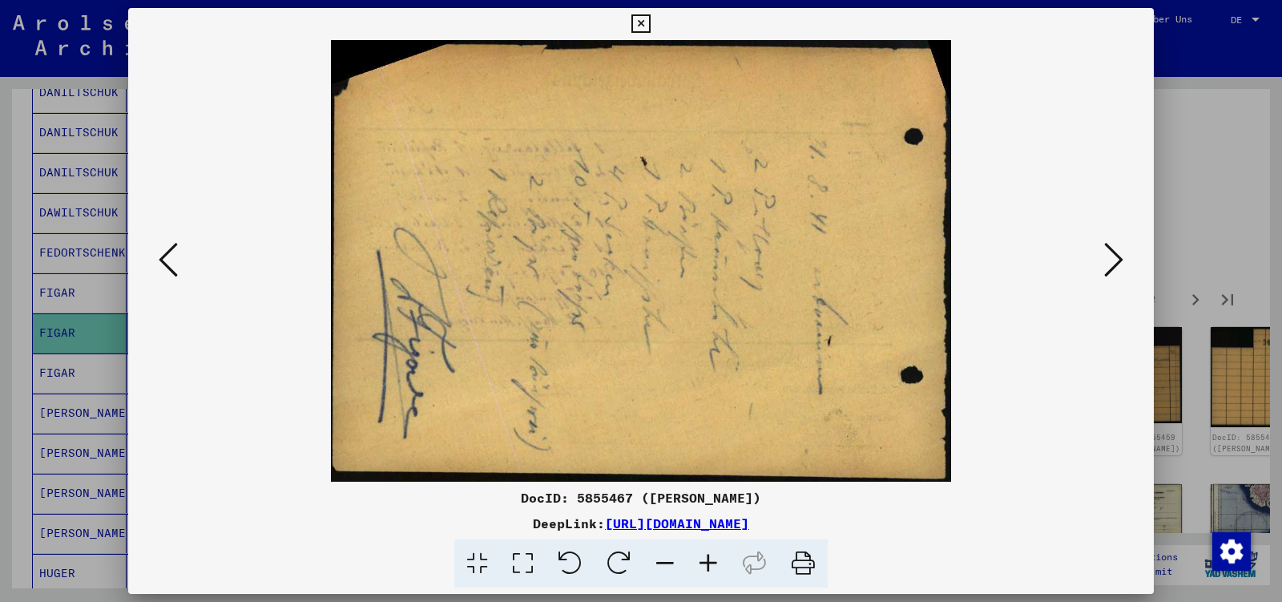
click at [1116, 259] on icon at bounding box center [1113, 259] width 19 height 38
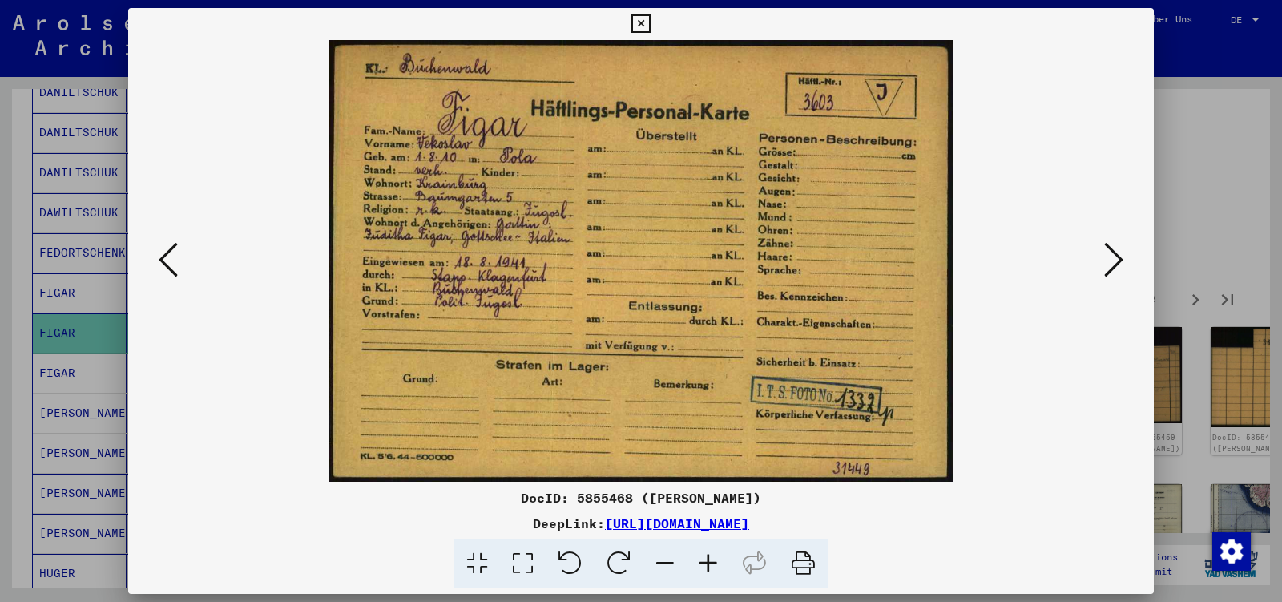
click at [1116, 259] on icon at bounding box center [1113, 259] width 19 height 38
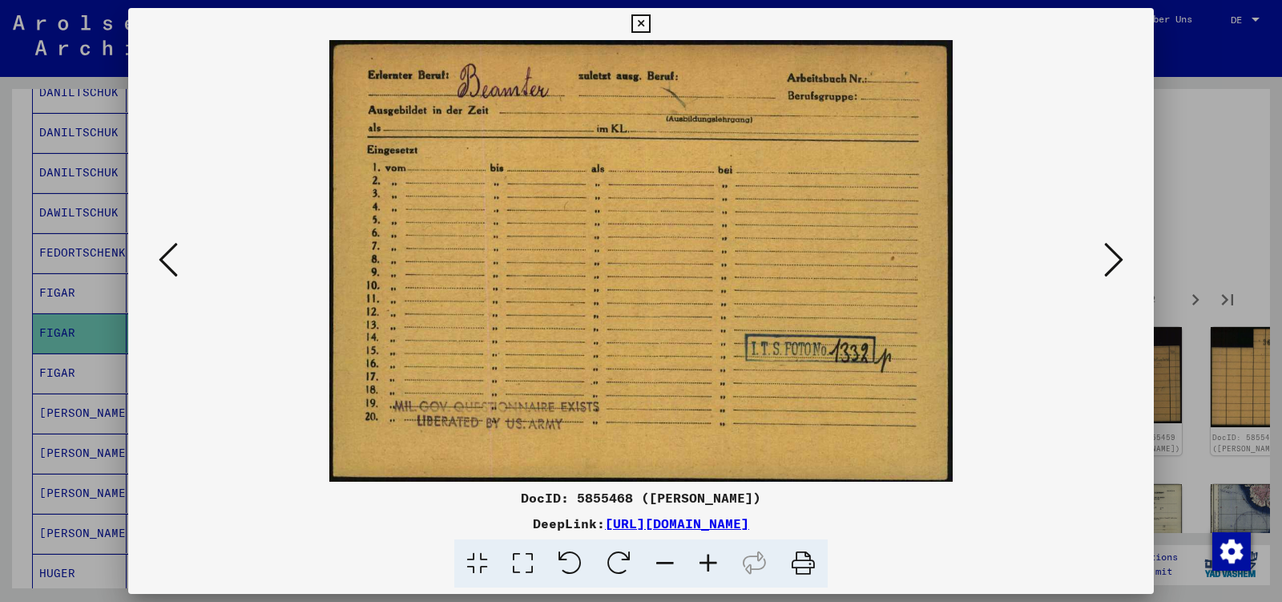
click at [1116, 259] on icon at bounding box center [1113, 259] width 19 height 38
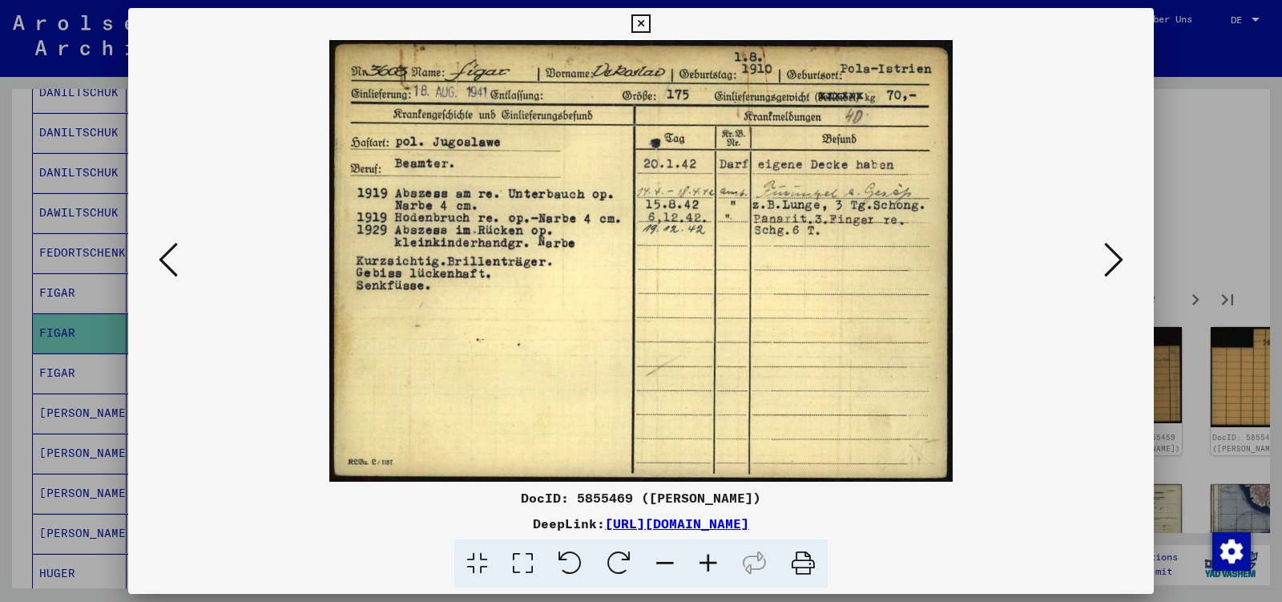
click at [1116, 259] on icon at bounding box center [1113, 259] width 19 height 38
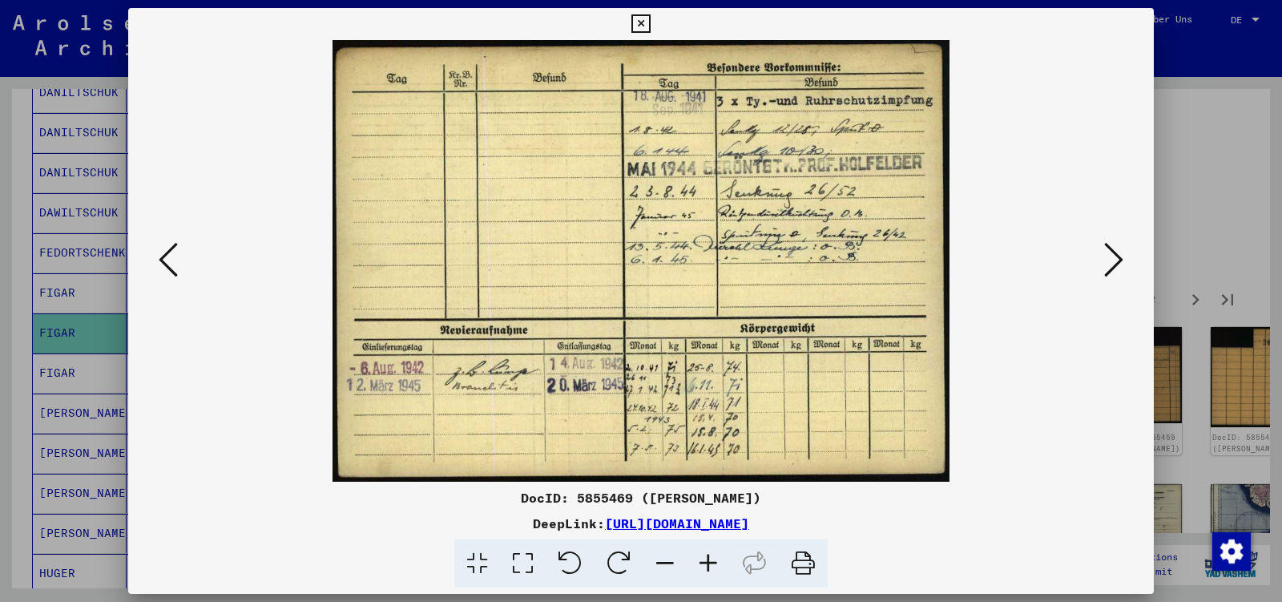
click at [1116, 259] on icon at bounding box center [1113, 259] width 19 height 38
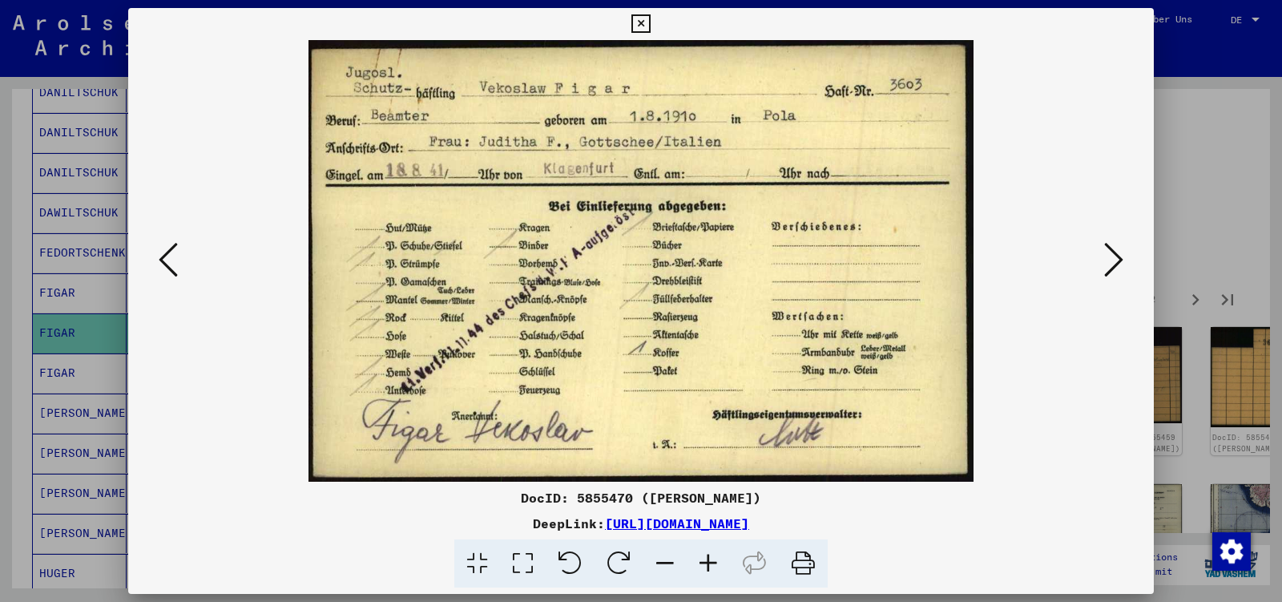
click at [1116, 259] on icon at bounding box center [1113, 259] width 19 height 38
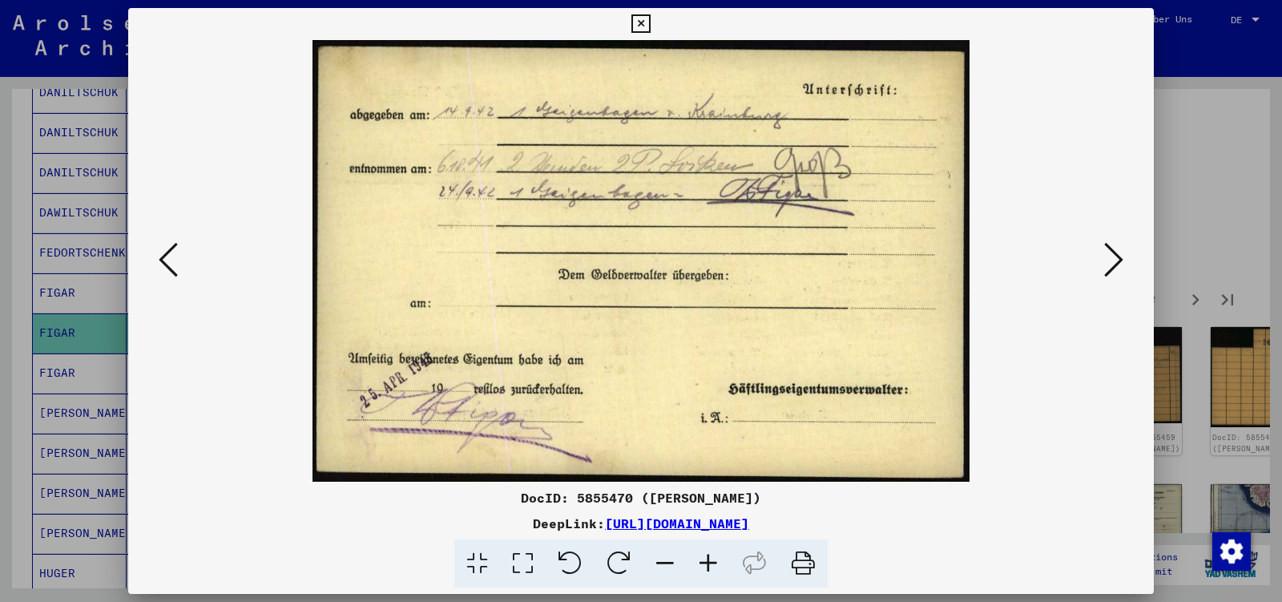
click at [1116, 259] on icon at bounding box center [1113, 259] width 19 height 38
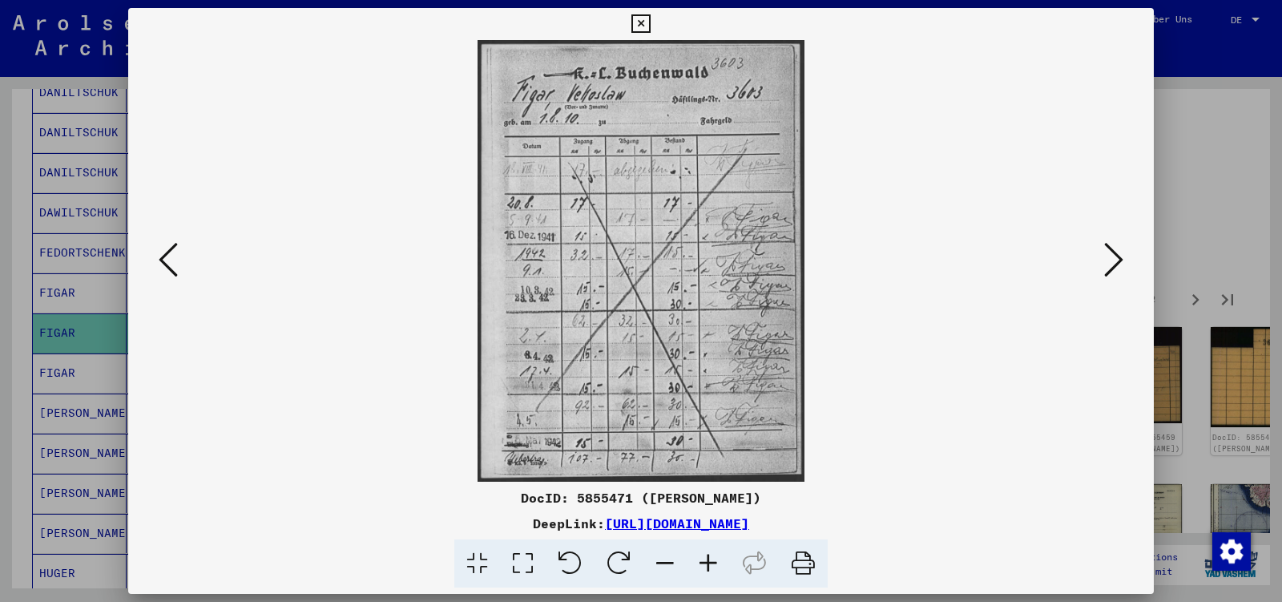
click at [1116, 259] on icon at bounding box center [1113, 259] width 19 height 38
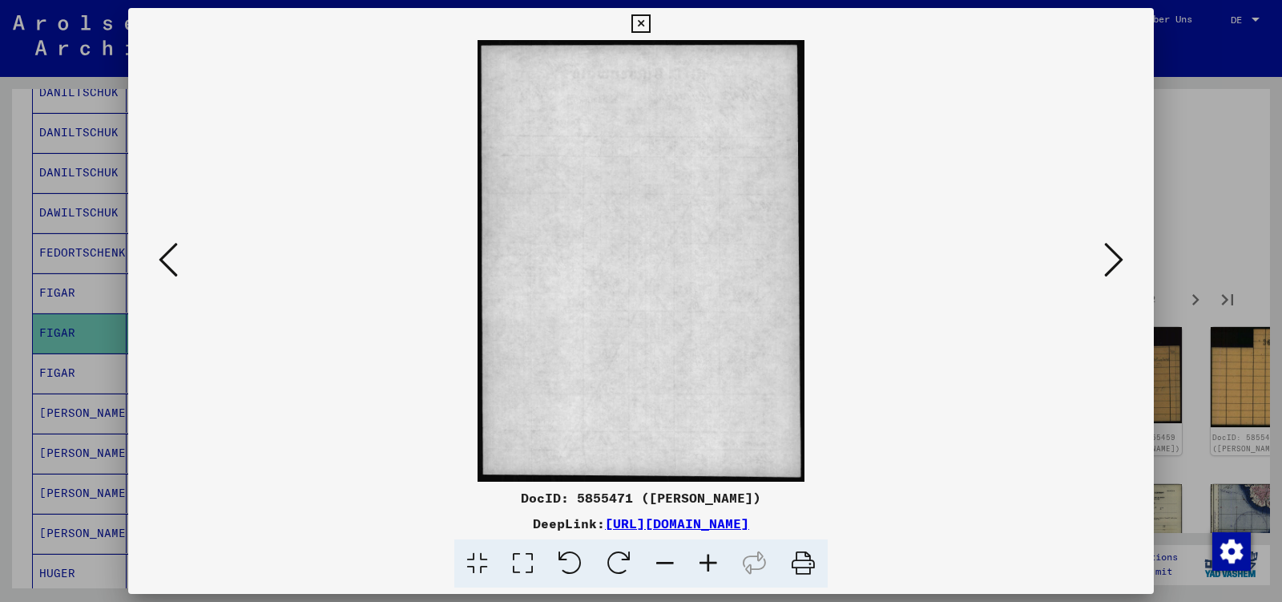
click at [1116, 259] on icon at bounding box center [1113, 259] width 19 height 38
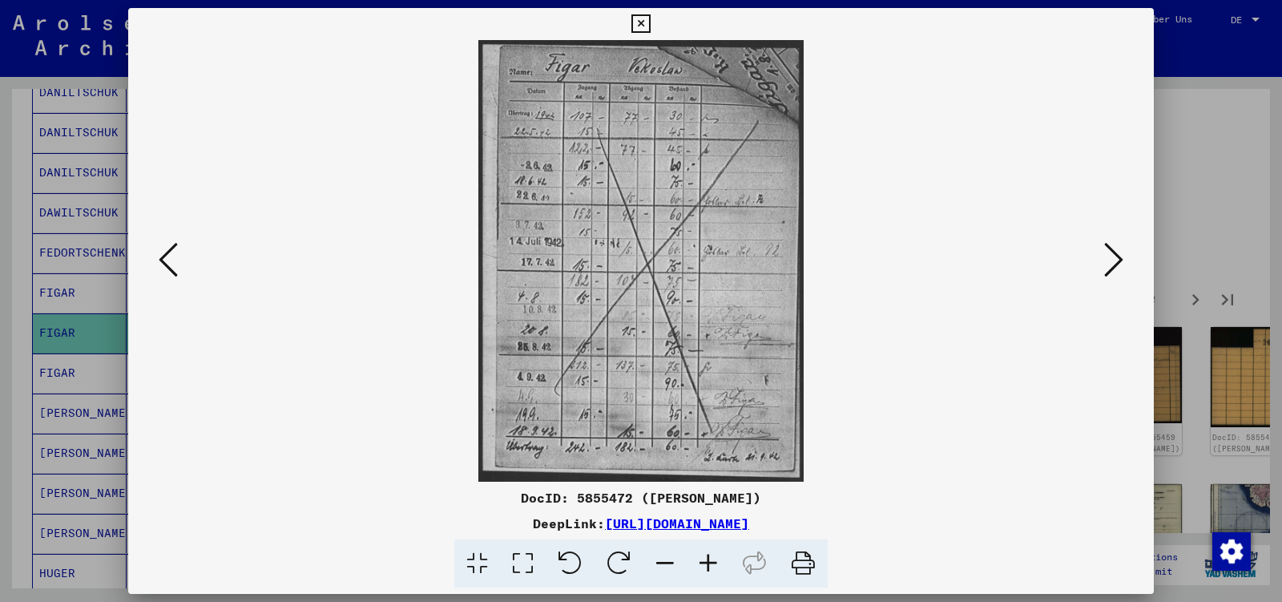
click at [1116, 259] on icon at bounding box center [1113, 259] width 19 height 38
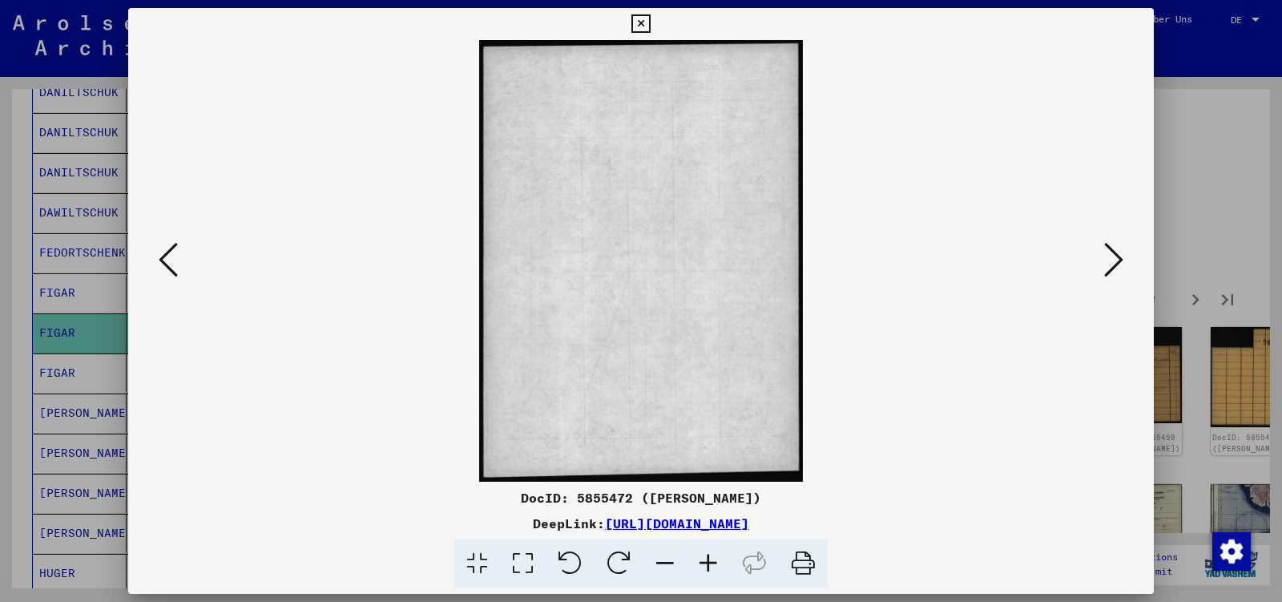
click at [1116, 259] on icon at bounding box center [1113, 259] width 19 height 38
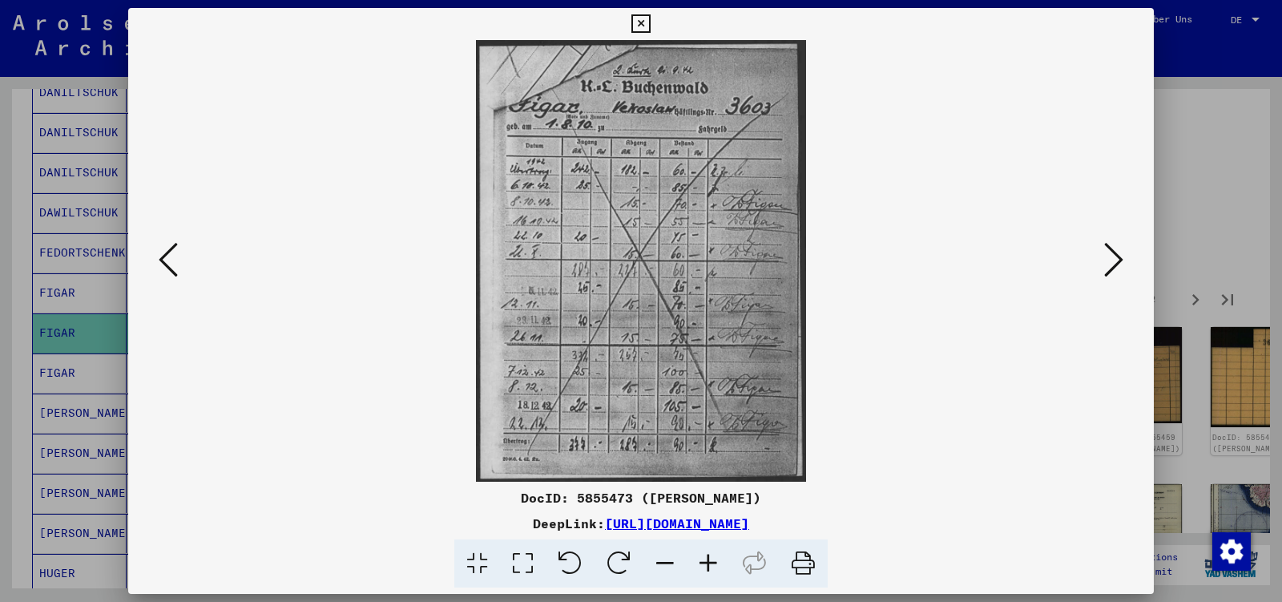
click at [1116, 259] on icon at bounding box center [1113, 259] width 19 height 38
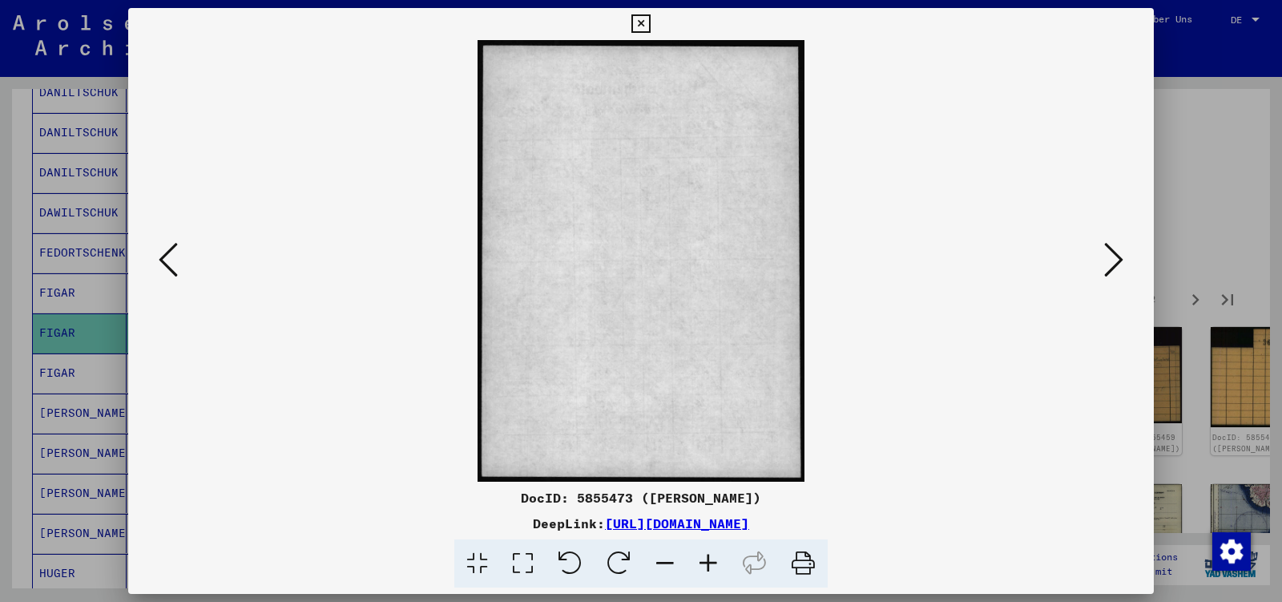
click at [1116, 259] on icon at bounding box center [1113, 259] width 19 height 38
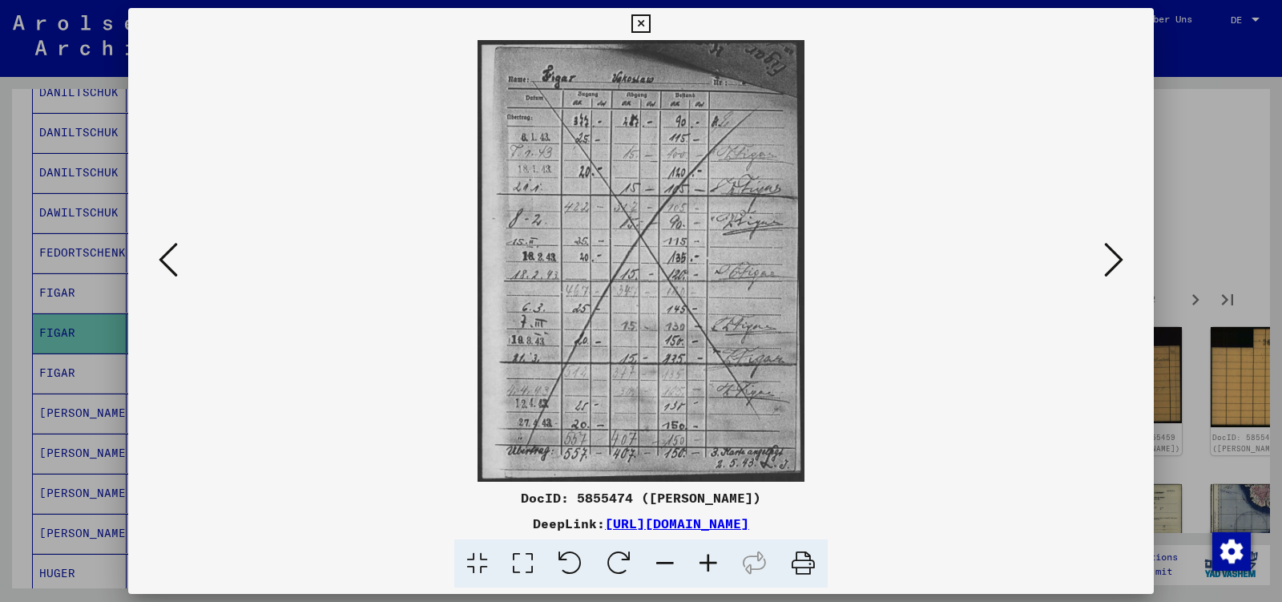
click at [1116, 259] on icon at bounding box center [1113, 259] width 19 height 38
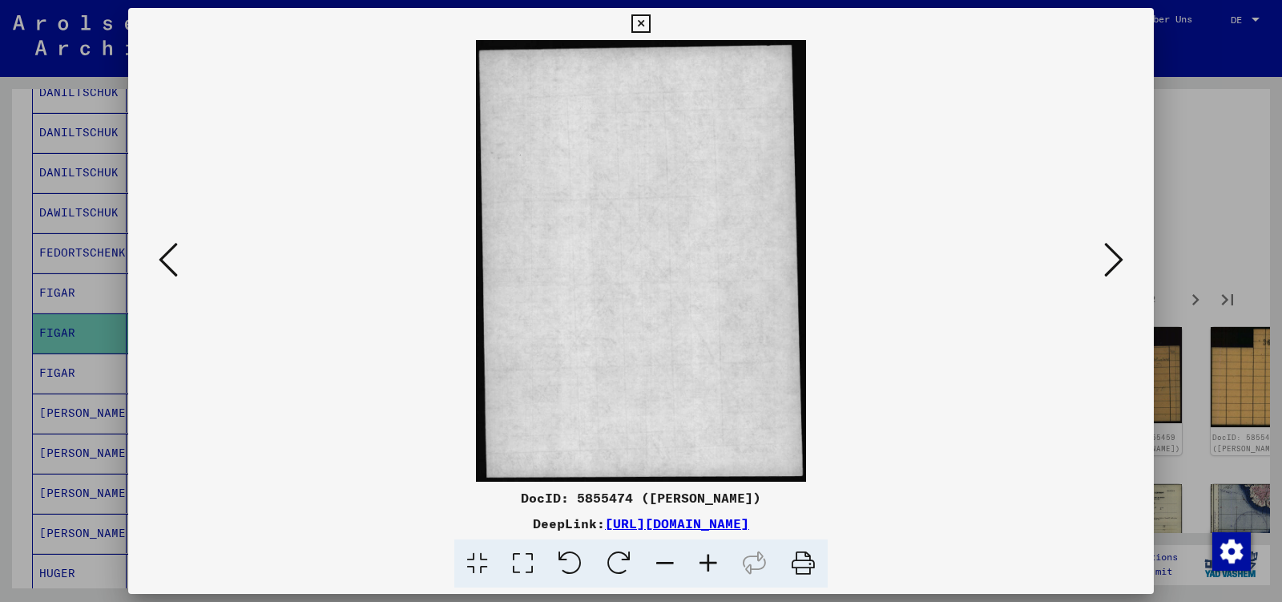
click at [1116, 259] on icon at bounding box center [1113, 259] width 19 height 38
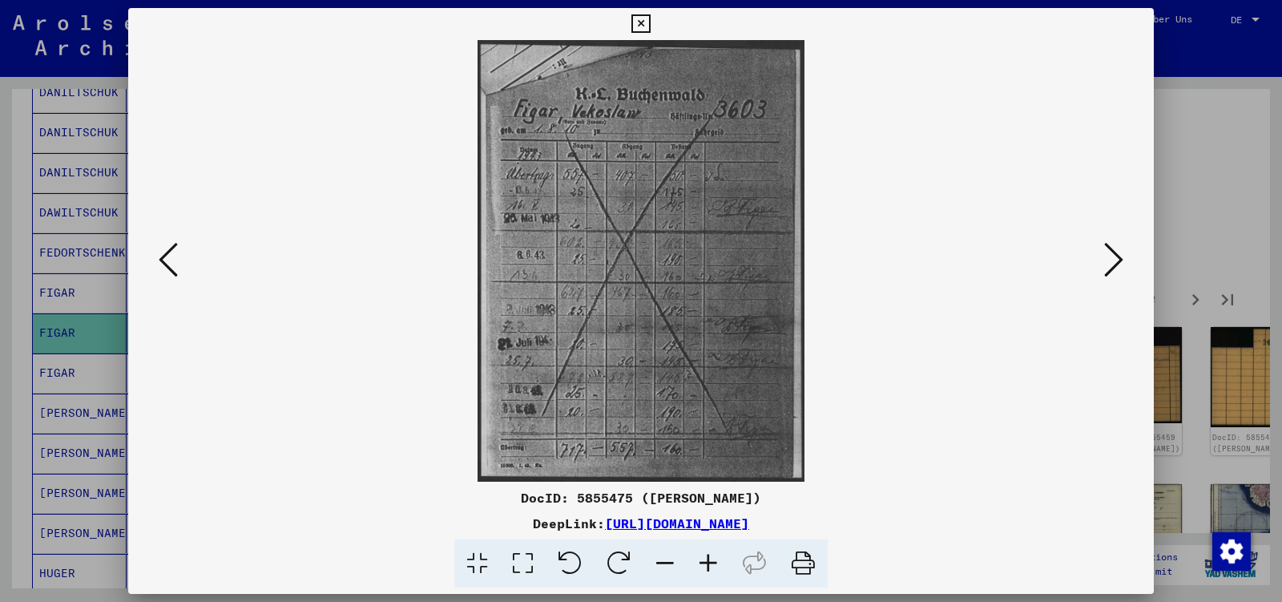
click at [1116, 259] on icon at bounding box center [1113, 259] width 19 height 38
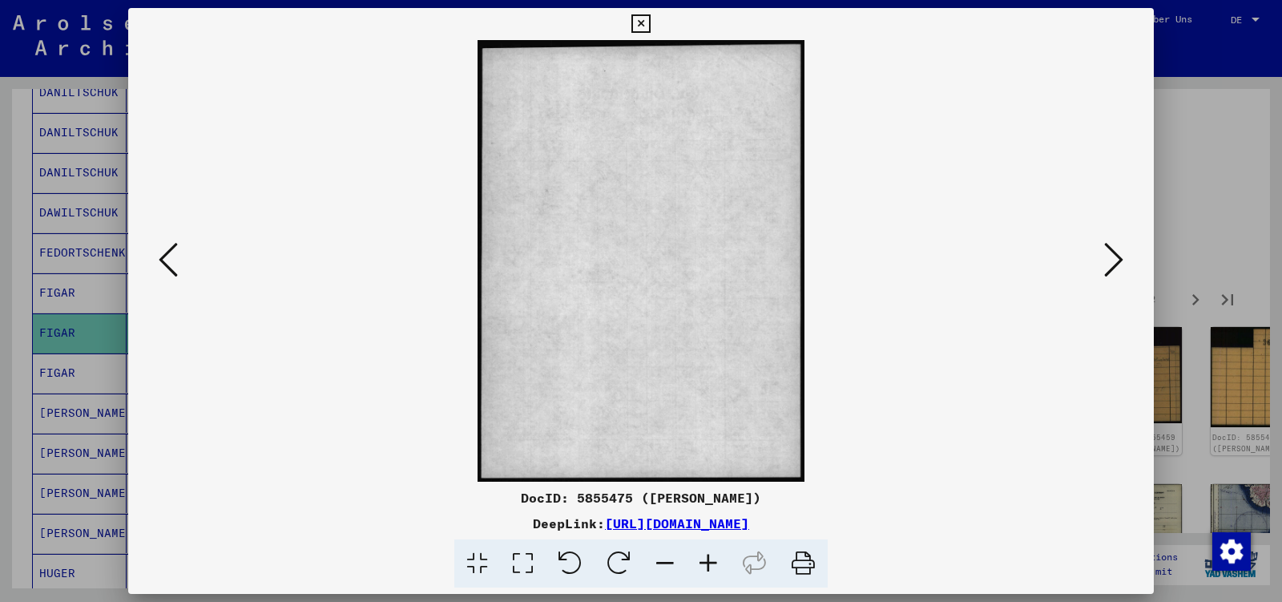
click at [1116, 259] on icon at bounding box center [1113, 259] width 19 height 38
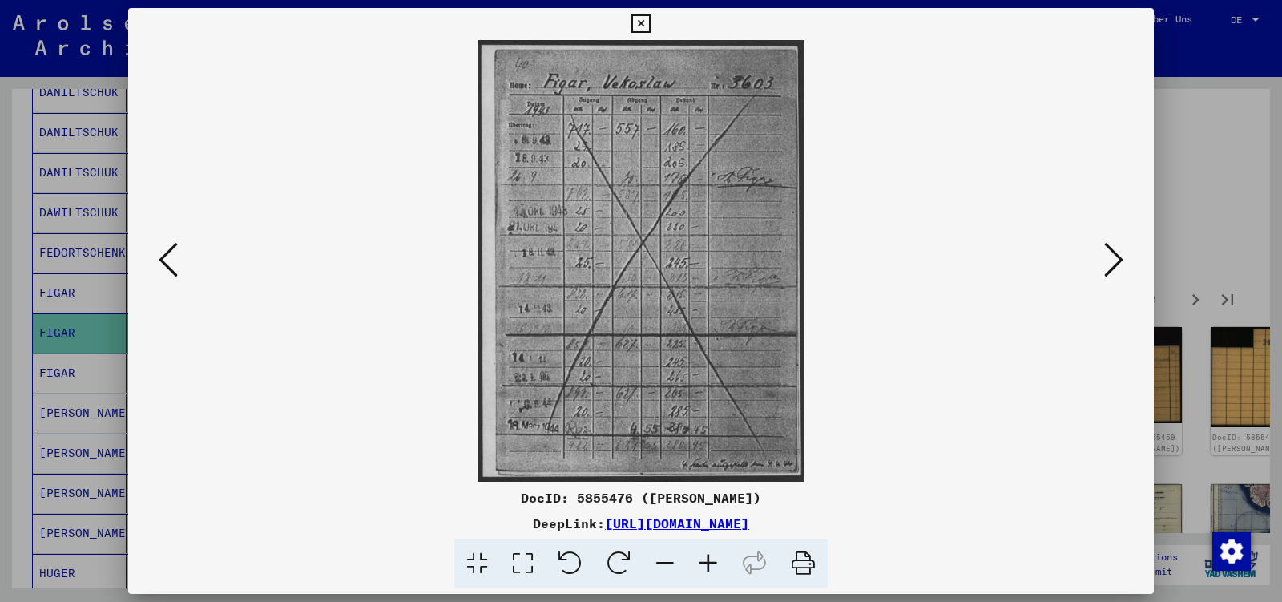
click at [1116, 259] on icon at bounding box center [1113, 259] width 19 height 38
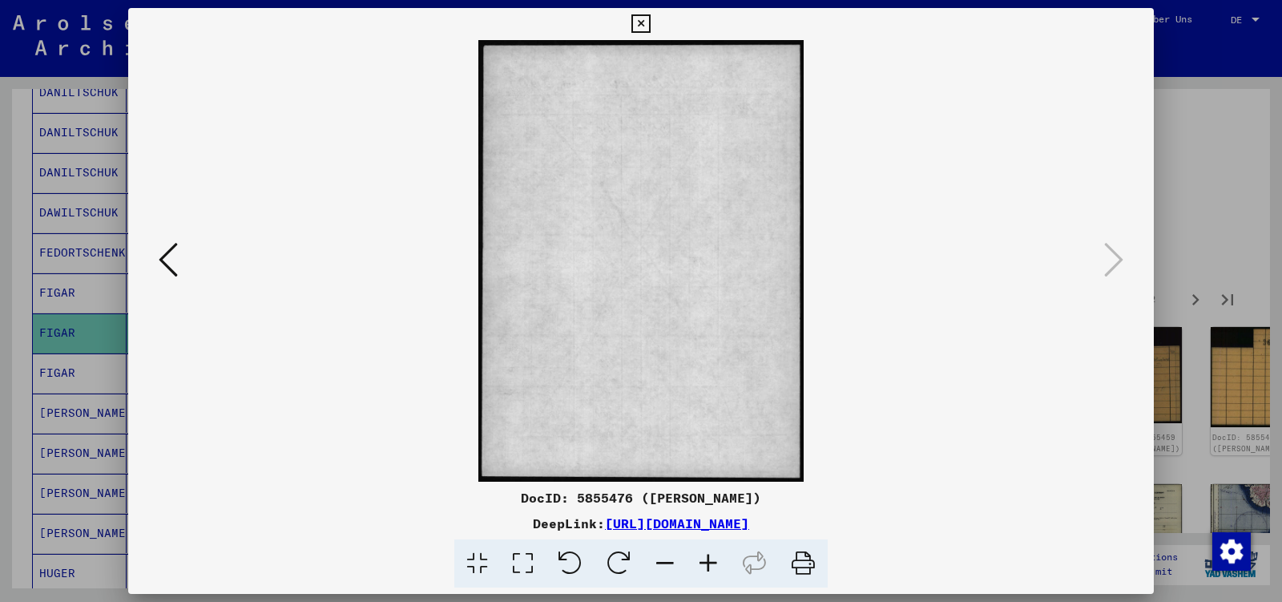
drag, startPoint x: 1136, startPoint y: 16, endPoint x: 1127, endPoint y: 28, distance: 15.4
click at [650, 18] on icon at bounding box center [640, 23] width 18 height 19
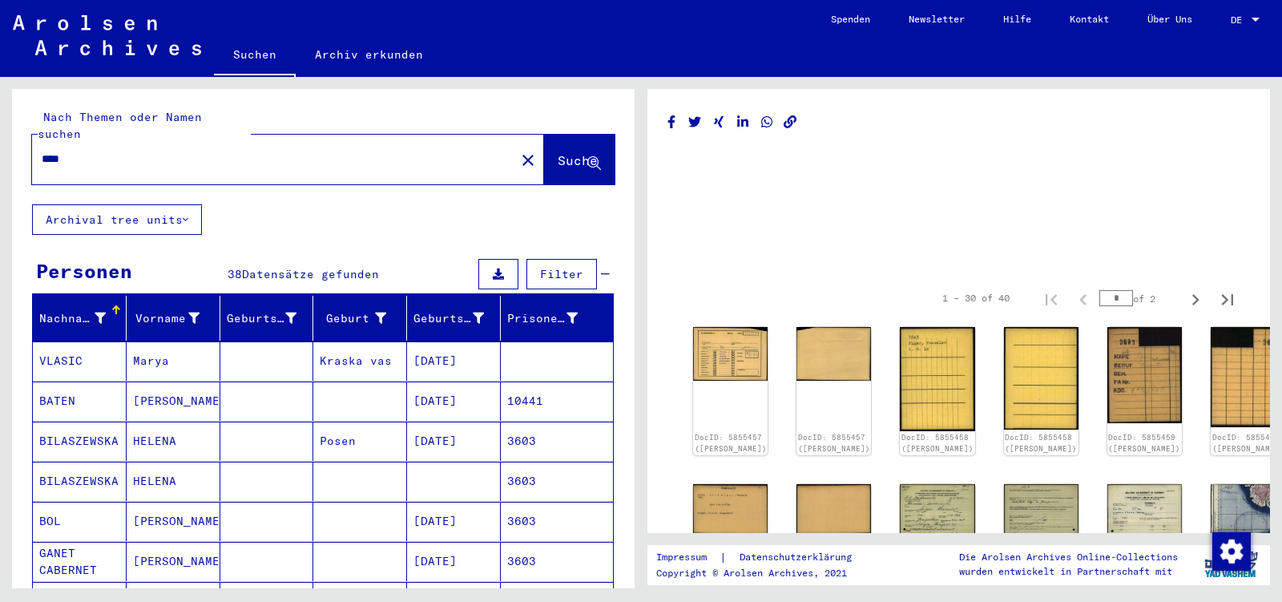
click at [91, 151] on input "****" at bounding box center [274, 159] width 464 height 17
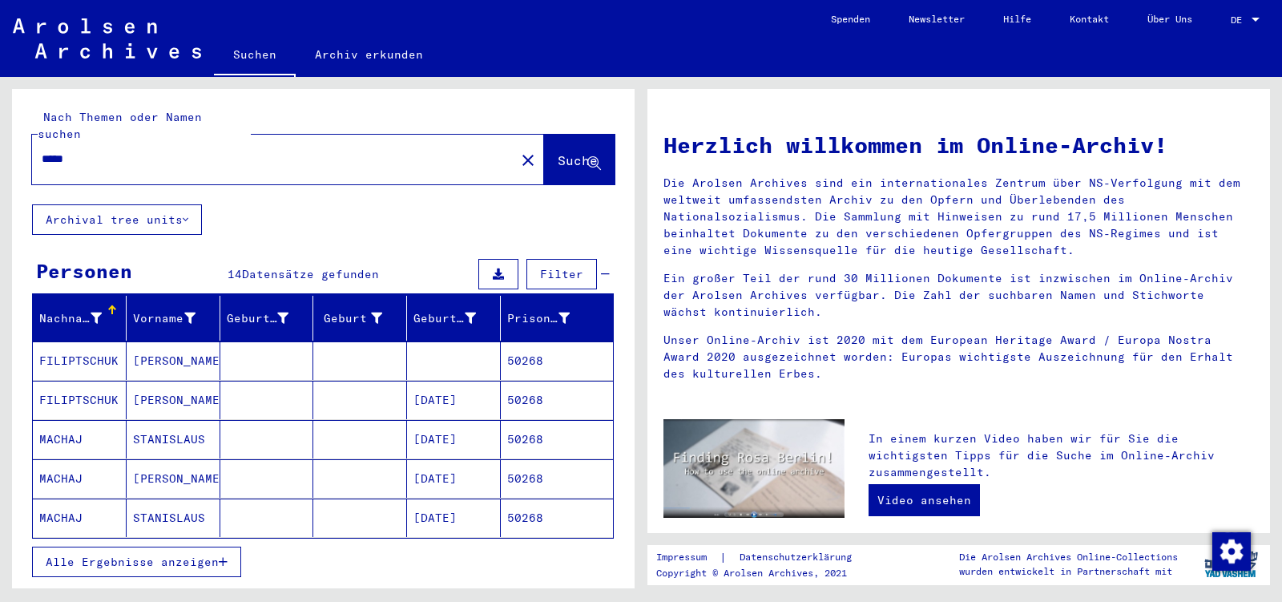
click at [191, 381] on mat-cell "[PERSON_NAME]" at bounding box center [174, 400] width 94 height 38
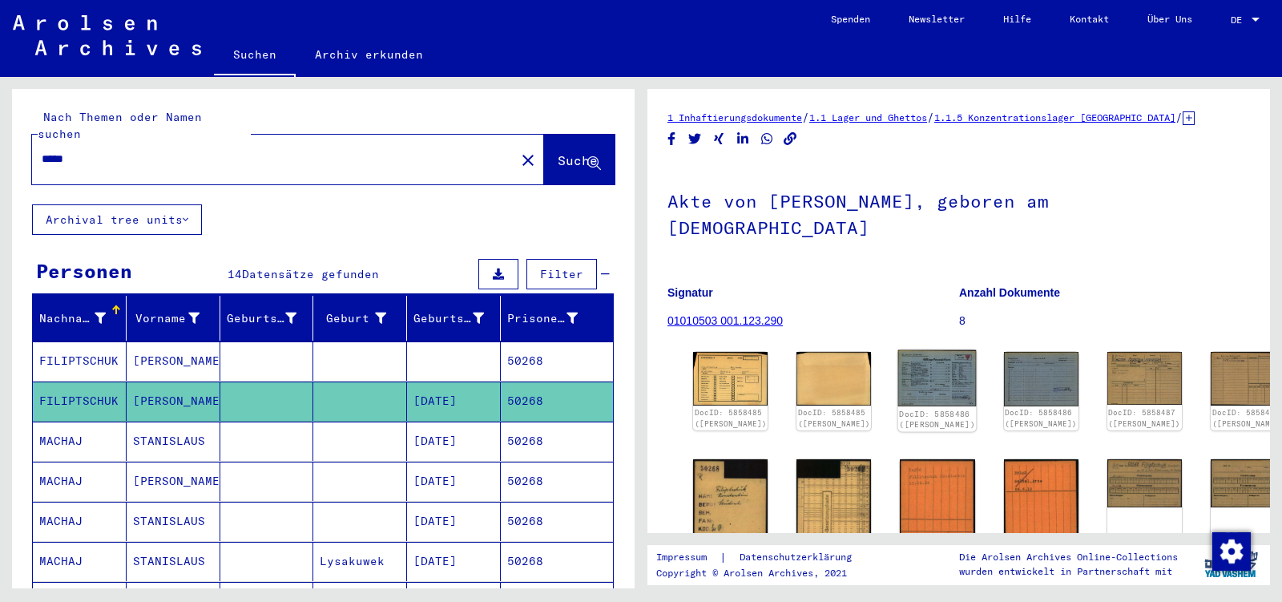
click at [898, 367] on img at bounding box center [937, 378] width 79 height 57
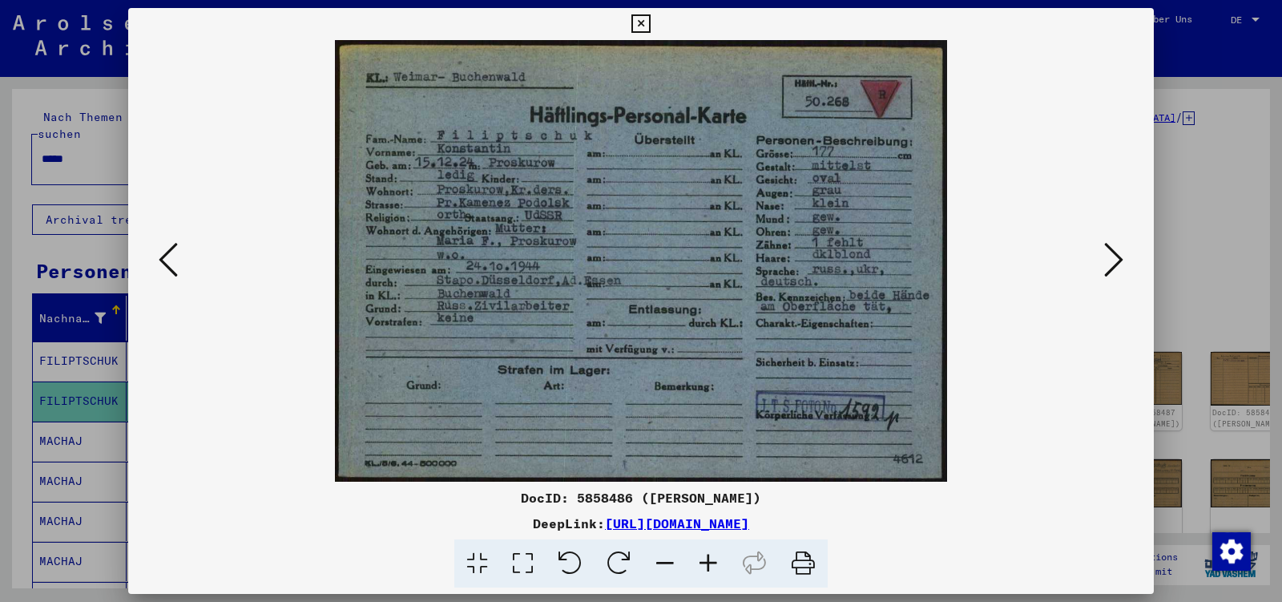
click at [1112, 264] on icon at bounding box center [1113, 259] width 19 height 38
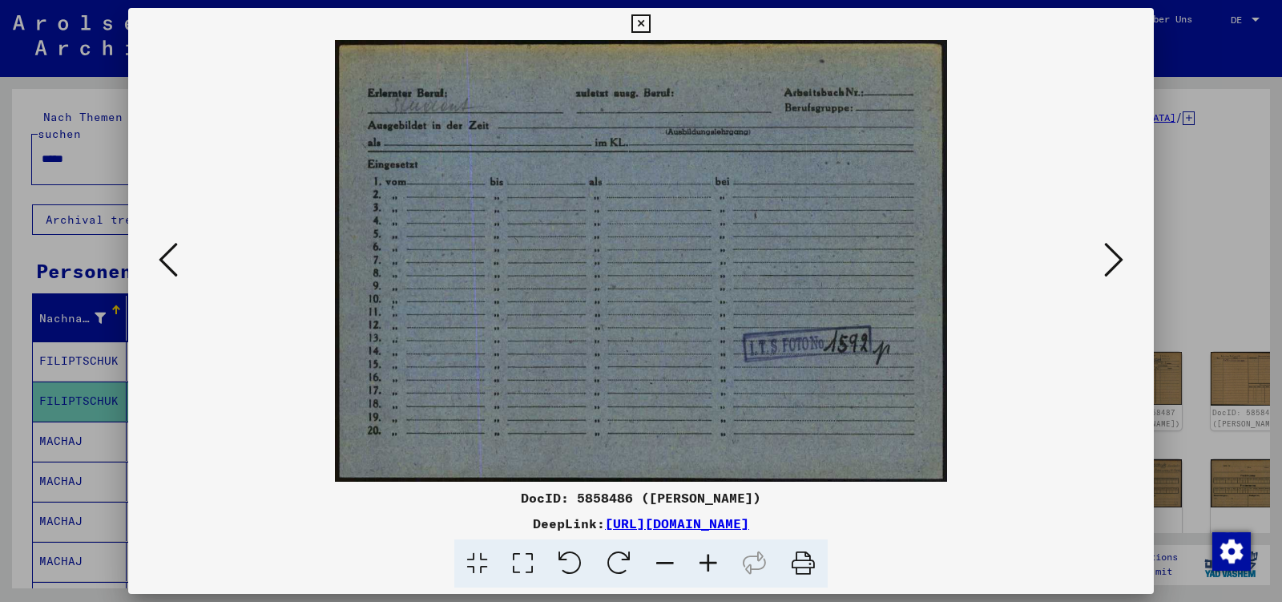
click at [1112, 264] on icon at bounding box center [1113, 259] width 19 height 38
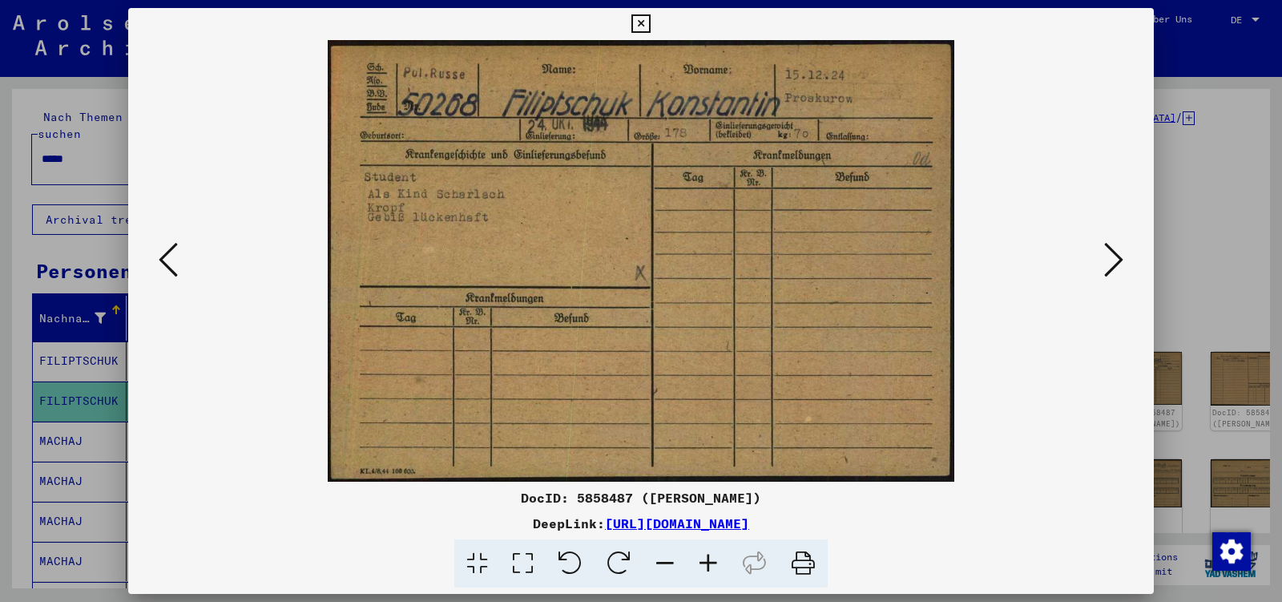
click at [1112, 264] on icon at bounding box center [1113, 259] width 19 height 38
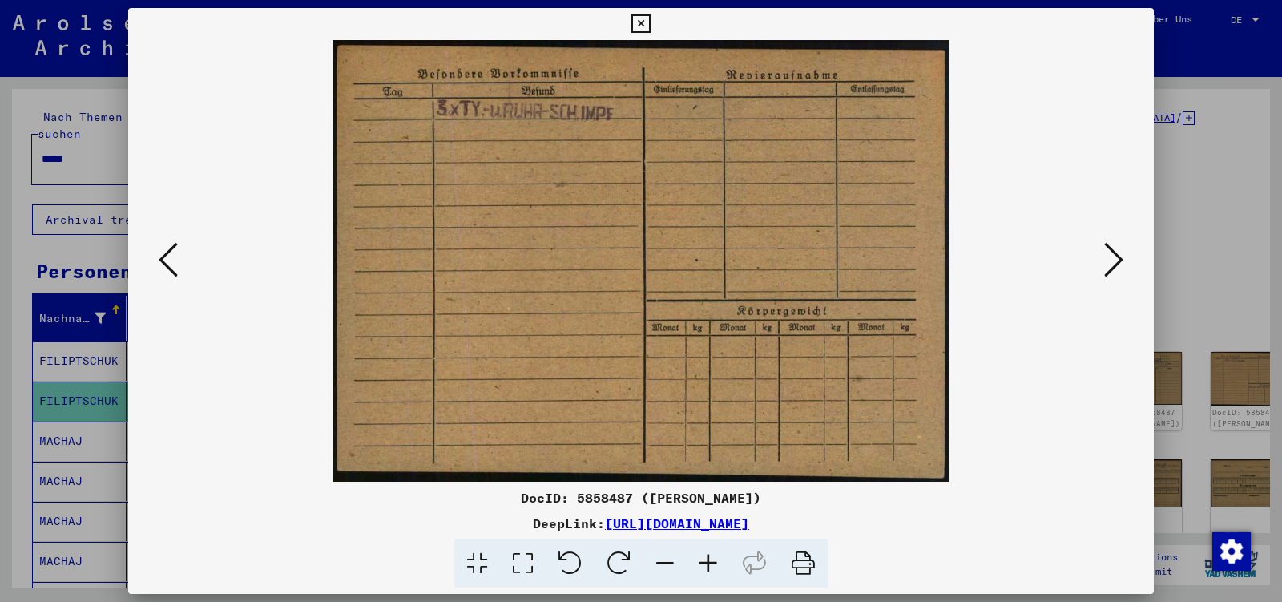
click at [1112, 264] on icon at bounding box center [1113, 259] width 19 height 38
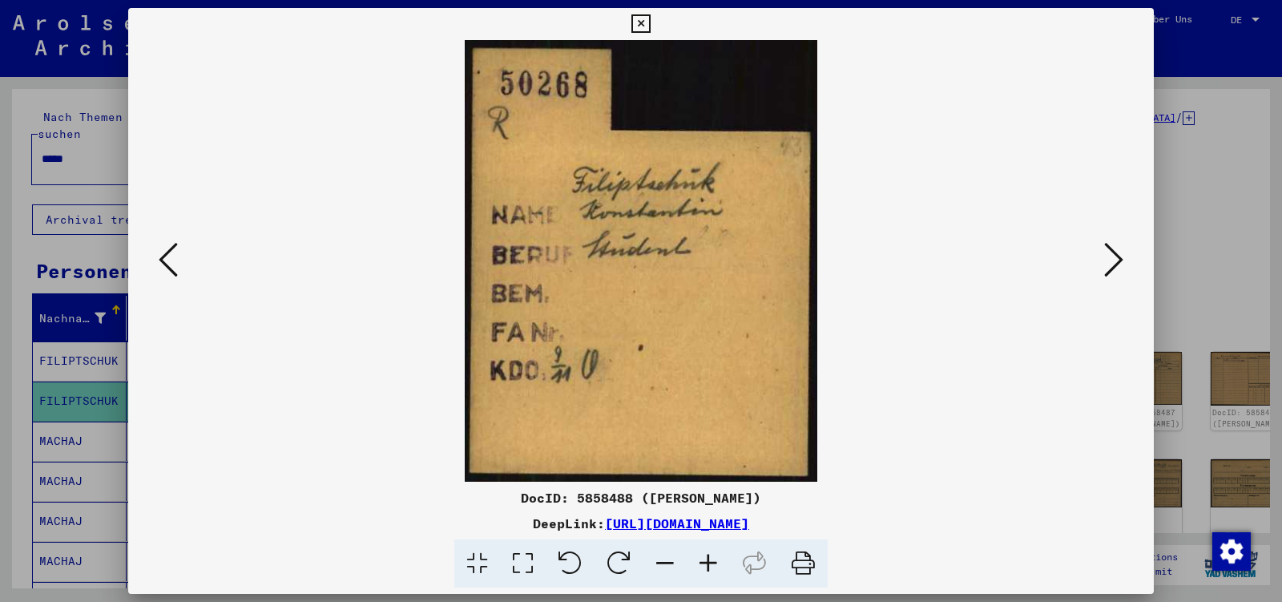
click at [1112, 264] on icon at bounding box center [1113, 259] width 19 height 38
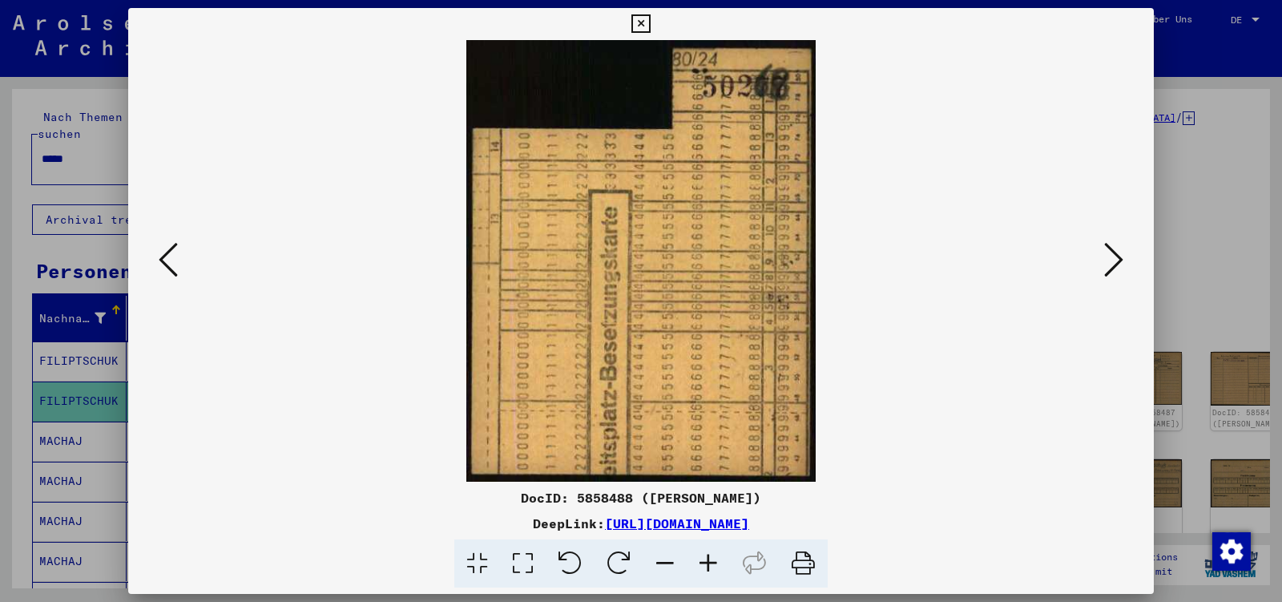
click at [1112, 264] on icon at bounding box center [1113, 259] width 19 height 38
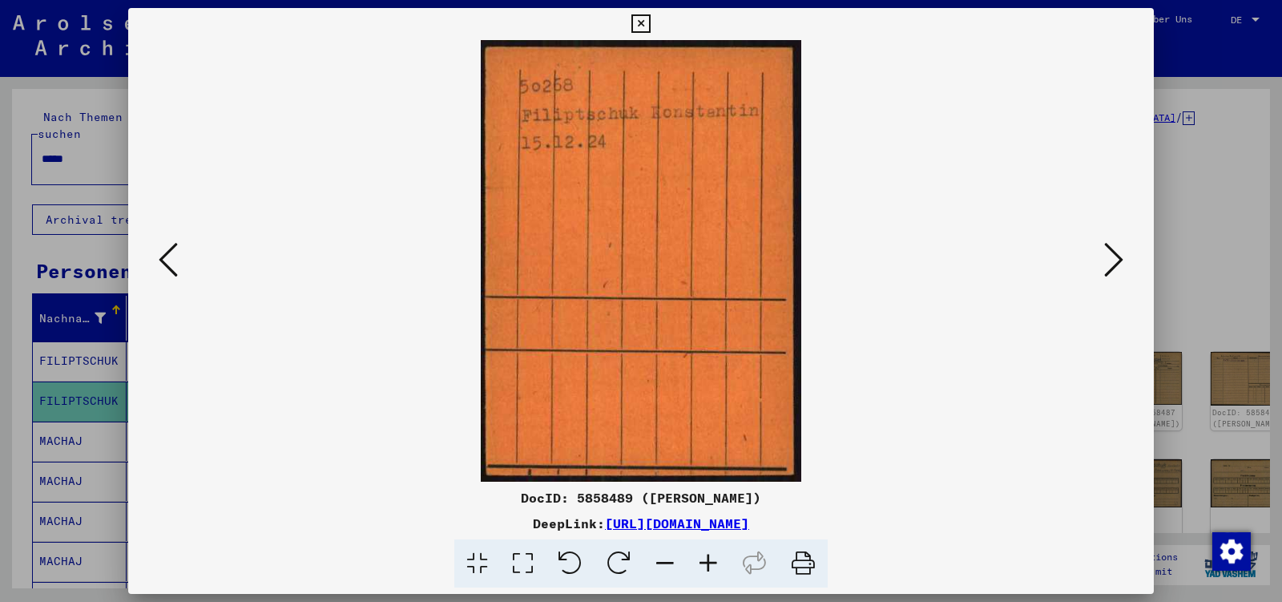
click at [1112, 264] on icon at bounding box center [1113, 259] width 19 height 38
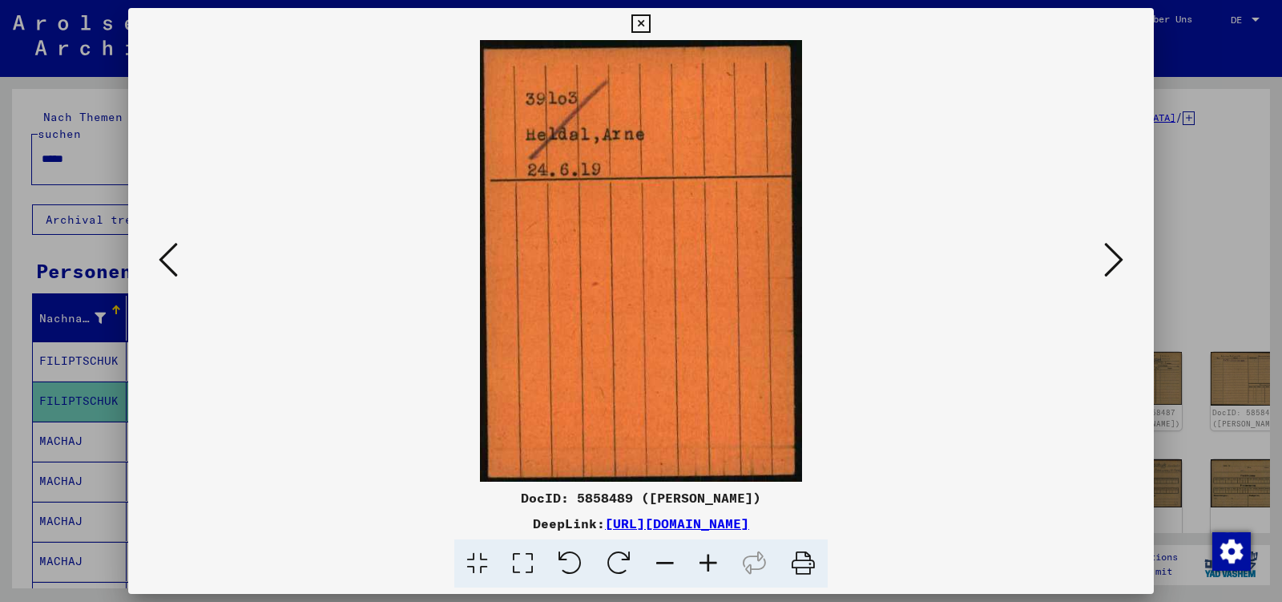
click at [1112, 263] on icon at bounding box center [1113, 259] width 19 height 38
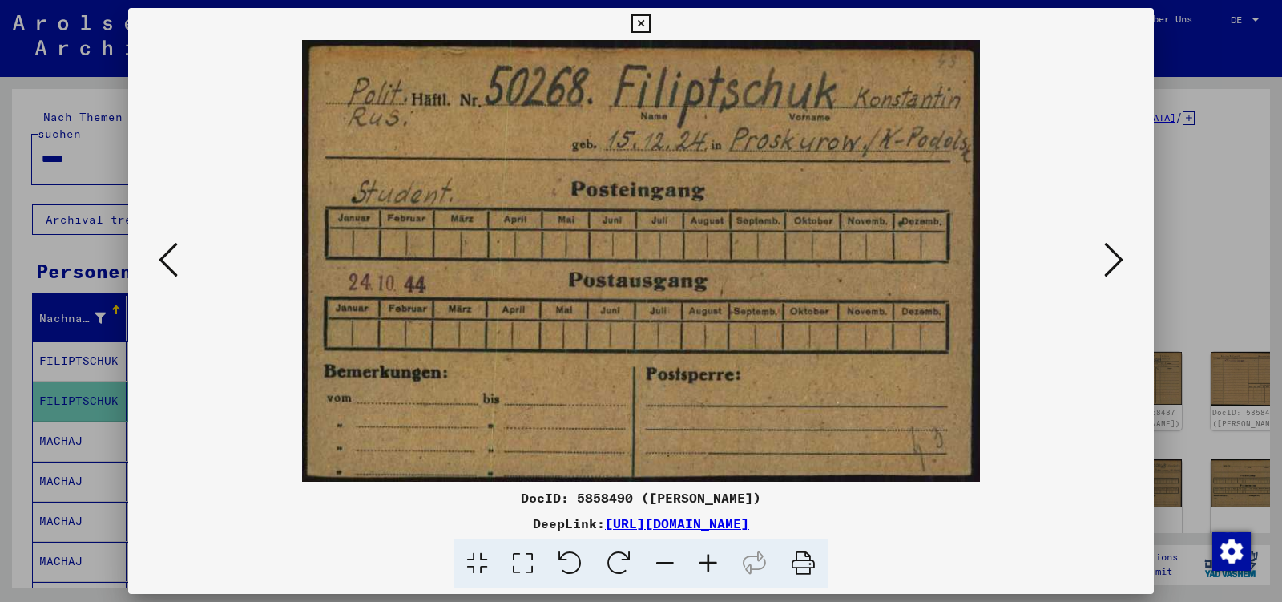
click at [1112, 263] on icon at bounding box center [1113, 259] width 19 height 38
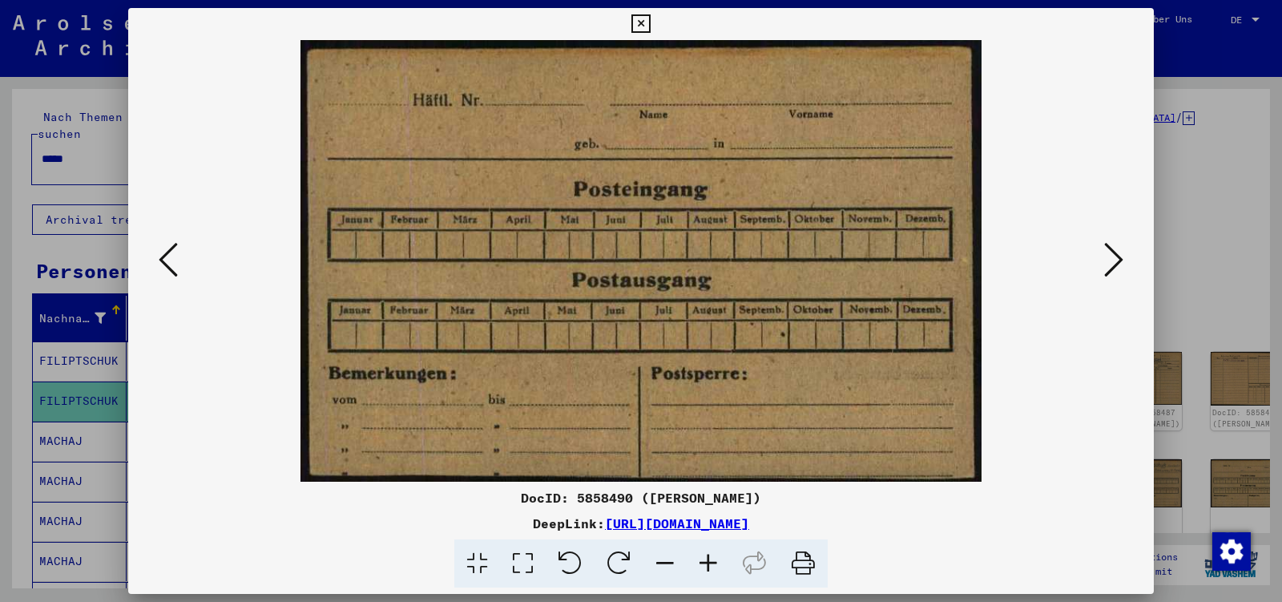
click at [1112, 263] on icon at bounding box center [1113, 259] width 19 height 38
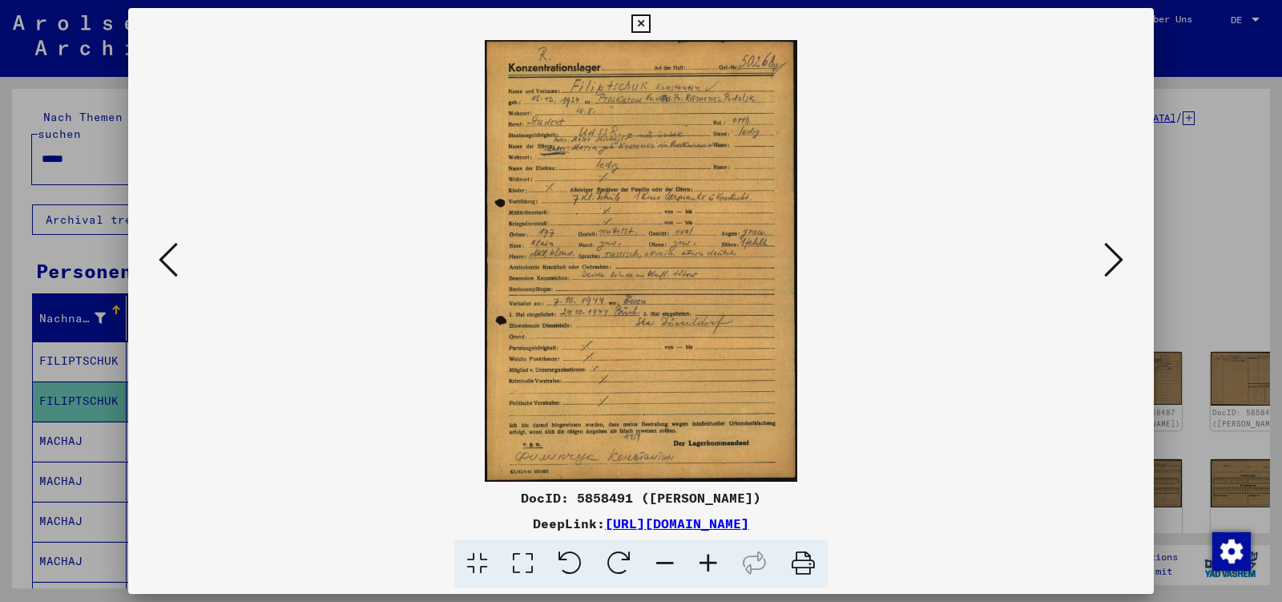
click at [1112, 263] on icon at bounding box center [1113, 259] width 19 height 38
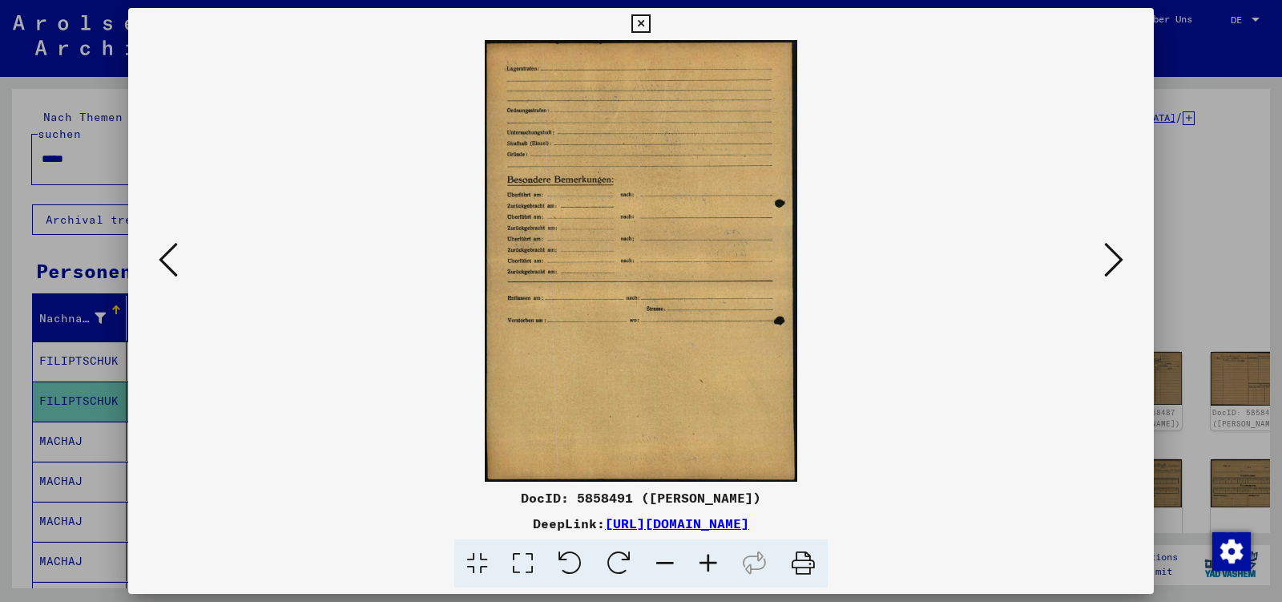
click at [1112, 263] on icon at bounding box center [1113, 259] width 19 height 38
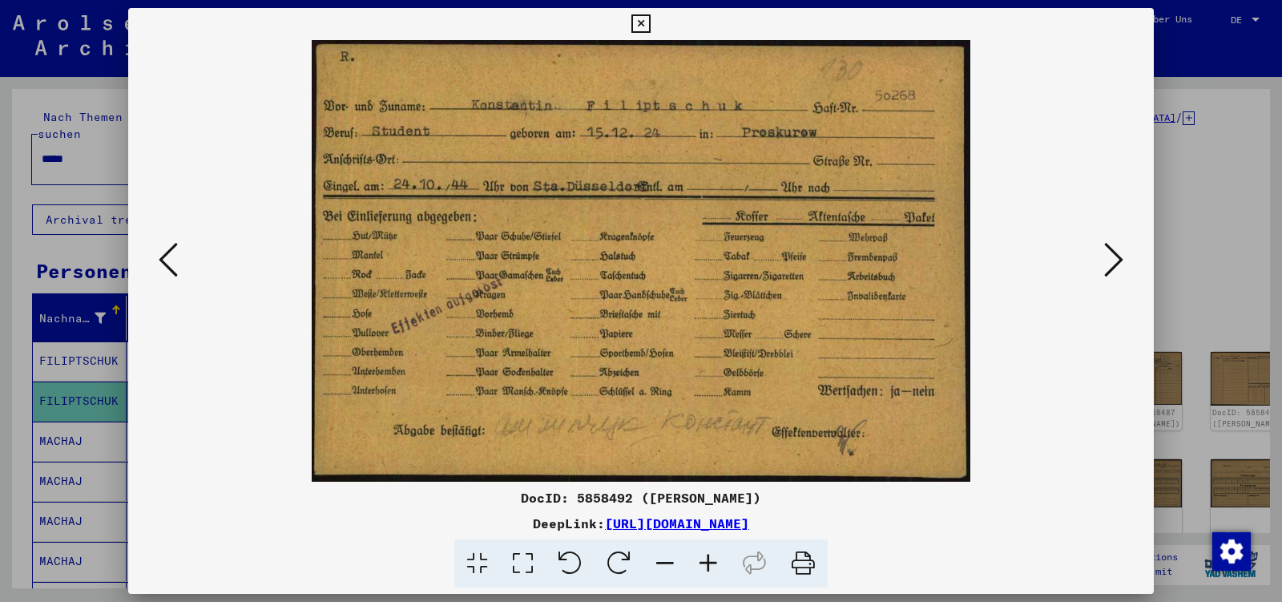
click at [1112, 263] on icon at bounding box center [1113, 259] width 19 height 38
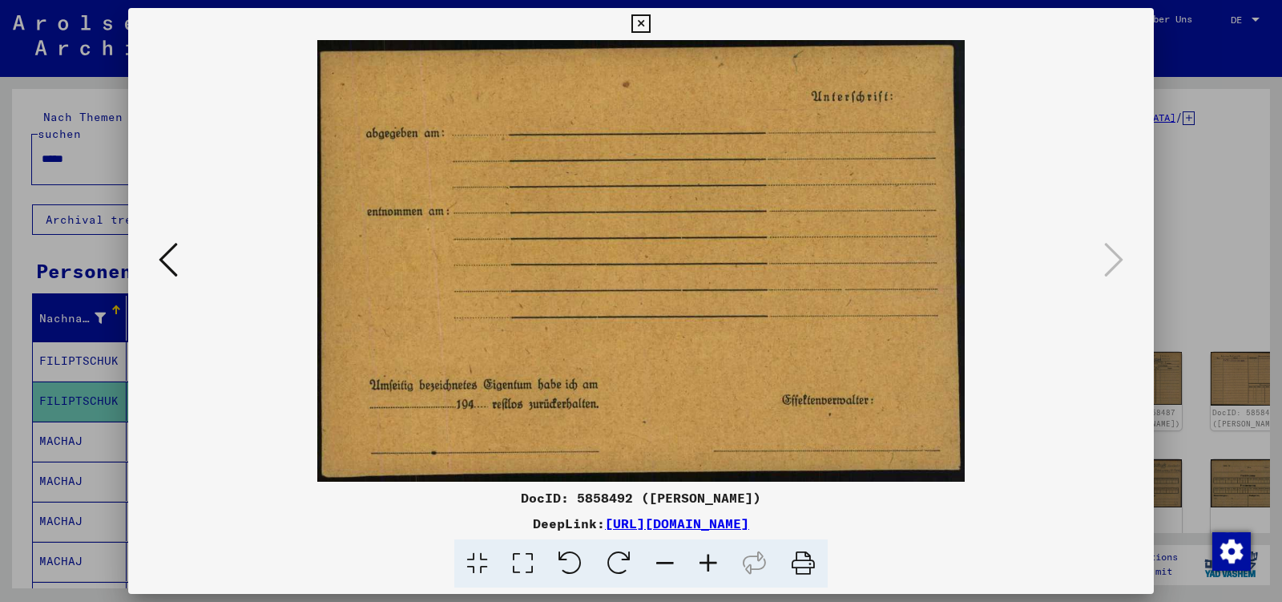
click at [650, 25] on icon at bounding box center [640, 23] width 18 height 19
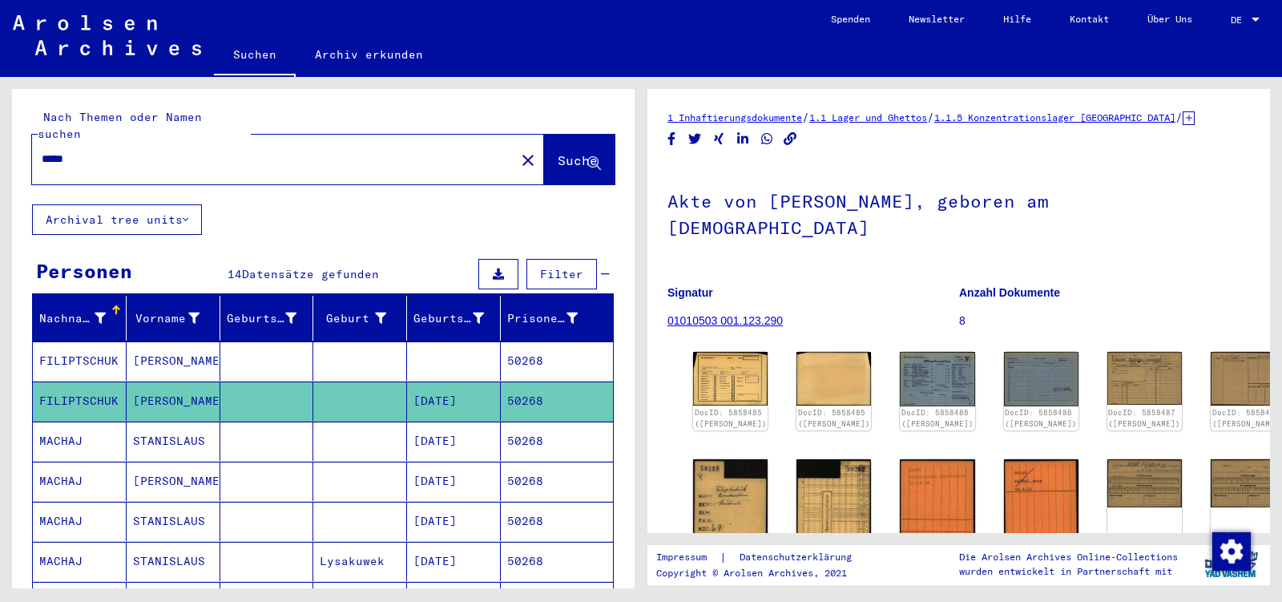
click at [92, 151] on input "*****" at bounding box center [274, 159] width 464 height 17
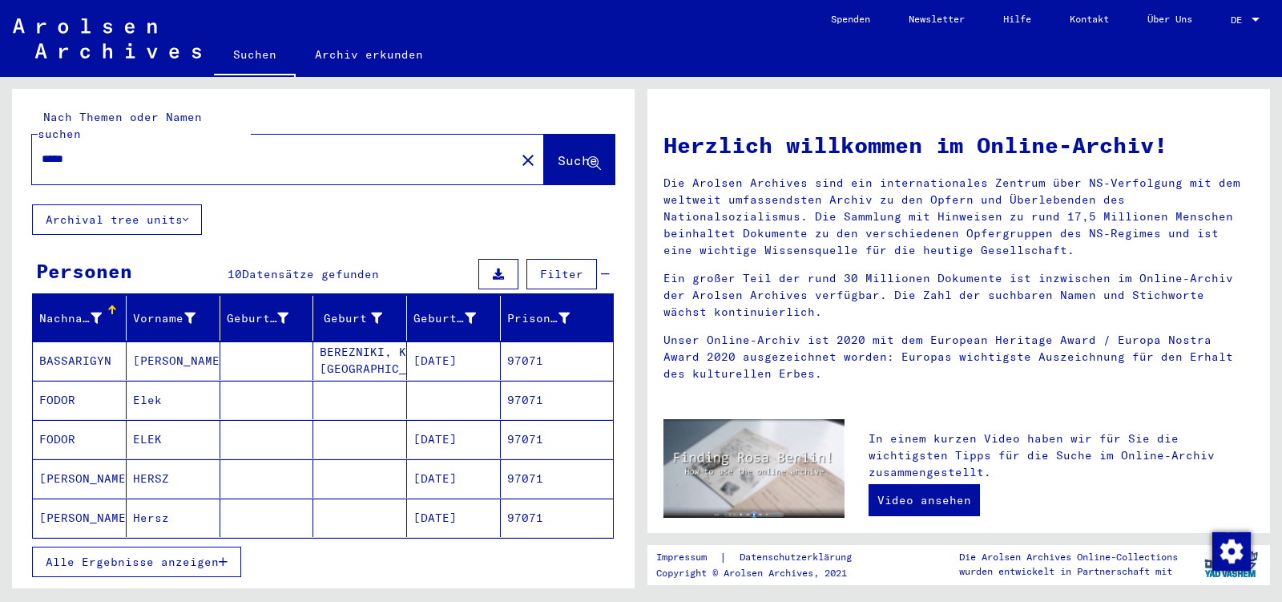
click at [168, 423] on mat-cell "ELEK" at bounding box center [174, 439] width 94 height 38
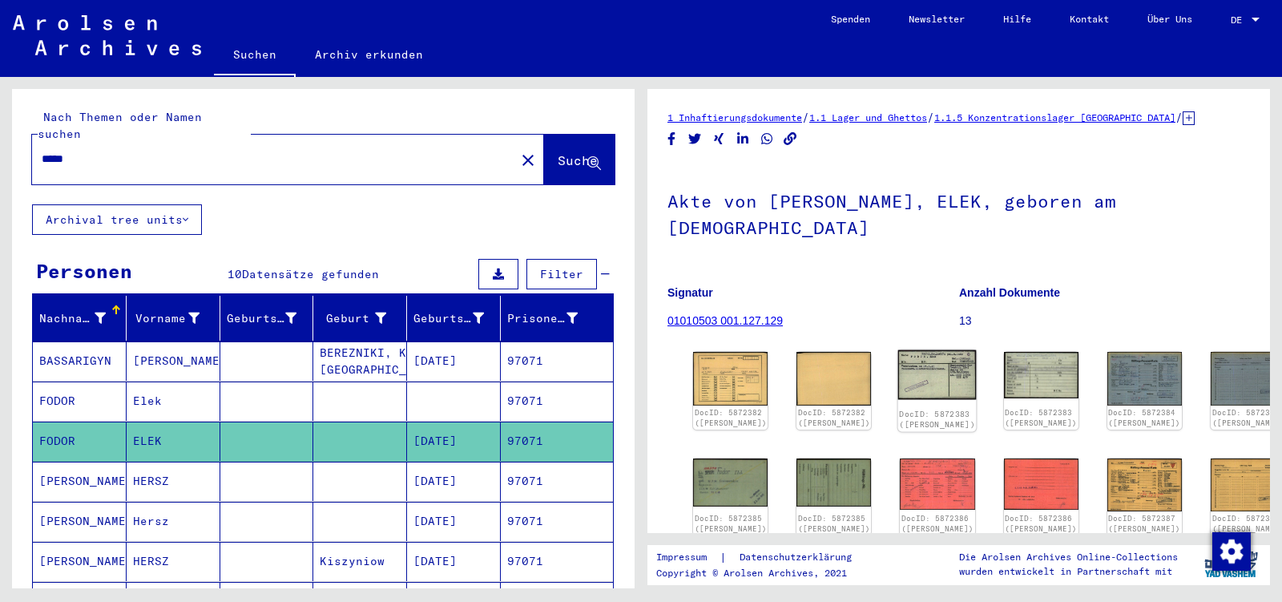
click at [912, 350] on img at bounding box center [937, 374] width 79 height 49
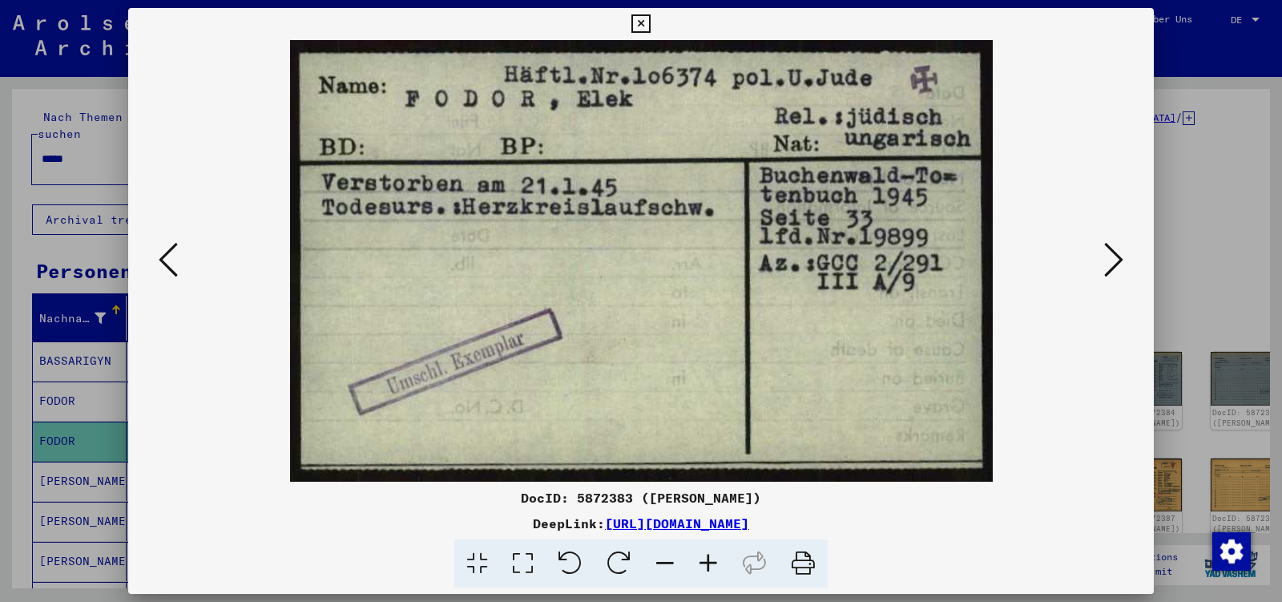
click at [1112, 257] on icon at bounding box center [1113, 259] width 19 height 38
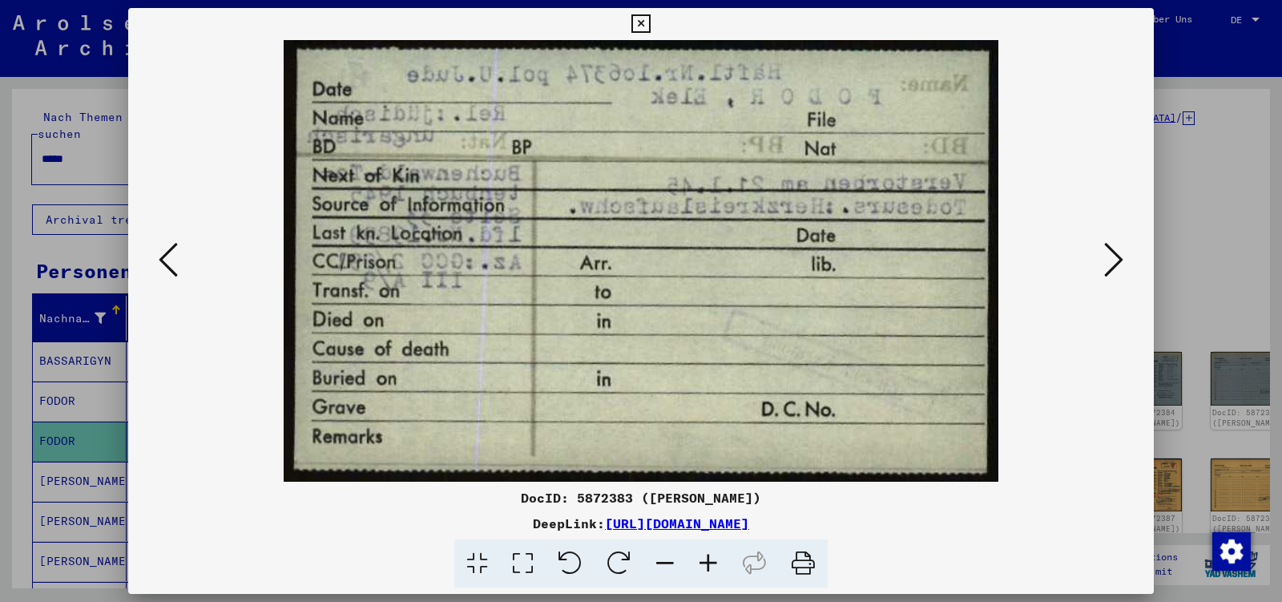
click at [1112, 257] on icon at bounding box center [1113, 259] width 19 height 38
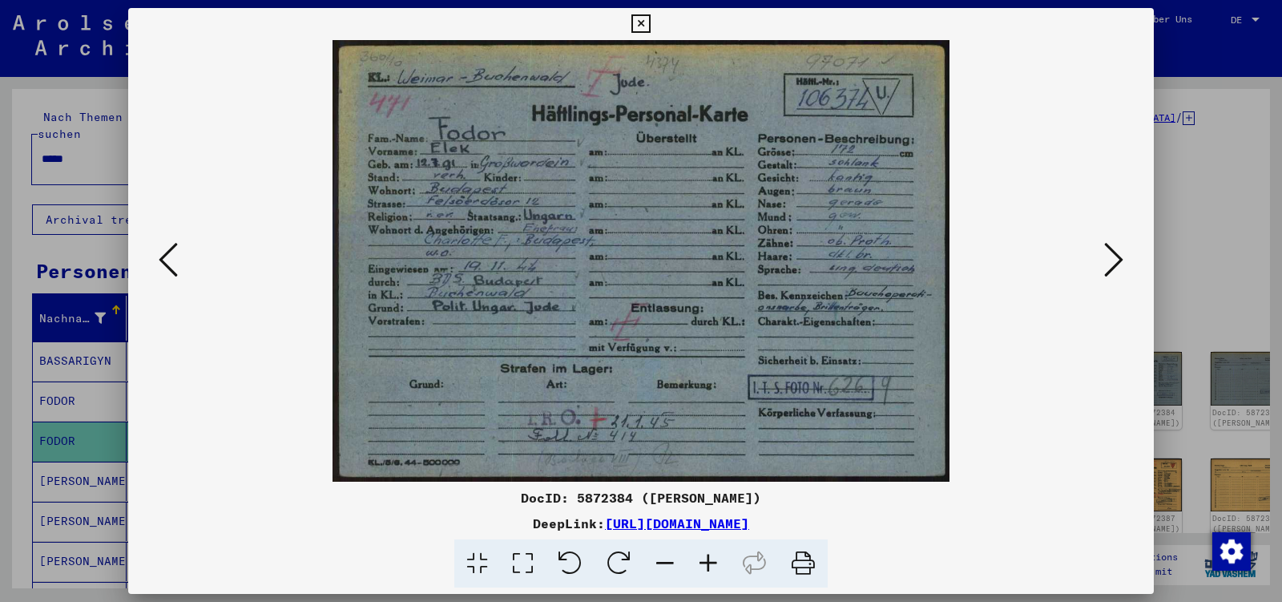
click at [1112, 257] on icon at bounding box center [1113, 259] width 19 height 38
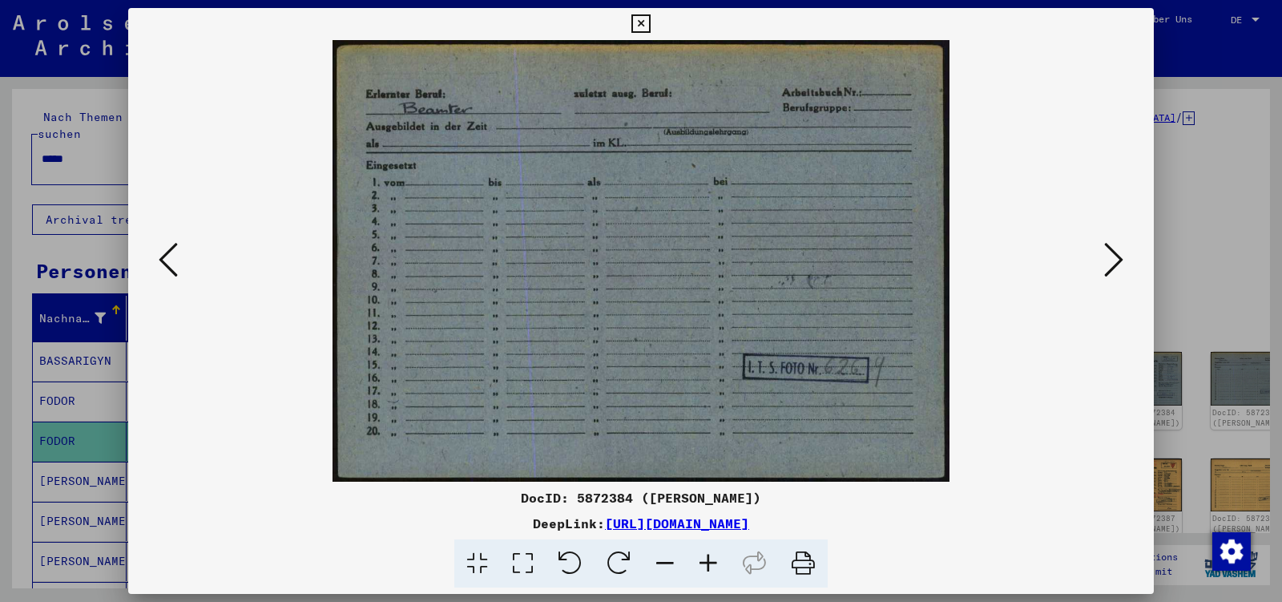
click at [1112, 257] on icon at bounding box center [1113, 259] width 19 height 38
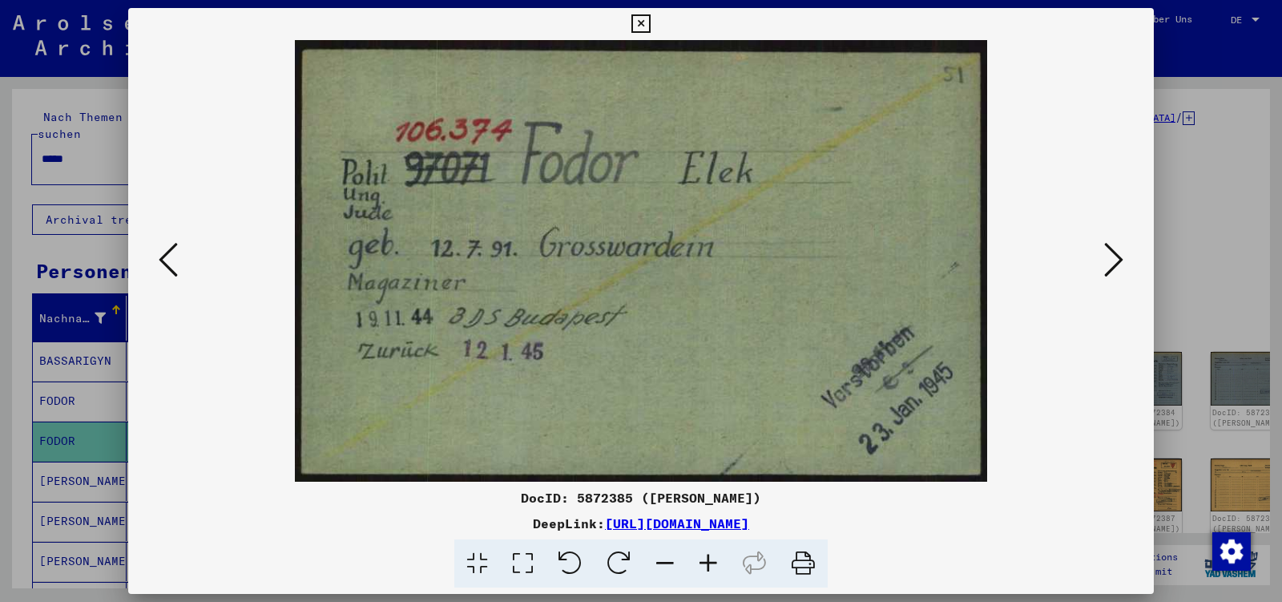
click at [1112, 257] on icon at bounding box center [1113, 259] width 19 height 38
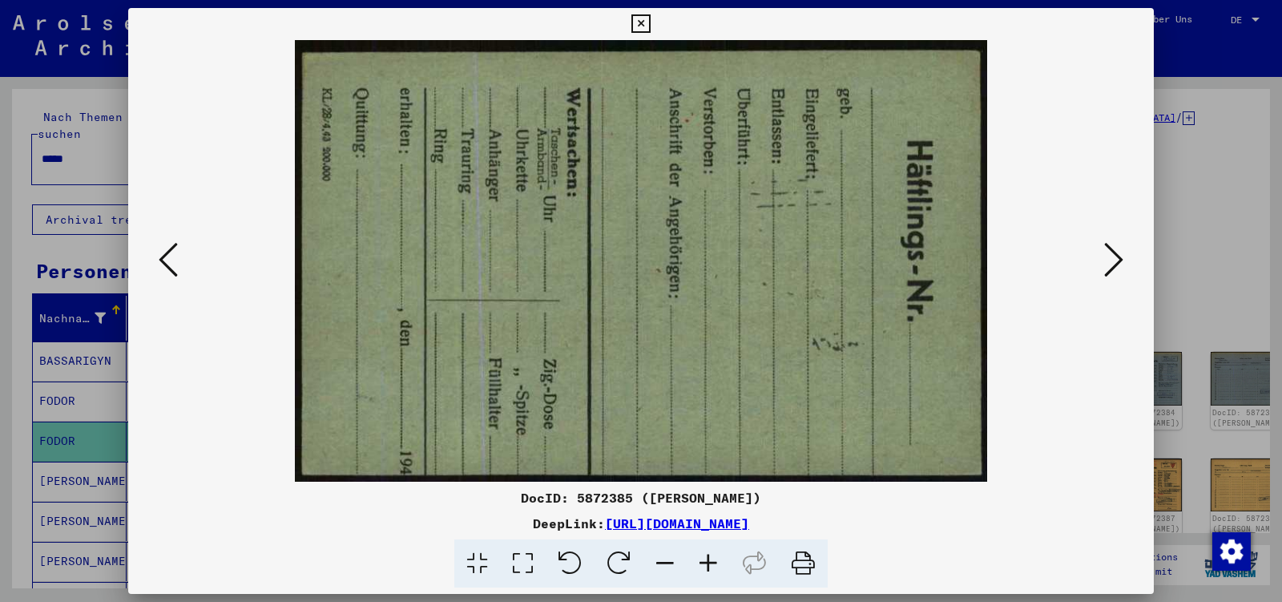
click at [1112, 257] on icon at bounding box center [1113, 259] width 19 height 38
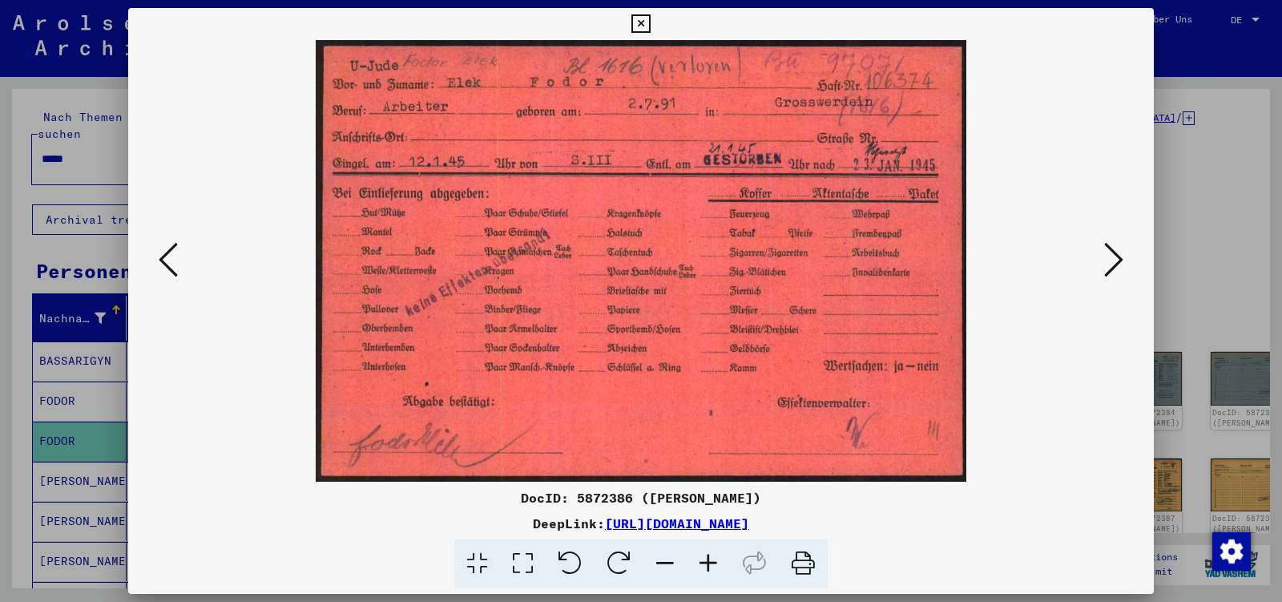
click at [1112, 257] on icon at bounding box center [1113, 259] width 19 height 38
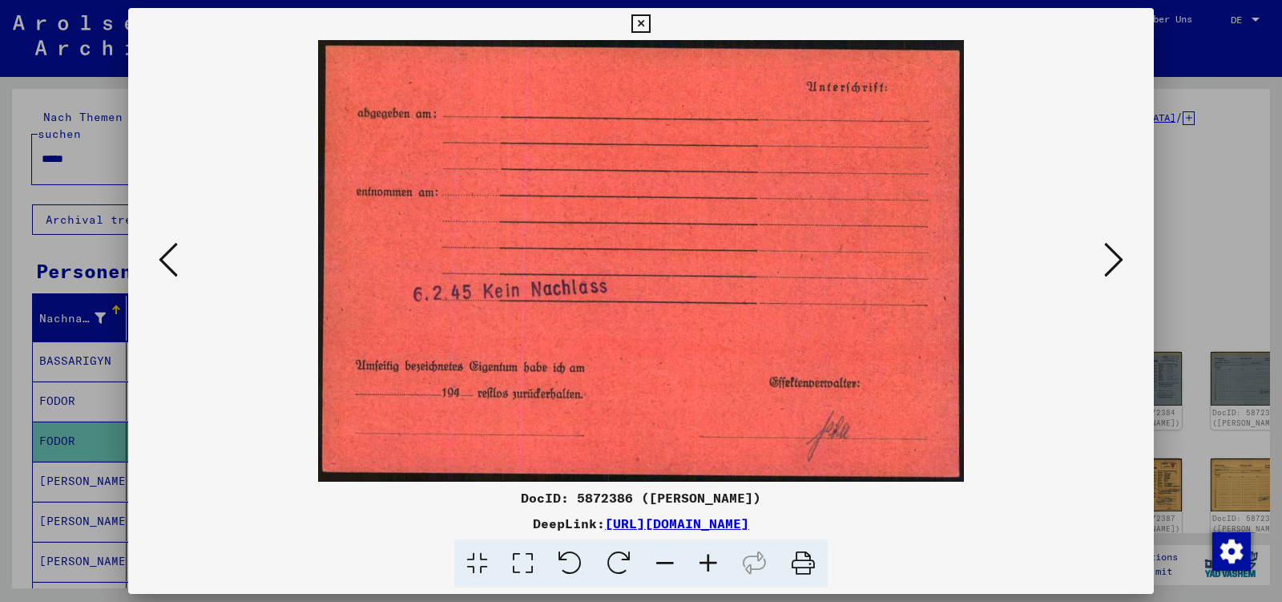
click at [1112, 257] on icon at bounding box center [1113, 259] width 19 height 38
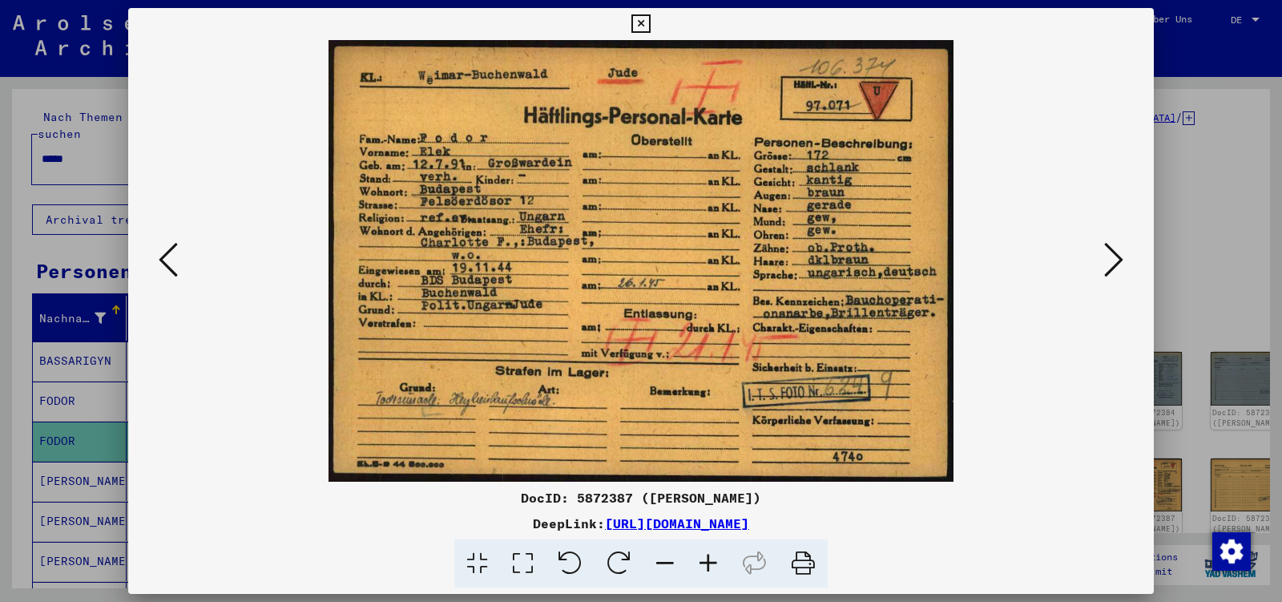
click at [1112, 257] on icon at bounding box center [1113, 259] width 19 height 38
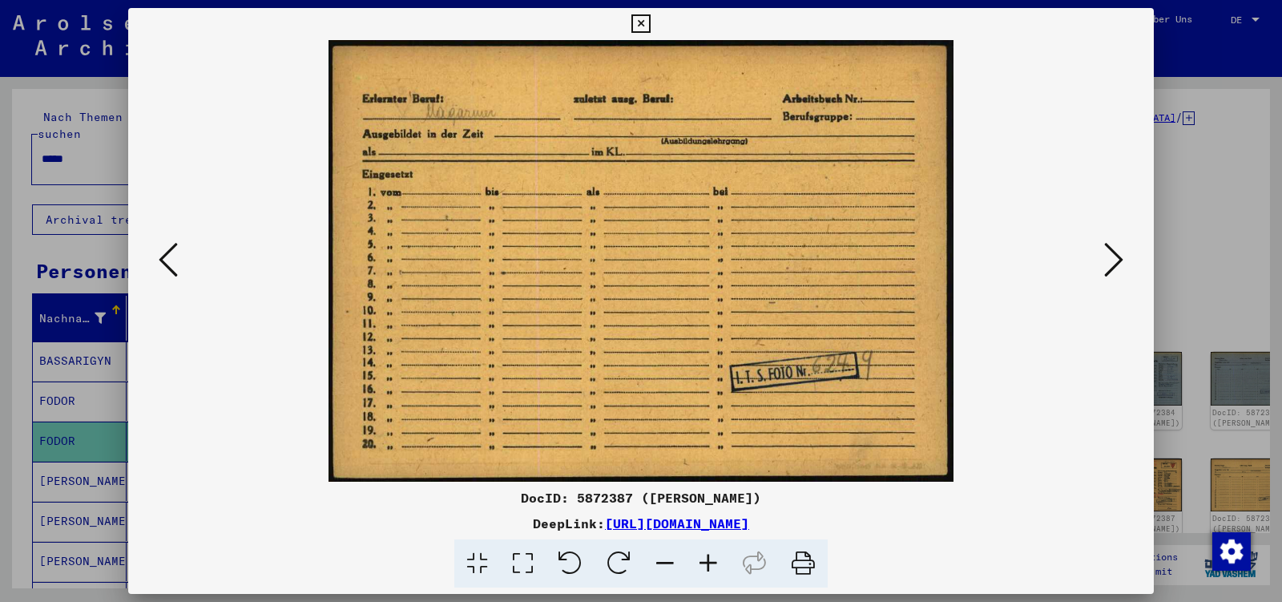
click at [1112, 257] on icon at bounding box center [1113, 259] width 19 height 38
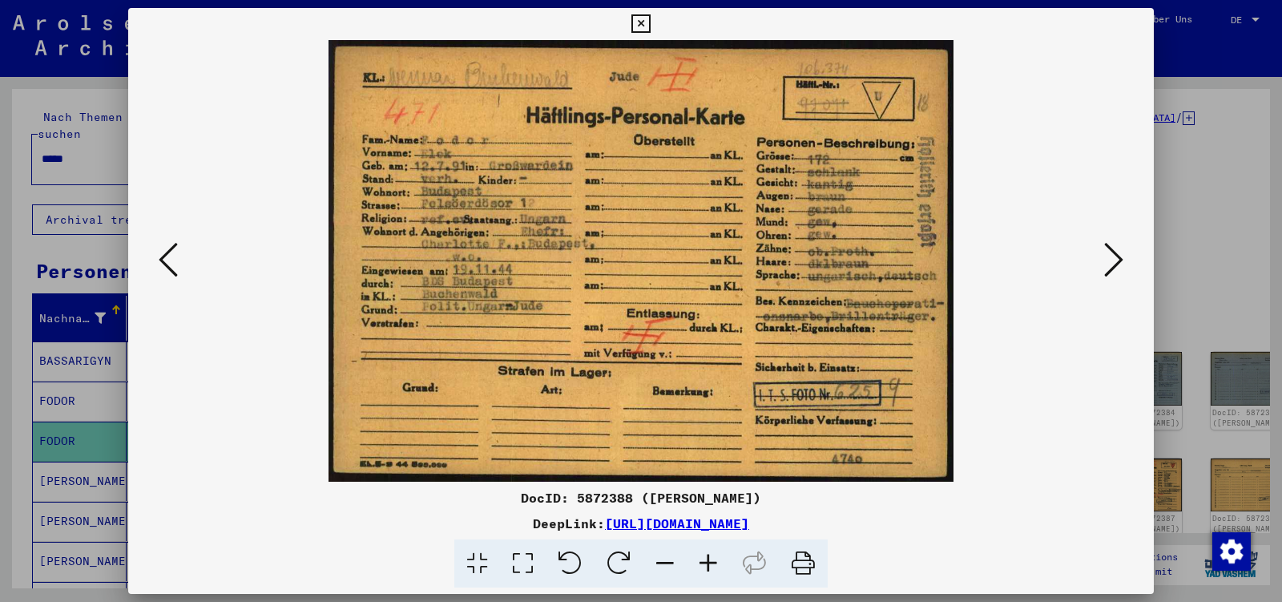
click at [1112, 257] on icon at bounding box center [1113, 259] width 19 height 38
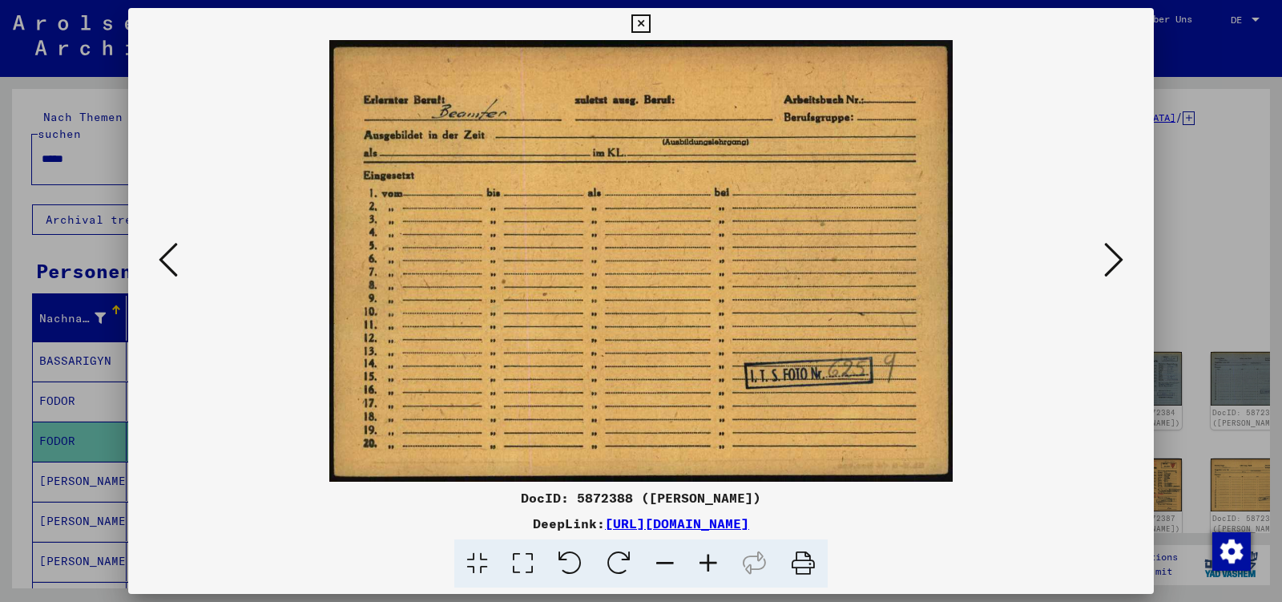
click at [1112, 257] on icon at bounding box center [1113, 259] width 19 height 38
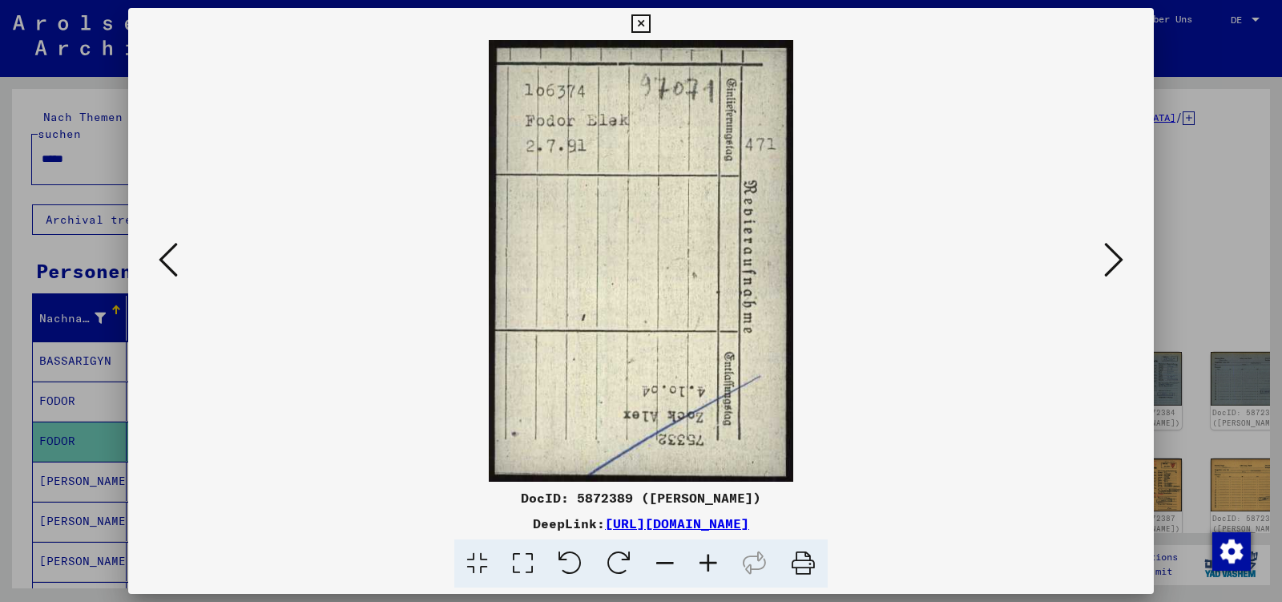
click at [1112, 257] on icon at bounding box center [1113, 259] width 19 height 38
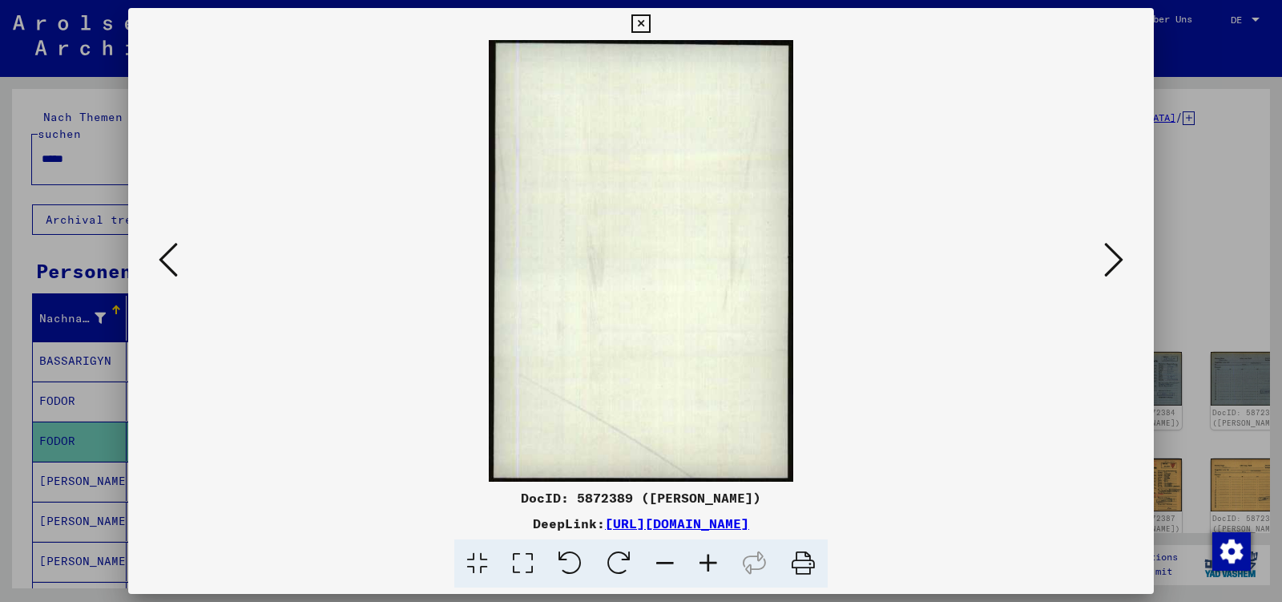
click at [1112, 257] on icon at bounding box center [1113, 259] width 19 height 38
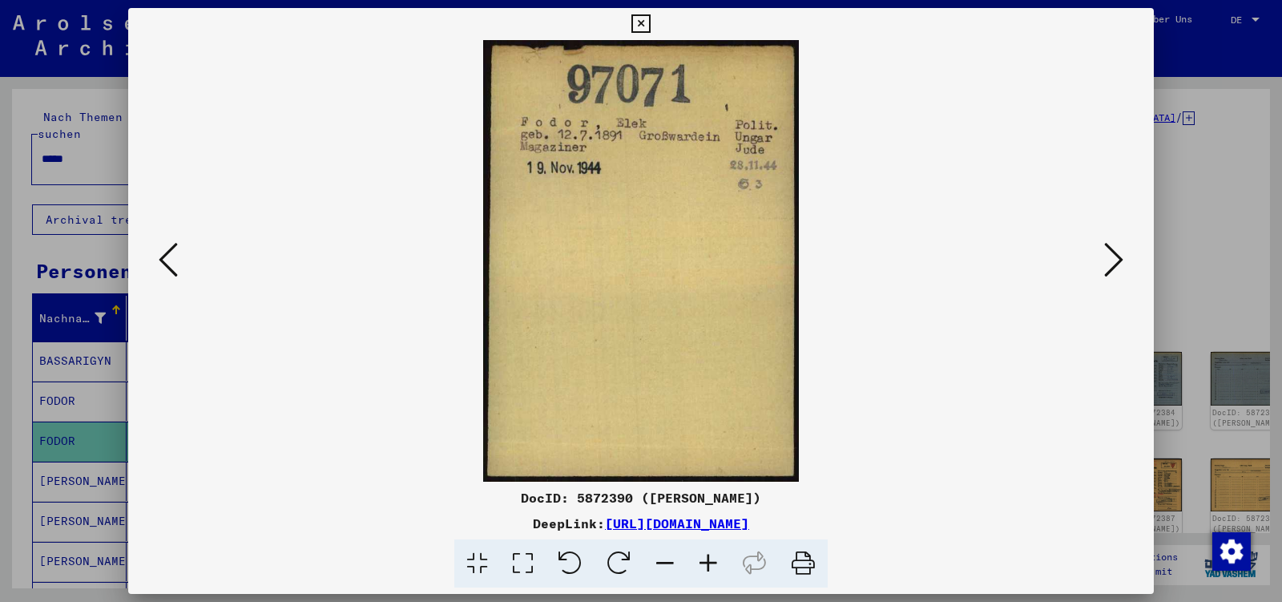
click at [1112, 257] on icon at bounding box center [1113, 259] width 19 height 38
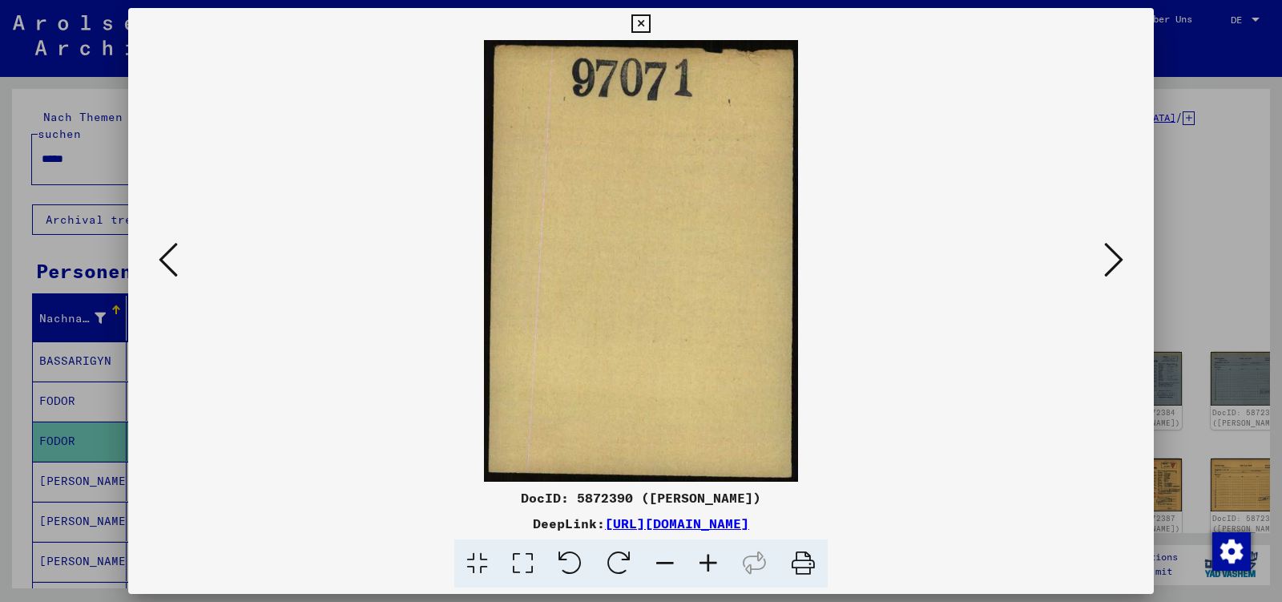
click at [1112, 257] on icon at bounding box center [1113, 259] width 19 height 38
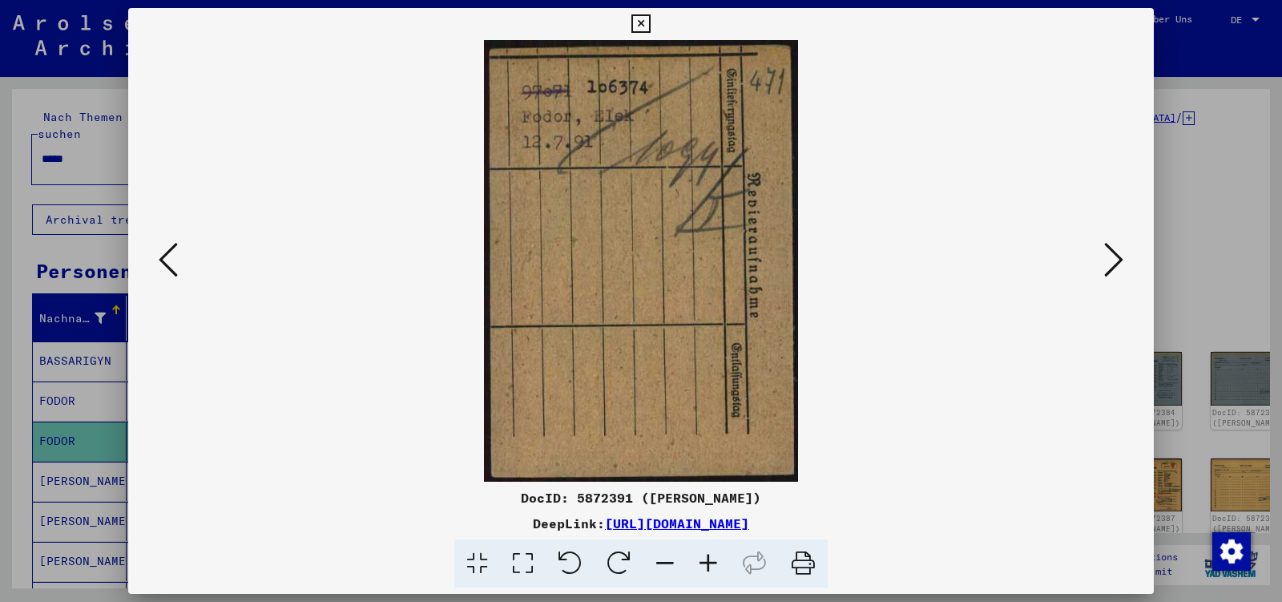
click at [1112, 257] on icon at bounding box center [1113, 259] width 19 height 38
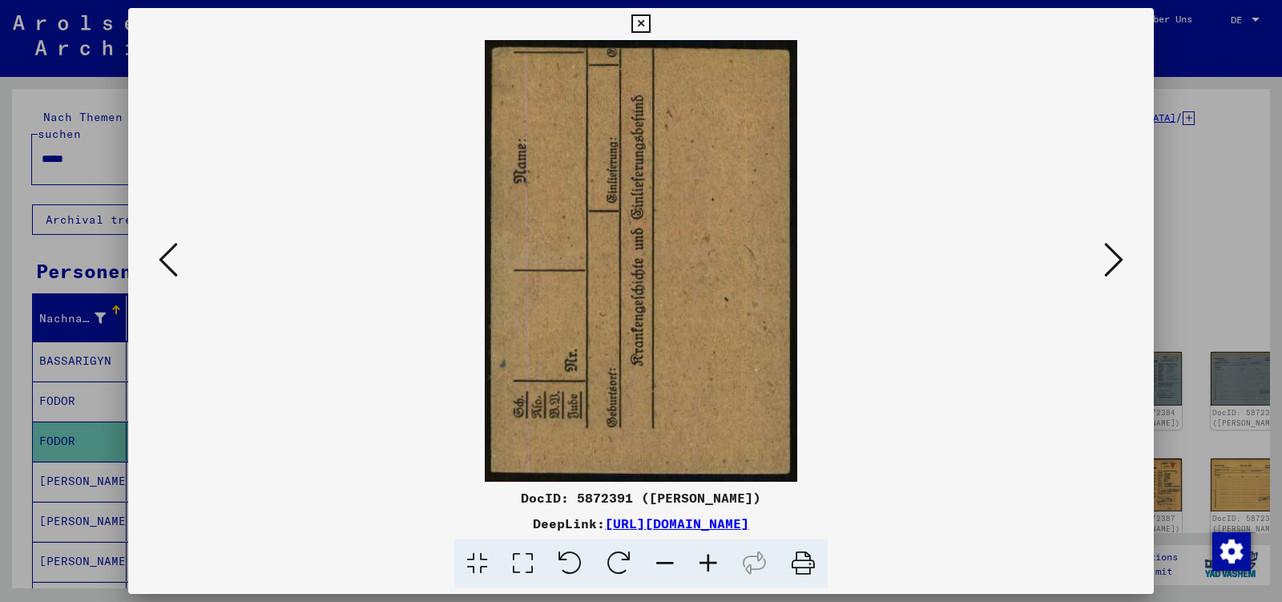
click at [1112, 257] on icon at bounding box center [1113, 259] width 19 height 38
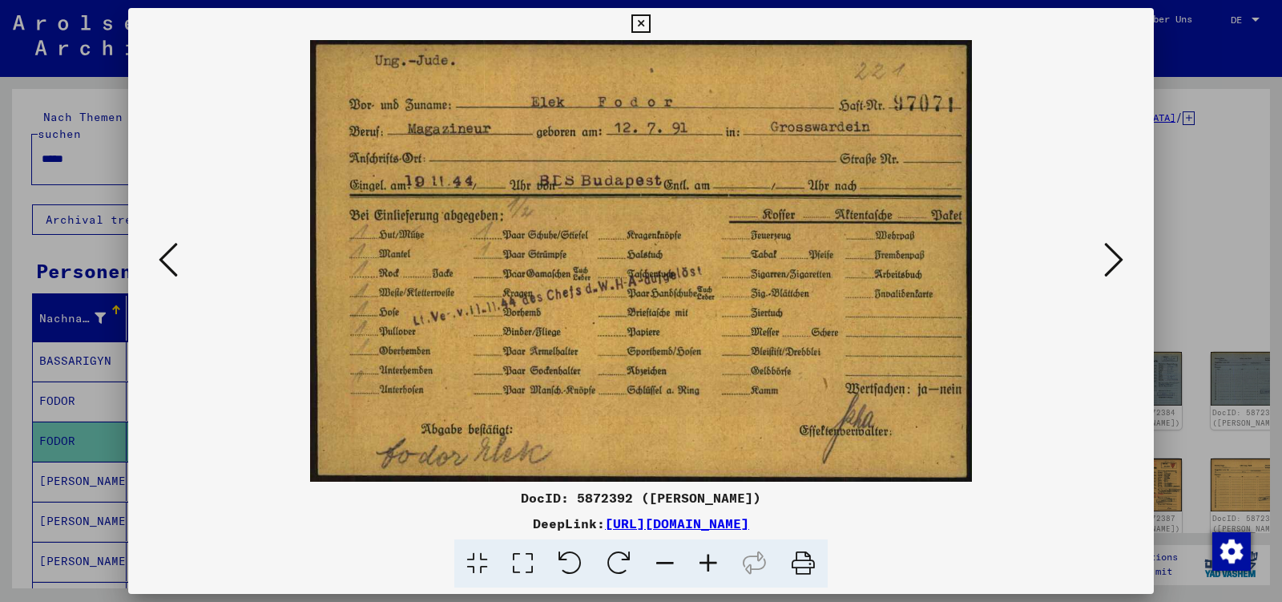
click at [1112, 257] on icon at bounding box center [1113, 259] width 19 height 38
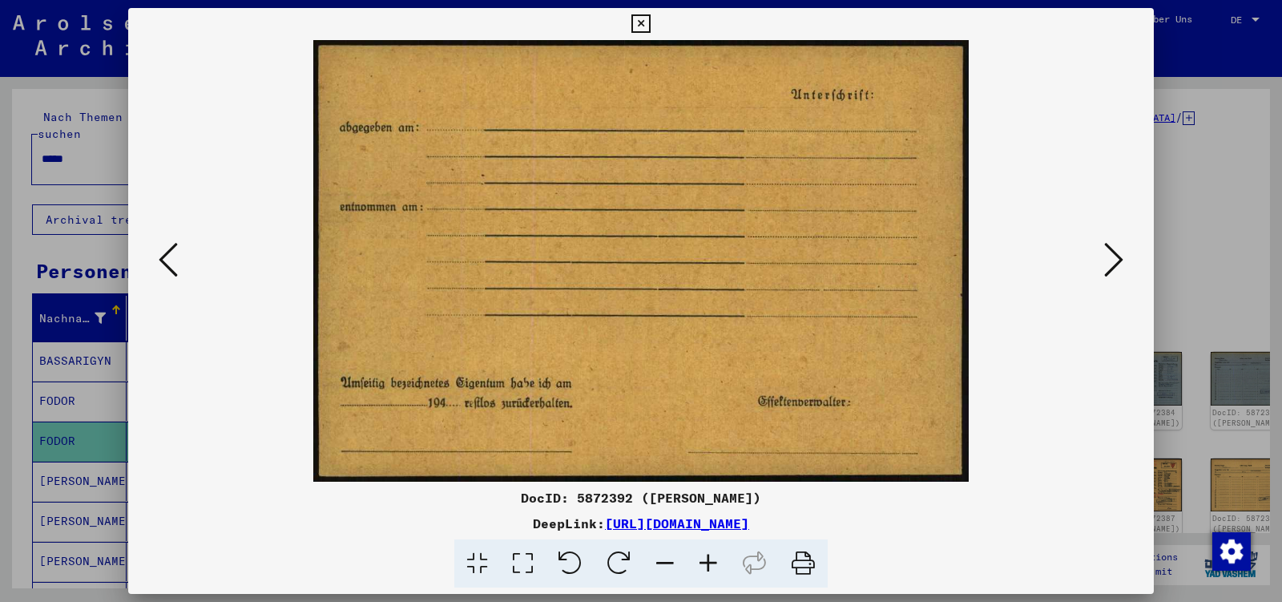
click at [1112, 257] on icon at bounding box center [1113, 259] width 19 height 38
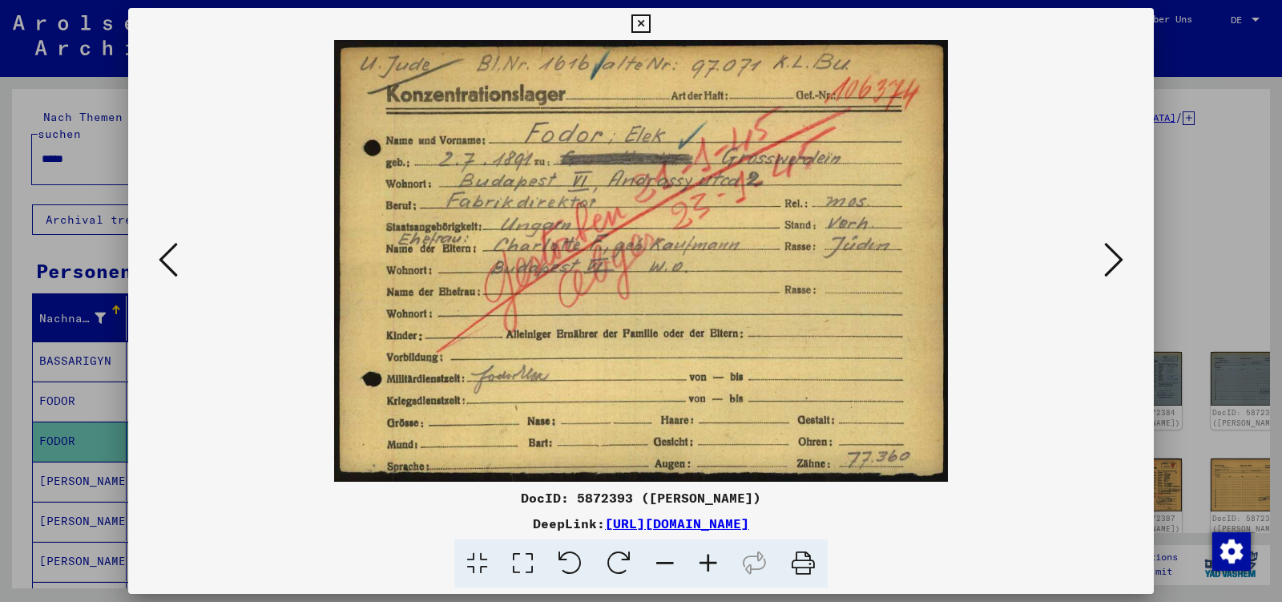
click at [1112, 257] on icon at bounding box center [1113, 259] width 19 height 38
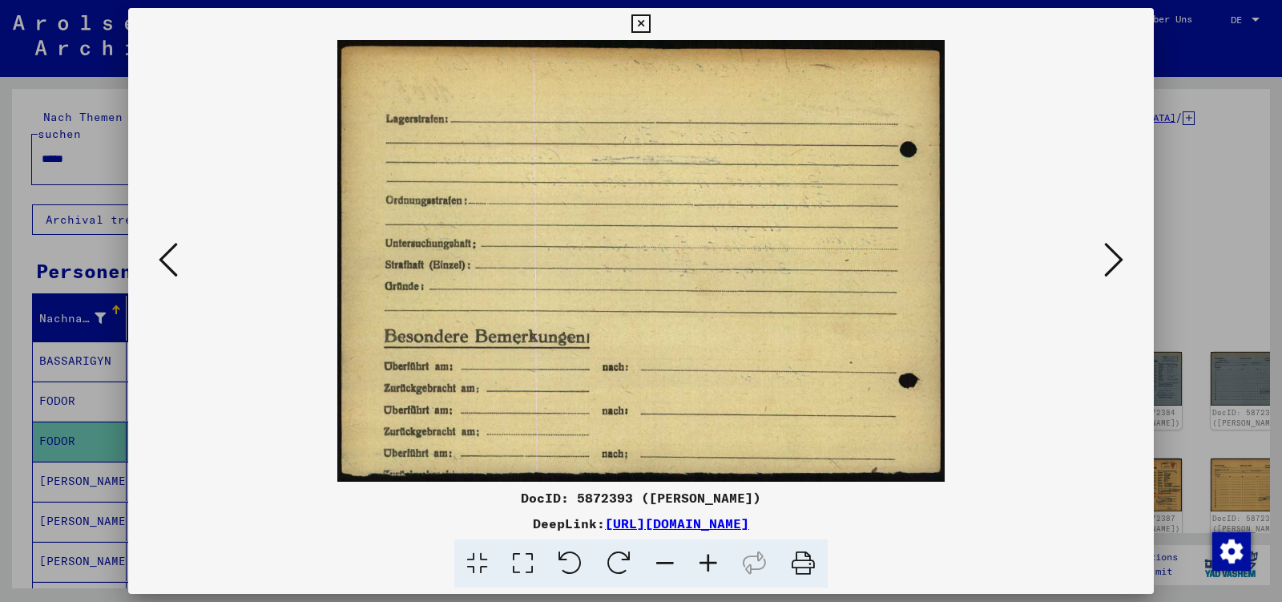
click at [1112, 257] on icon at bounding box center [1113, 259] width 19 height 38
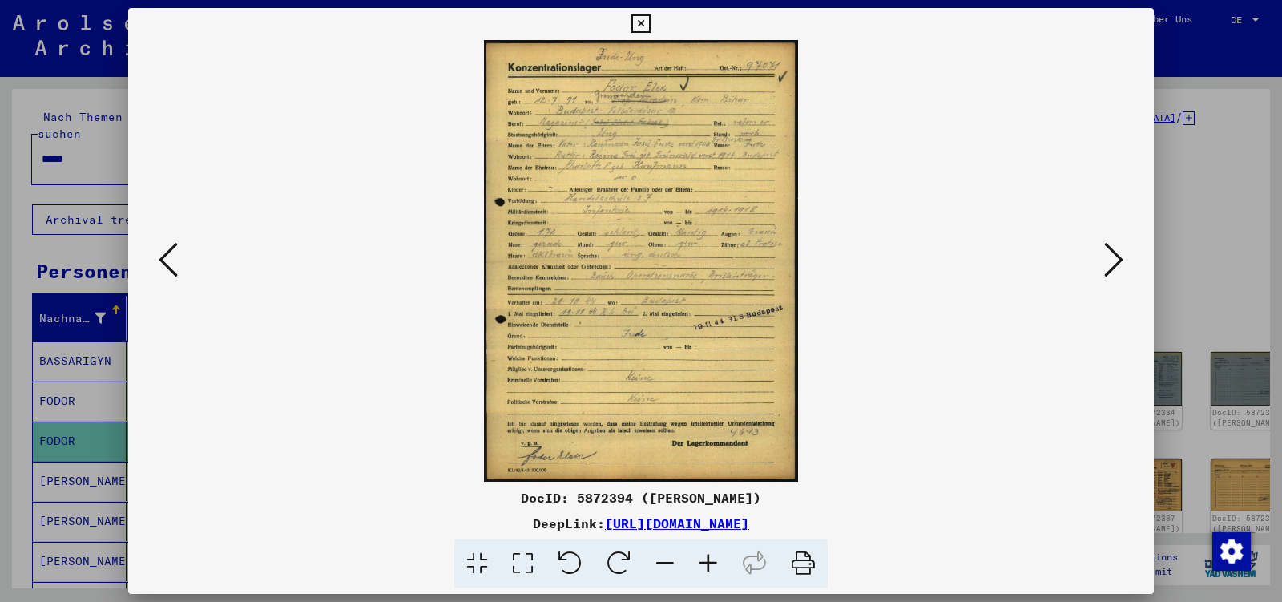
click at [1112, 257] on icon at bounding box center [1113, 259] width 19 height 38
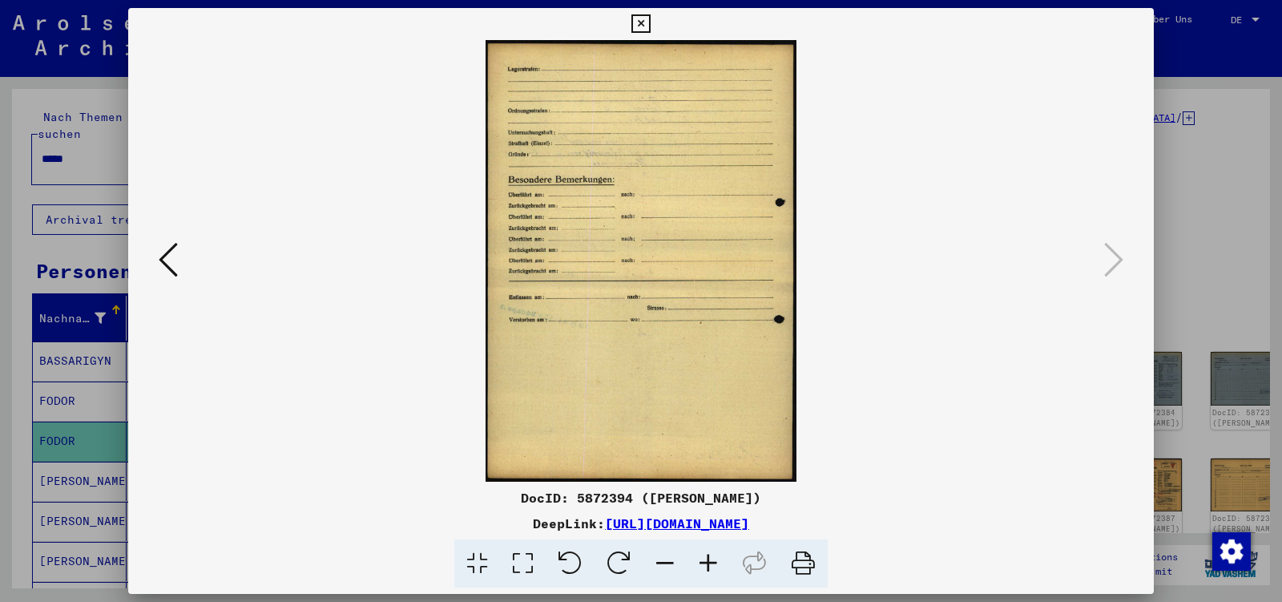
click at [650, 27] on icon at bounding box center [640, 23] width 18 height 19
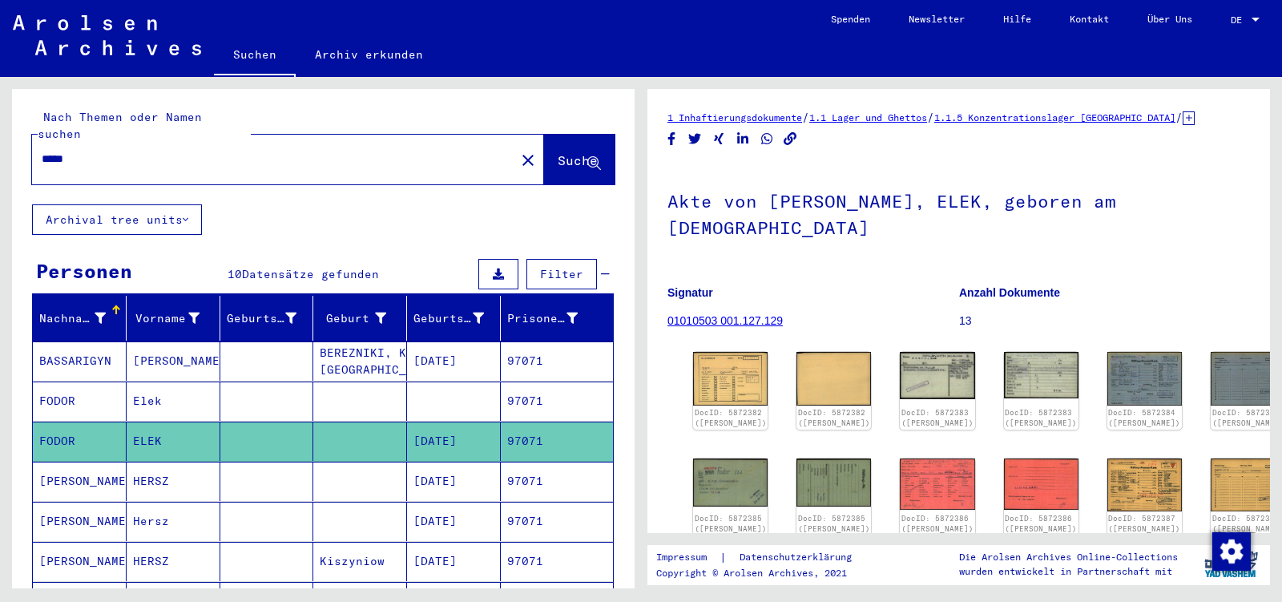
click at [121, 151] on input "*****" at bounding box center [274, 159] width 464 height 17
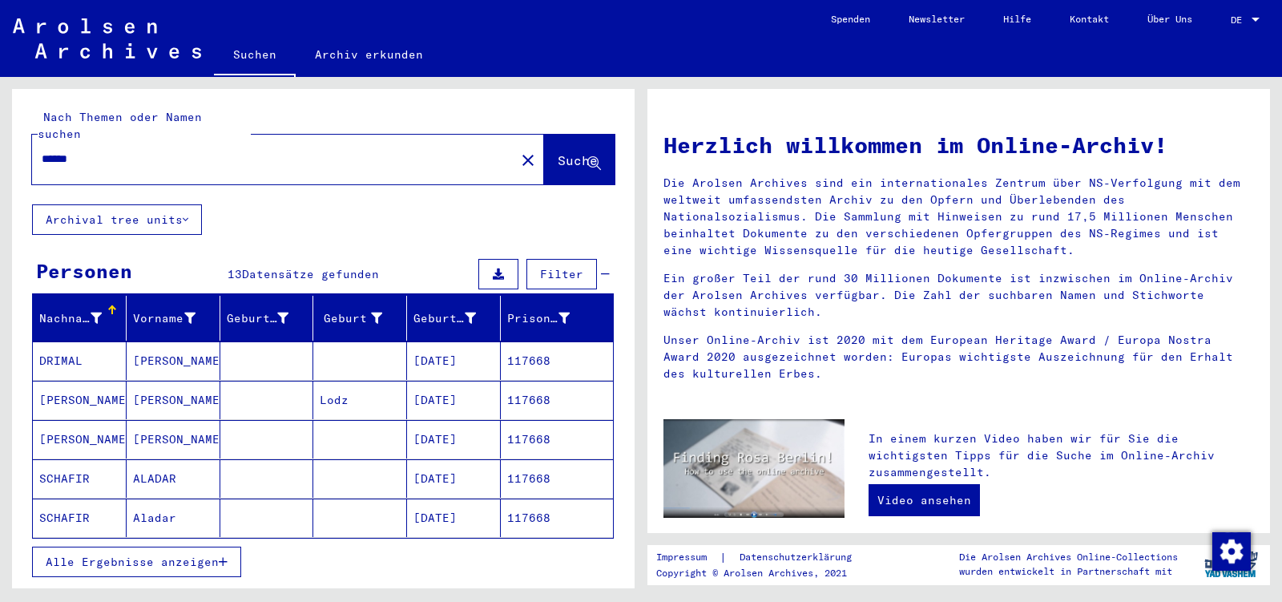
click at [79, 151] on input "******" at bounding box center [269, 159] width 454 height 17
click at [109, 555] on span "Alle Ergebnisse anzeigen" at bounding box center [132, 562] width 173 height 14
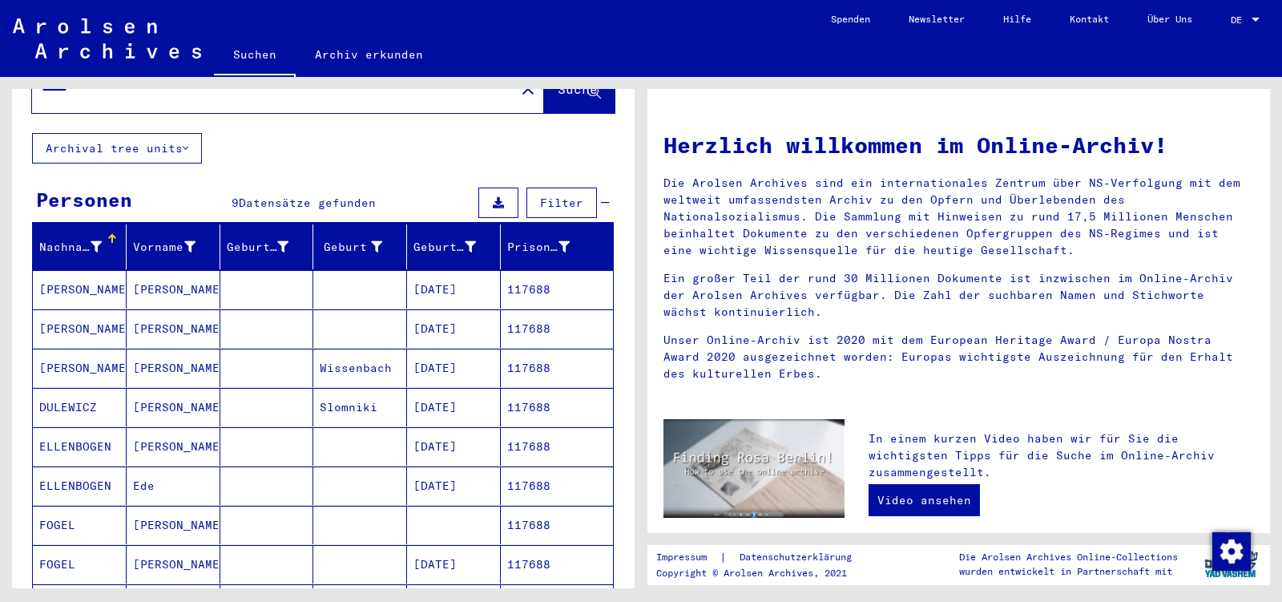
scroll to position [168, 0]
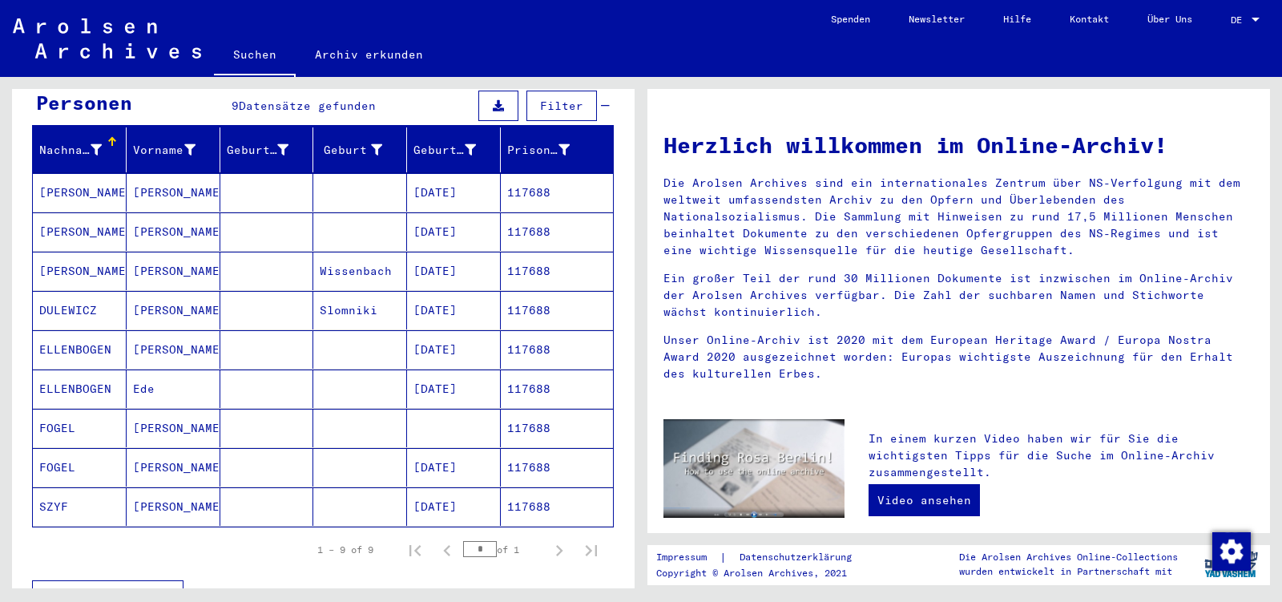
click at [176, 454] on mat-cell "[PERSON_NAME]" at bounding box center [174, 467] width 94 height 38
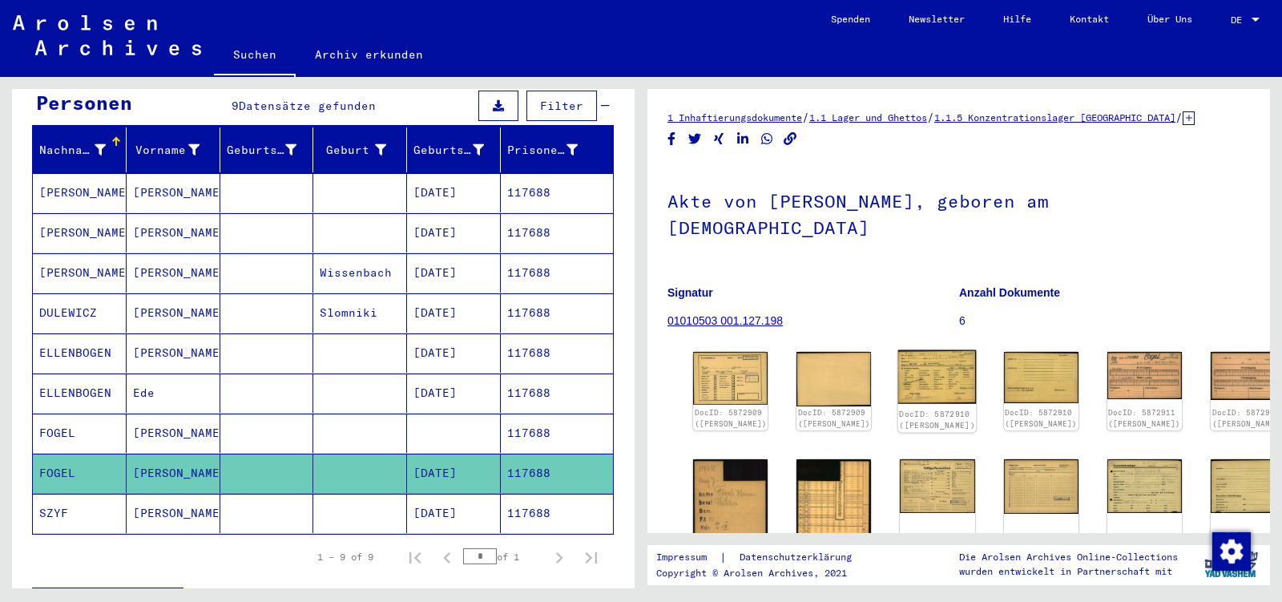
click at [901, 350] on img at bounding box center [937, 377] width 79 height 54
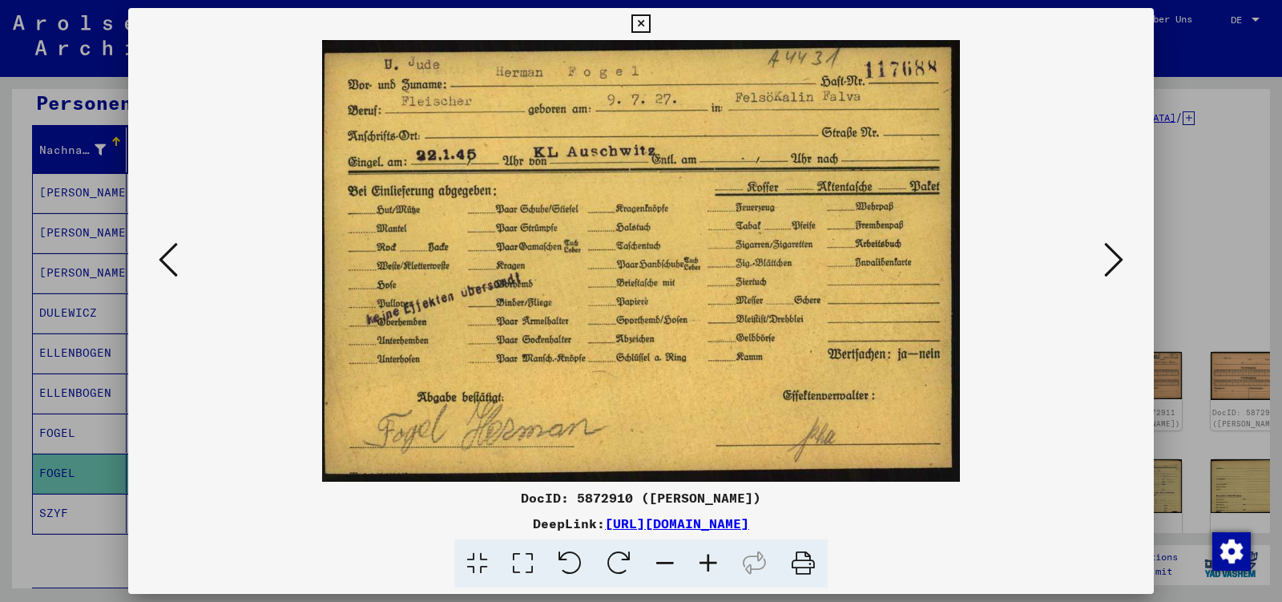
click at [1112, 263] on icon at bounding box center [1113, 259] width 19 height 38
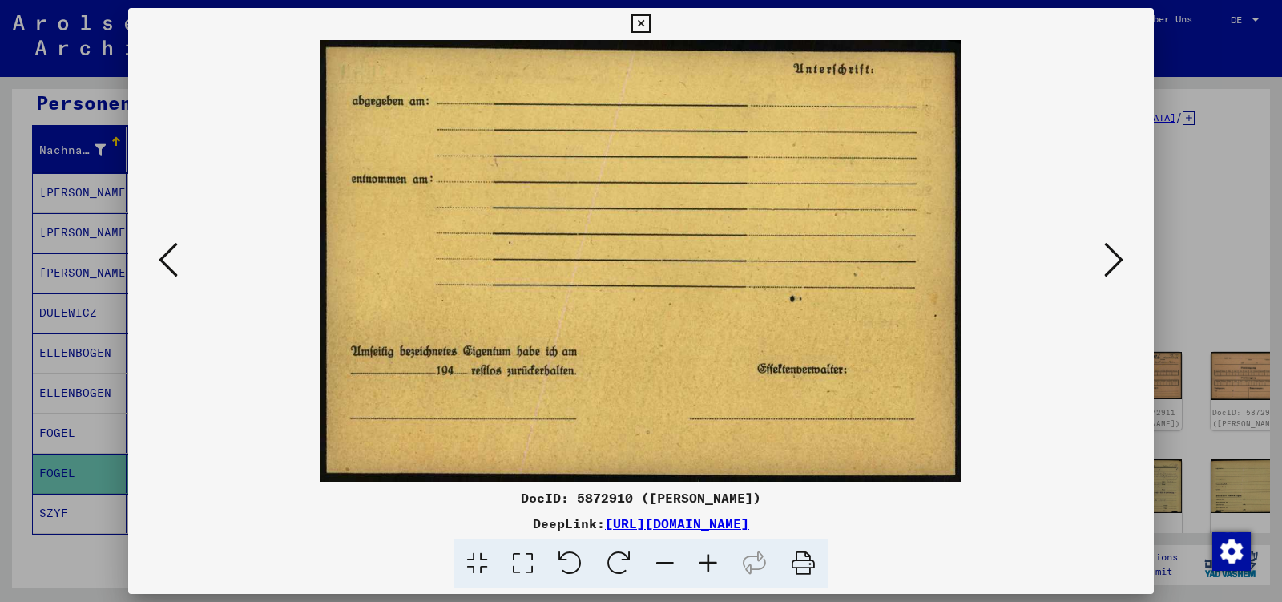
click at [1112, 263] on icon at bounding box center [1113, 259] width 19 height 38
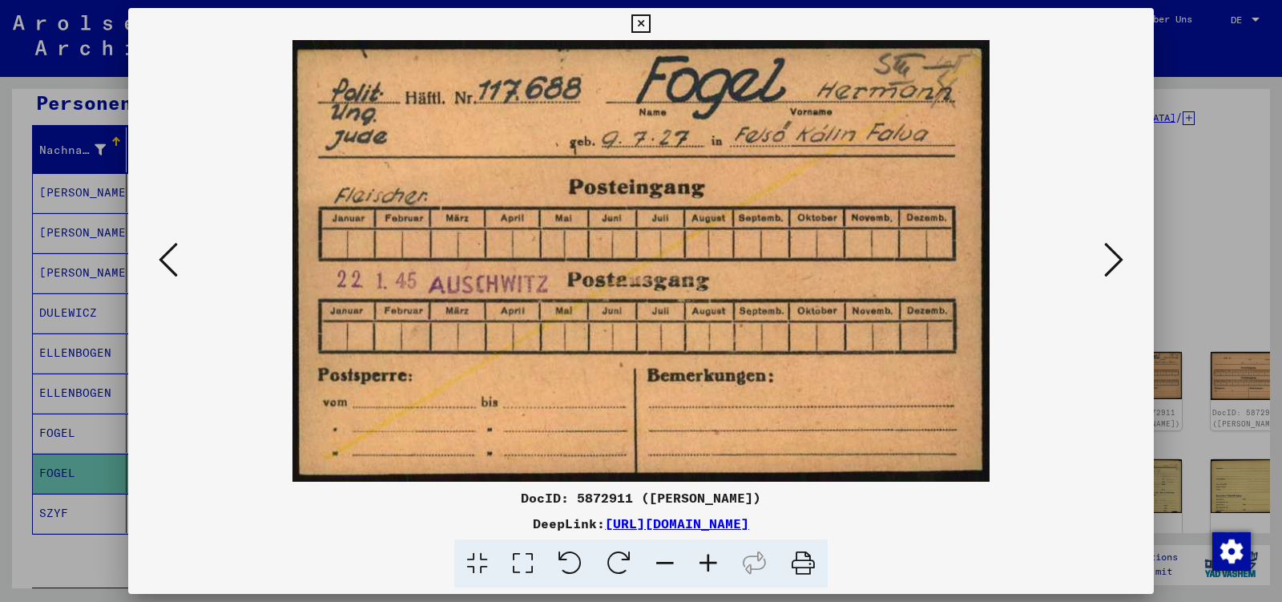
click at [1112, 263] on icon at bounding box center [1113, 259] width 19 height 38
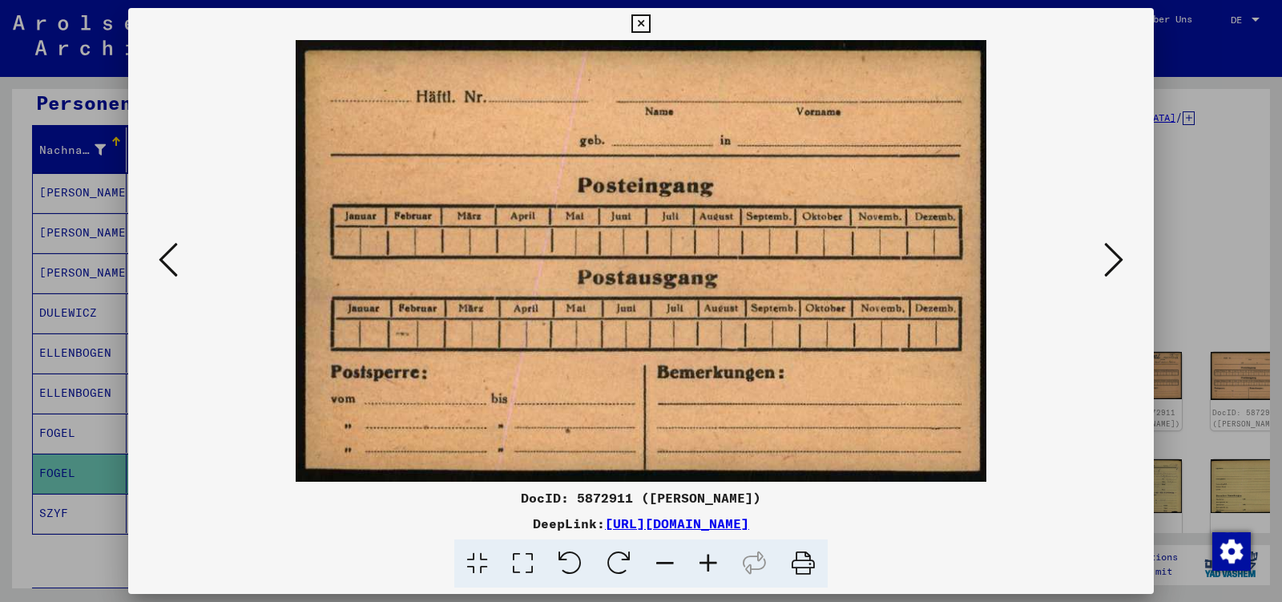
click at [1112, 263] on icon at bounding box center [1113, 259] width 19 height 38
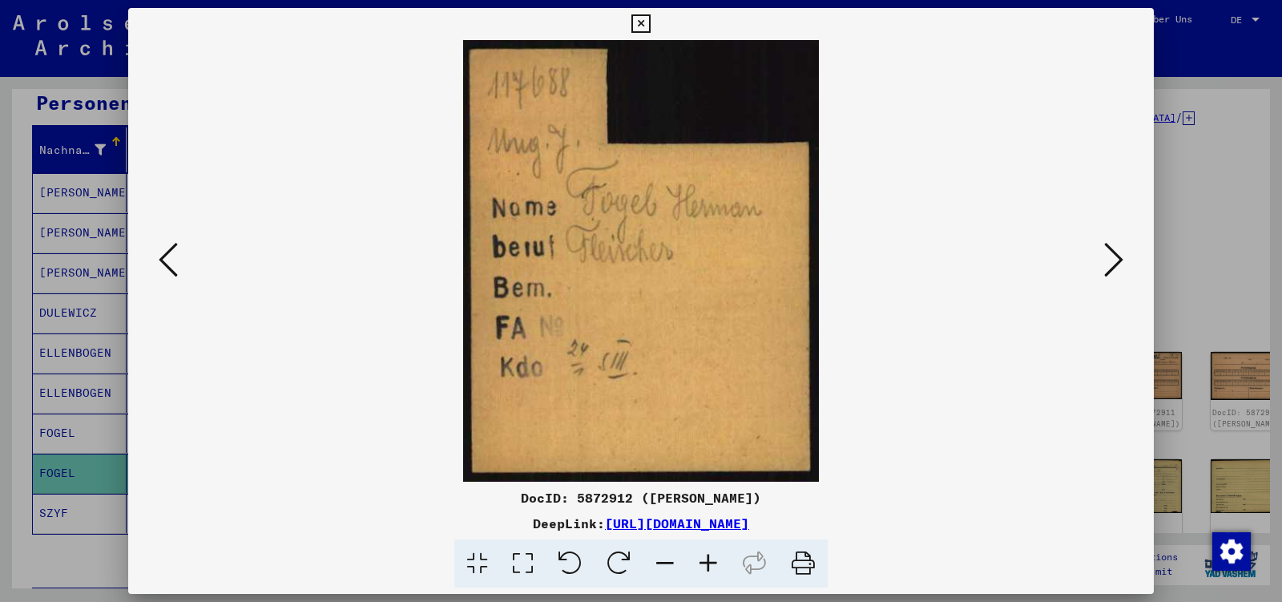
click at [1112, 263] on icon at bounding box center [1113, 259] width 19 height 38
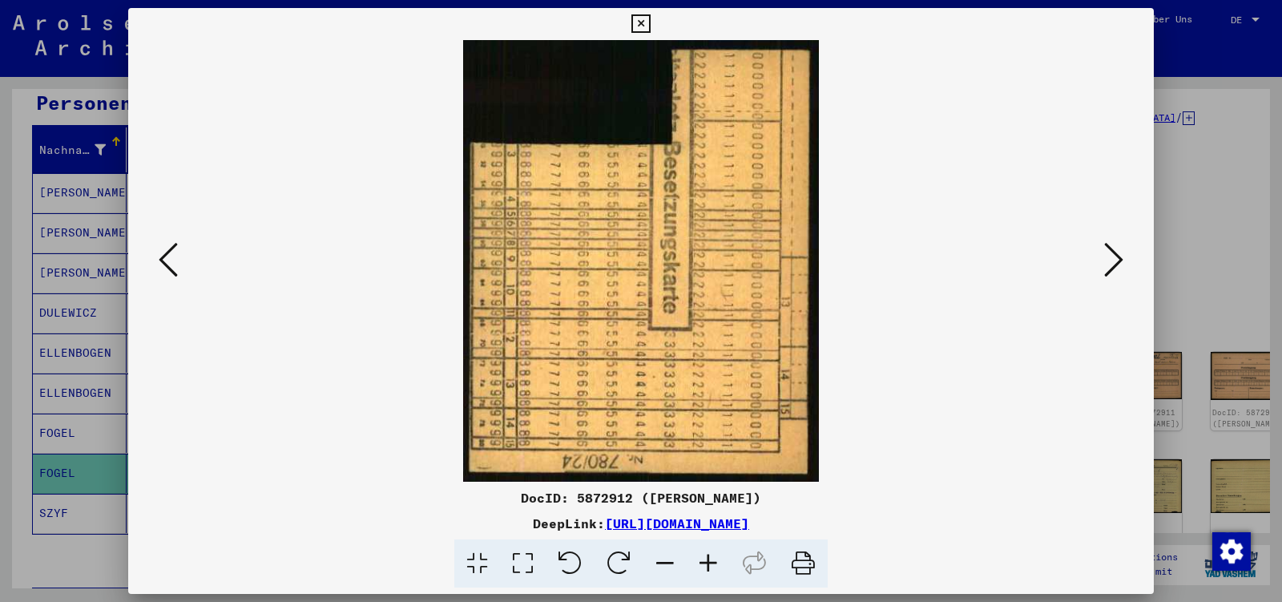
click at [1112, 263] on icon at bounding box center [1113, 259] width 19 height 38
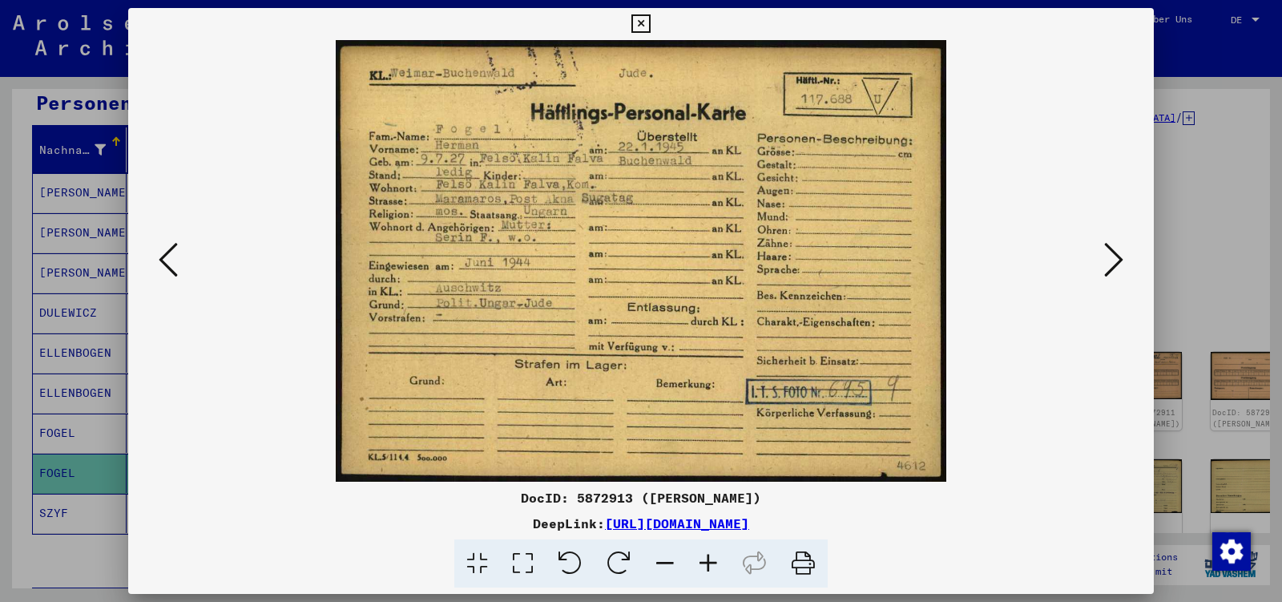
click at [1112, 263] on icon at bounding box center [1113, 259] width 19 height 38
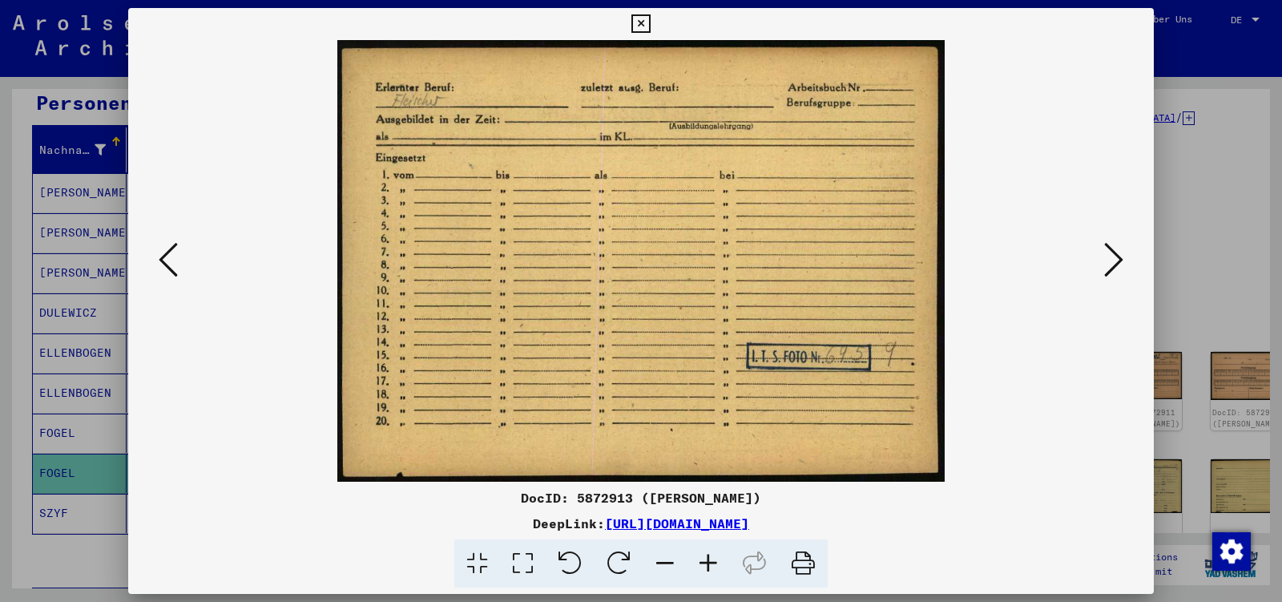
click at [1112, 263] on icon at bounding box center [1113, 259] width 19 height 38
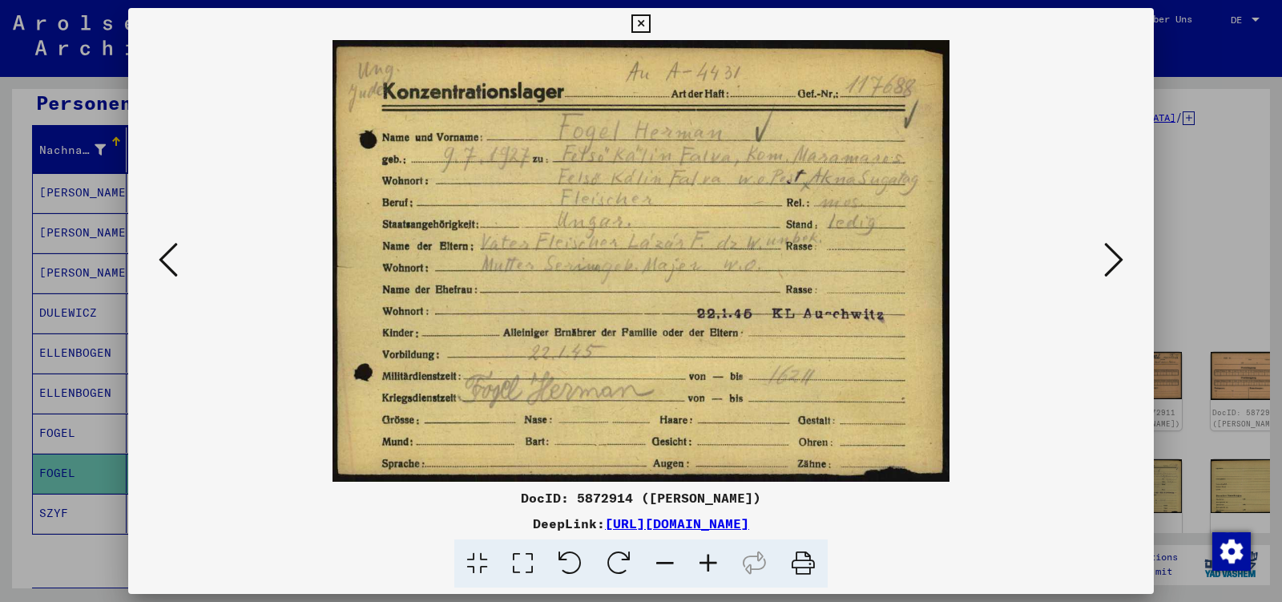
click at [1112, 263] on icon at bounding box center [1113, 259] width 19 height 38
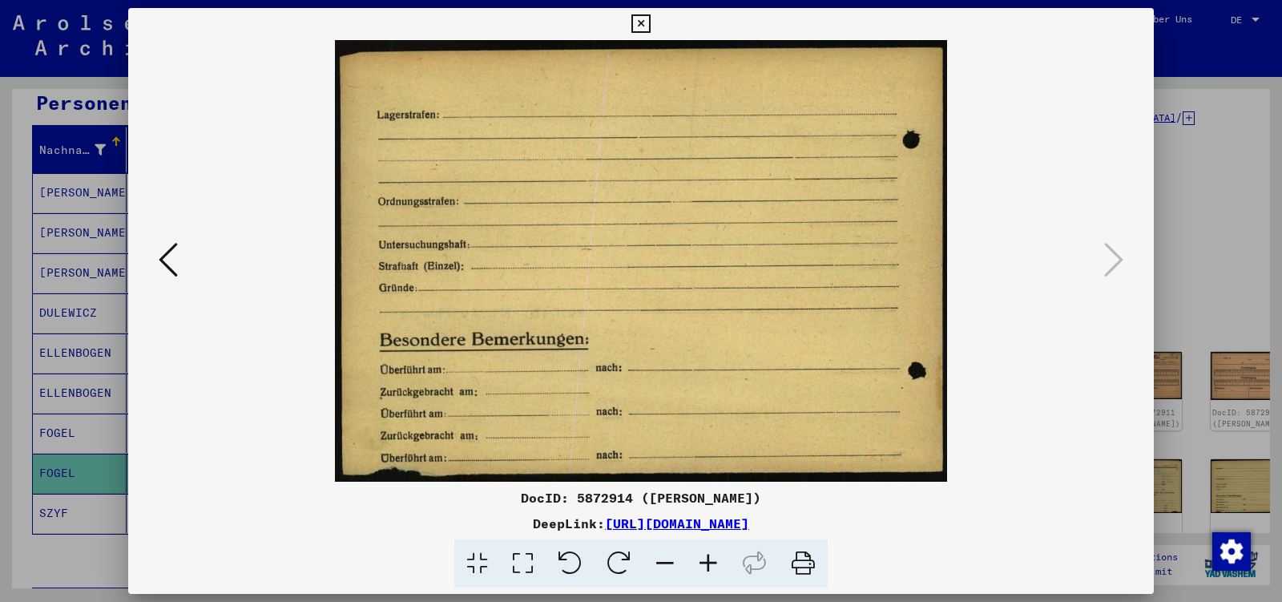
click at [650, 23] on icon at bounding box center [640, 23] width 18 height 19
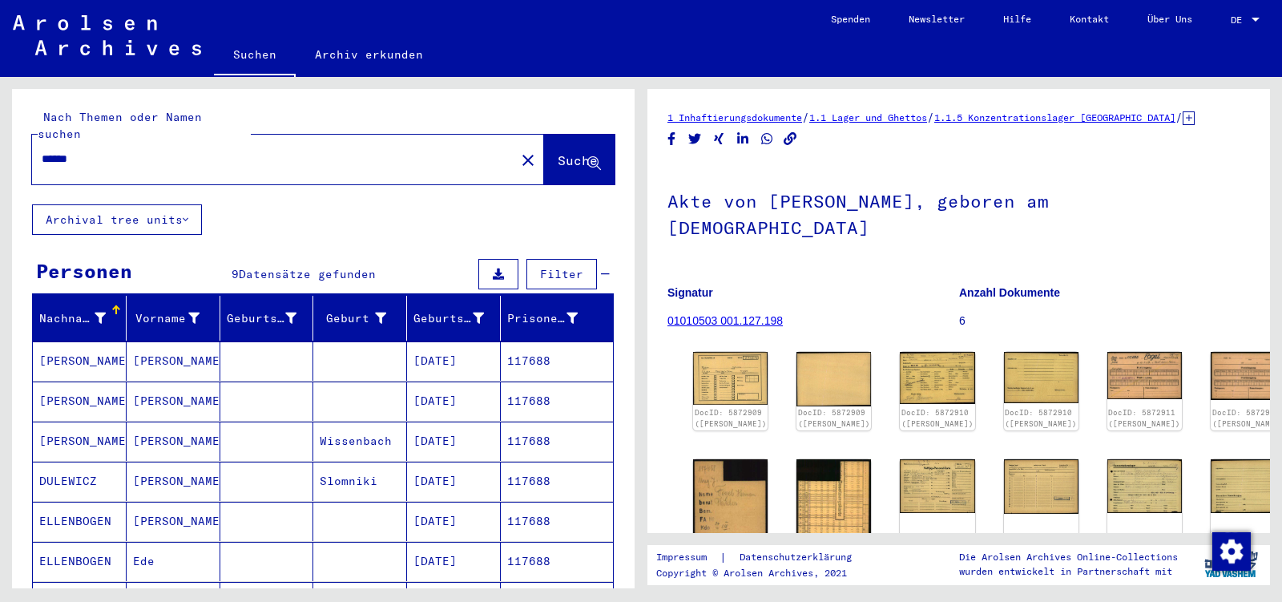
click at [91, 151] on input "******" at bounding box center [274, 159] width 464 height 17
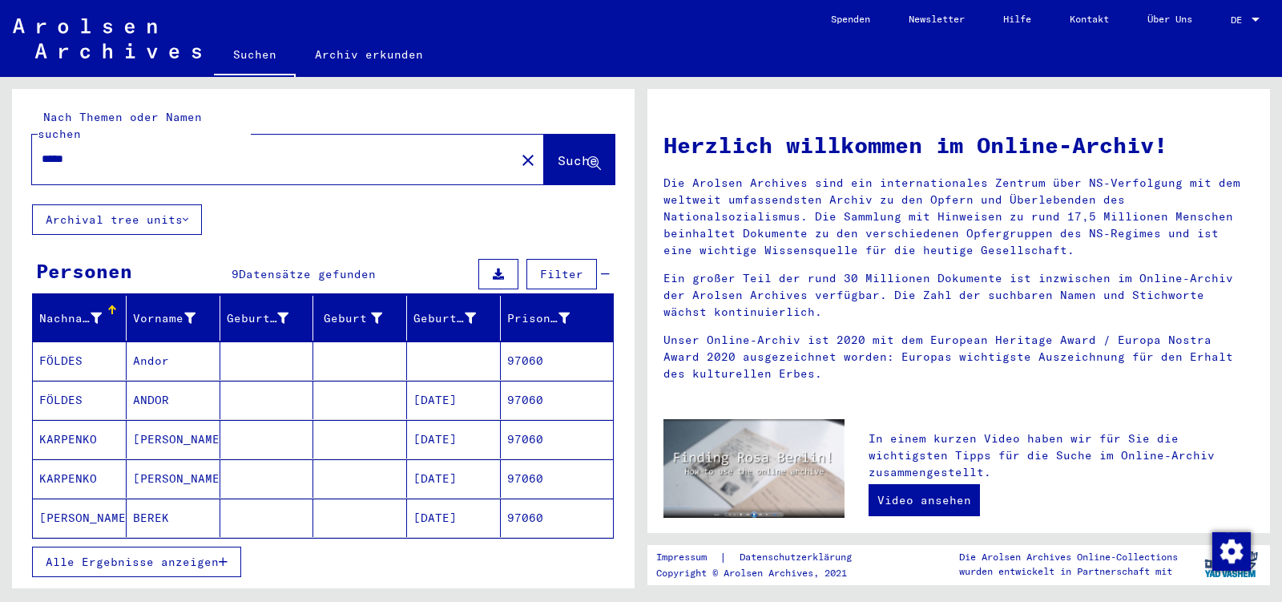
click at [179, 381] on mat-cell "ANDOR" at bounding box center [174, 400] width 94 height 38
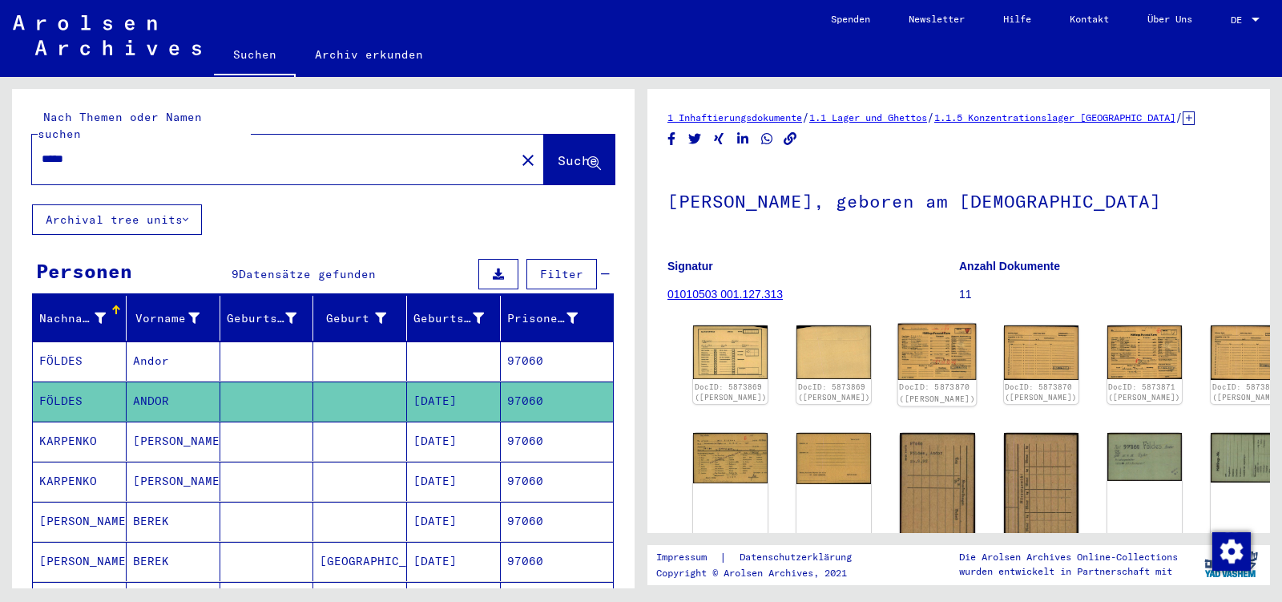
click at [902, 340] on img at bounding box center [937, 352] width 79 height 56
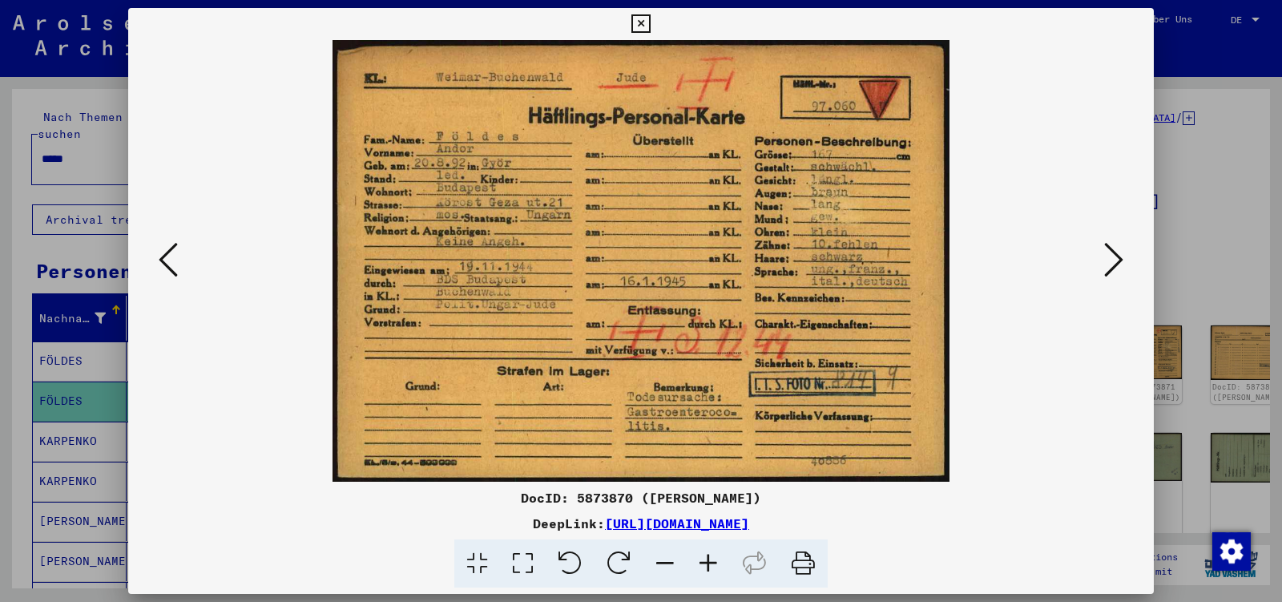
click at [1111, 258] on icon at bounding box center [1113, 259] width 19 height 38
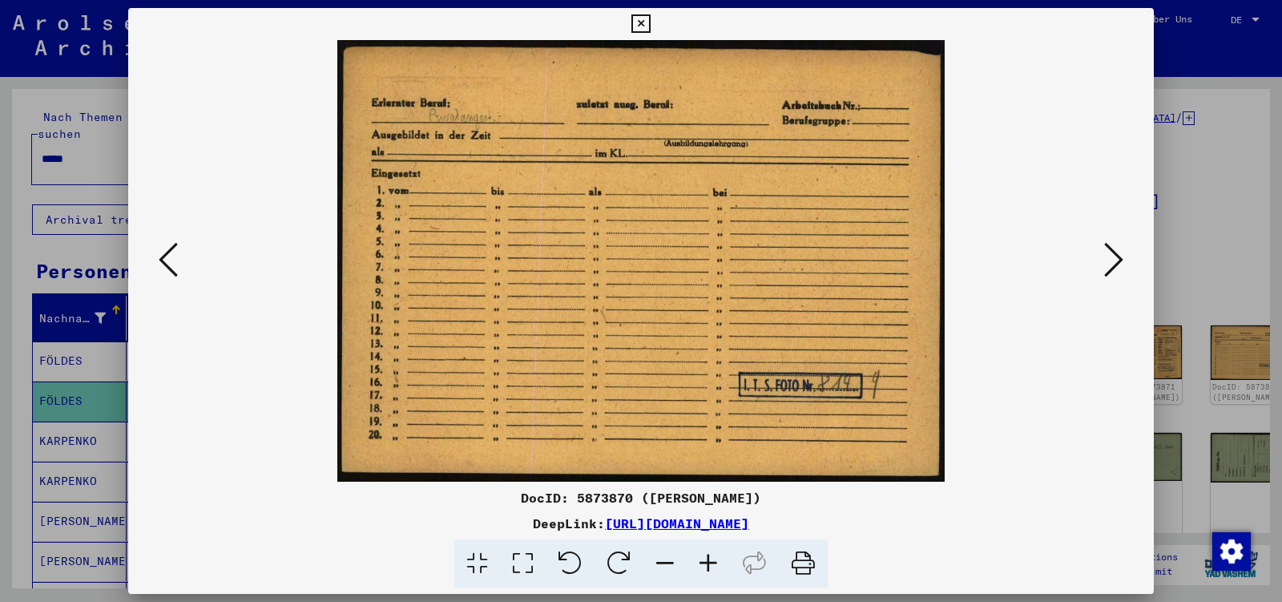
click at [1111, 258] on icon at bounding box center [1113, 259] width 19 height 38
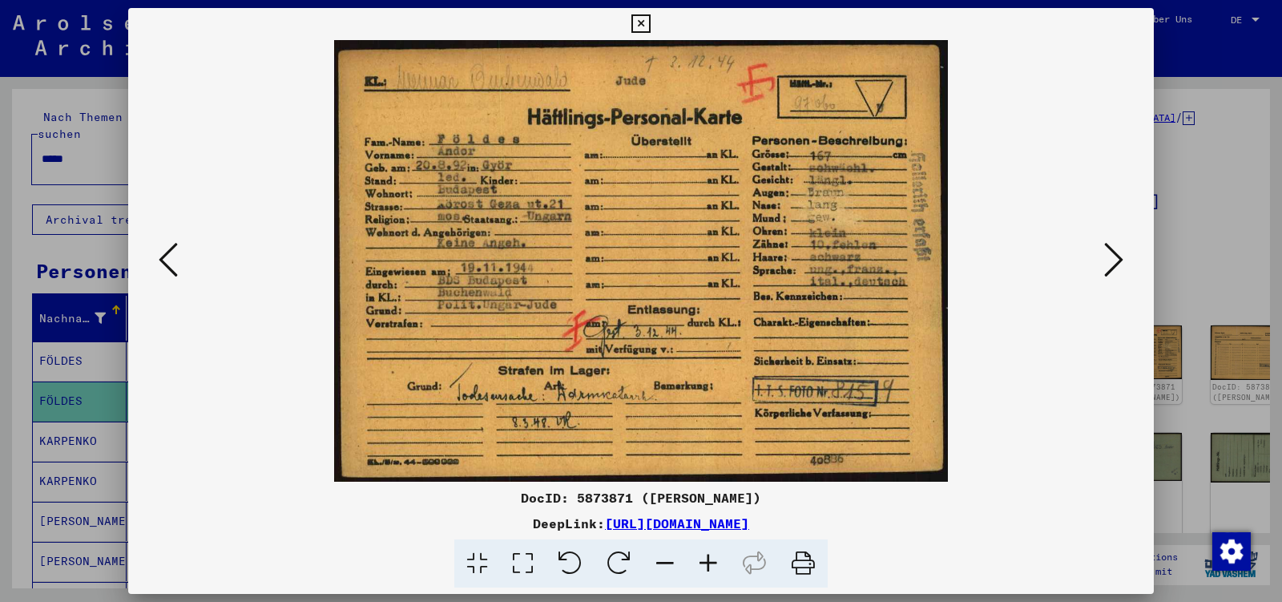
click at [1111, 258] on icon at bounding box center [1113, 259] width 19 height 38
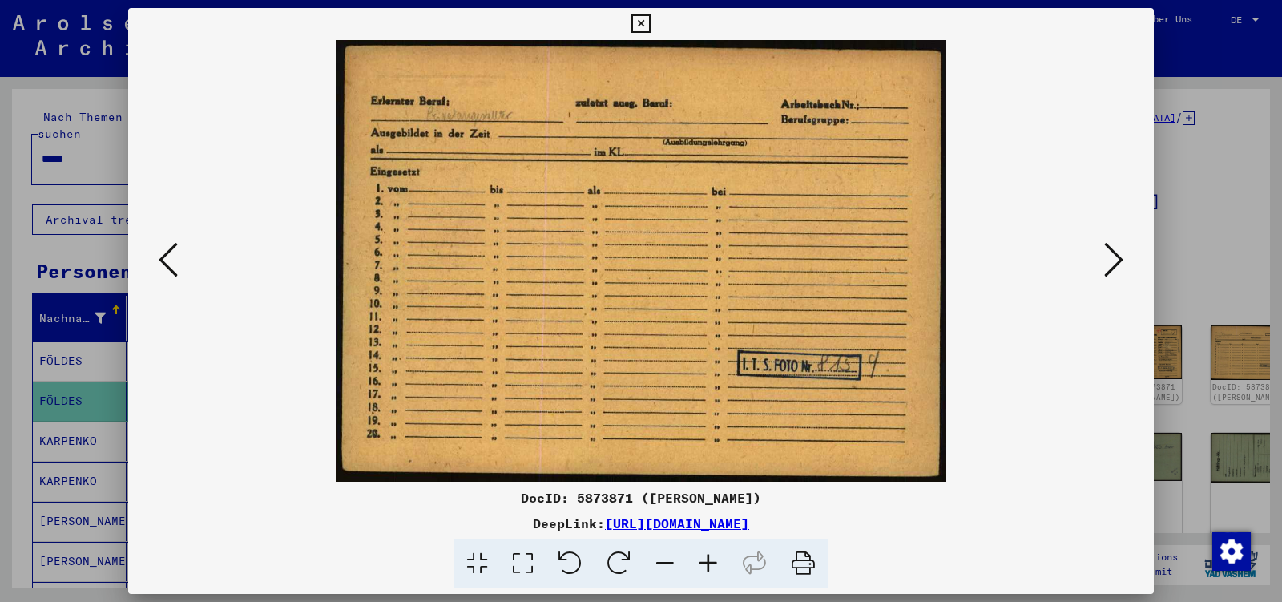
click at [1111, 258] on icon at bounding box center [1113, 259] width 19 height 38
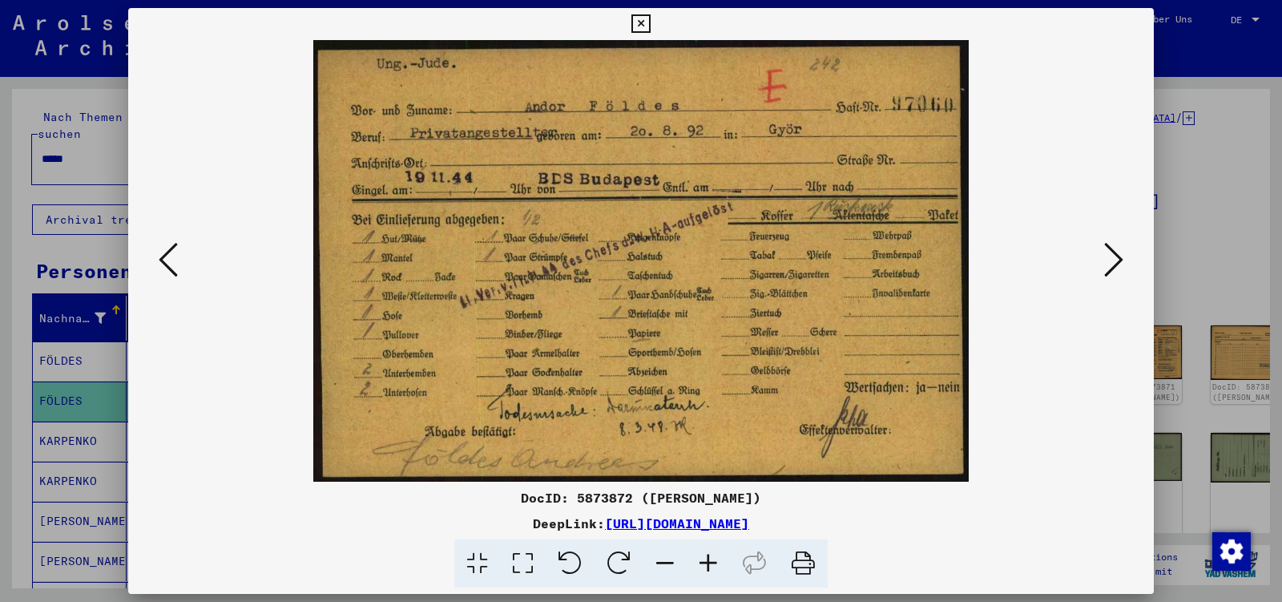
click at [1111, 258] on icon at bounding box center [1113, 259] width 19 height 38
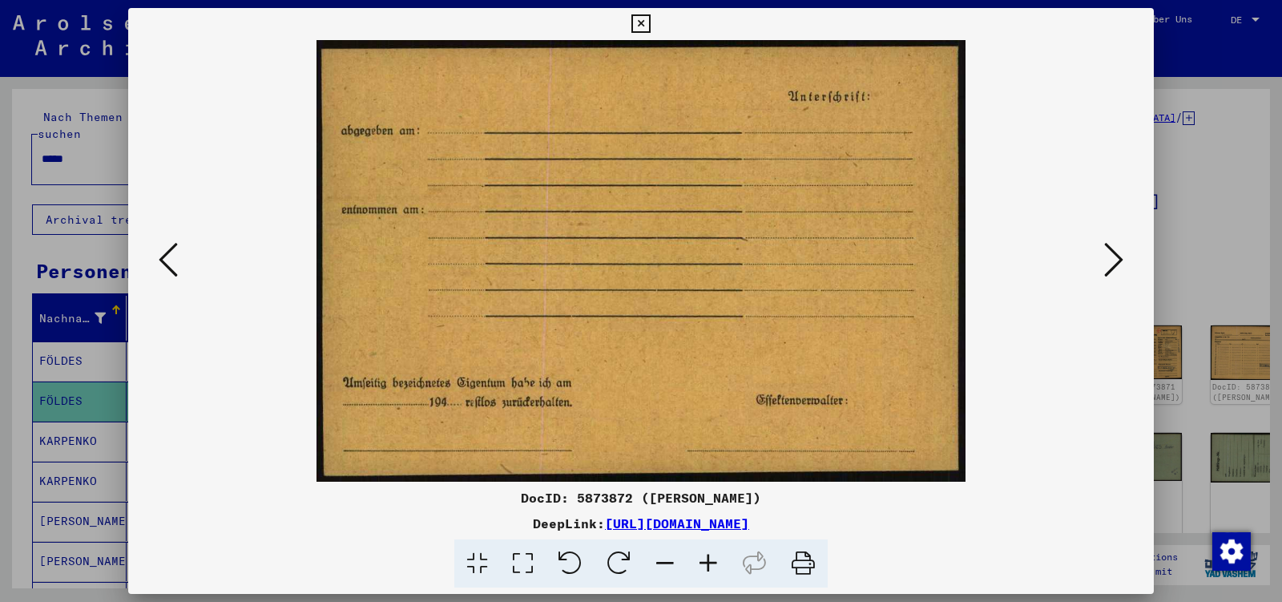
click at [1111, 258] on icon at bounding box center [1113, 259] width 19 height 38
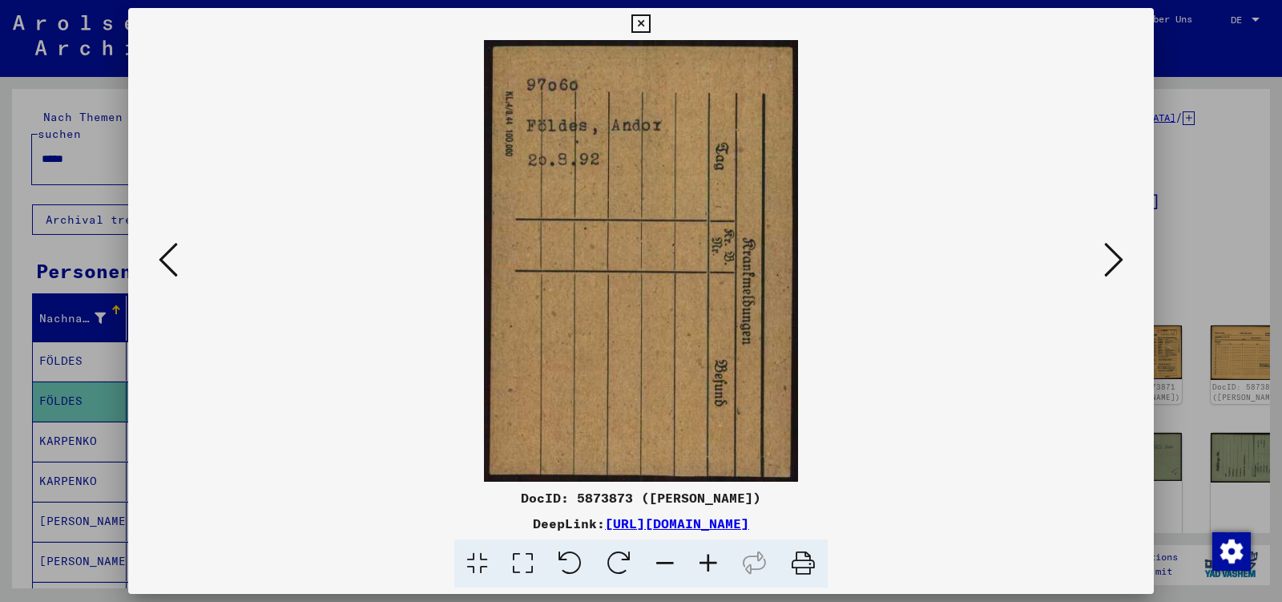
click at [1111, 258] on icon at bounding box center [1113, 259] width 19 height 38
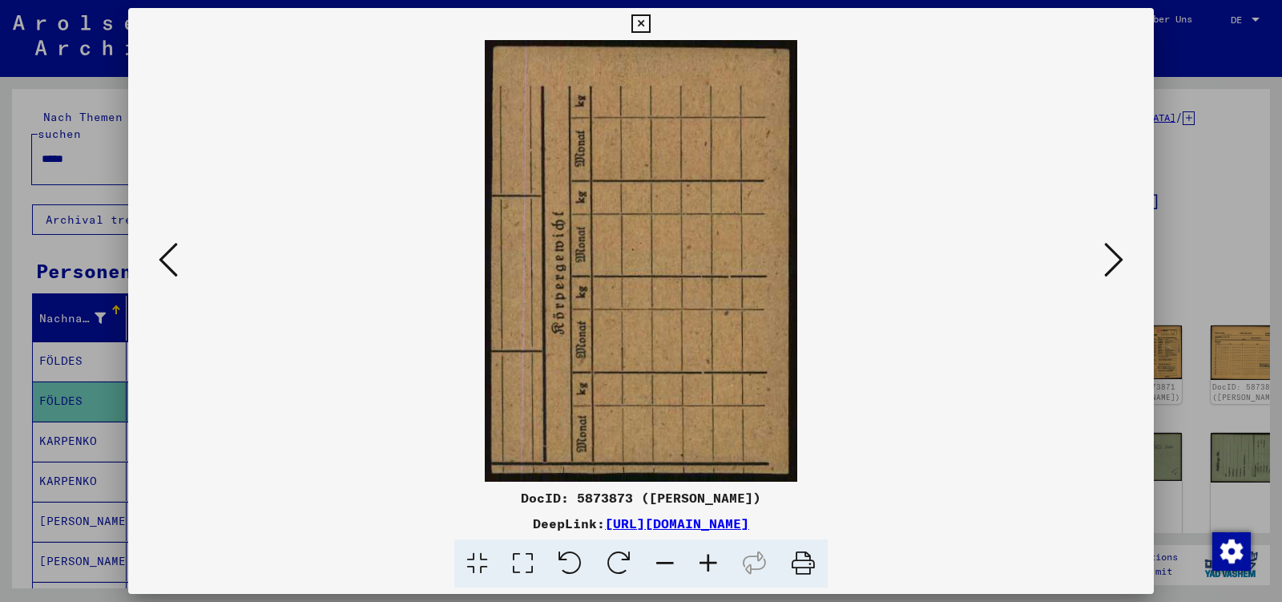
click at [1111, 258] on icon at bounding box center [1113, 259] width 19 height 38
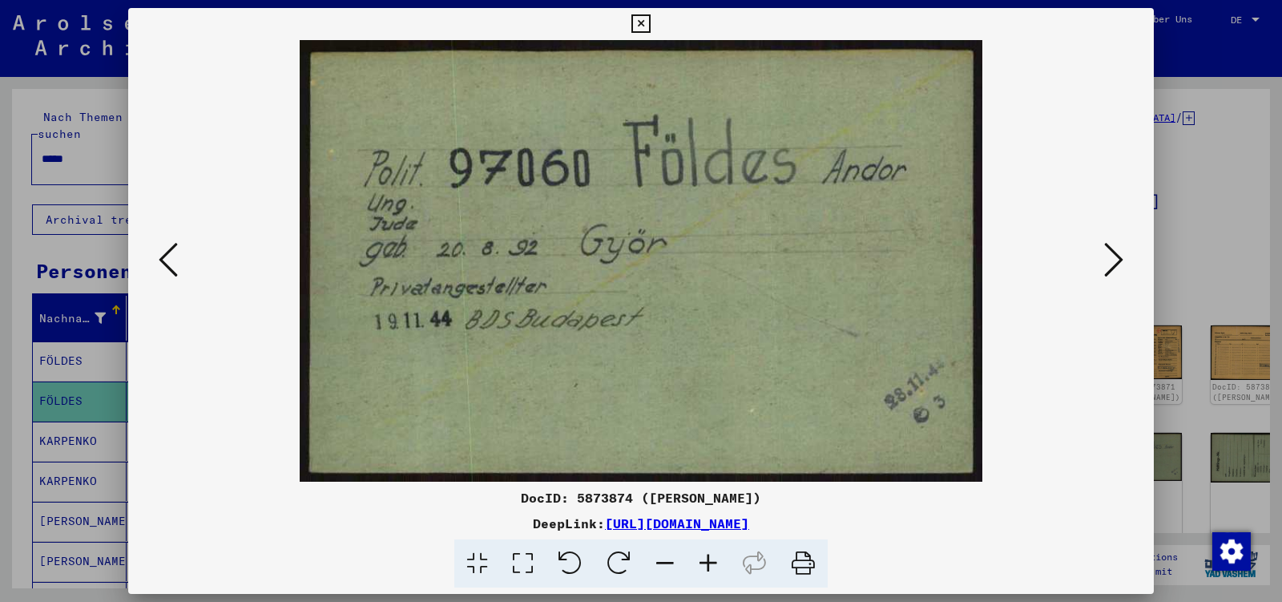
click at [1111, 258] on icon at bounding box center [1113, 259] width 19 height 38
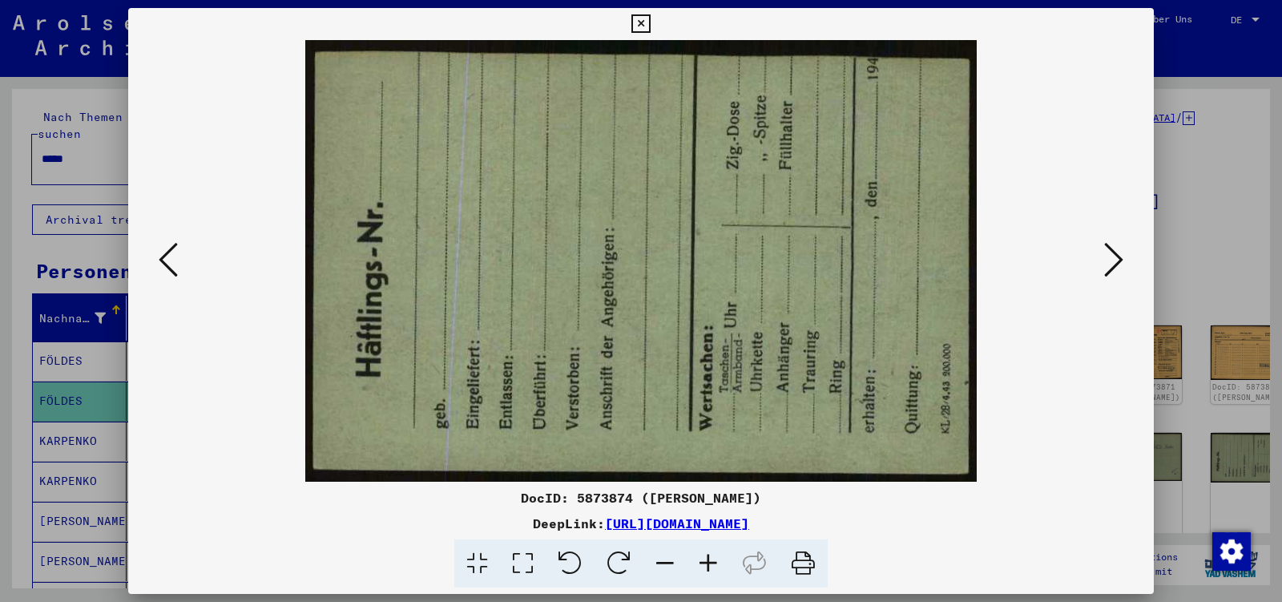
click at [1111, 258] on icon at bounding box center [1113, 259] width 19 height 38
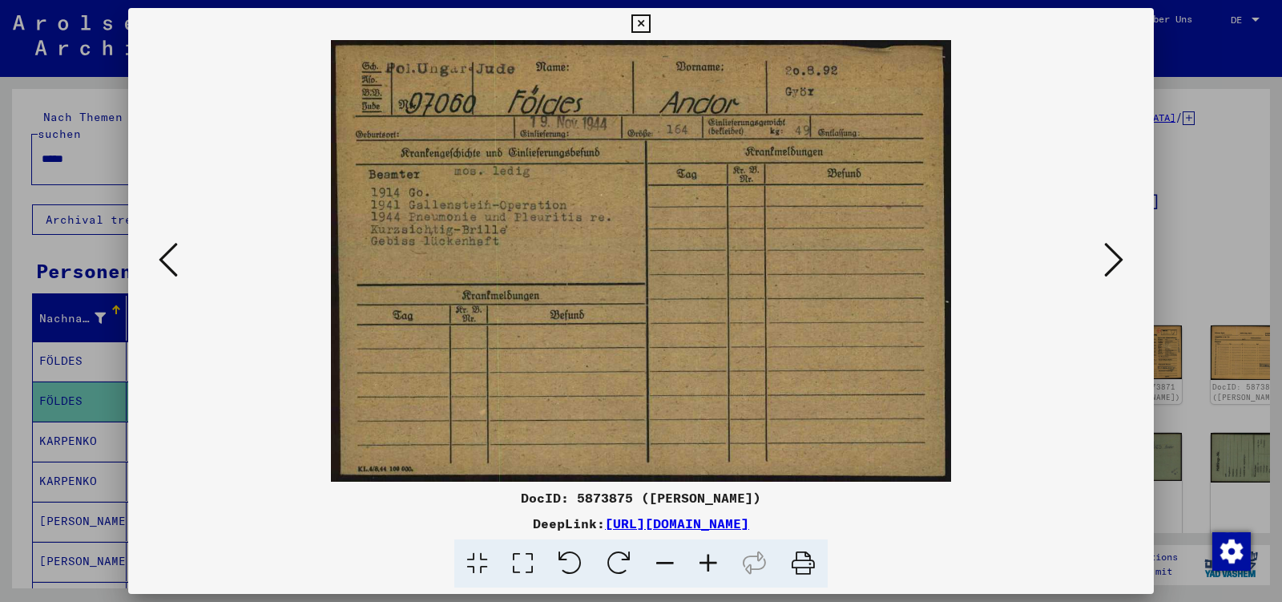
click at [1111, 258] on icon at bounding box center [1113, 259] width 19 height 38
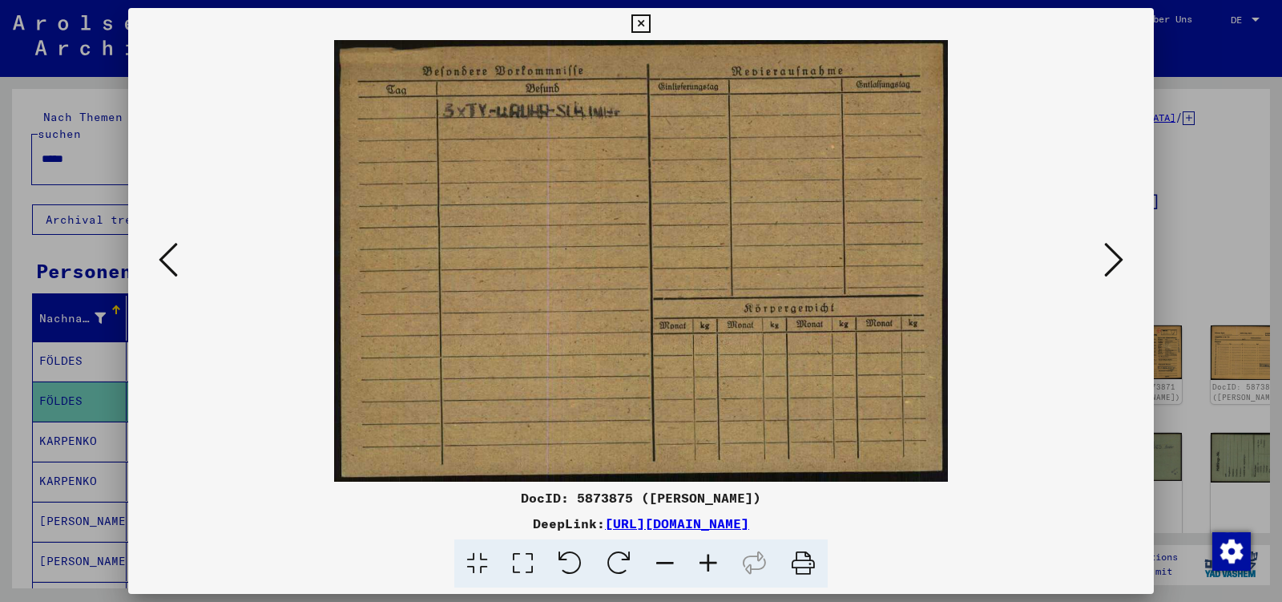
click at [1111, 258] on icon at bounding box center [1113, 259] width 19 height 38
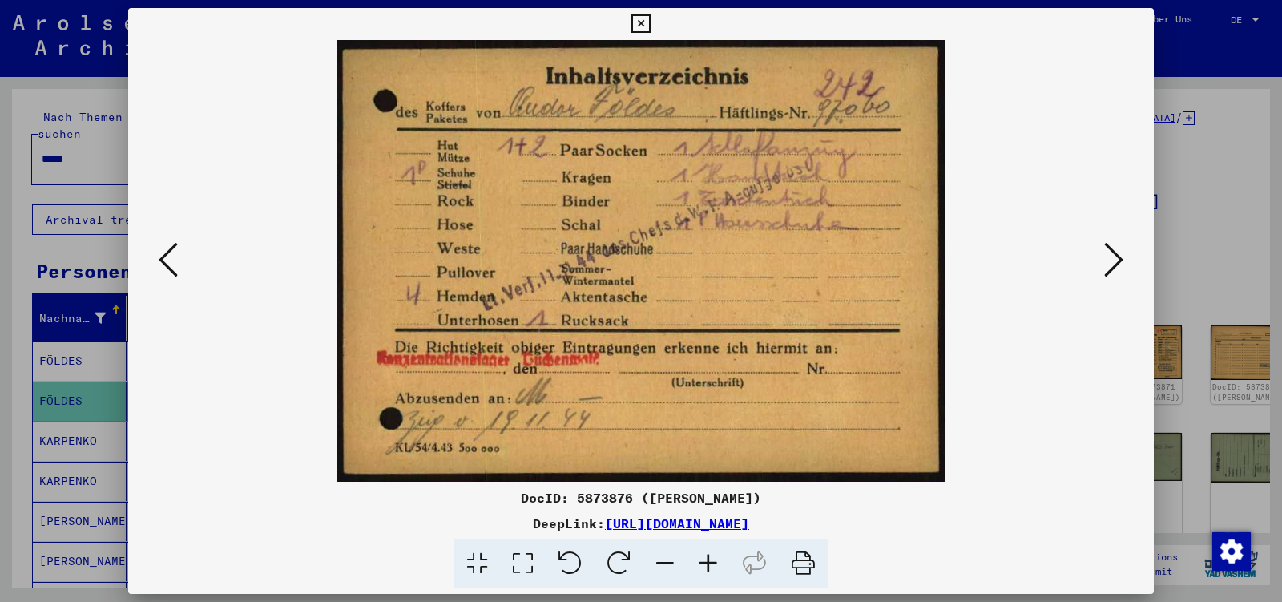
click at [1111, 258] on icon at bounding box center [1113, 259] width 19 height 38
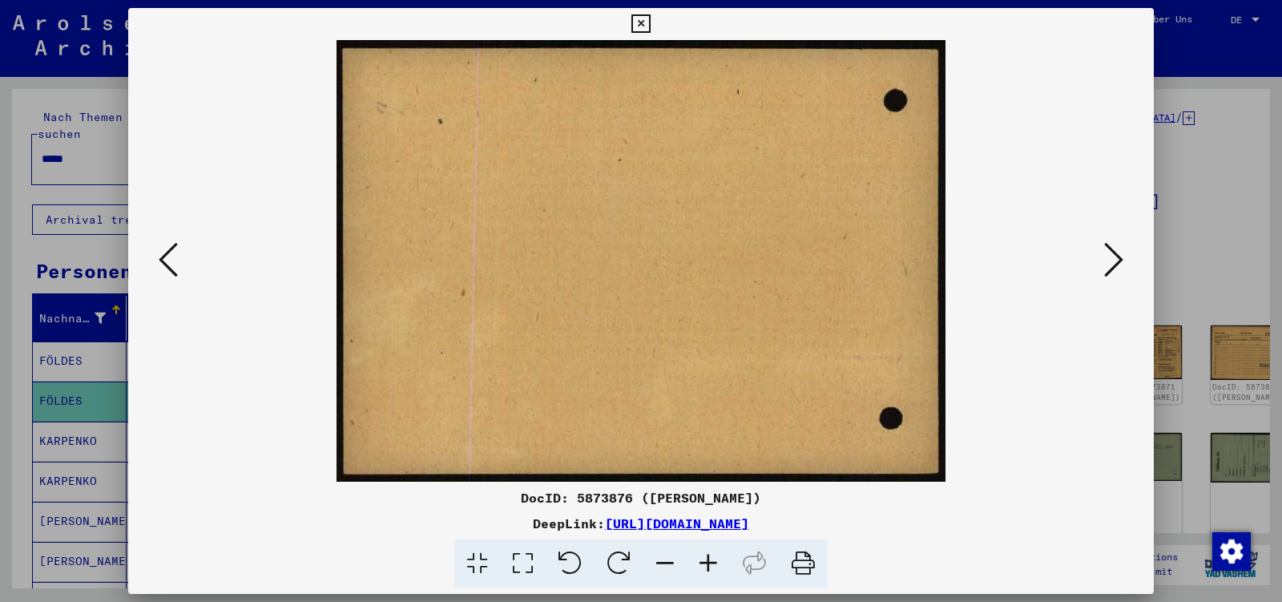
click at [1111, 258] on icon at bounding box center [1113, 259] width 19 height 38
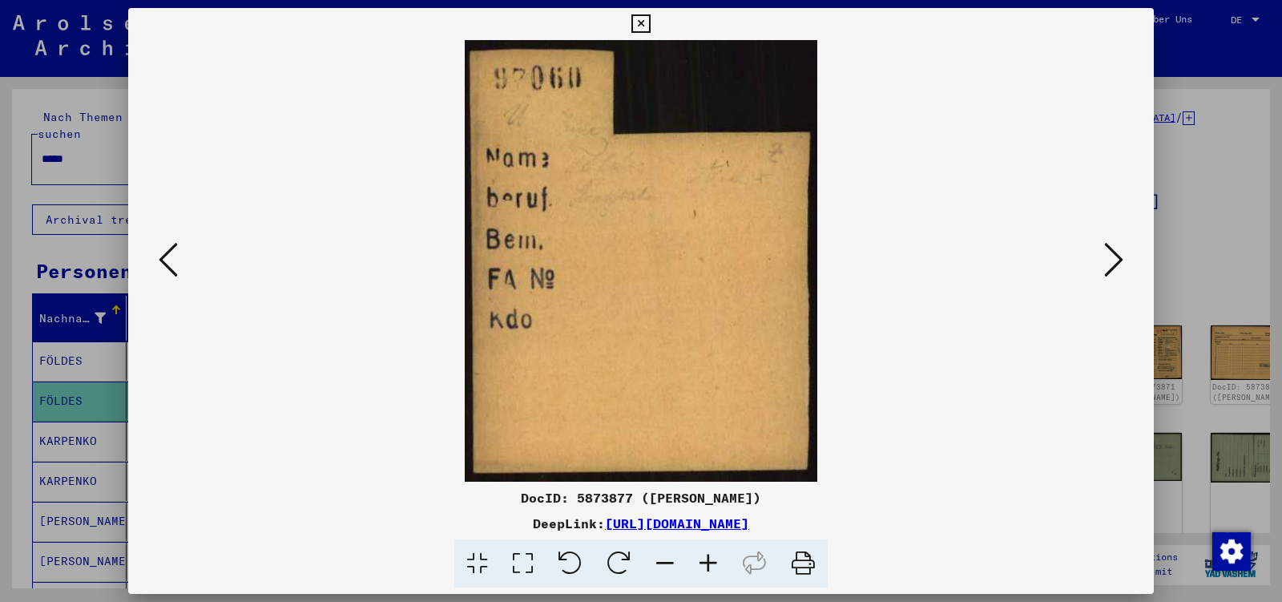
click at [1111, 258] on icon at bounding box center [1113, 259] width 19 height 38
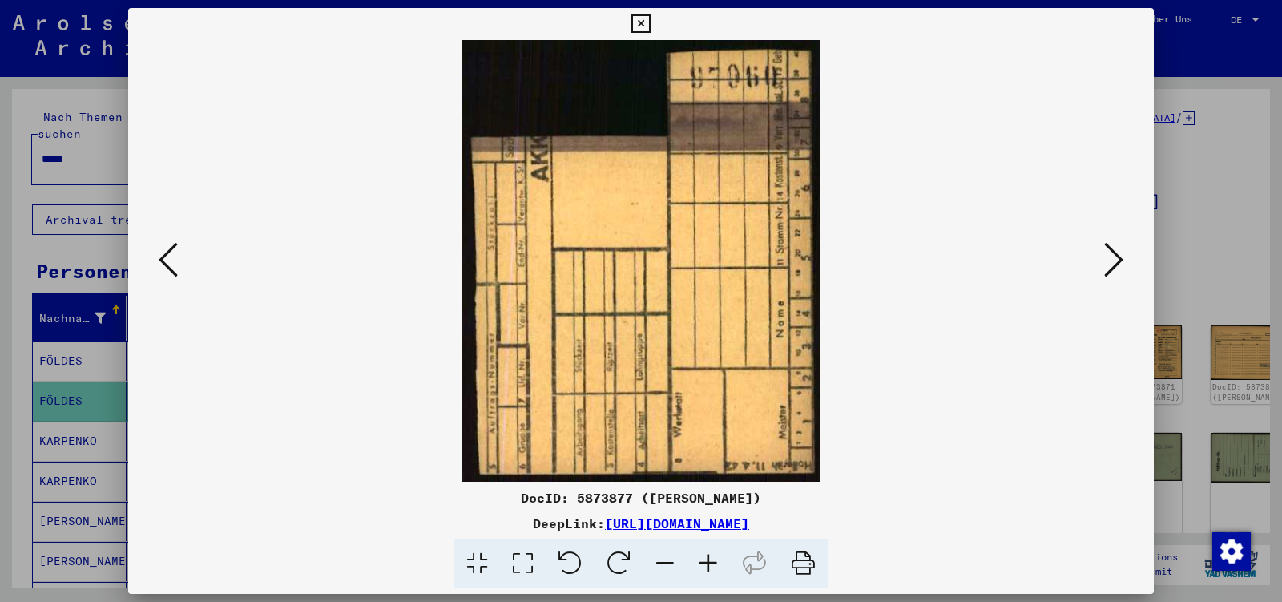
click at [1111, 258] on icon at bounding box center [1113, 259] width 19 height 38
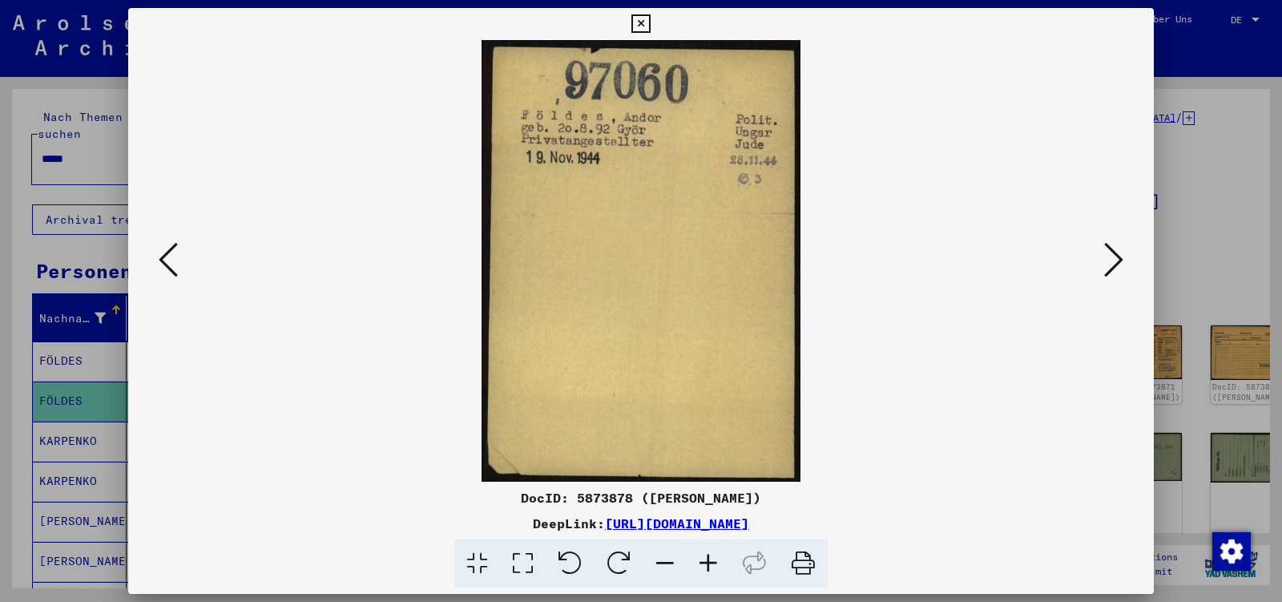
click at [1111, 258] on icon at bounding box center [1113, 259] width 19 height 38
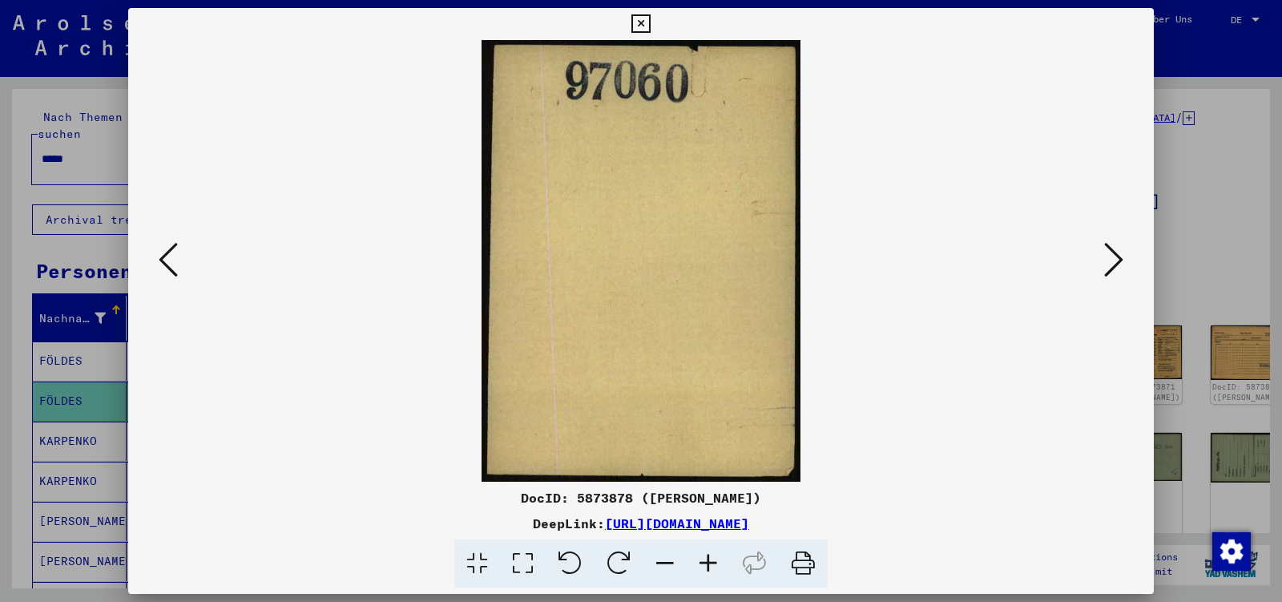
click at [1111, 258] on icon at bounding box center [1113, 259] width 19 height 38
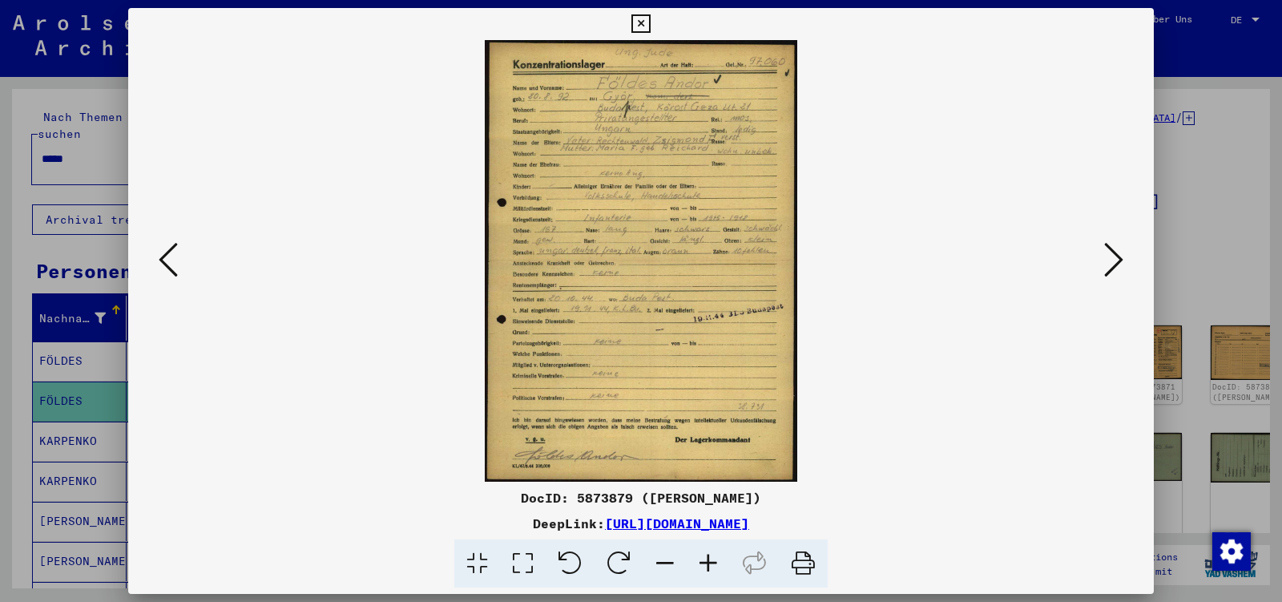
click at [1111, 258] on icon at bounding box center [1113, 259] width 19 height 38
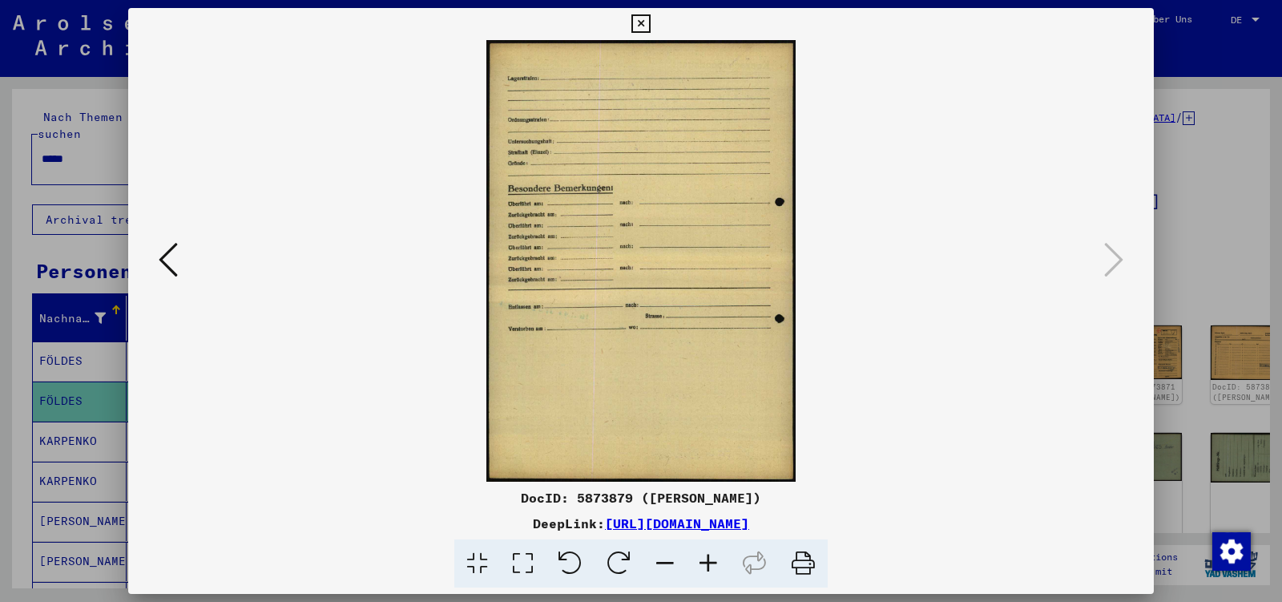
drag, startPoint x: 1135, startPoint y: 22, endPoint x: 777, endPoint y: 81, distance: 362.2
click at [650, 23] on icon at bounding box center [640, 23] width 18 height 19
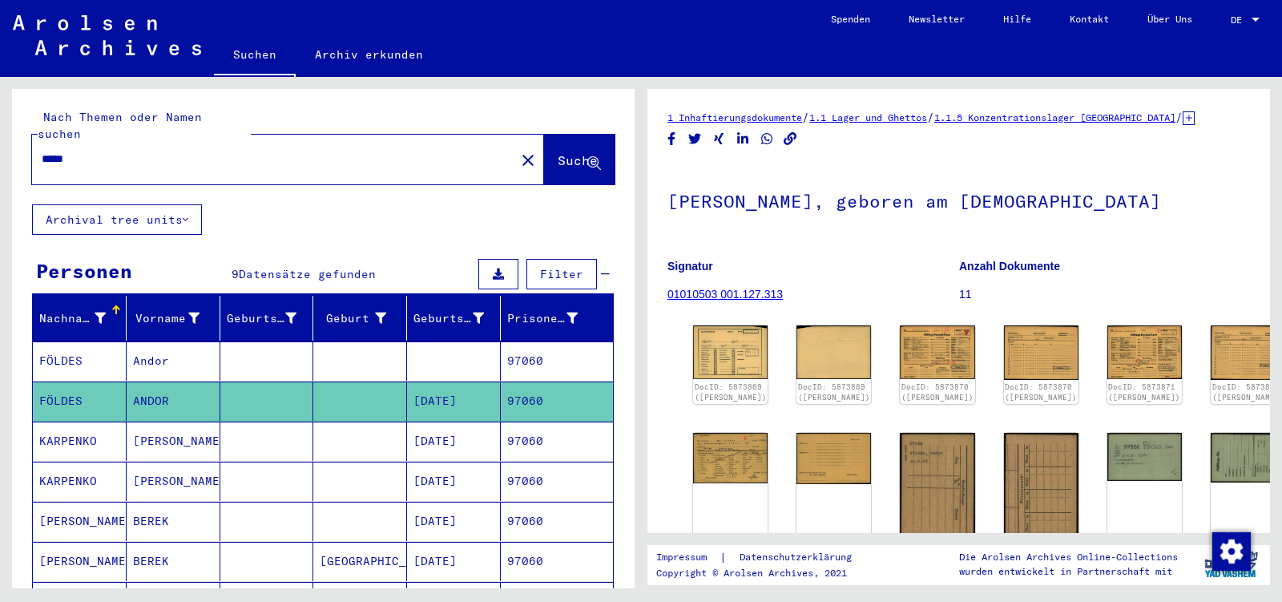
click at [106, 151] on input "*****" at bounding box center [274, 159] width 464 height 17
click at [109, 151] on input "*****" at bounding box center [274, 159] width 464 height 17
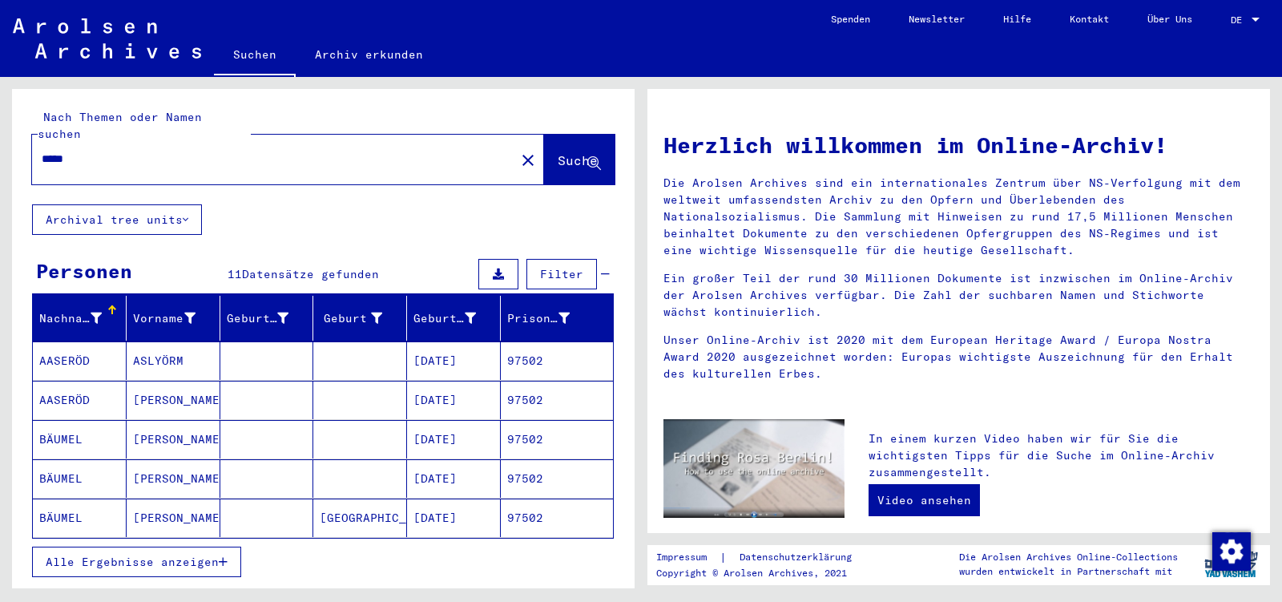
click at [132, 547] on button "Alle Ergebnisse anzeigen" at bounding box center [136, 562] width 209 height 30
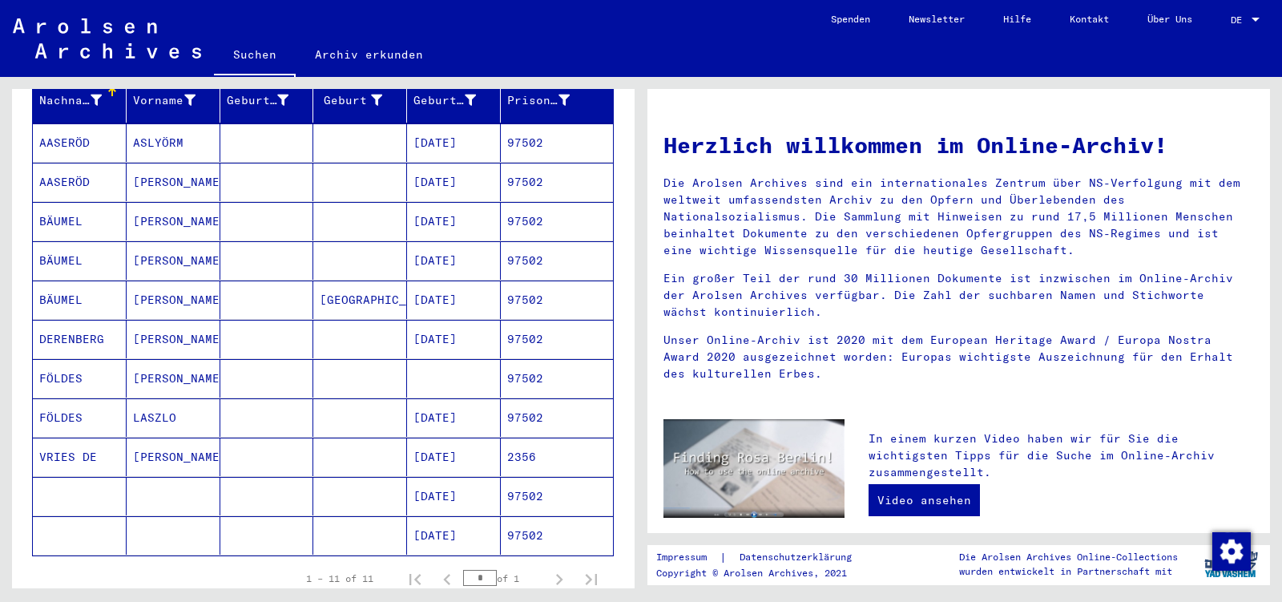
scroll to position [252, 0]
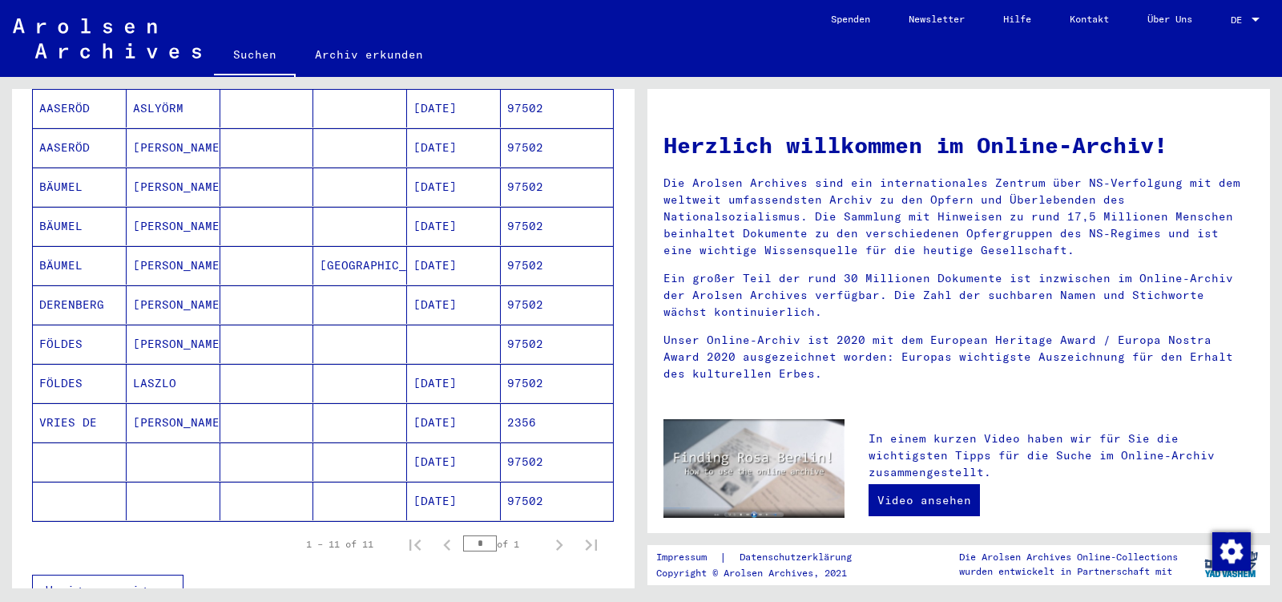
click at [179, 364] on mat-cell "LASZLO" at bounding box center [174, 383] width 94 height 38
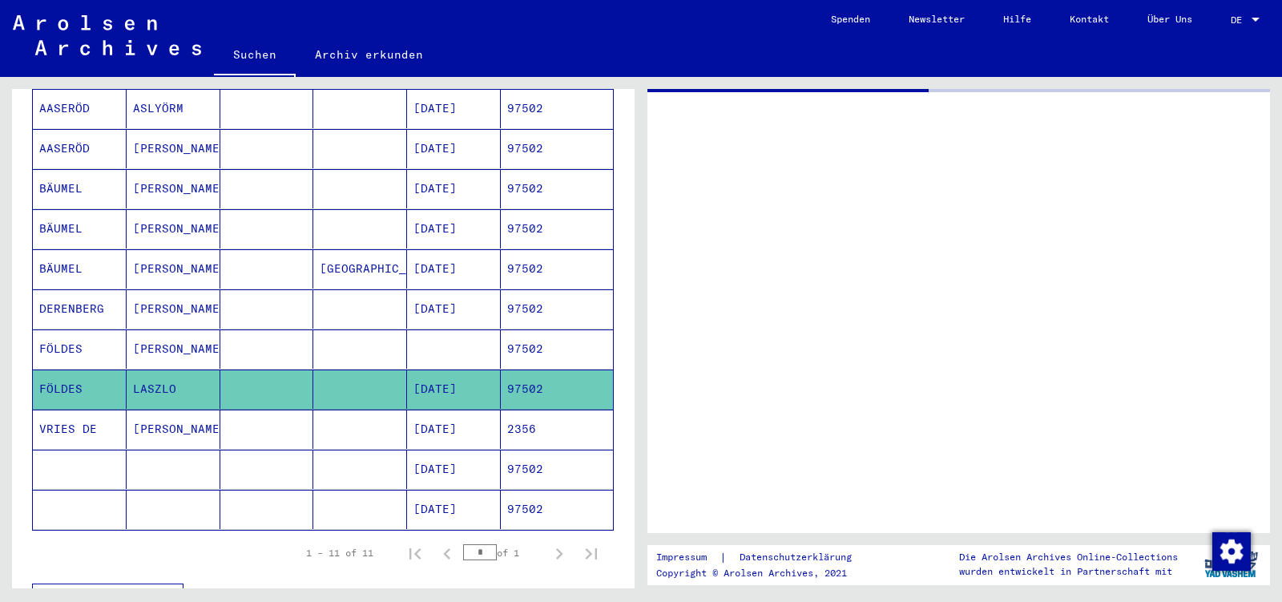
scroll to position [252, 0]
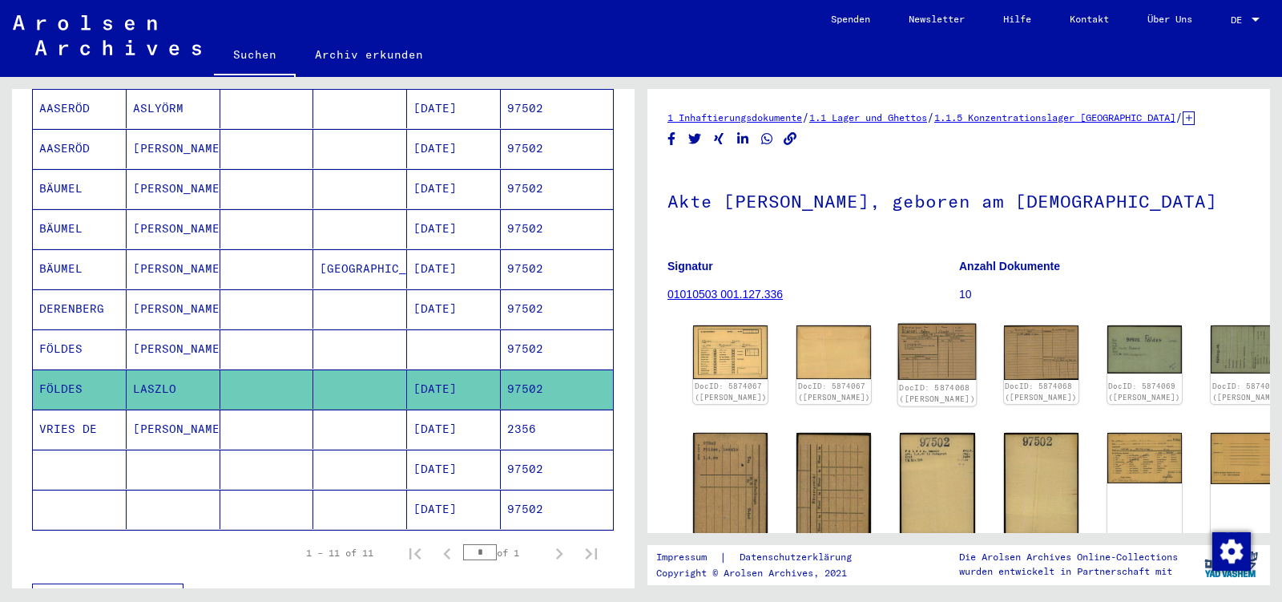
click at [900, 345] on img at bounding box center [937, 352] width 79 height 56
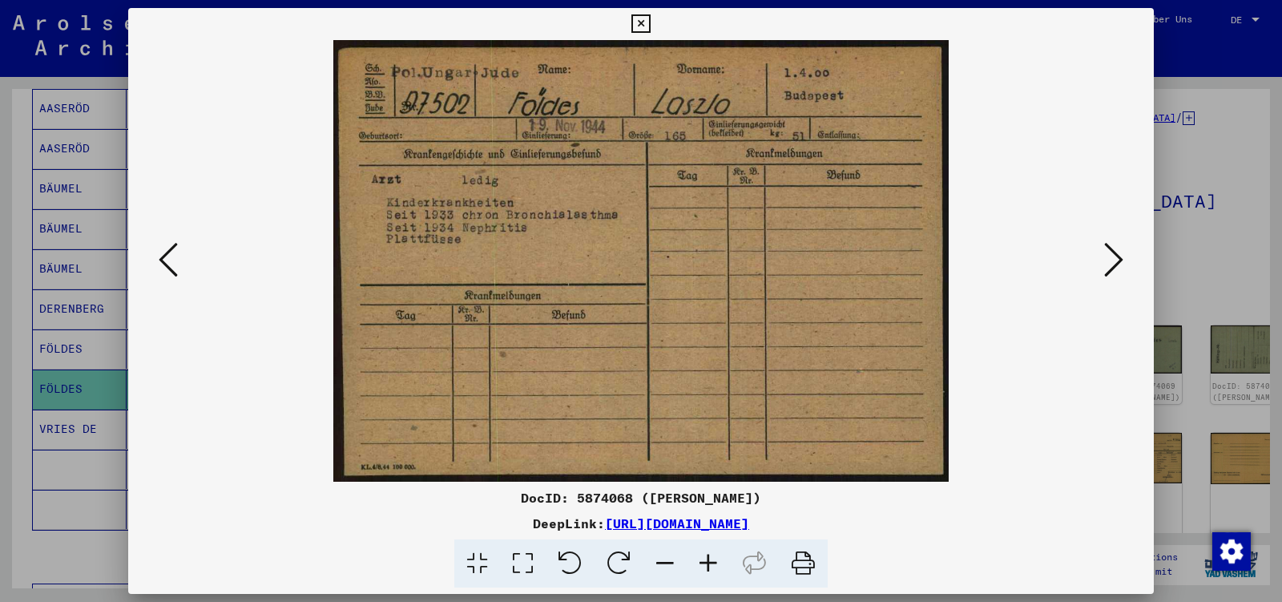
click at [1111, 256] on icon at bounding box center [1113, 259] width 19 height 38
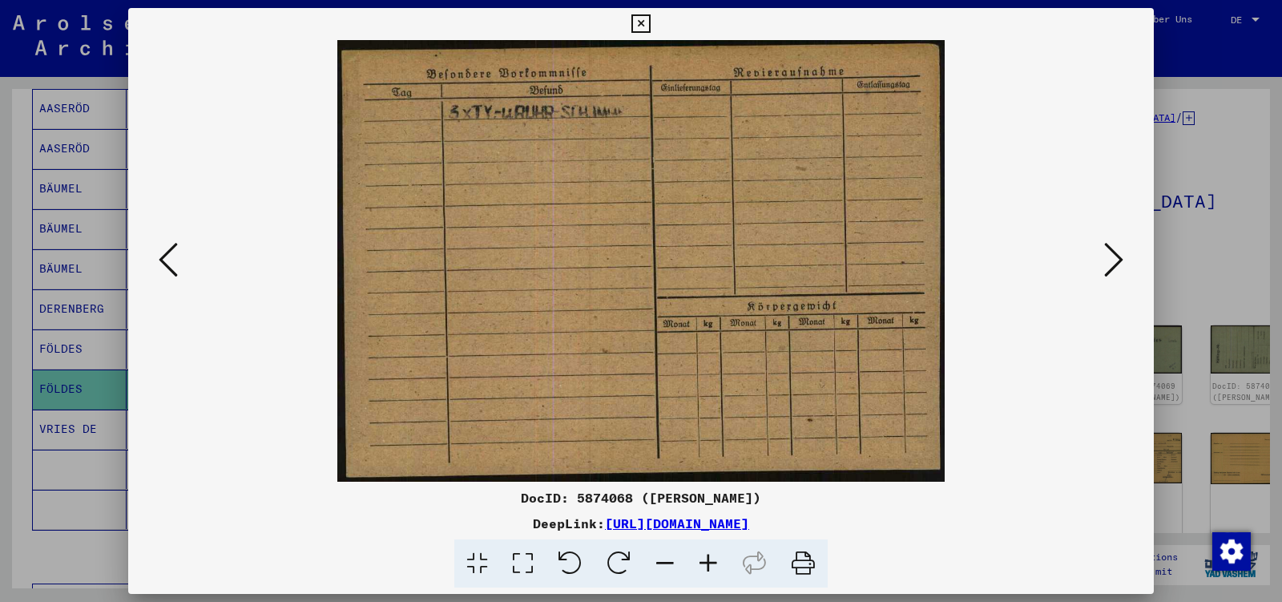
click at [1107, 261] on icon at bounding box center [1113, 259] width 19 height 38
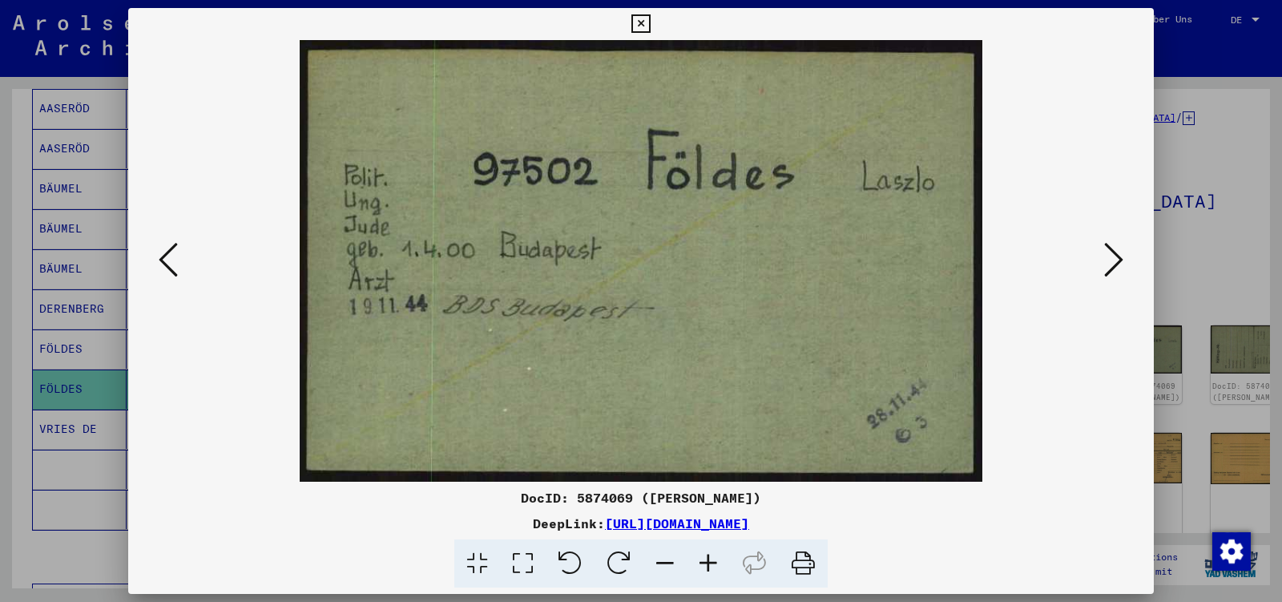
click at [1107, 261] on icon at bounding box center [1113, 259] width 19 height 38
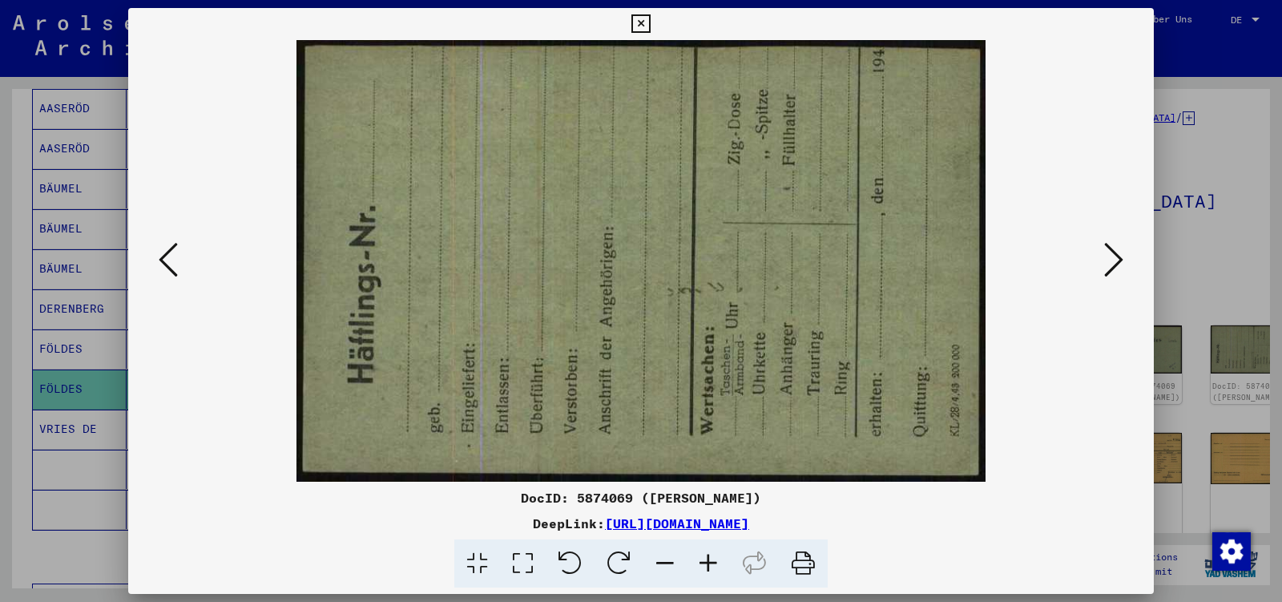
click at [1107, 261] on icon at bounding box center [1113, 259] width 19 height 38
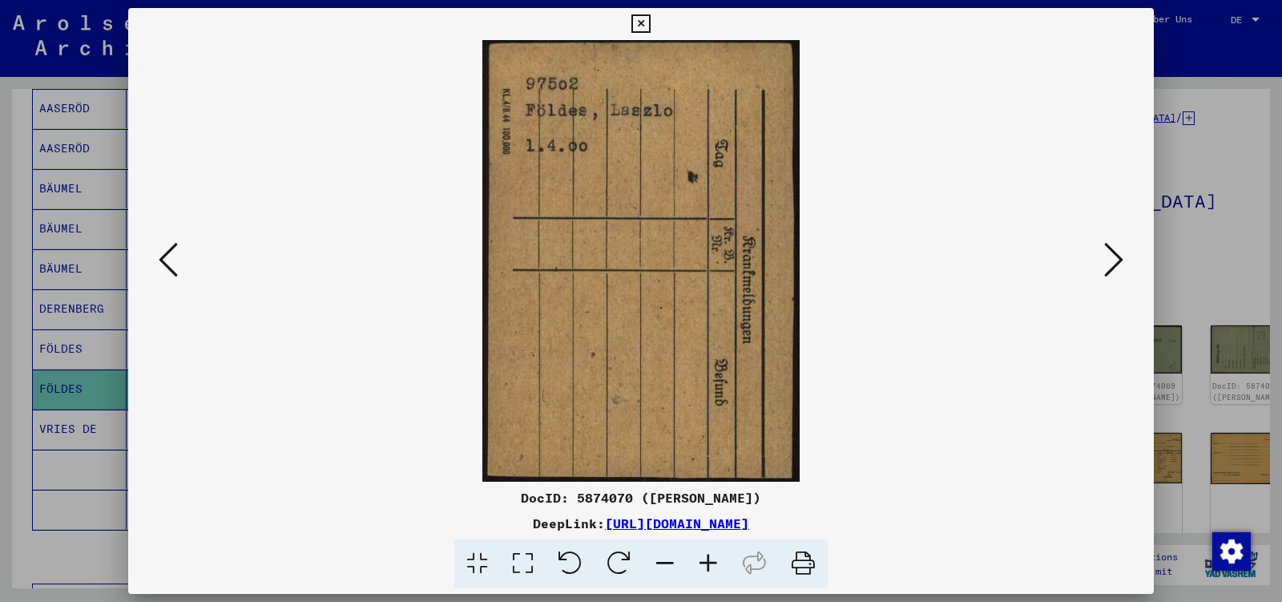
click at [1107, 261] on icon at bounding box center [1113, 259] width 19 height 38
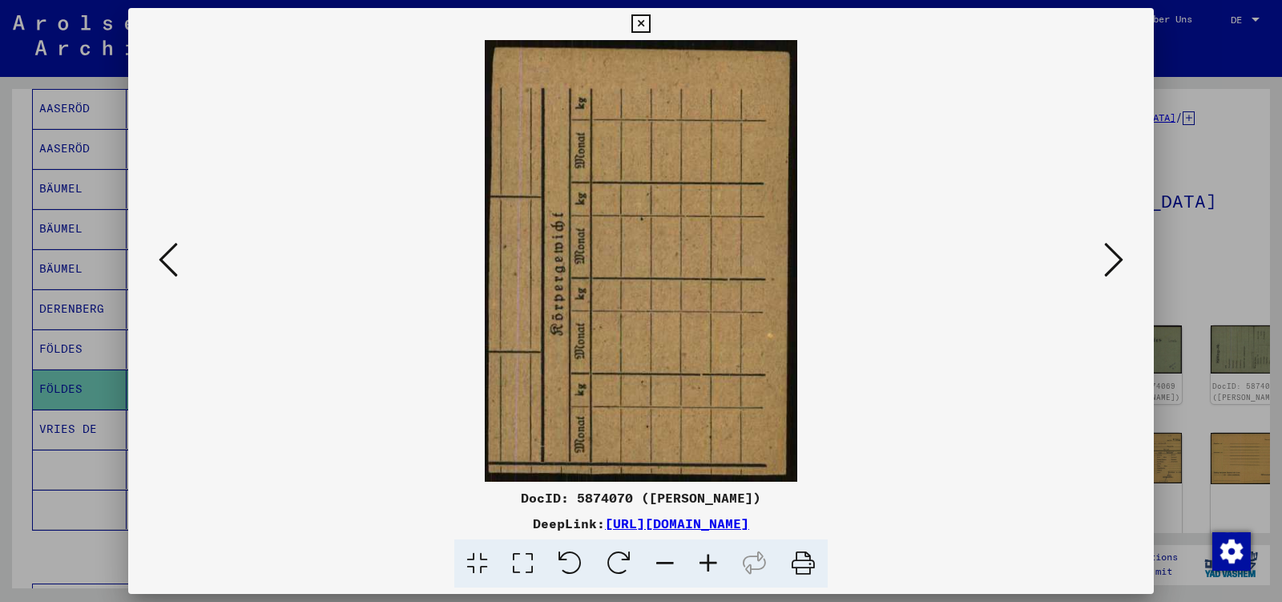
click at [1107, 261] on icon at bounding box center [1113, 259] width 19 height 38
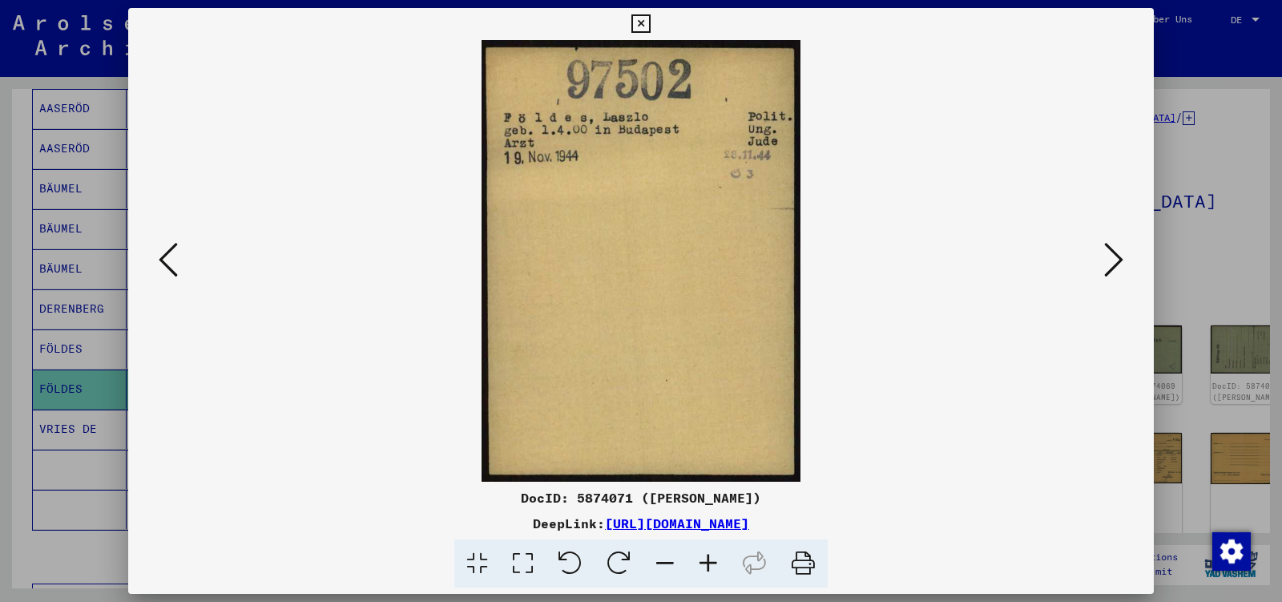
click at [1107, 261] on icon at bounding box center [1113, 259] width 19 height 38
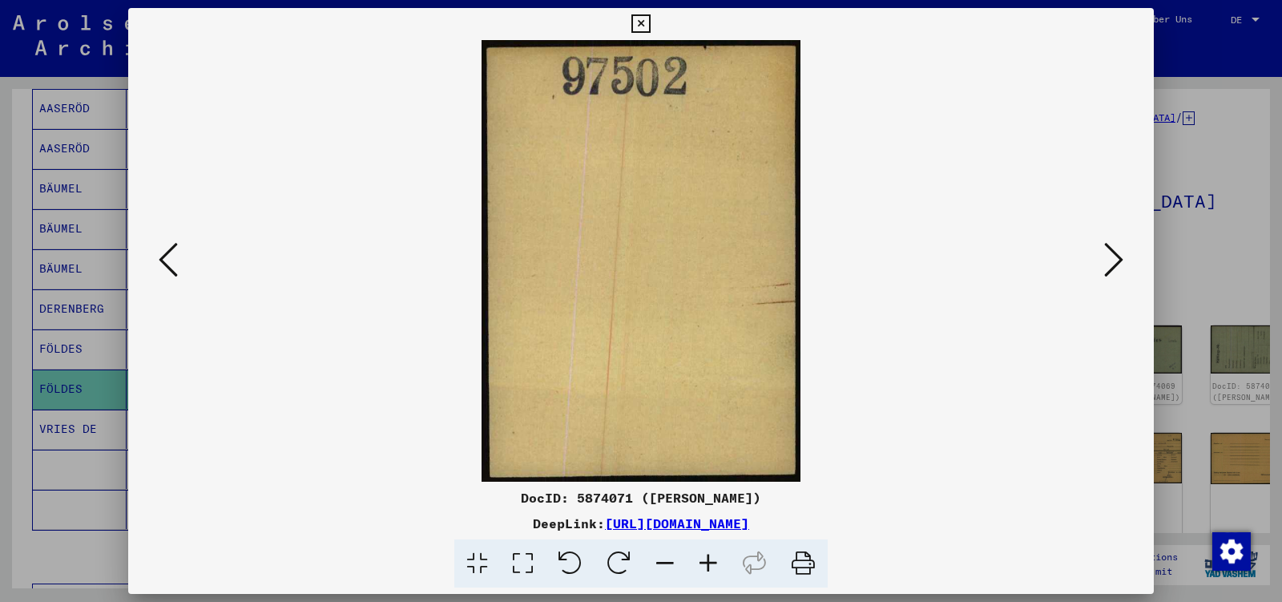
click at [1107, 261] on icon at bounding box center [1113, 259] width 19 height 38
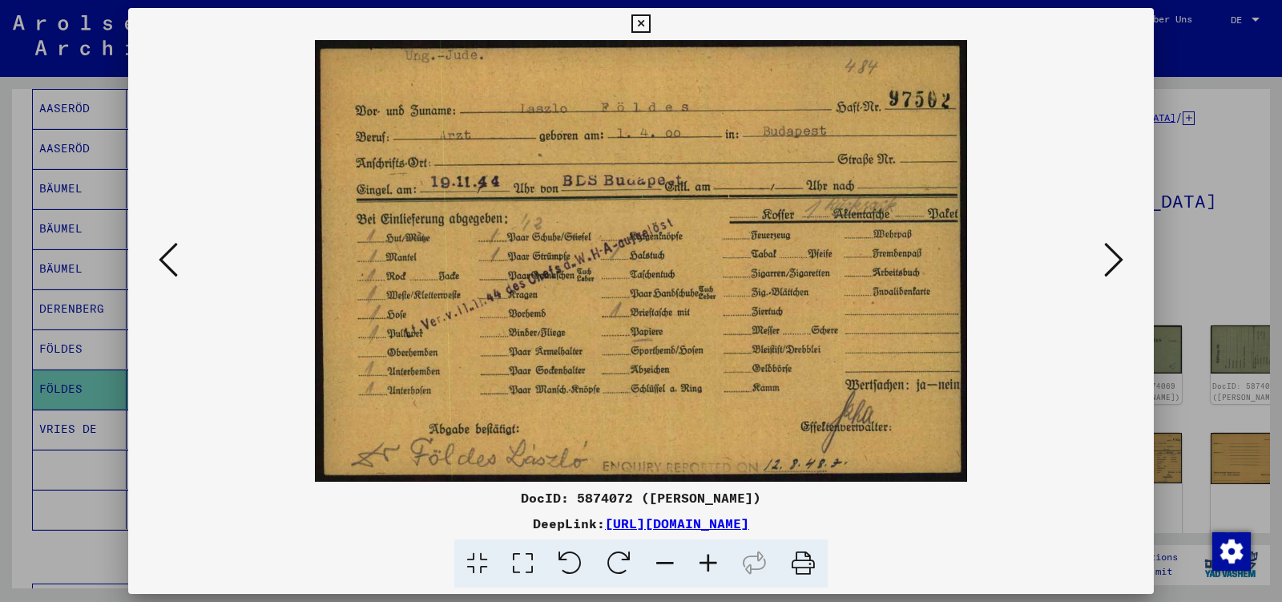
click at [1107, 261] on icon at bounding box center [1113, 259] width 19 height 38
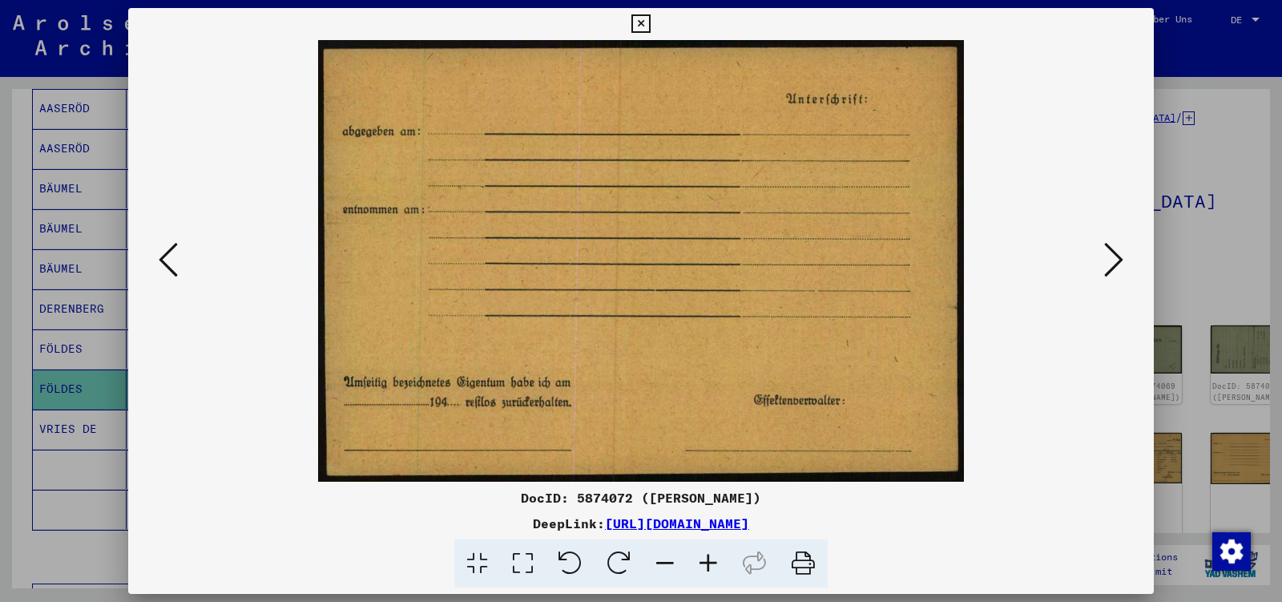
click at [1107, 261] on icon at bounding box center [1113, 259] width 19 height 38
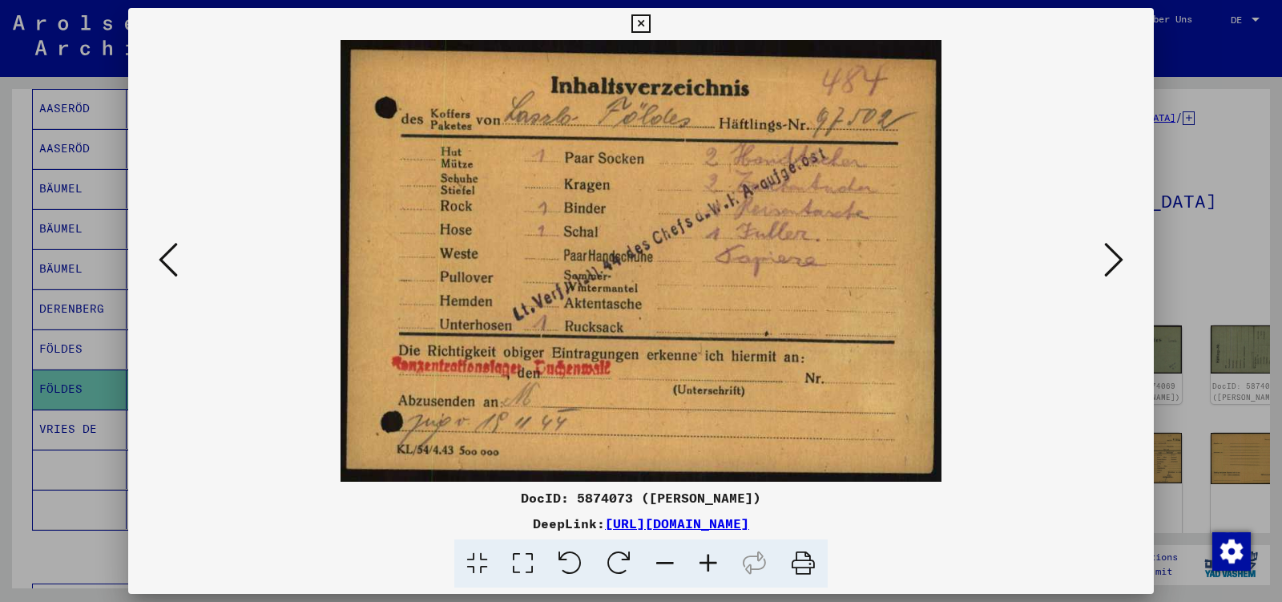
click at [1107, 261] on icon at bounding box center [1113, 259] width 19 height 38
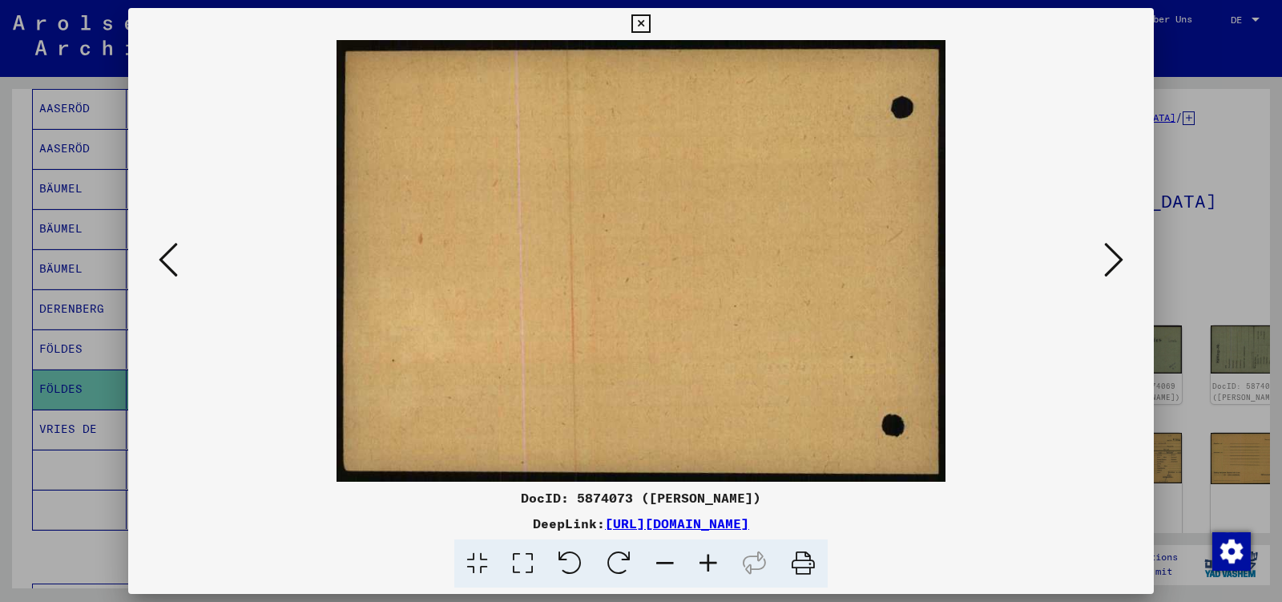
click at [1107, 261] on icon at bounding box center [1113, 259] width 19 height 38
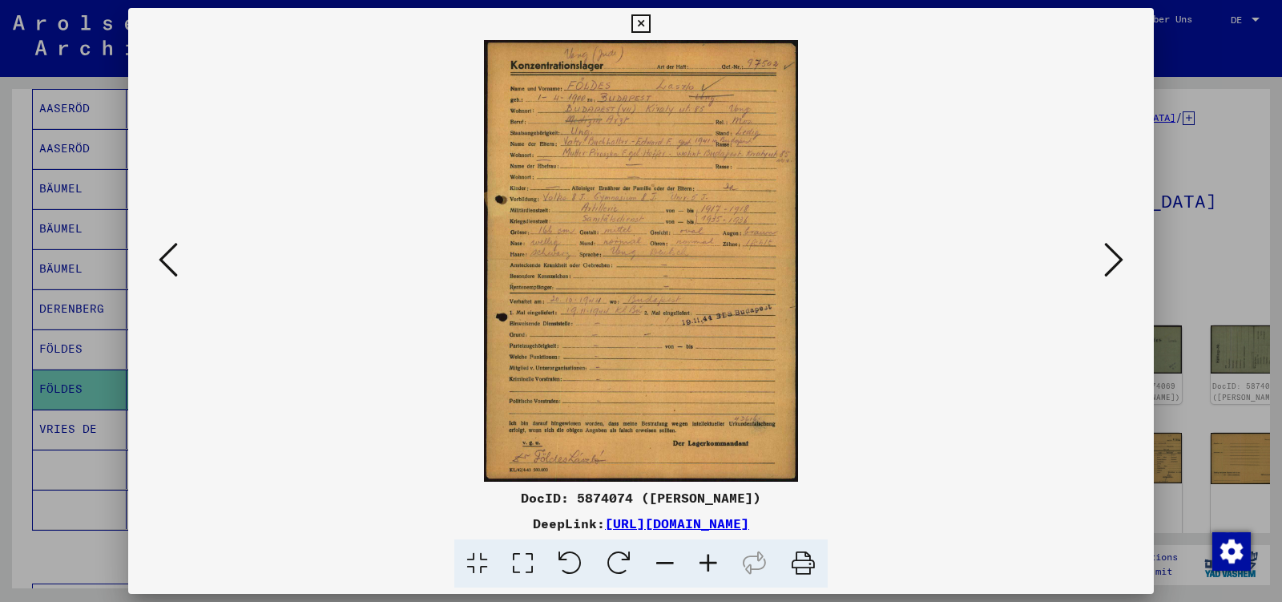
click at [1107, 261] on icon at bounding box center [1113, 259] width 19 height 38
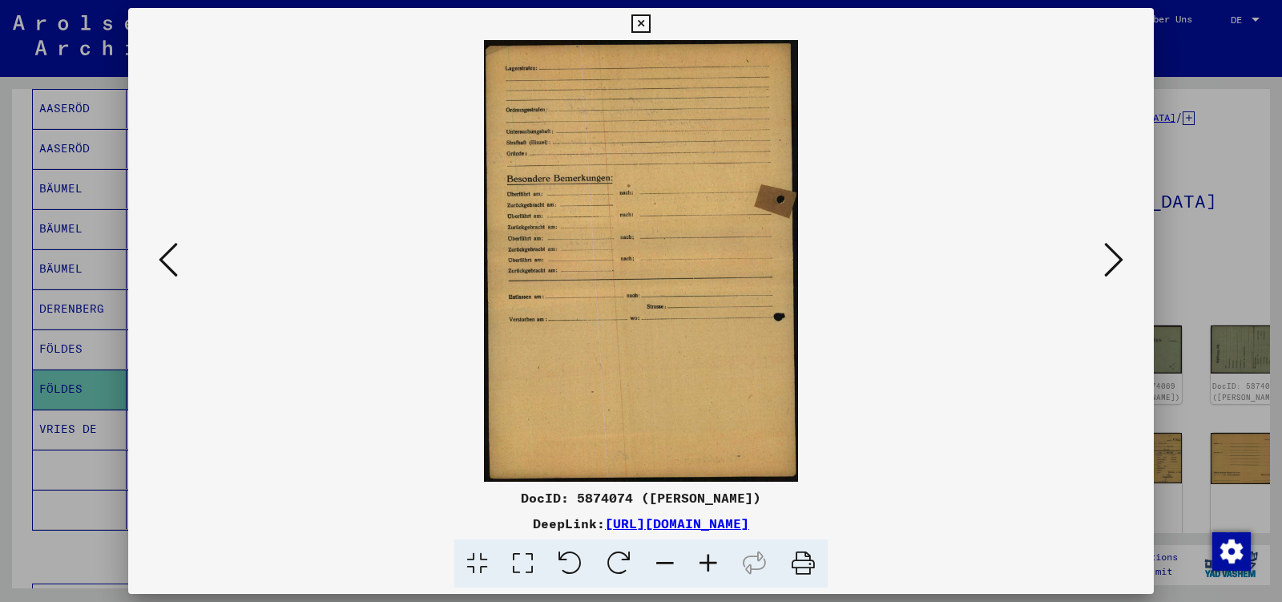
click at [1107, 261] on icon at bounding box center [1113, 259] width 19 height 38
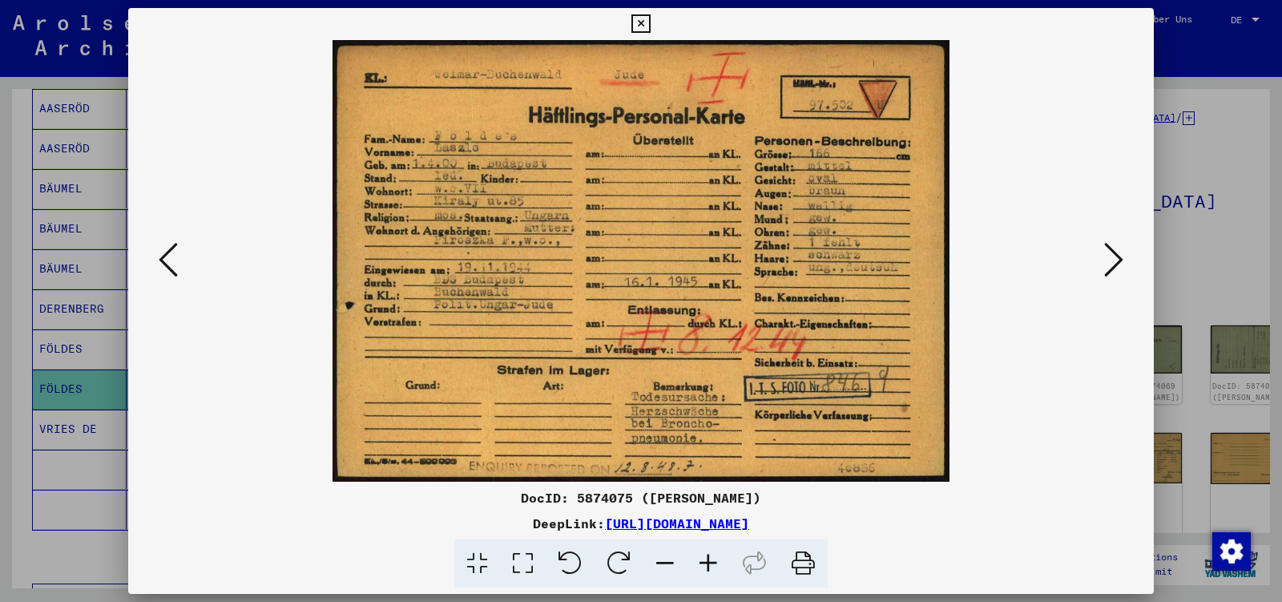
click at [1107, 261] on icon at bounding box center [1113, 259] width 19 height 38
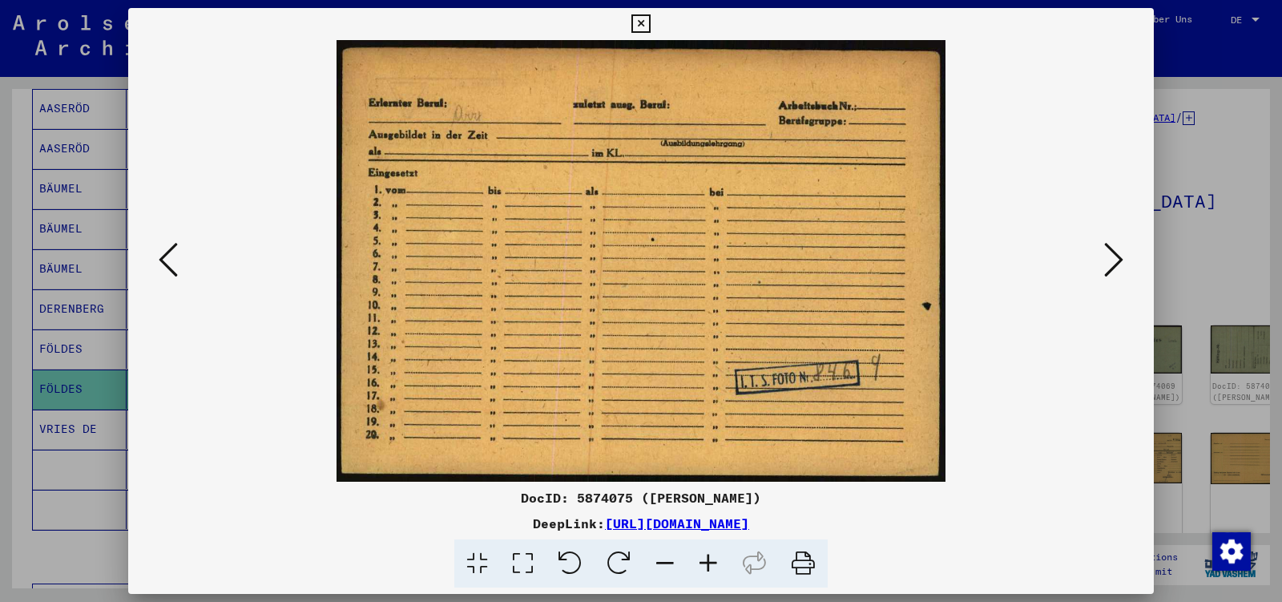
click at [1107, 261] on icon at bounding box center [1113, 259] width 19 height 38
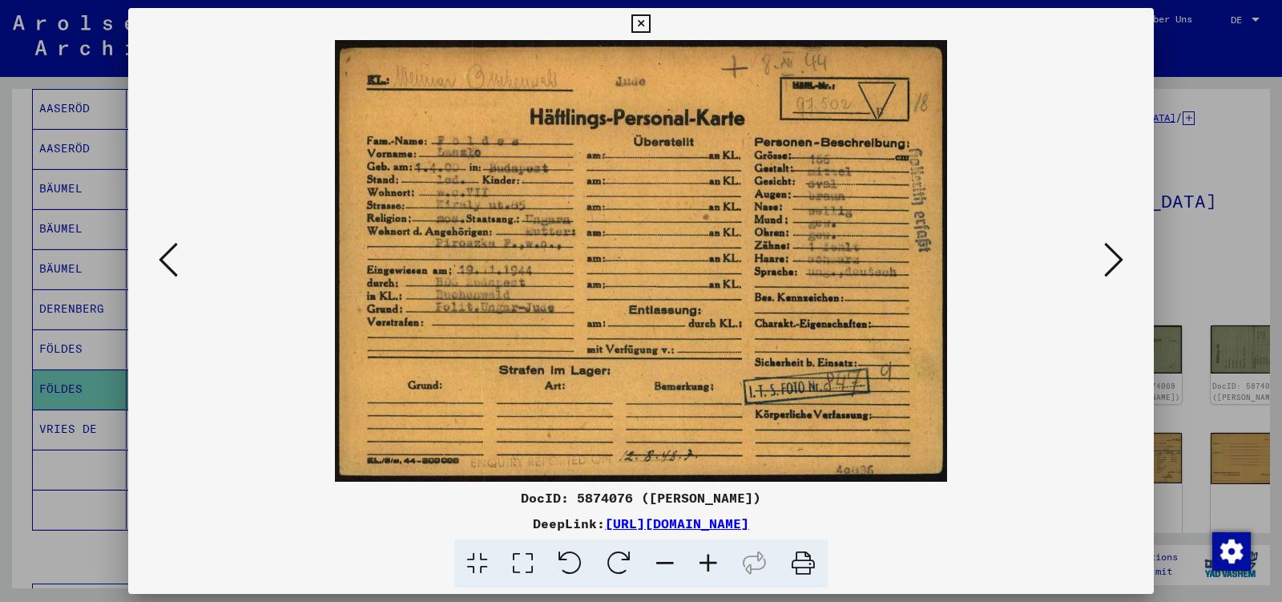
click at [1107, 261] on icon at bounding box center [1113, 259] width 19 height 38
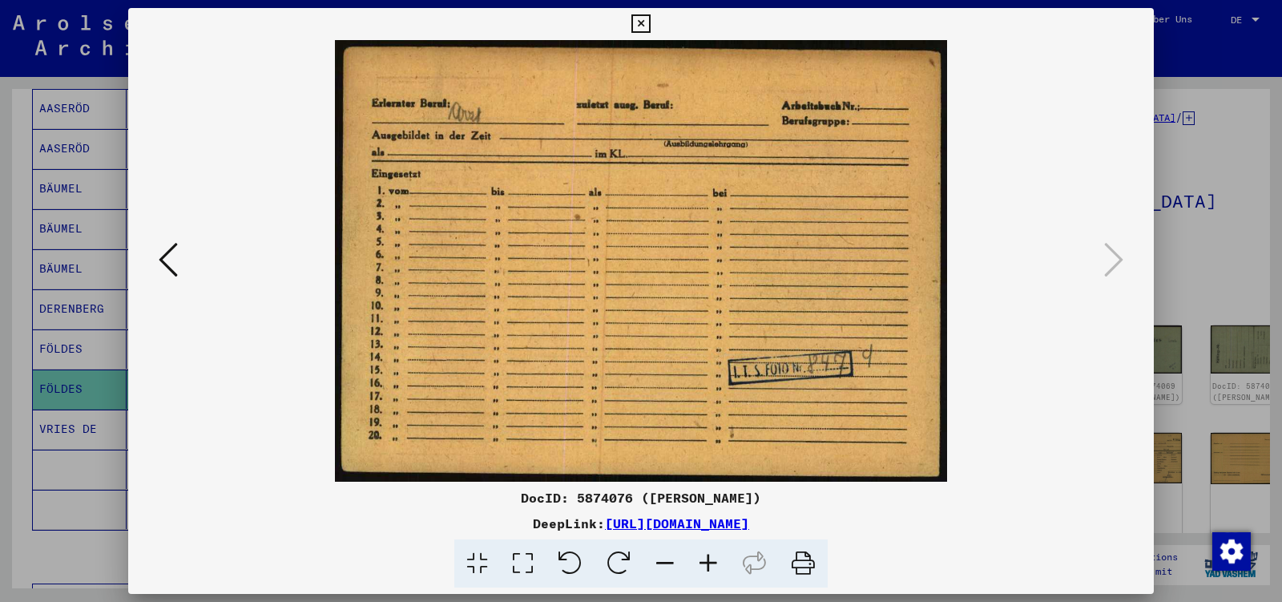
click at [650, 26] on icon at bounding box center [640, 23] width 18 height 19
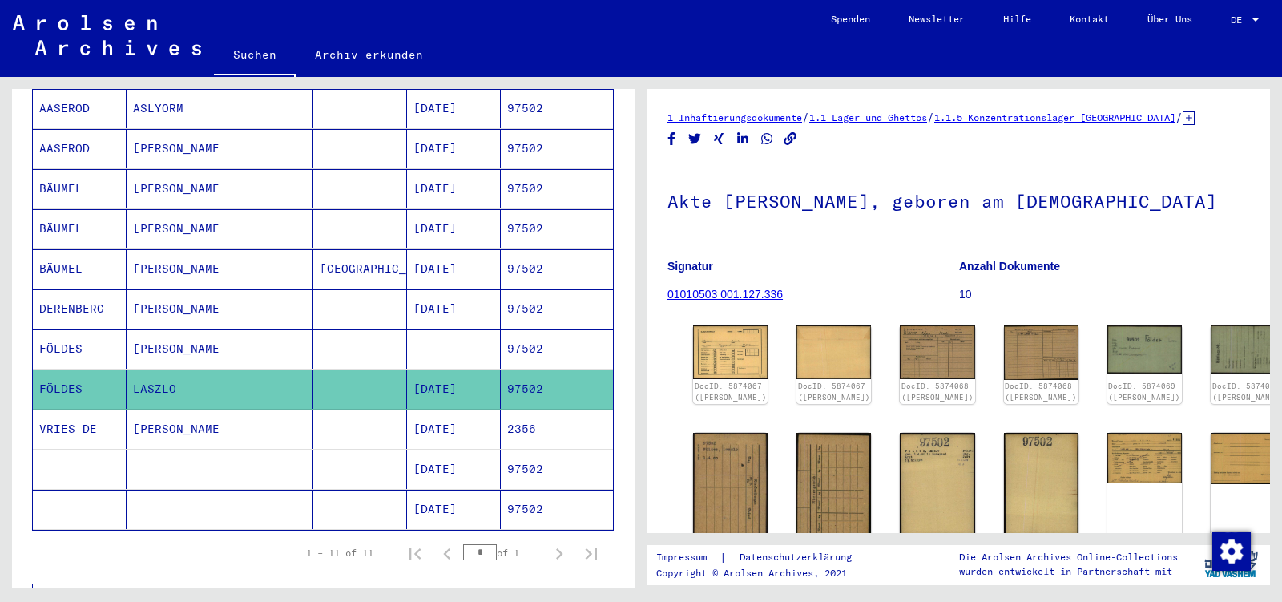
scroll to position [0, 0]
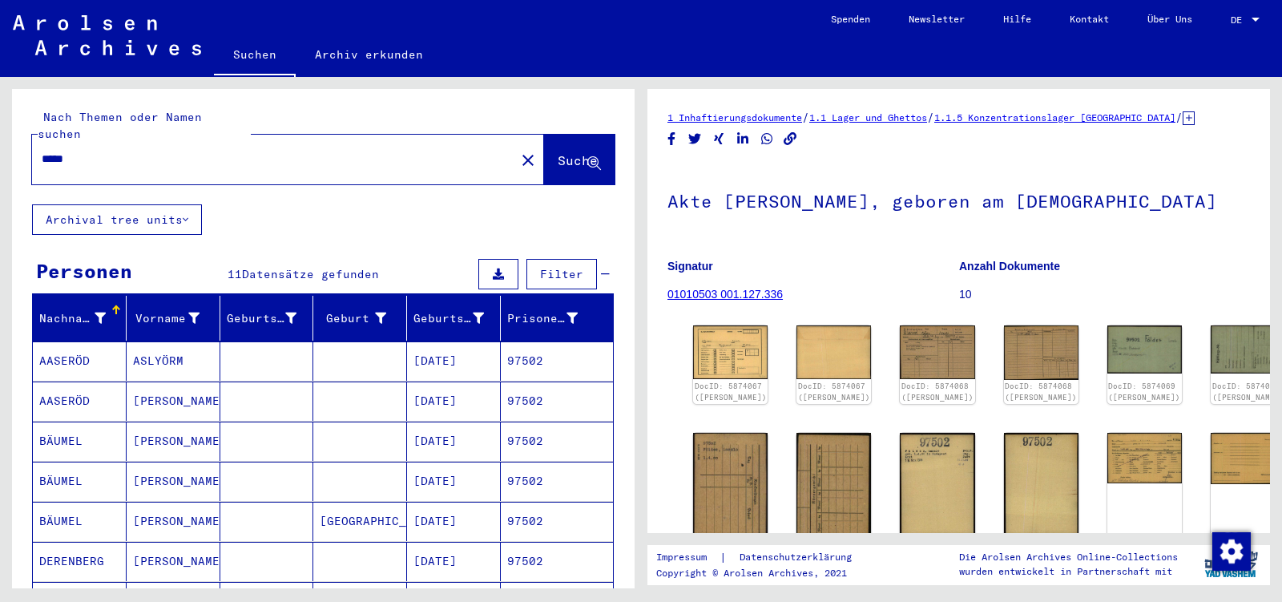
click at [91, 151] on input "*****" at bounding box center [274, 159] width 464 height 17
click at [90, 151] on input "*****" at bounding box center [274, 159] width 464 height 17
click at [86, 151] on input "*****" at bounding box center [274, 159] width 464 height 17
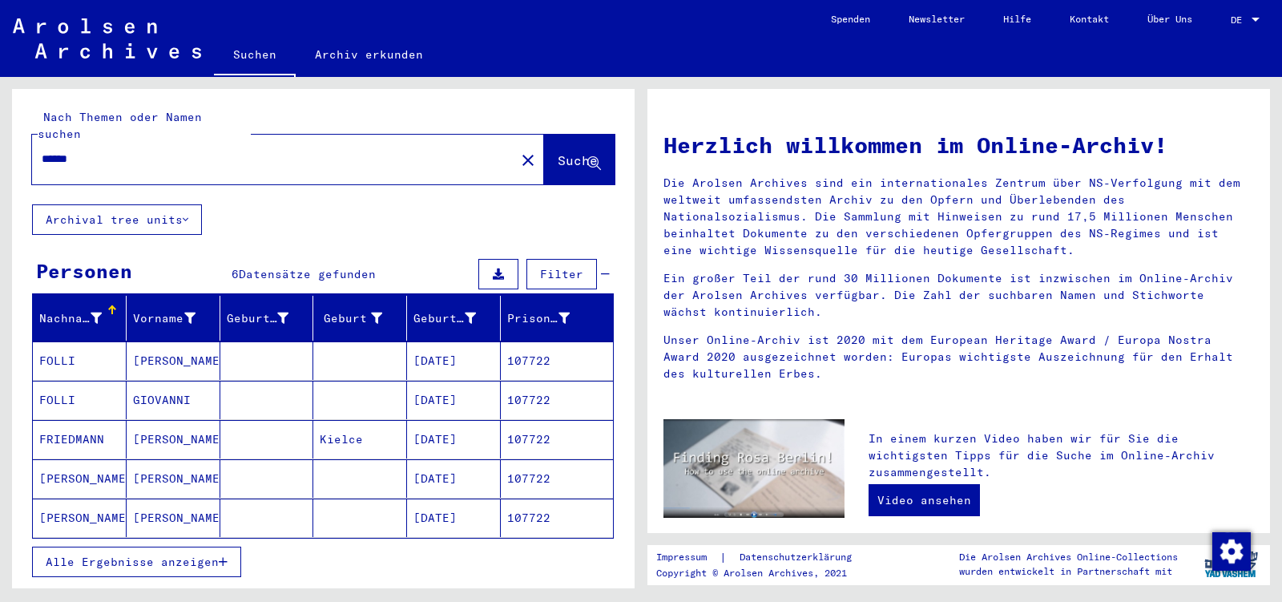
click at [155, 389] on mat-cell "GIOVANNI" at bounding box center [174, 400] width 94 height 38
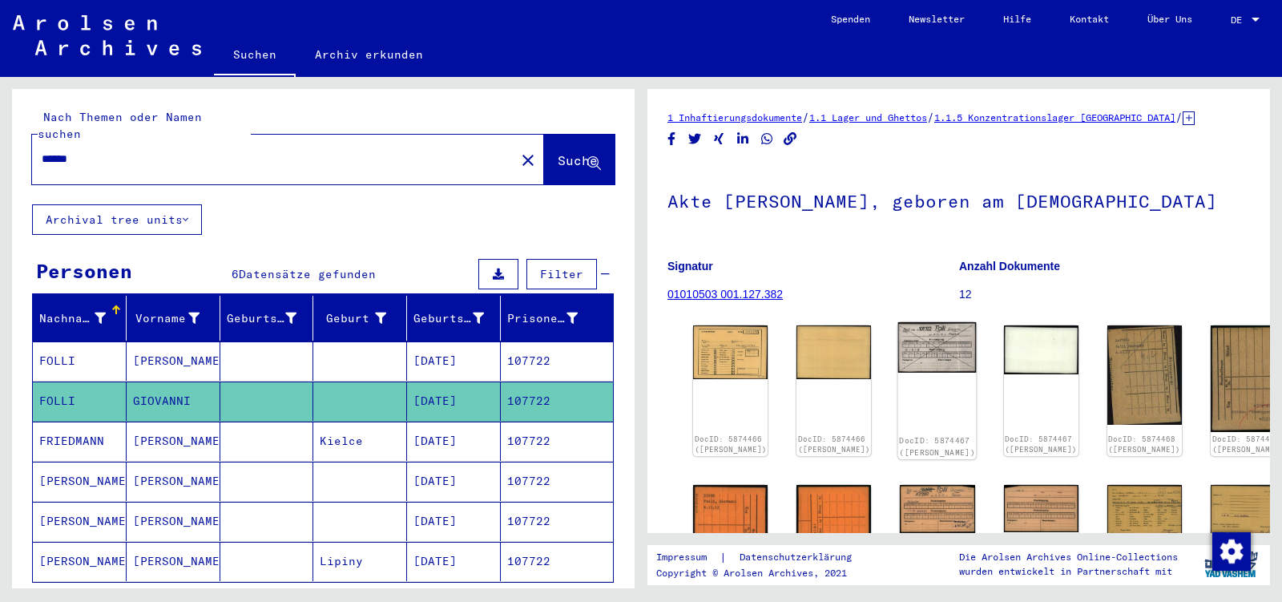
click at [898, 343] on img at bounding box center [937, 347] width 79 height 50
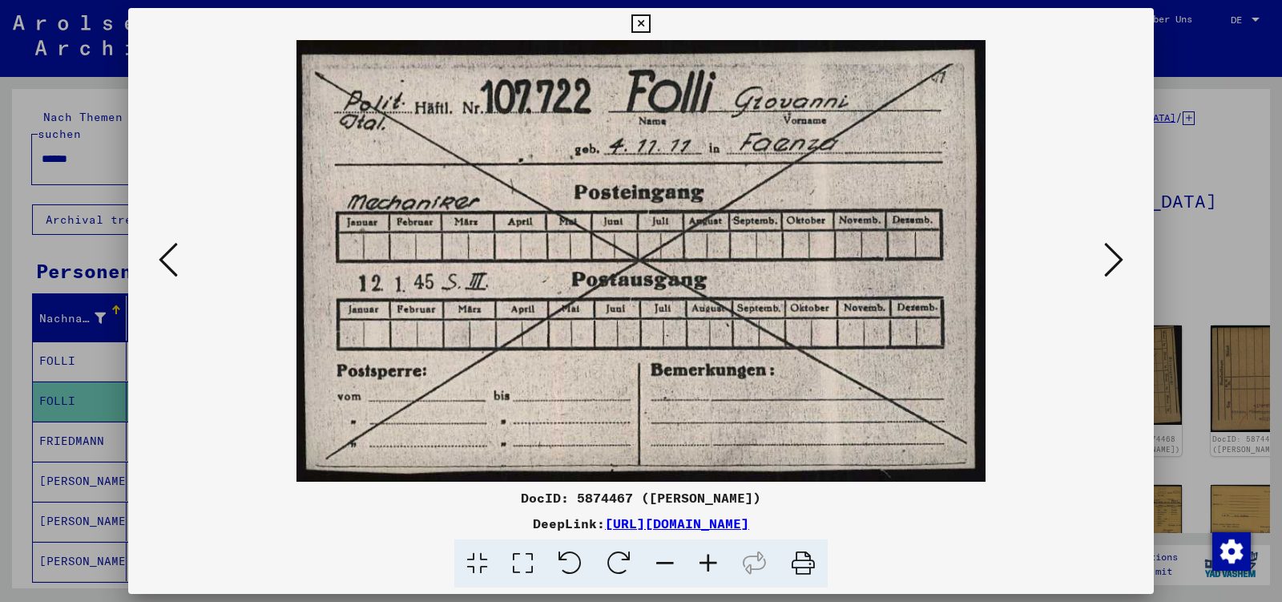
click at [1116, 268] on icon at bounding box center [1113, 259] width 19 height 38
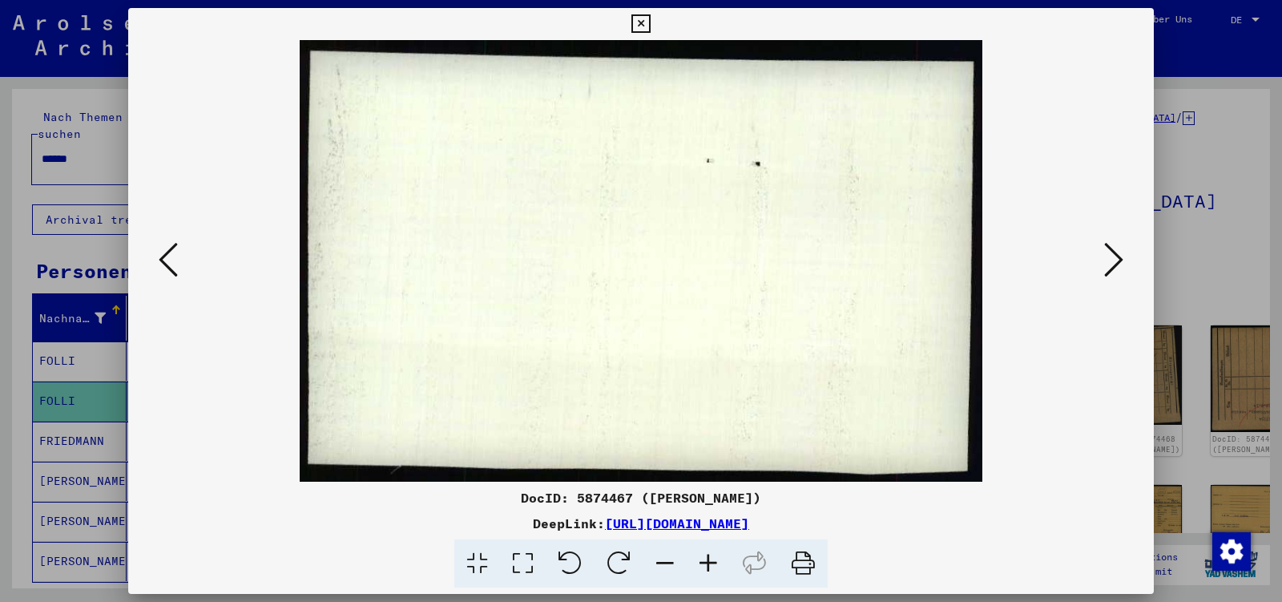
click at [1115, 264] on icon at bounding box center [1113, 259] width 19 height 38
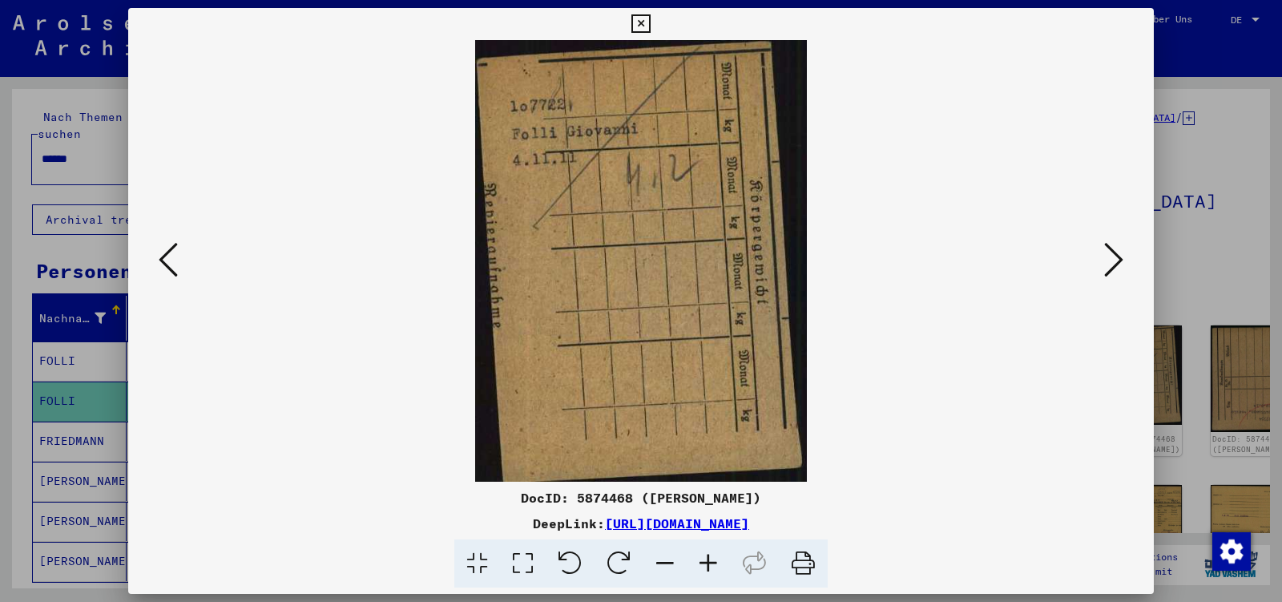
click at [1115, 264] on icon at bounding box center [1113, 259] width 19 height 38
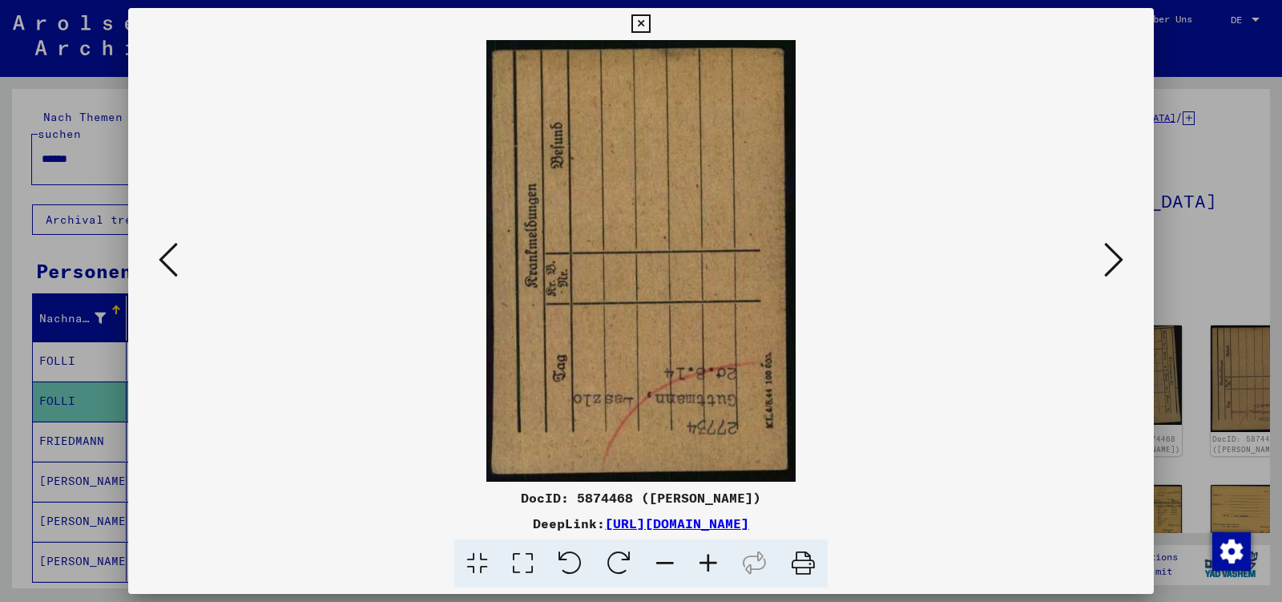
click at [1115, 264] on icon at bounding box center [1113, 259] width 19 height 38
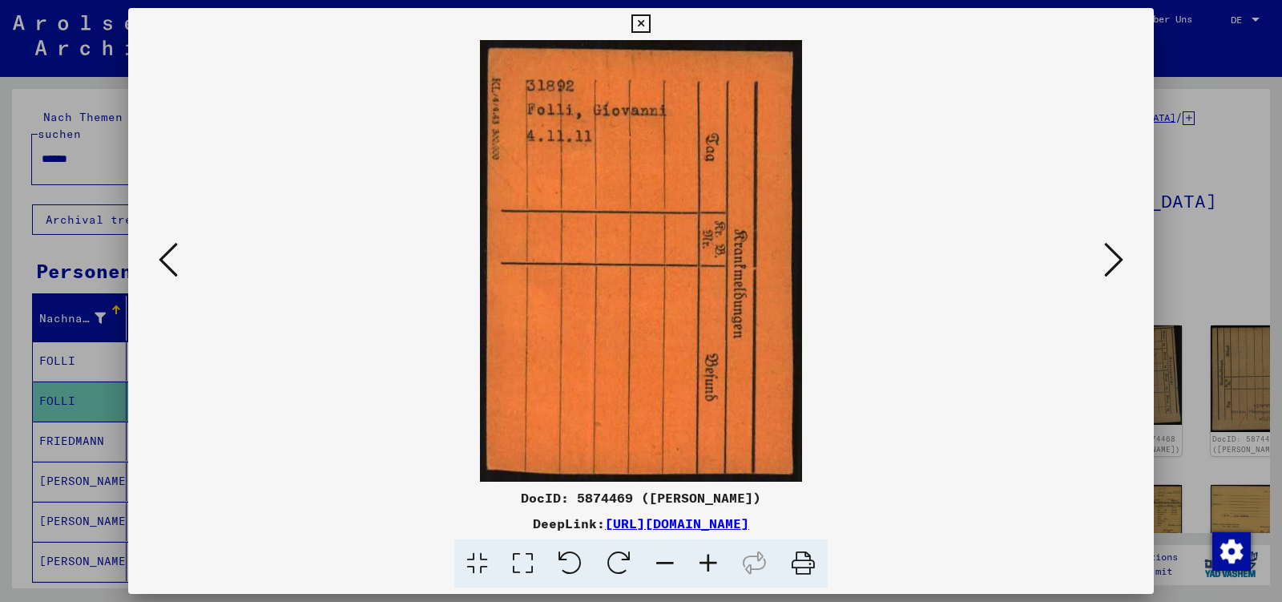
click at [1115, 264] on icon at bounding box center [1113, 259] width 19 height 38
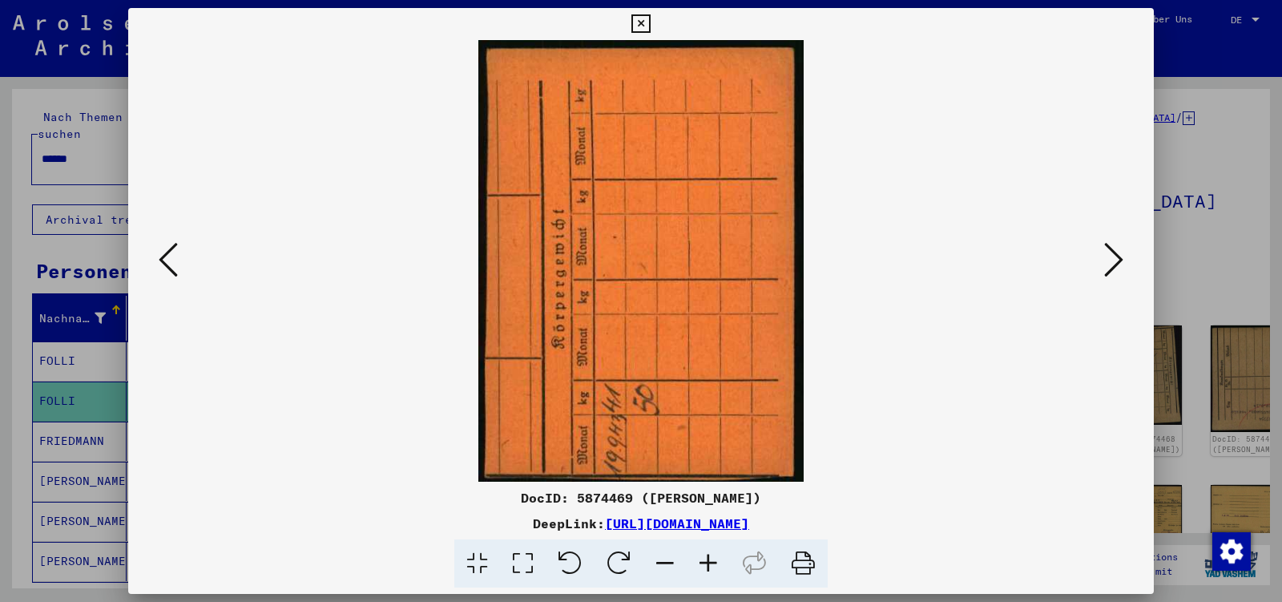
click at [1115, 264] on icon at bounding box center [1113, 259] width 19 height 38
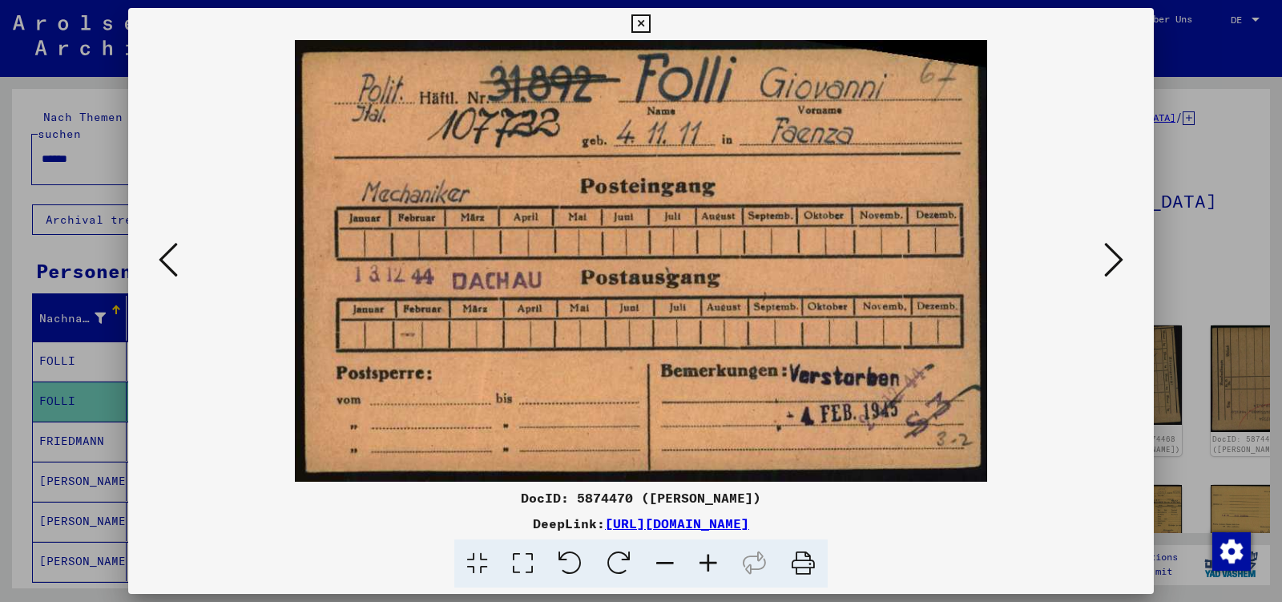
click at [1115, 264] on icon at bounding box center [1113, 259] width 19 height 38
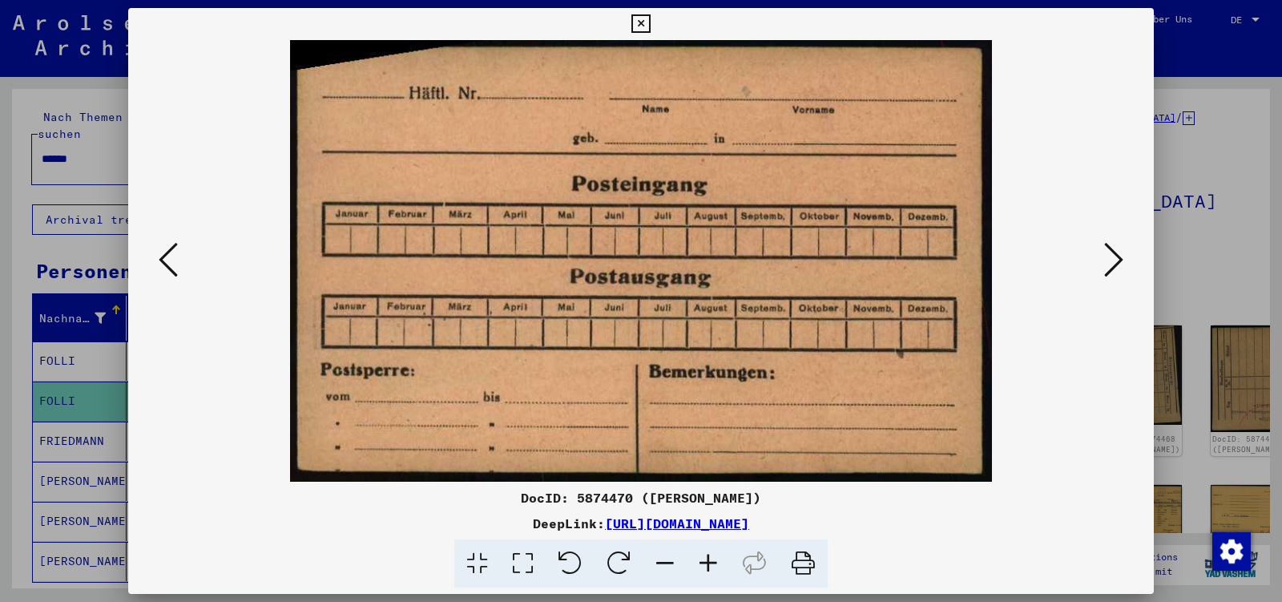
click at [1115, 264] on icon at bounding box center [1113, 259] width 19 height 38
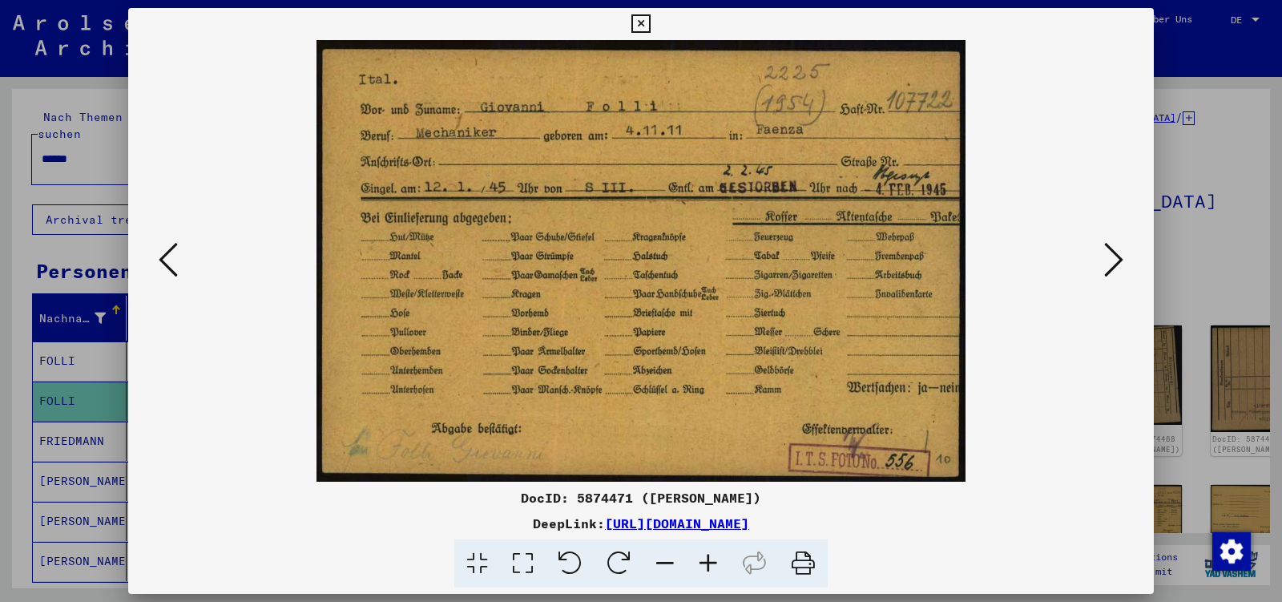
click at [1115, 264] on icon at bounding box center [1113, 259] width 19 height 38
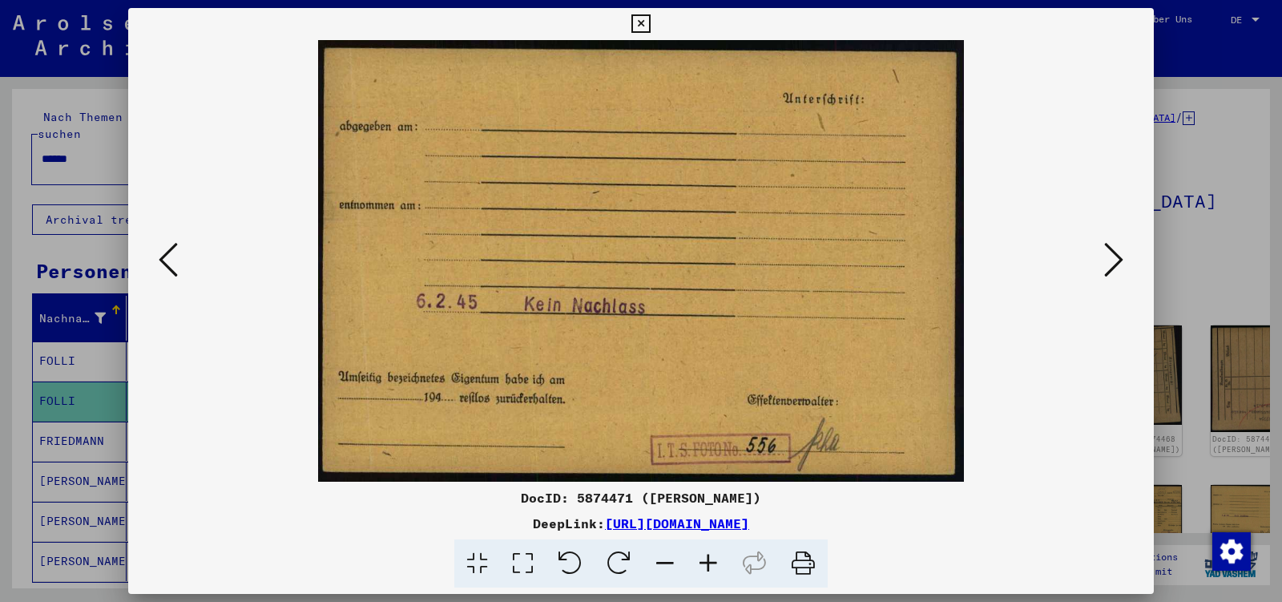
click at [1115, 264] on icon at bounding box center [1113, 259] width 19 height 38
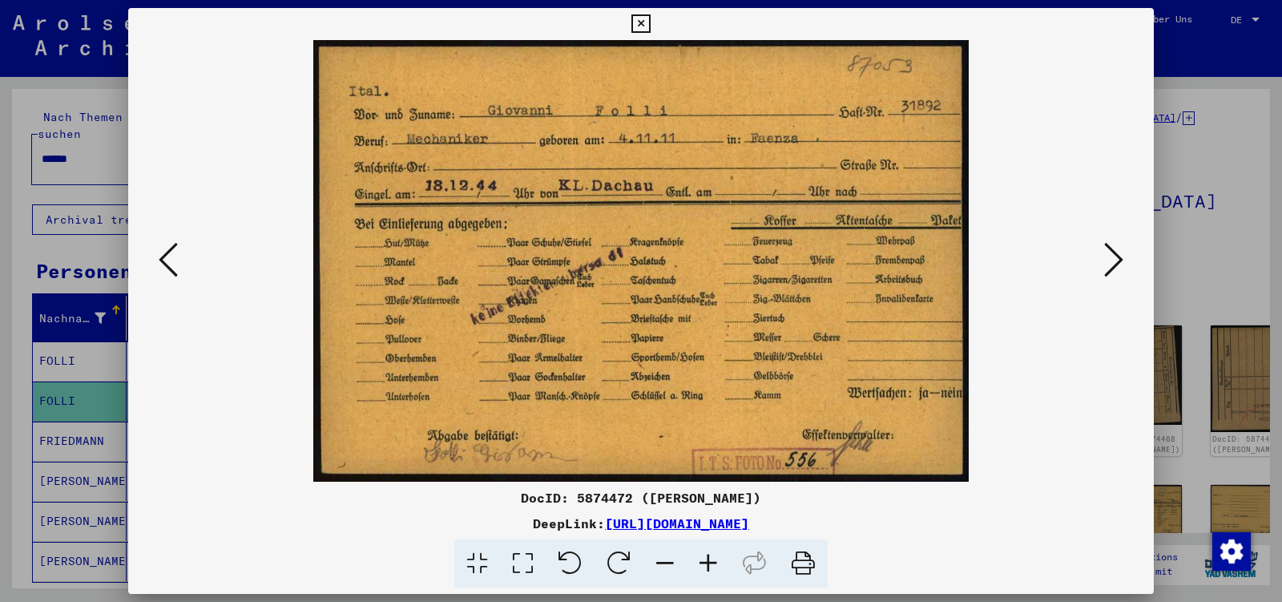
click at [1115, 264] on icon at bounding box center [1113, 259] width 19 height 38
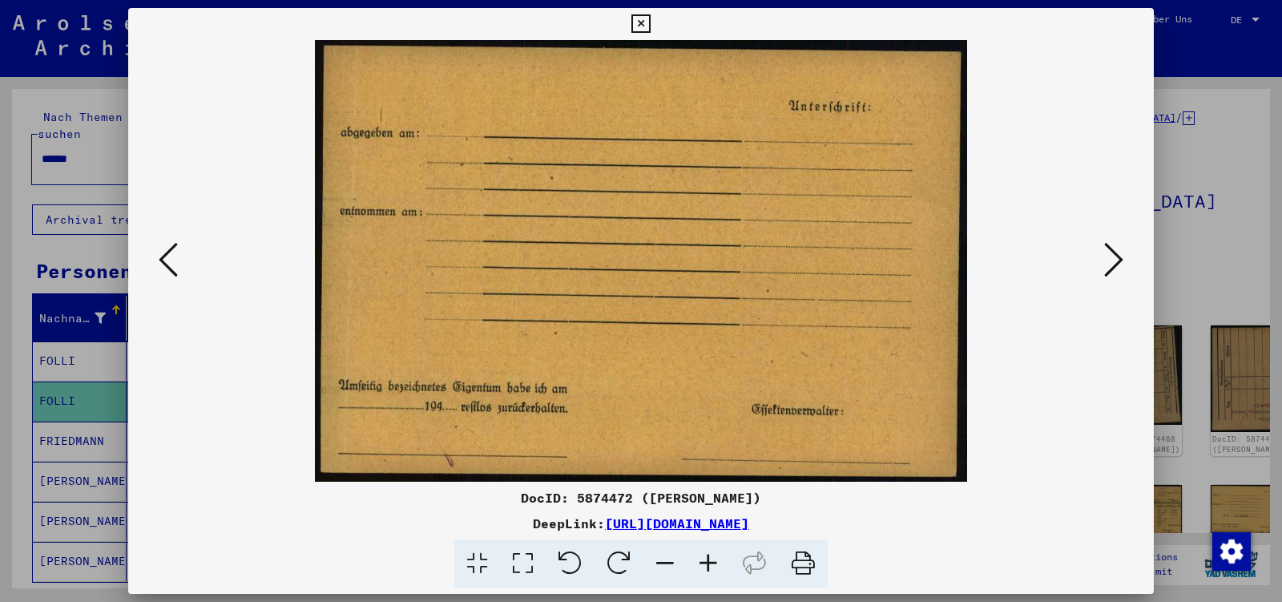
click at [1115, 264] on icon at bounding box center [1113, 259] width 19 height 38
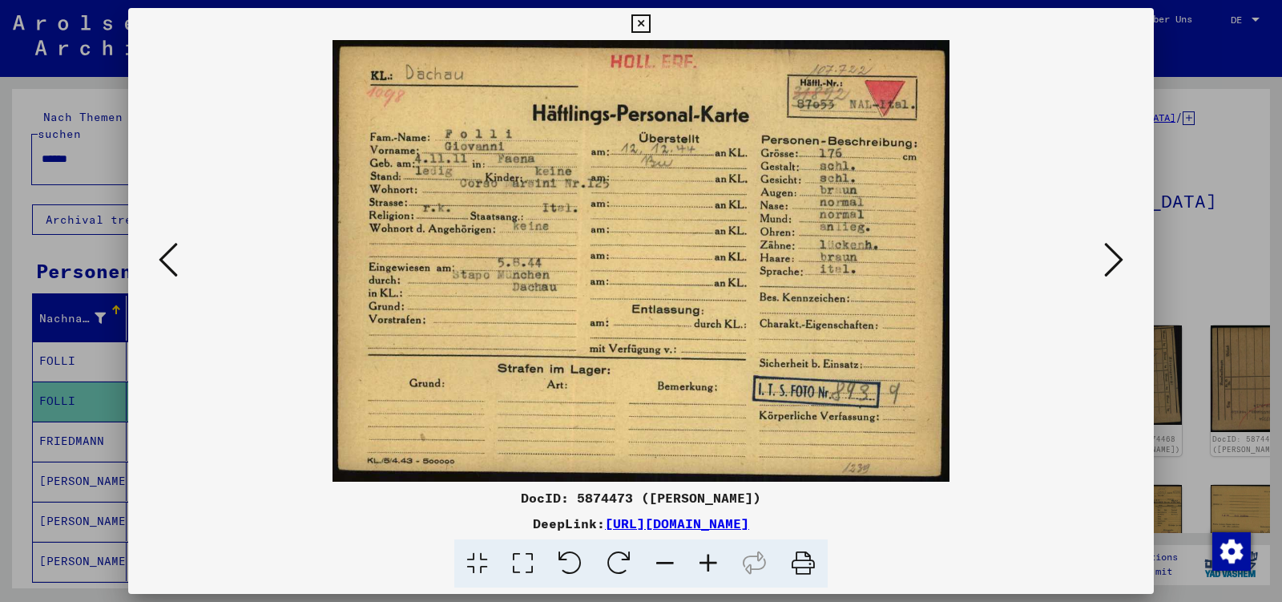
click at [1115, 264] on icon at bounding box center [1113, 259] width 19 height 38
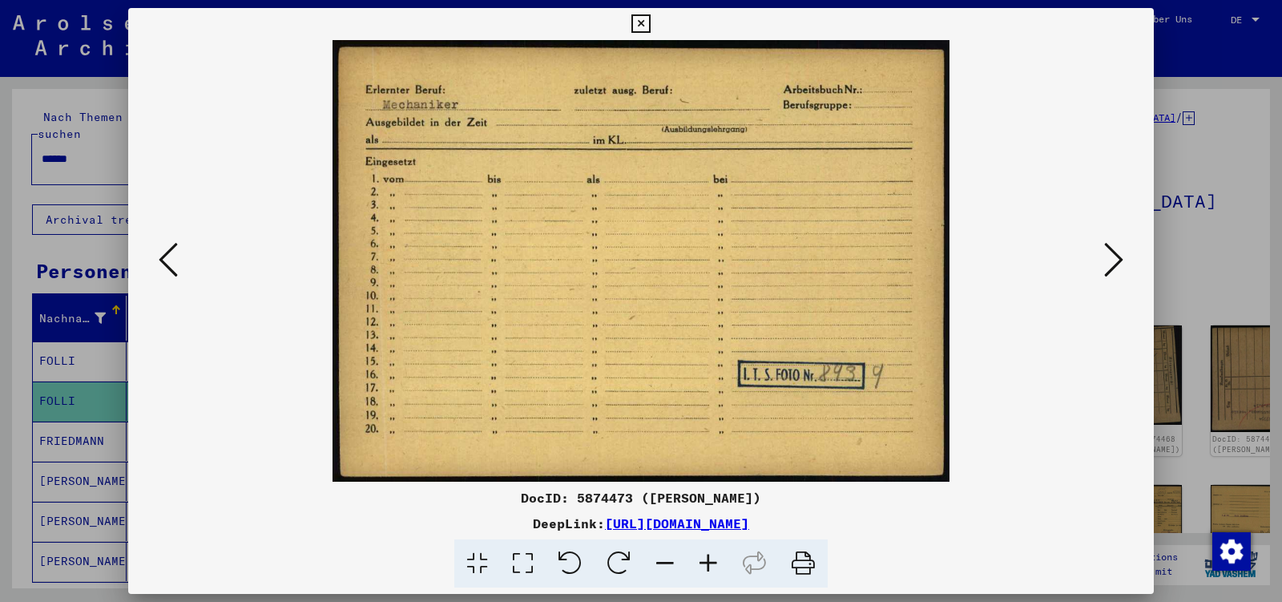
click at [1115, 264] on icon at bounding box center [1113, 259] width 19 height 38
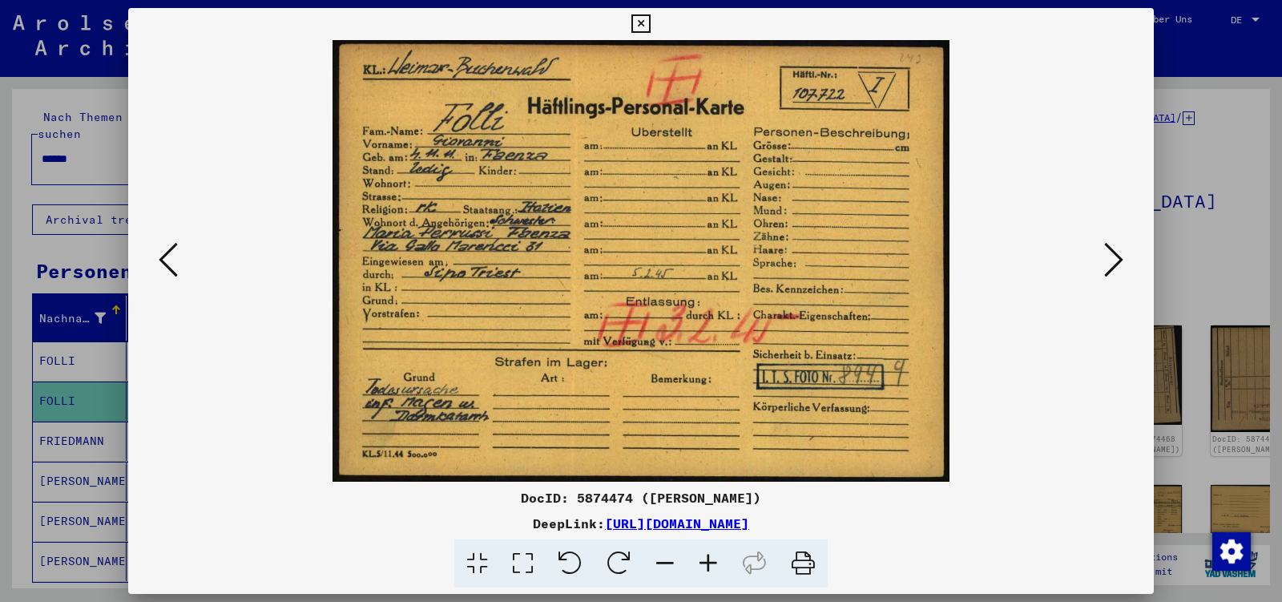
click at [1115, 264] on icon at bounding box center [1113, 259] width 19 height 38
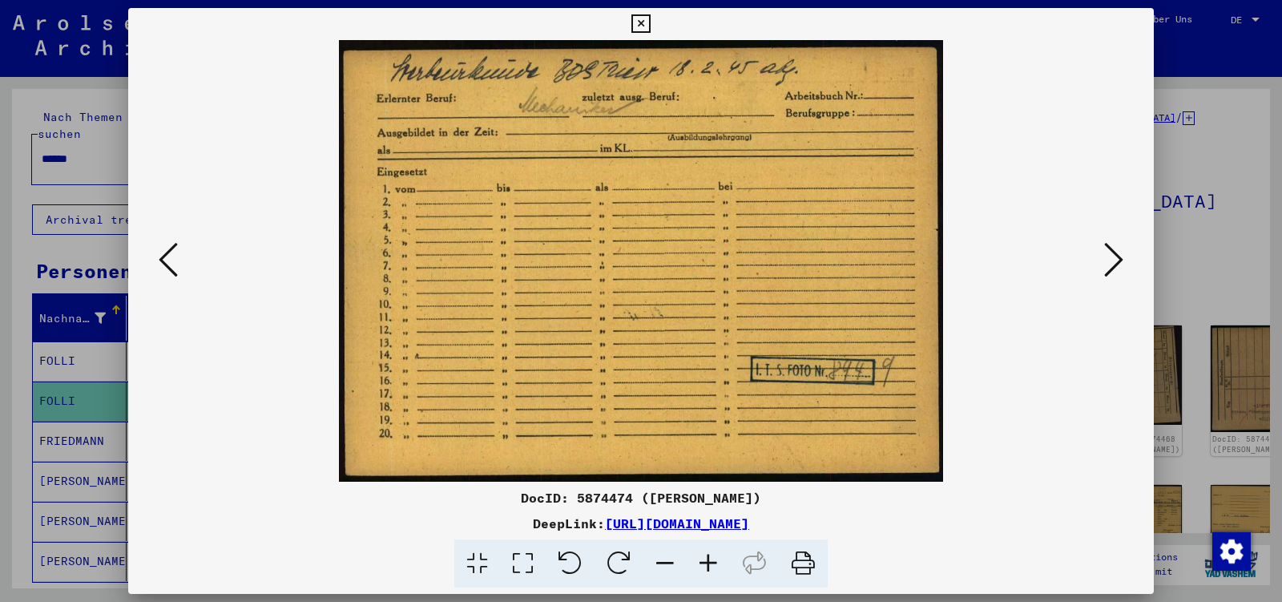
click at [1115, 264] on icon at bounding box center [1113, 259] width 19 height 38
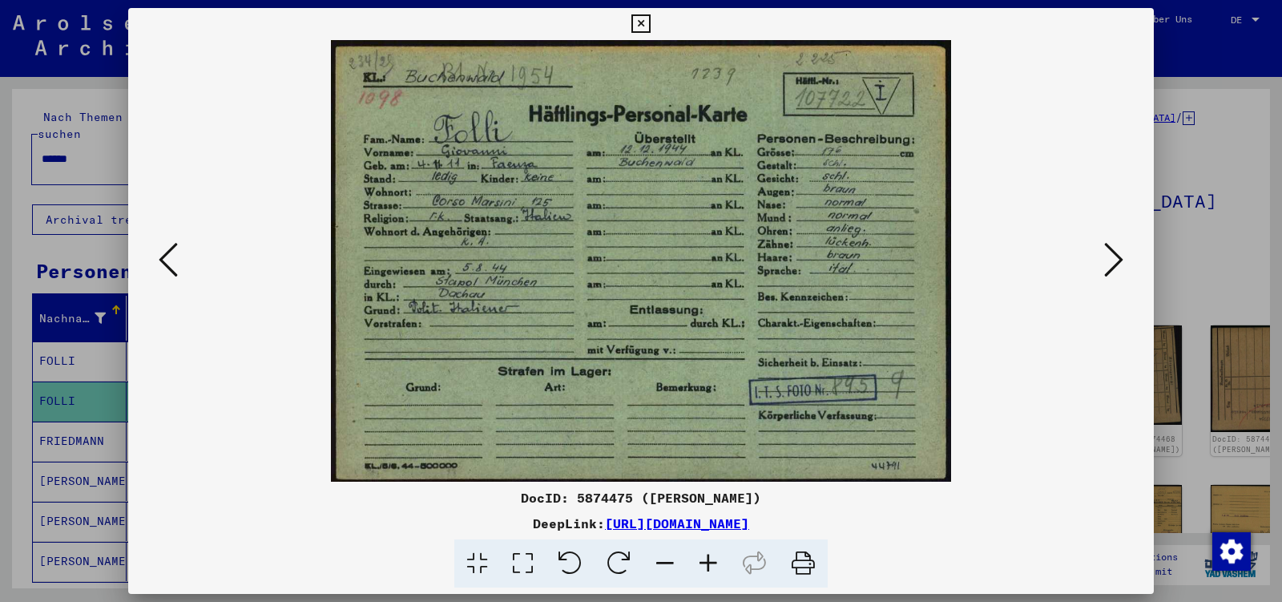
click at [1115, 264] on icon at bounding box center [1113, 259] width 19 height 38
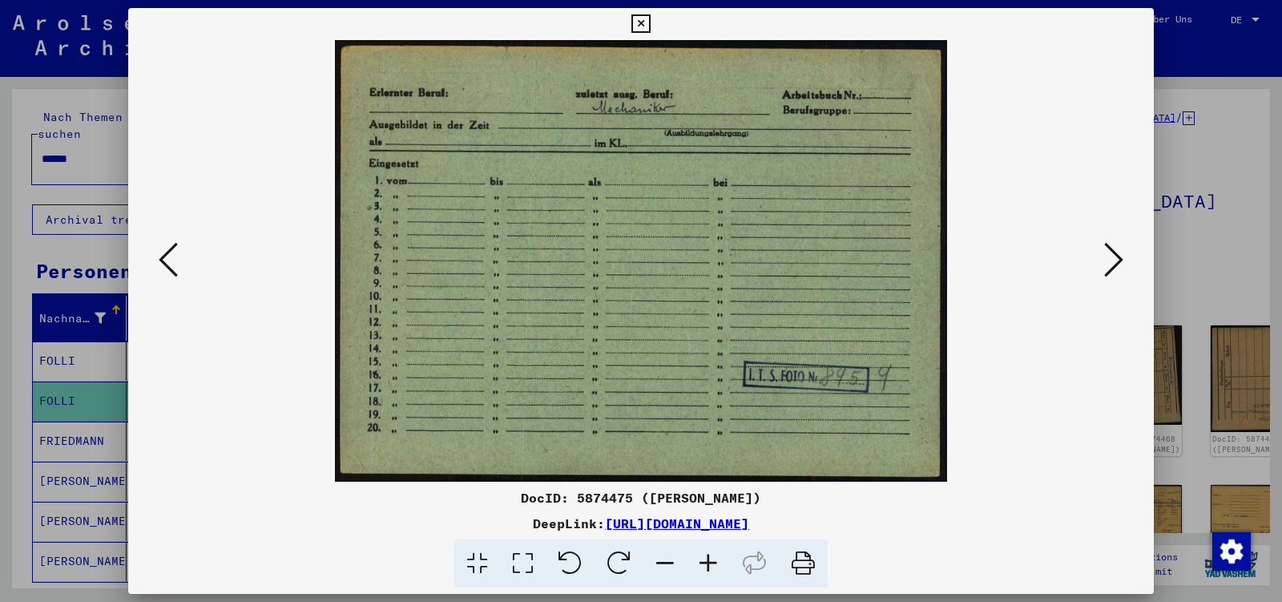
click at [1115, 264] on icon at bounding box center [1113, 259] width 19 height 38
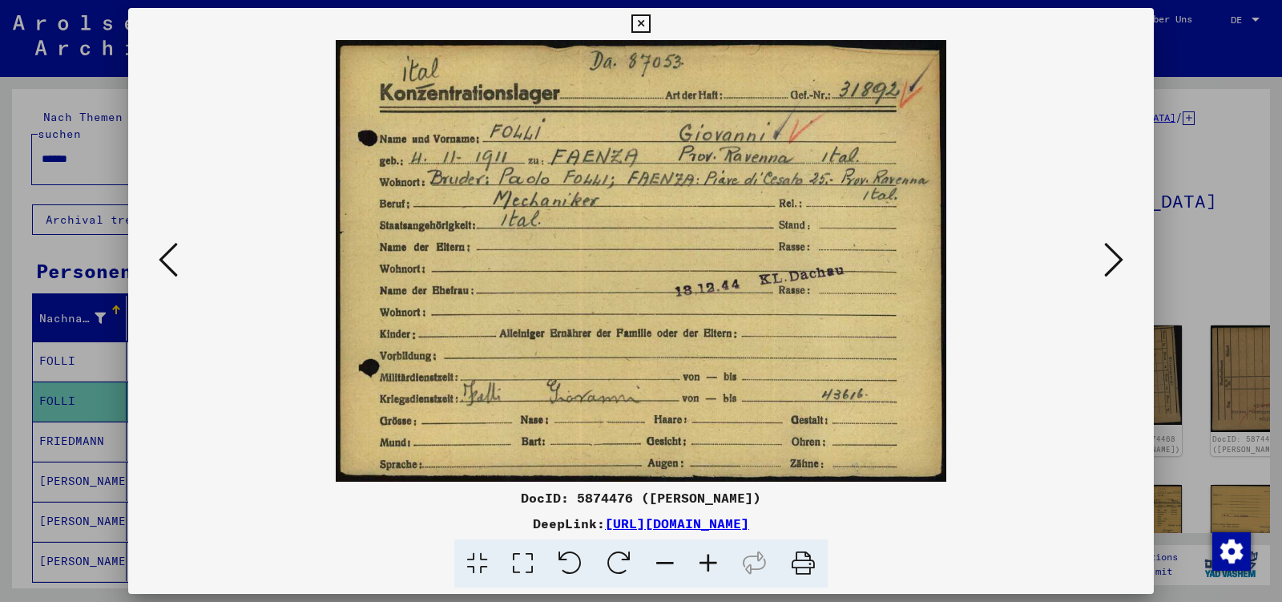
click at [1115, 264] on icon at bounding box center [1113, 259] width 19 height 38
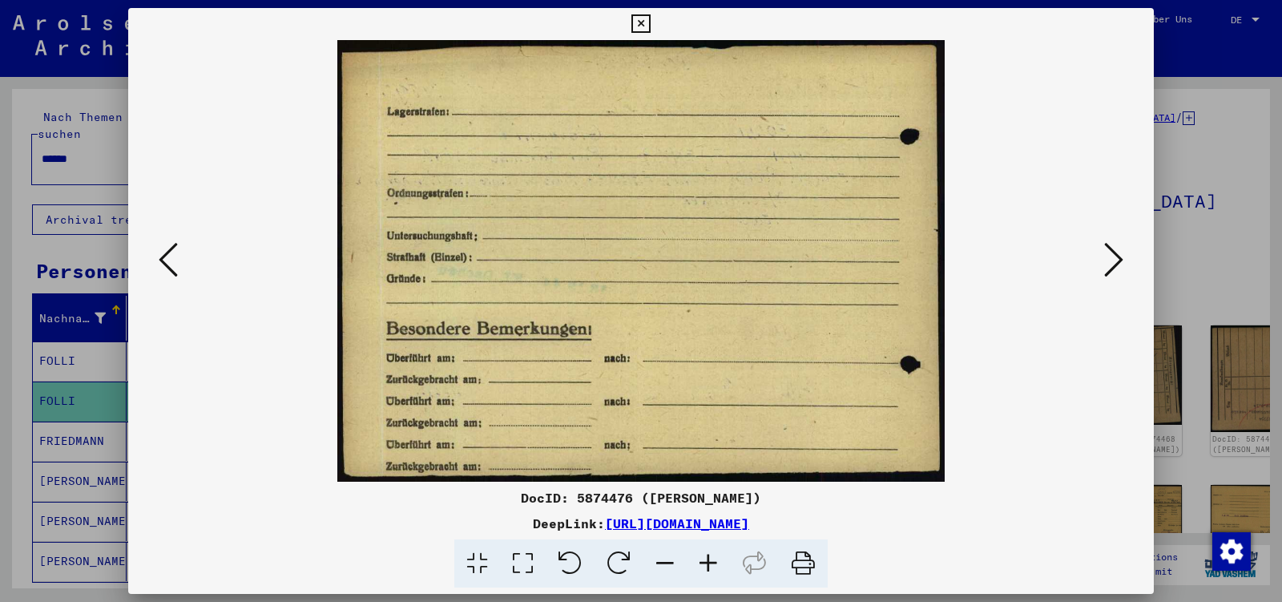
click at [1115, 264] on icon at bounding box center [1113, 259] width 19 height 38
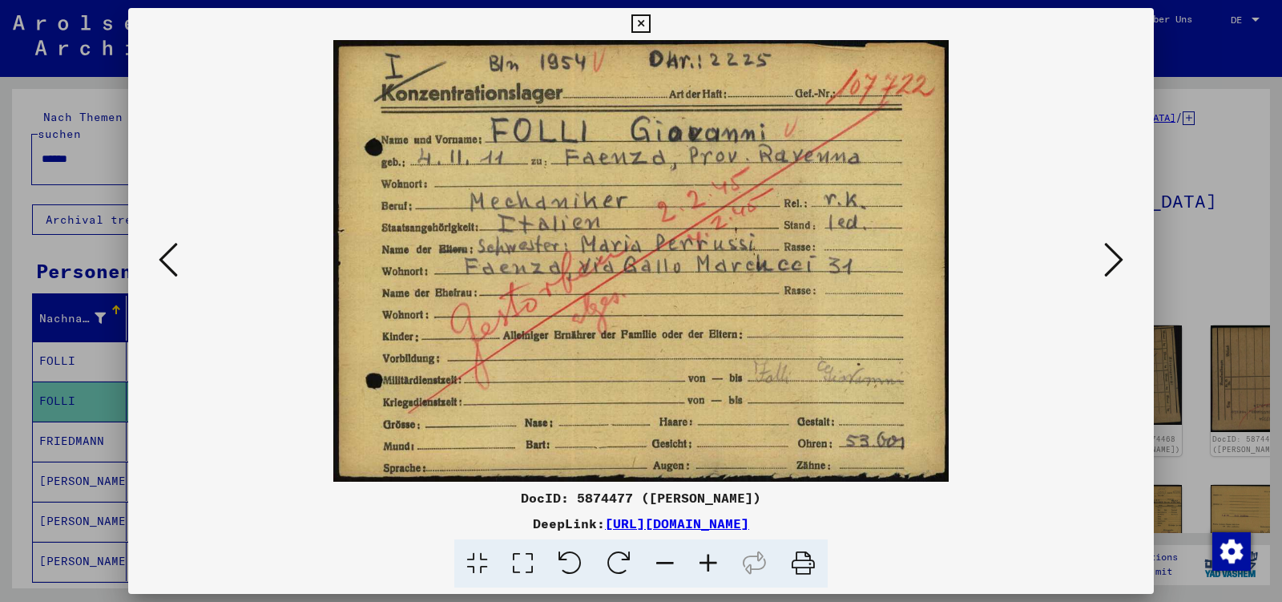
click at [1115, 264] on icon at bounding box center [1113, 259] width 19 height 38
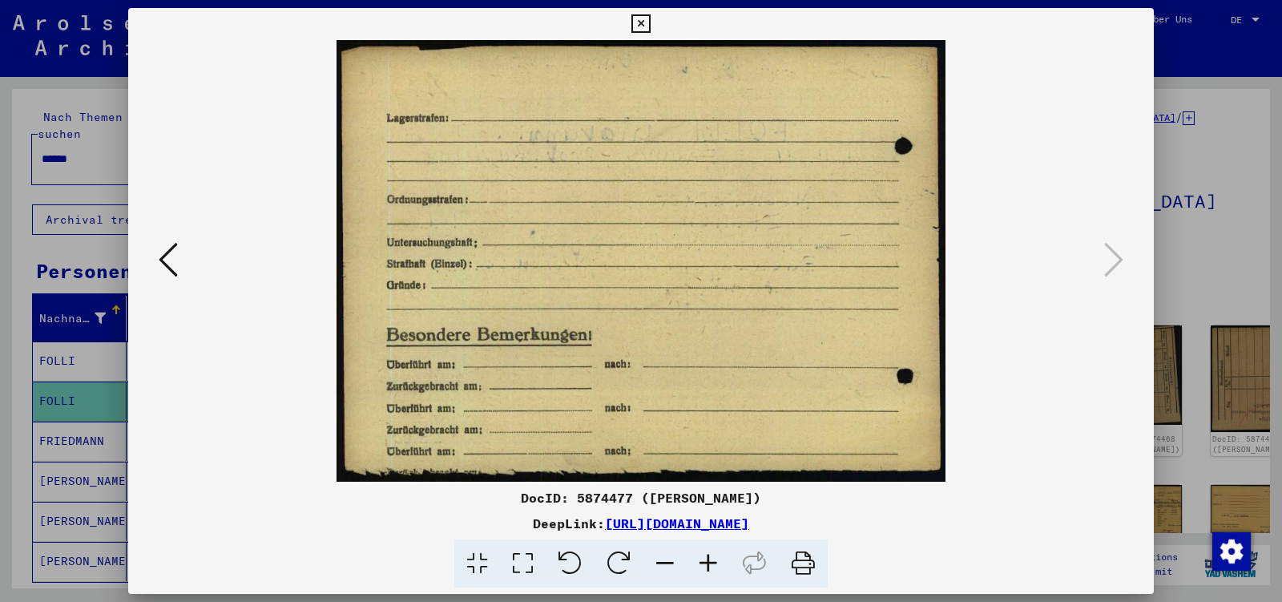
click at [650, 30] on icon at bounding box center [640, 23] width 18 height 19
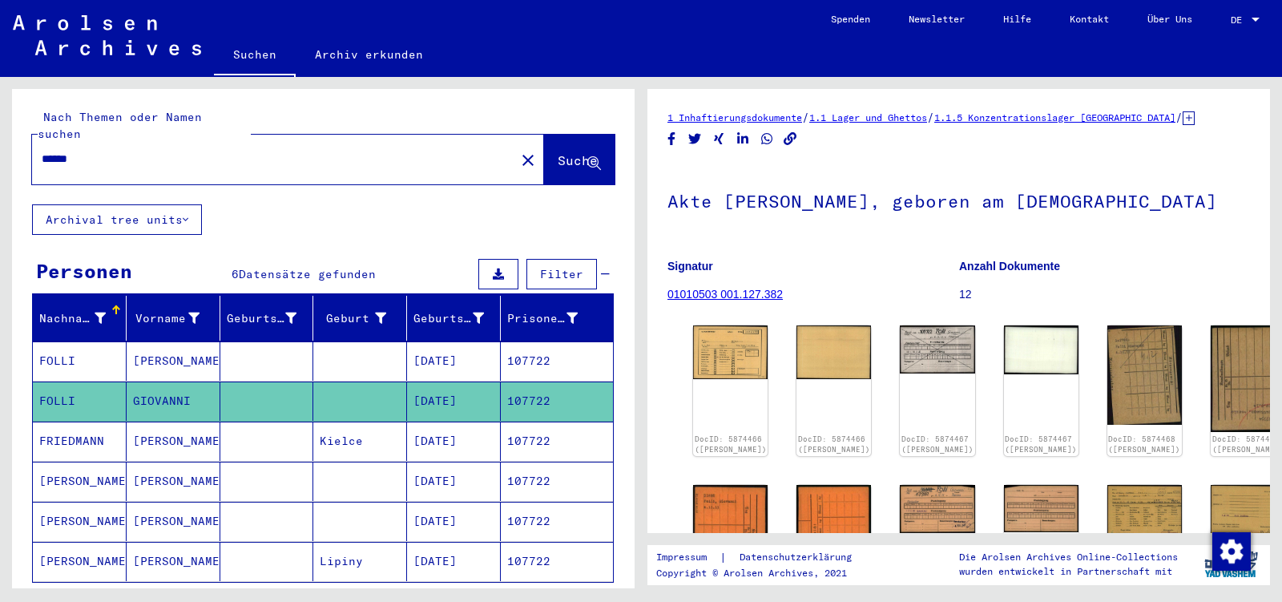
click at [121, 151] on input "******" at bounding box center [274, 159] width 464 height 17
click at [119, 151] on input "******" at bounding box center [274, 159] width 464 height 17
type input "*****"
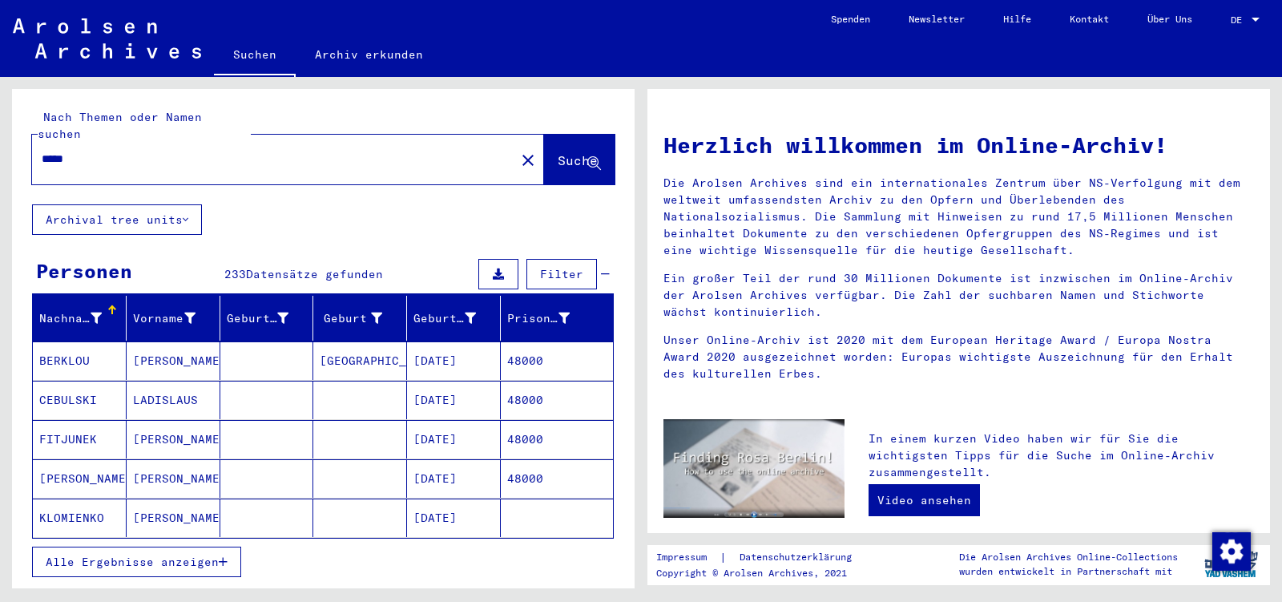
click at [88, 539] on div "Alle Ergebnisse anzeigen" at bounding box center [323, 562] width 582 height 46
click at [91, 555] on span "Alle Ergebnisse anzeigen" at bounding box center [132, 562] width 173 height 14
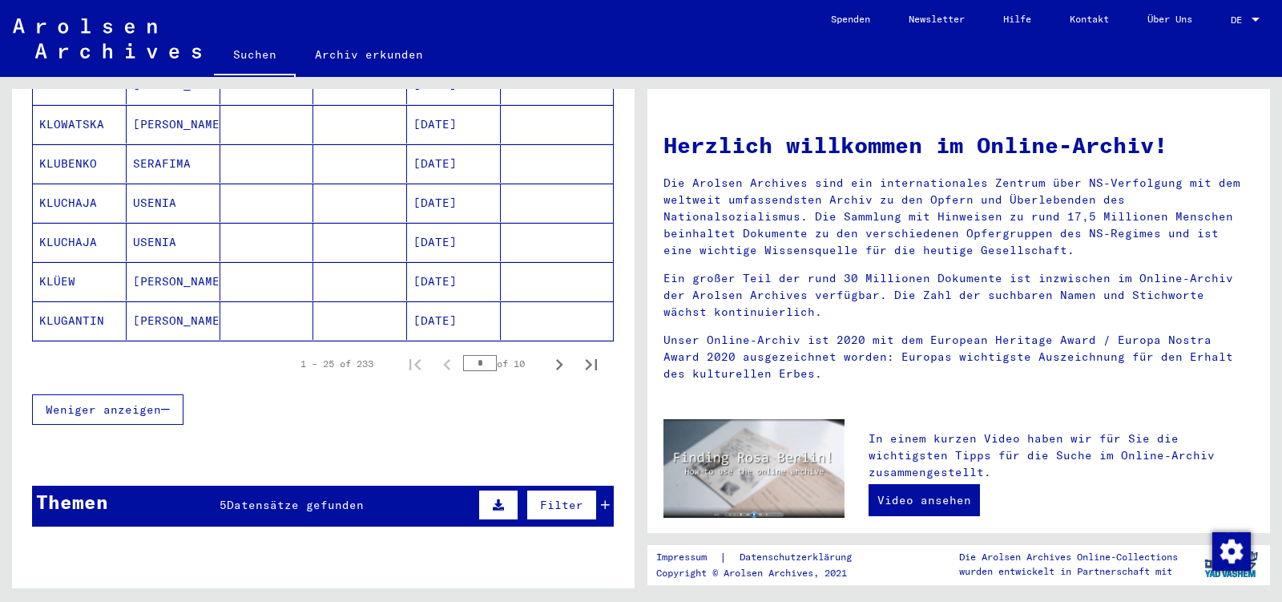
scroll to position [1010, 0]
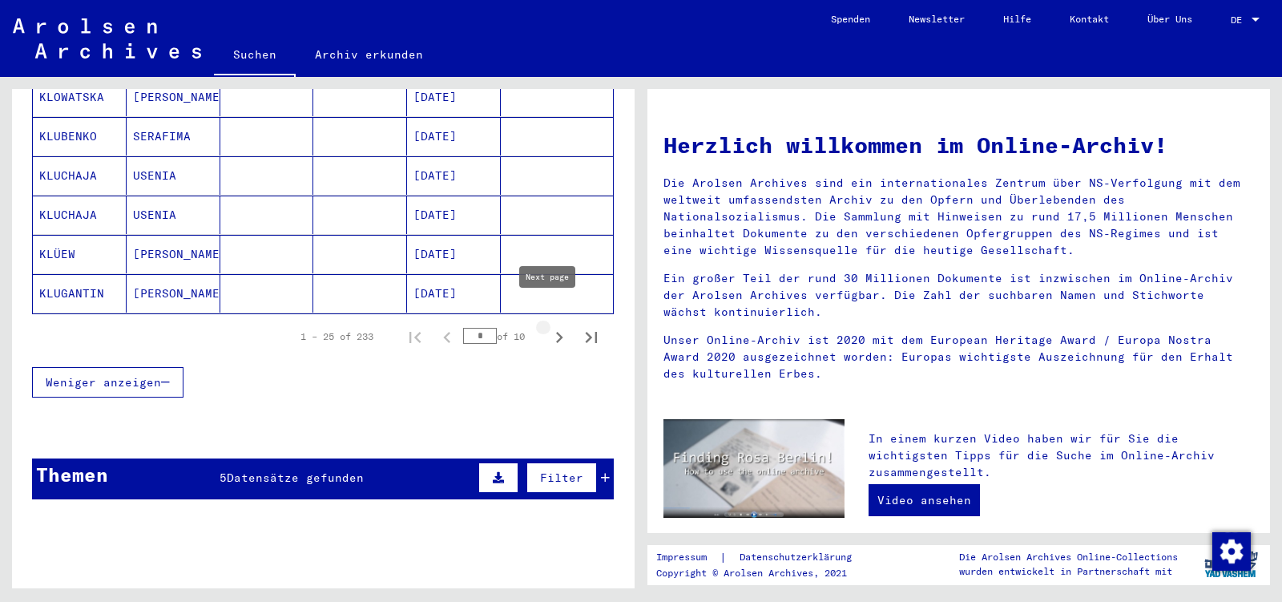
click at [548, 326] on icon "Next page" at bounding box center [559, 337] width 22 height 22
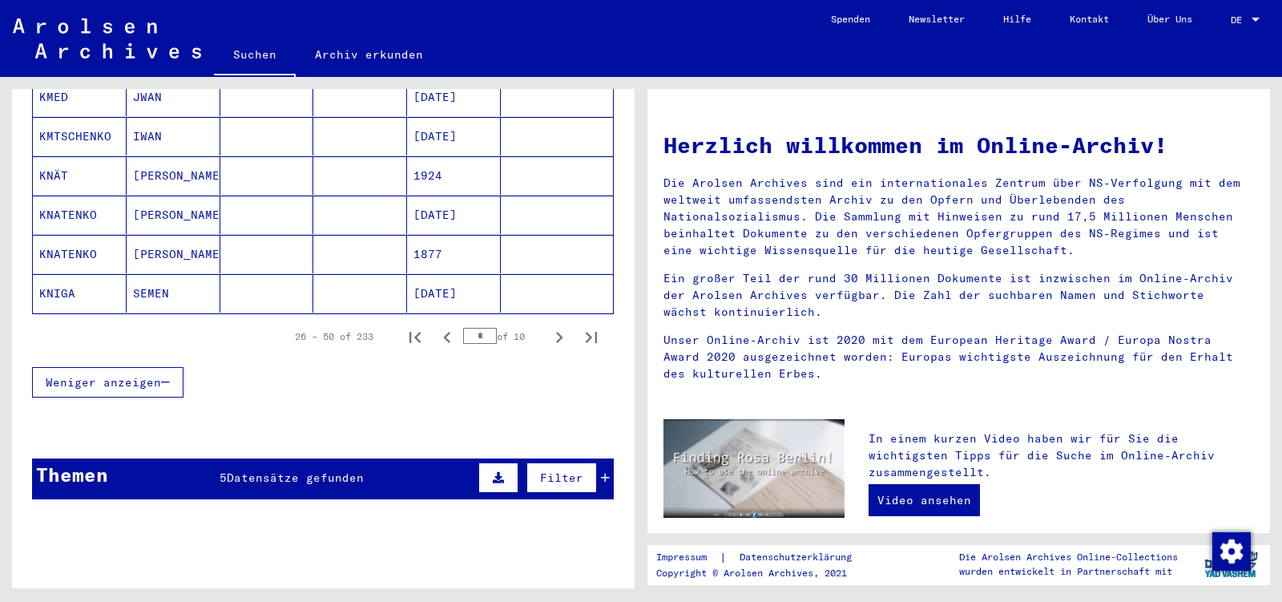
click at [548, 326] on icon "Next page" at bounding box center [559, 337] width 22 height 22
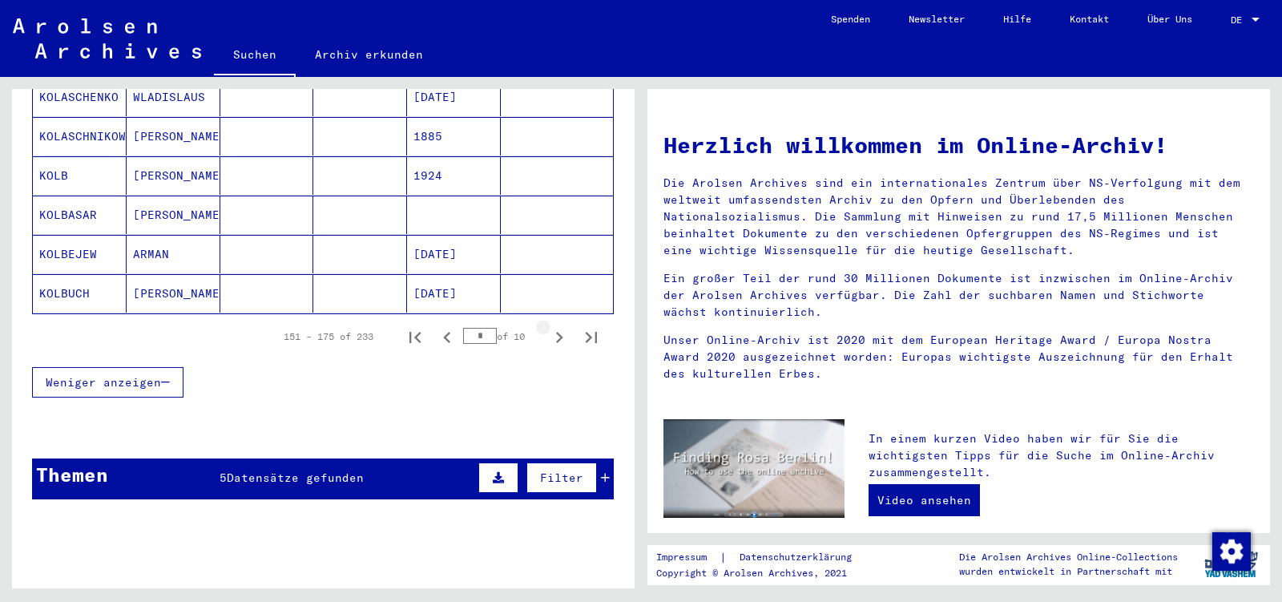
click at [548, 326] on icon "Next page" at bounding box center [559, 337] width 22 height 22
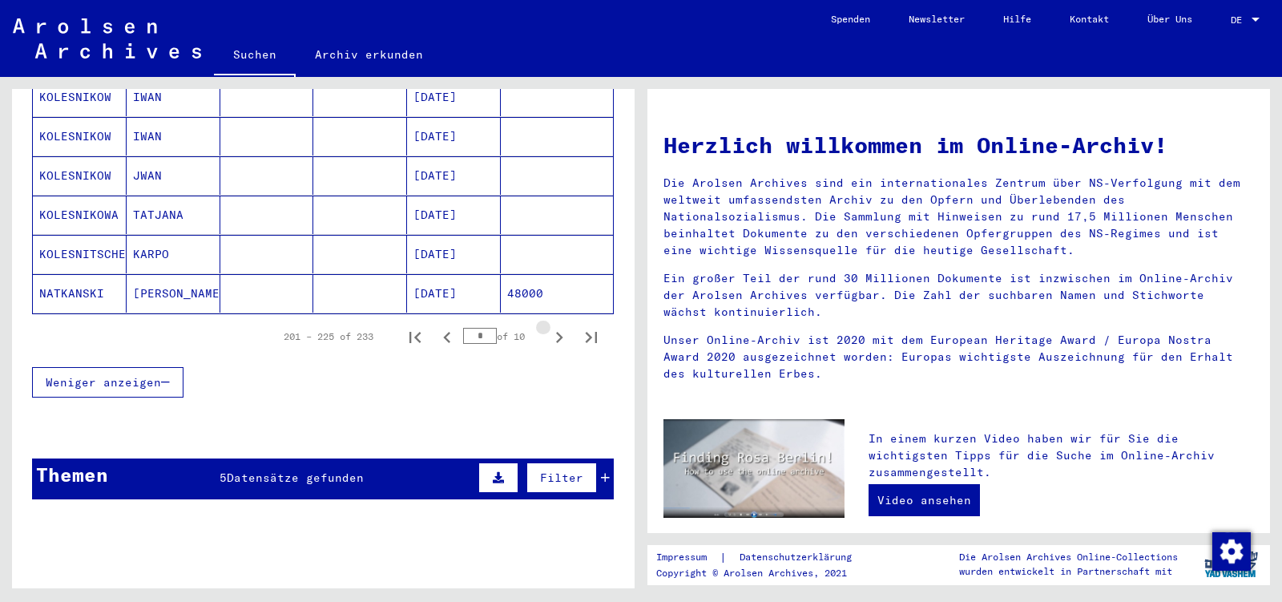
click at [548, 326] on icon "Next page" at bounding box center [559, 337] width 22 height 22
type input "**"
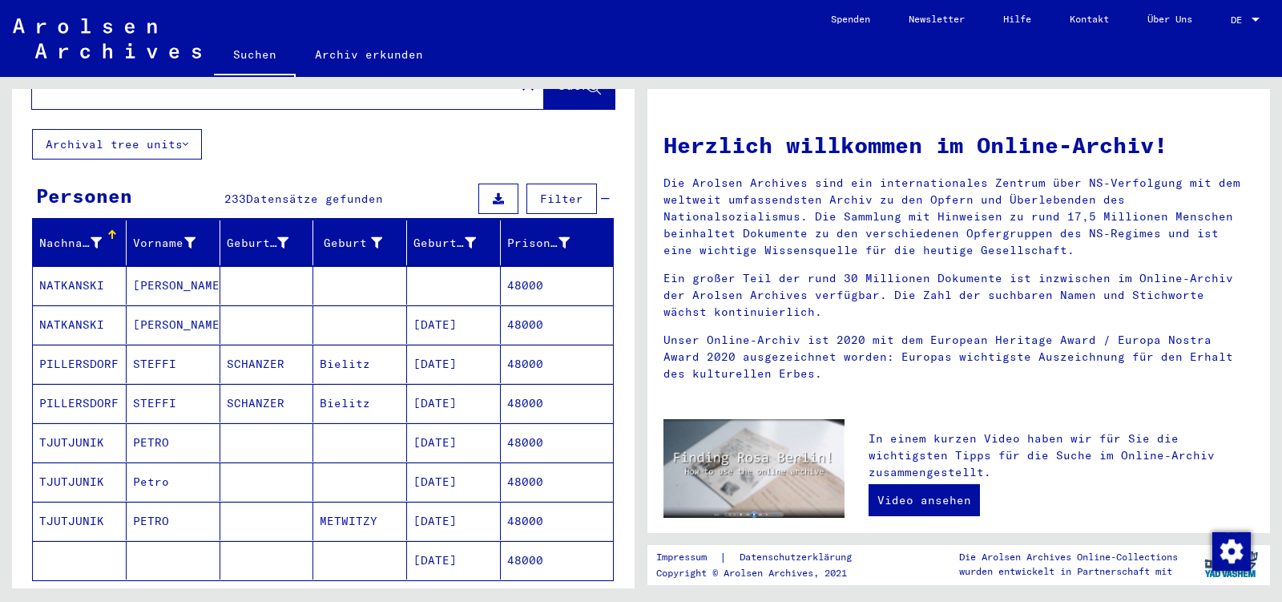
scroll to position [0, 0]
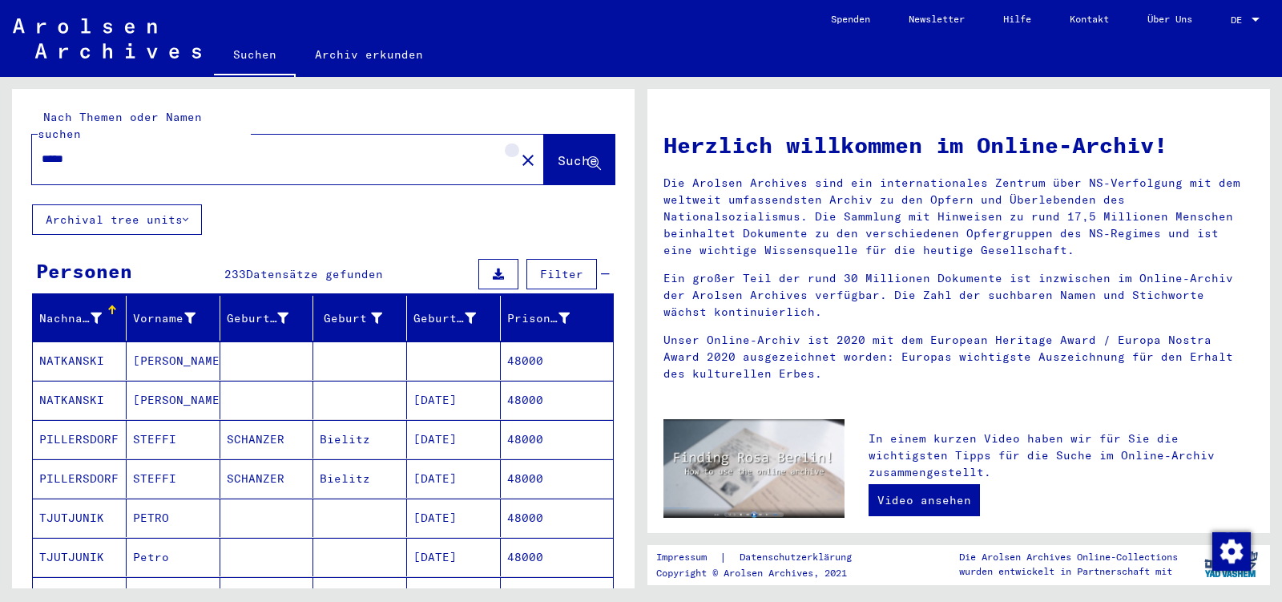
click at [518, 151] on mat-icon "close" at bounding box center [527, 160] width 19 height 19
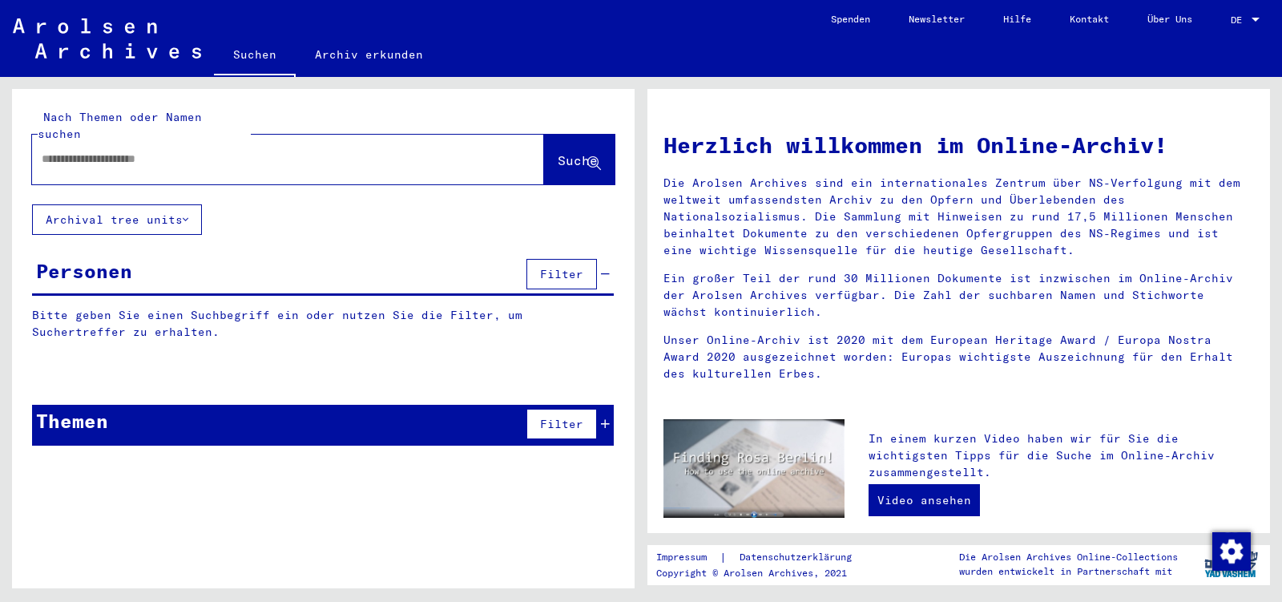
click at [72, 151] on input "text" at bounding box center [269, 159] width 454 height 17
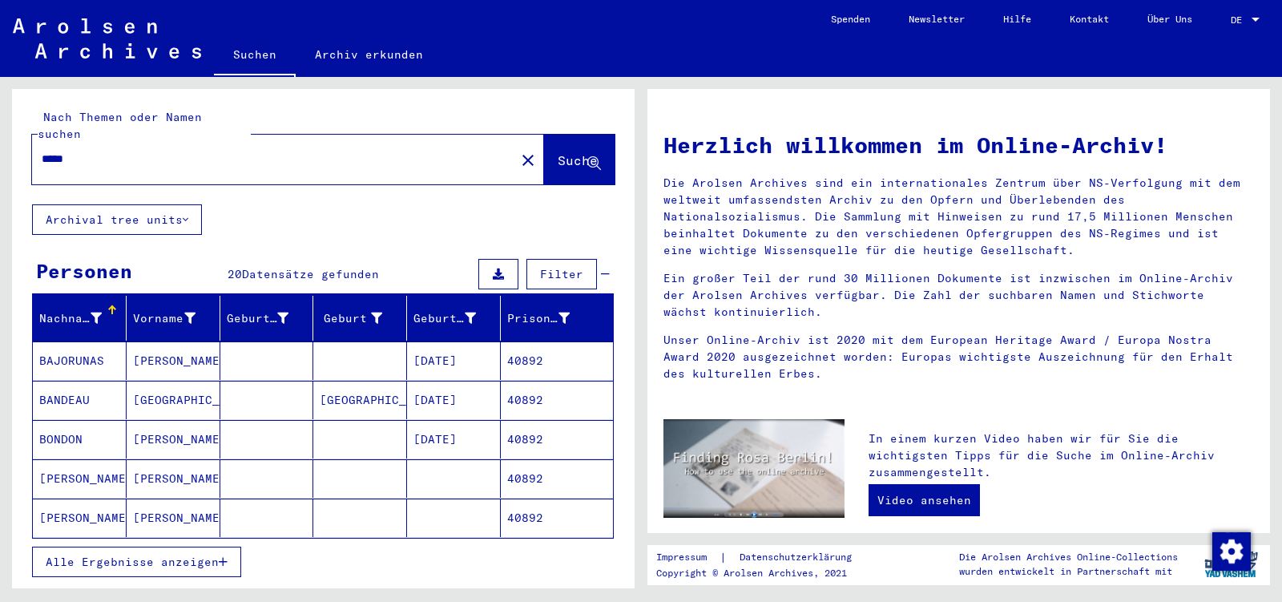
type input "*****"
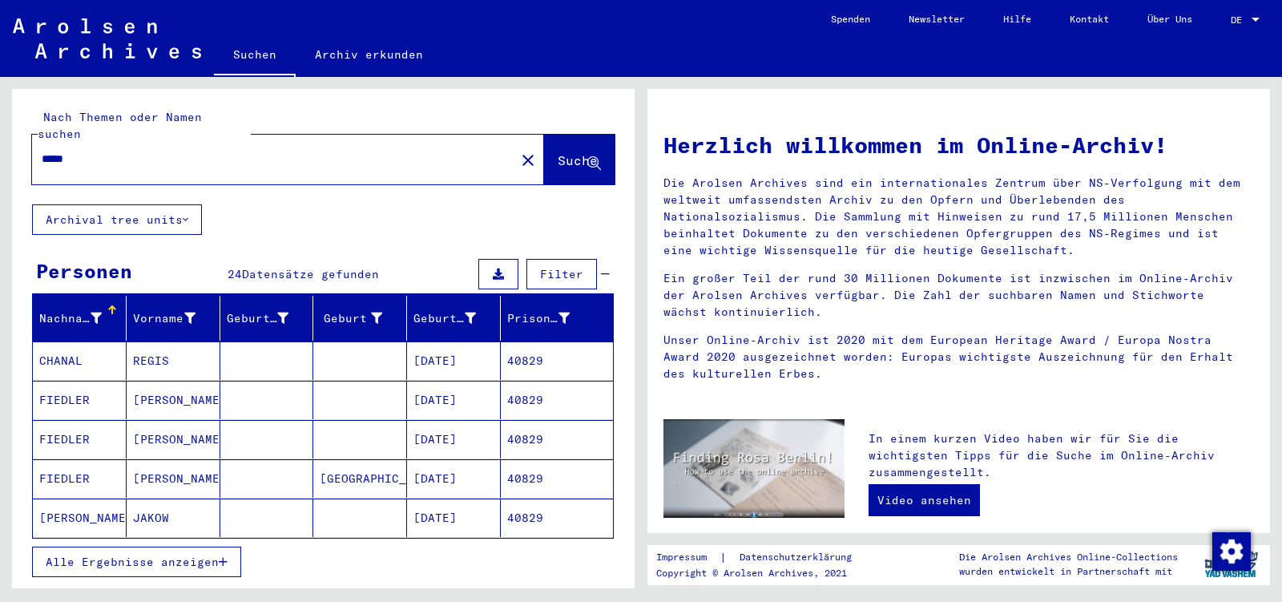
click at [151, 555] on span "Alle Ergebnisse anzeigen" at bounding box center [132, 562] width 173 height 14
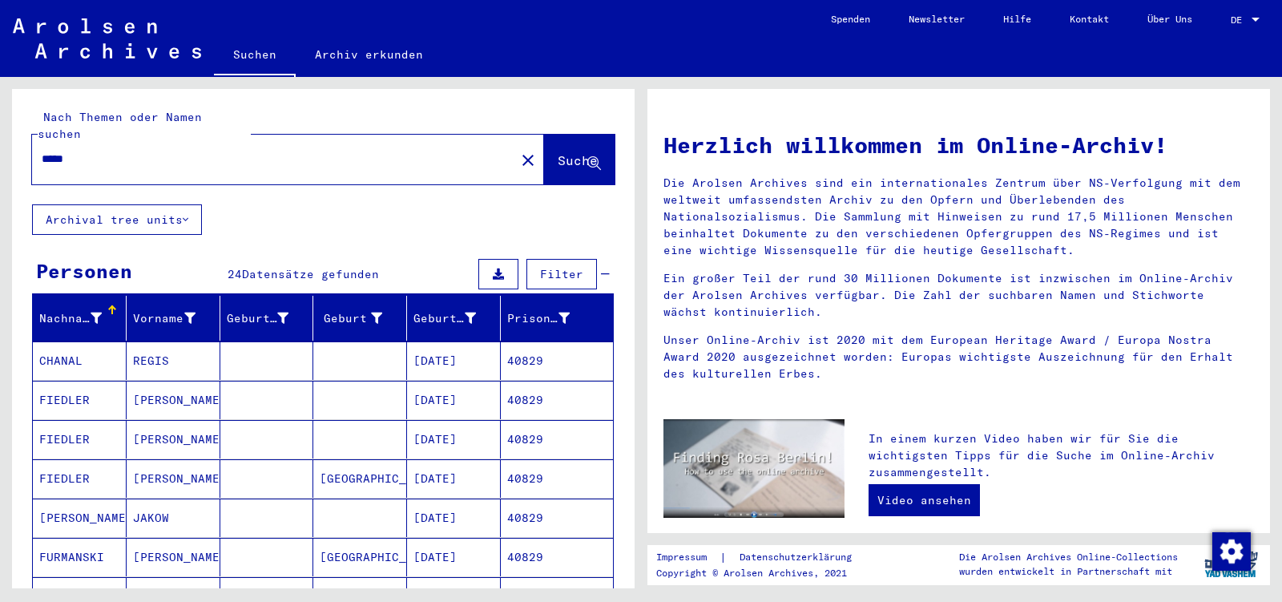
click at [171, 499] on mat-cell "JAKOW" at bounding box center [174, 517] width 94 height 38
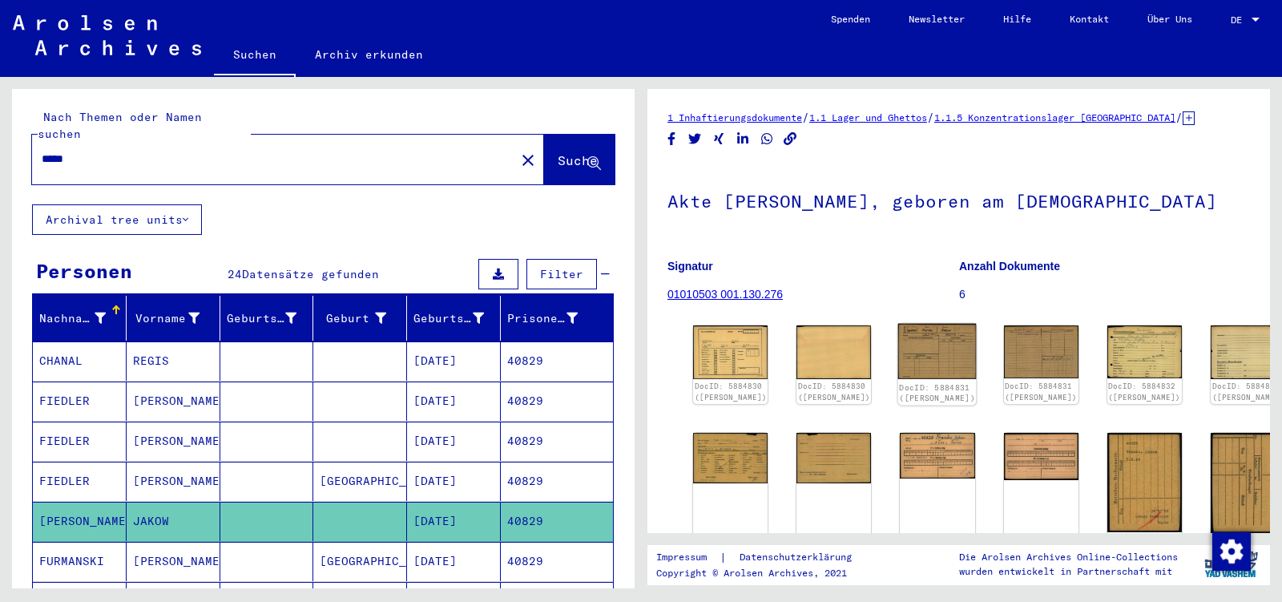
click at [913, 343] on img at bounding box center [937, 351] width 79 height 55
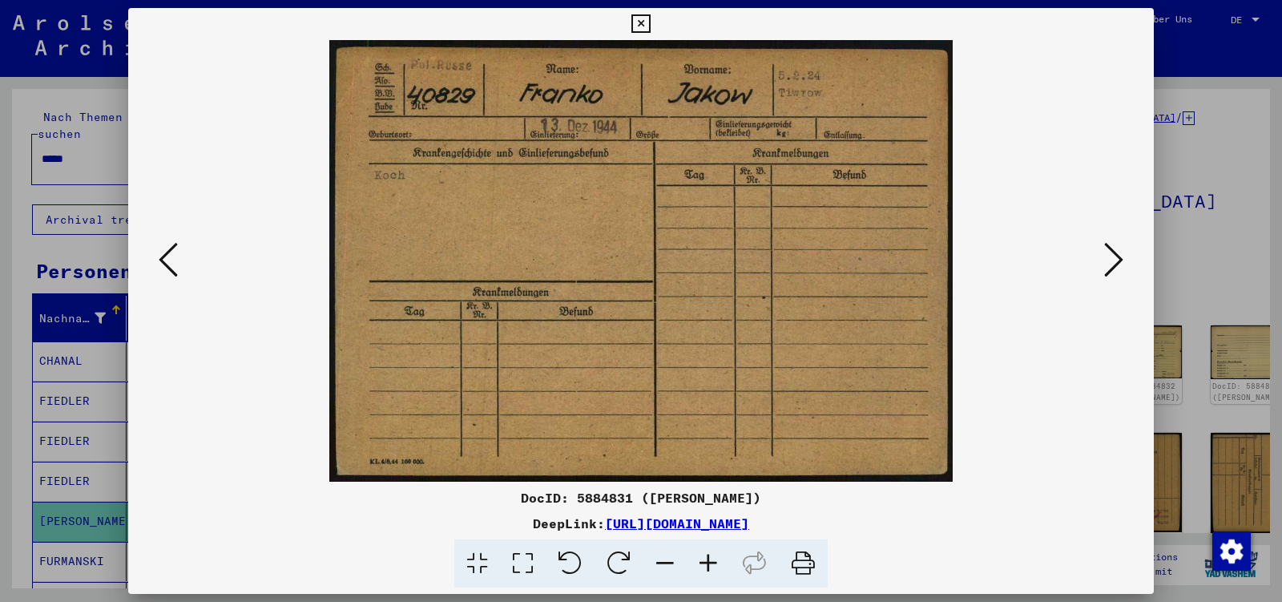
click at [1114, 268] on icon at bounding box center [1113, 259] width 19 height 38
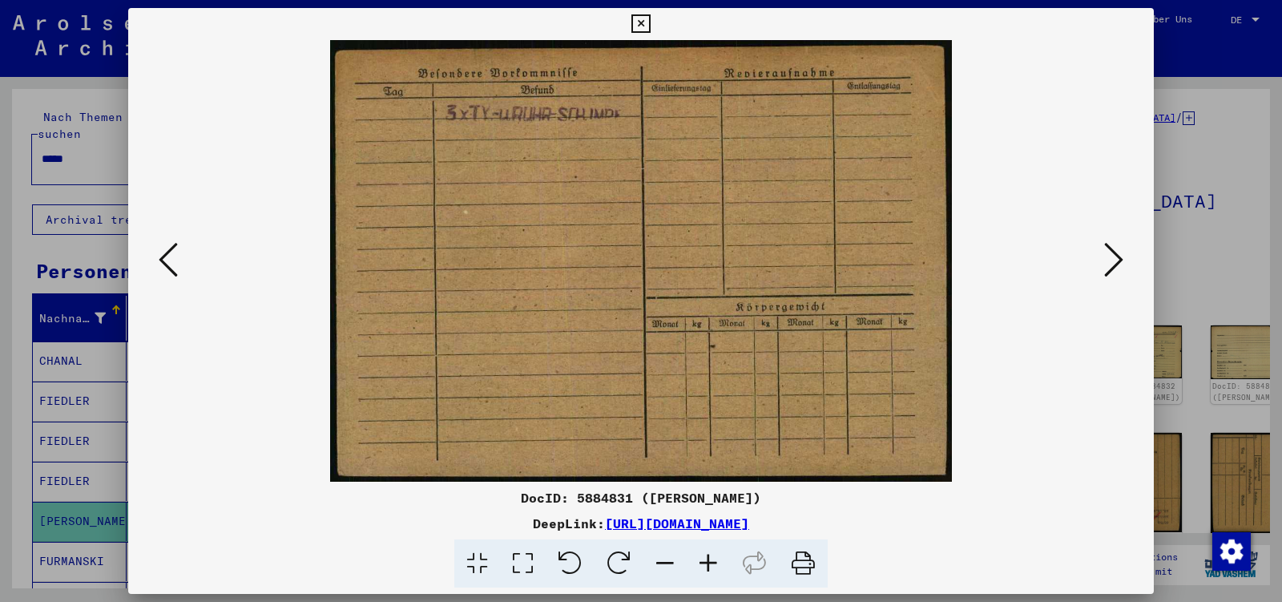
click at [1114, 268] on icon at bounding box center [1113, 259] width 19 height 38
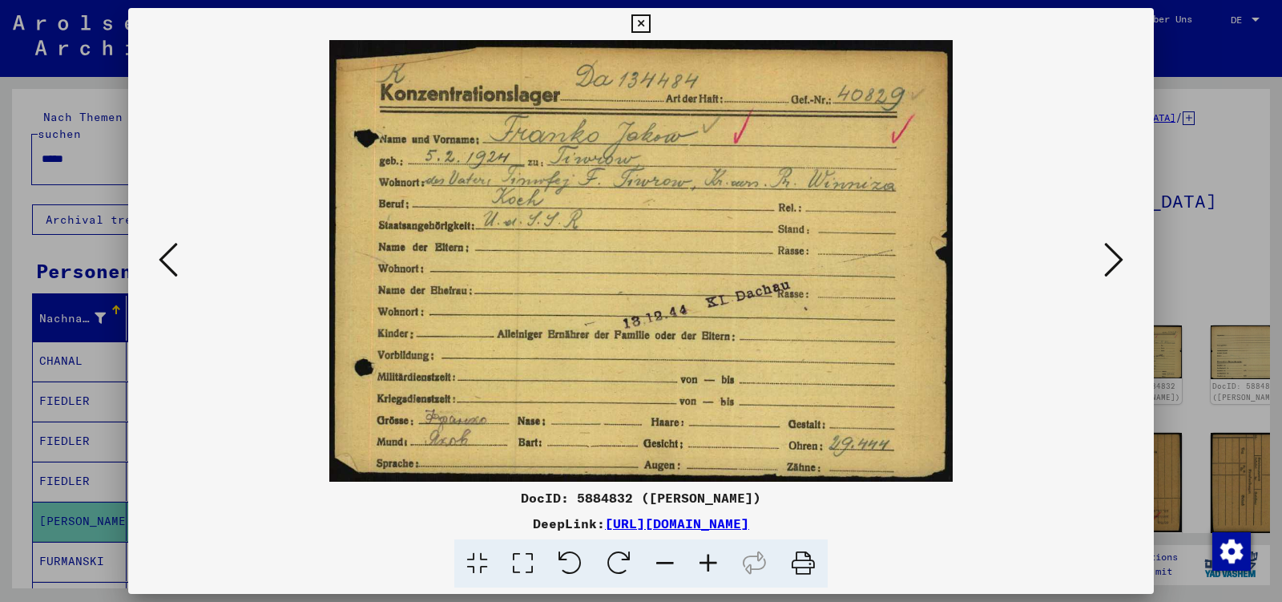
click at [1114, 268] on icon at bounding box center [1113, 259] width 19 height 38
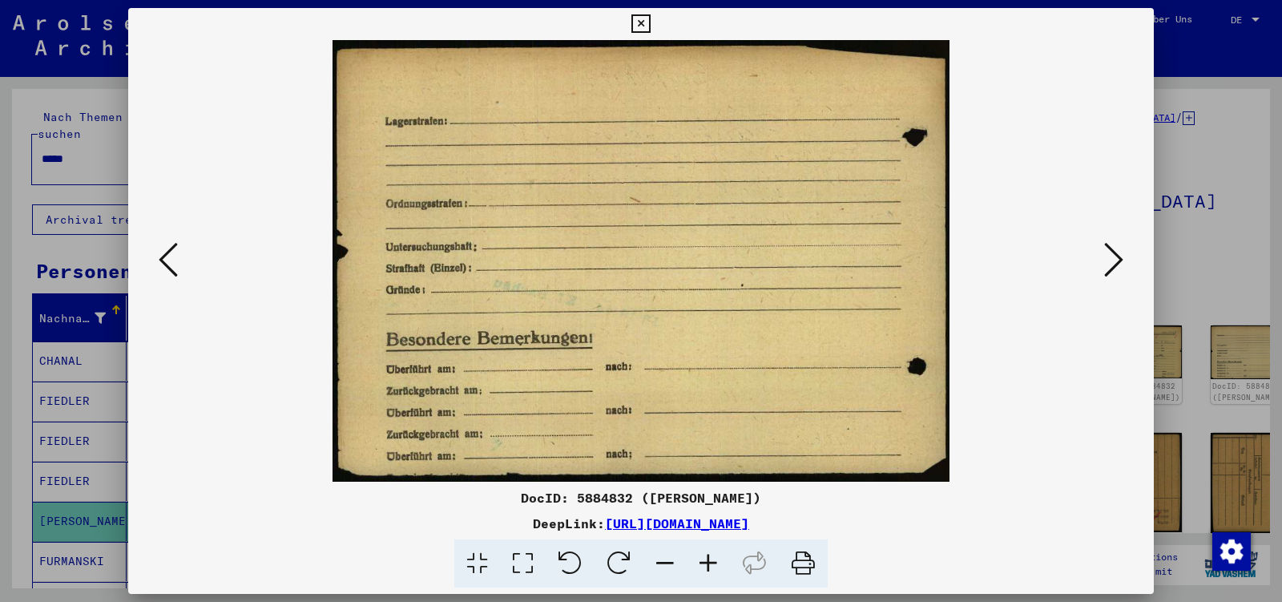
click at [1114, 268] on icon at bounding box center [1113, 259] width 19 height 38
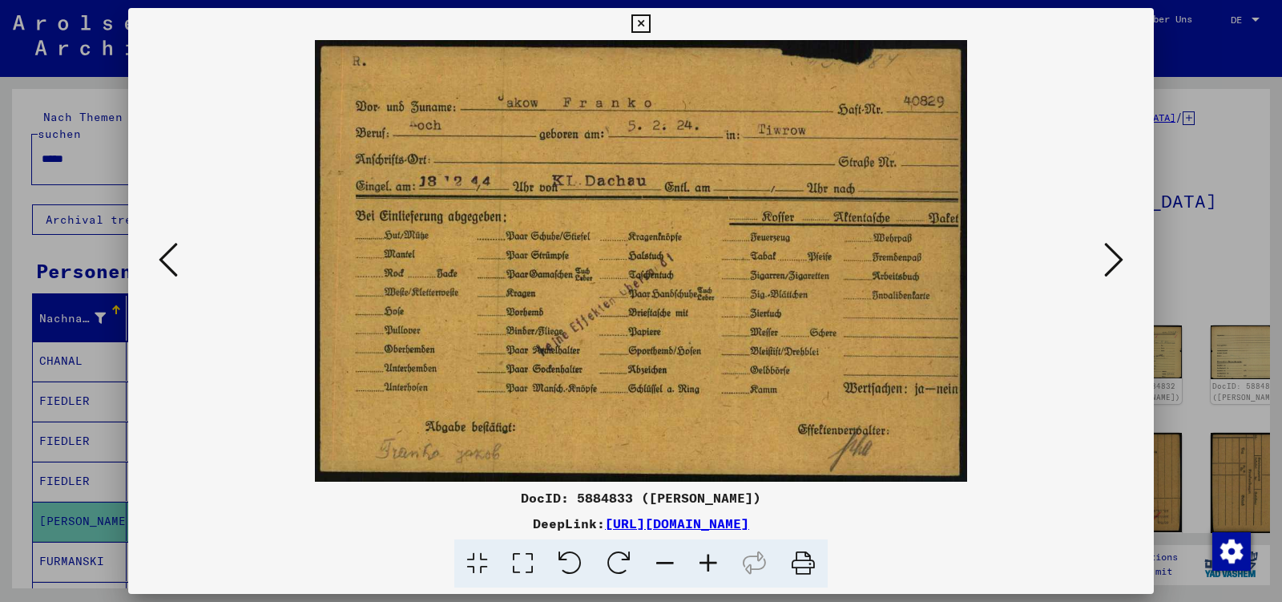
click at [1114, 268] on icon at bounding box center [1113, 259] width 19 height 38
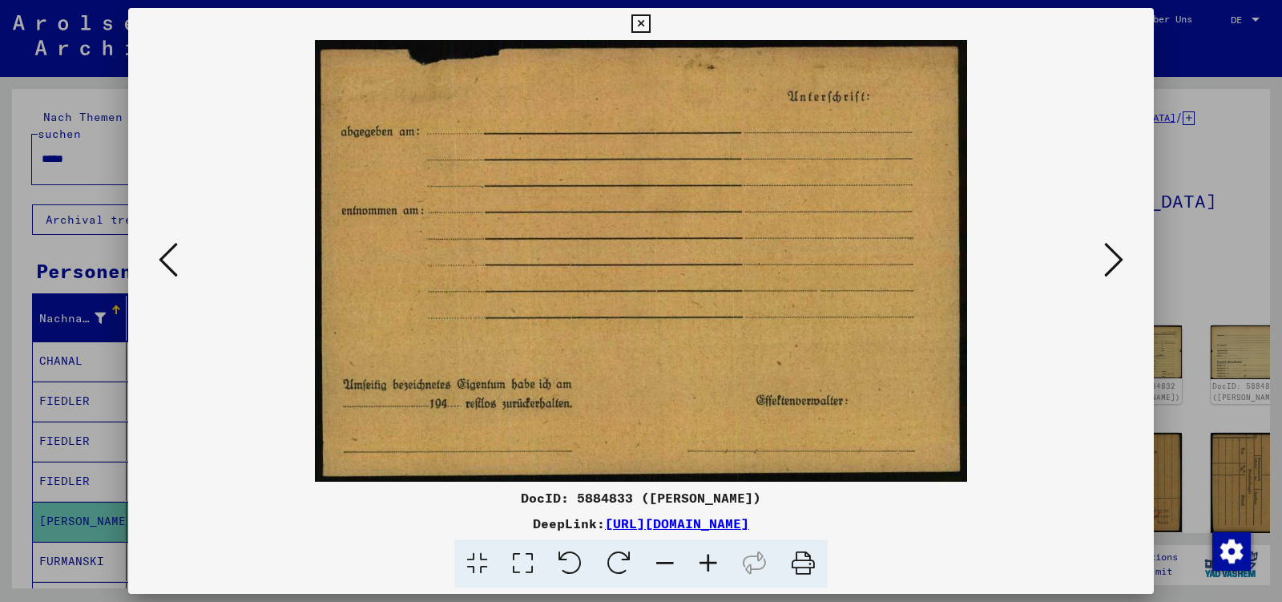
click at [1114, 268] on icon at bounding box center [1113, 259] width 19 height 38
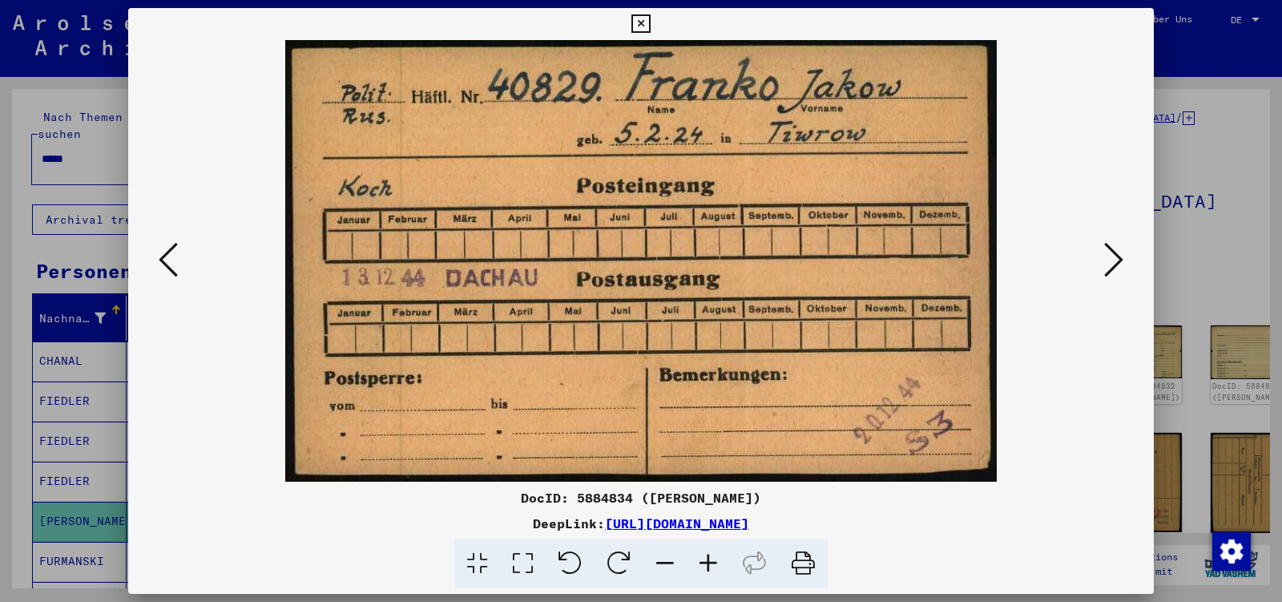
click at [1114, 268] on icon at bounding box center [1113, 259] width 19 height 38
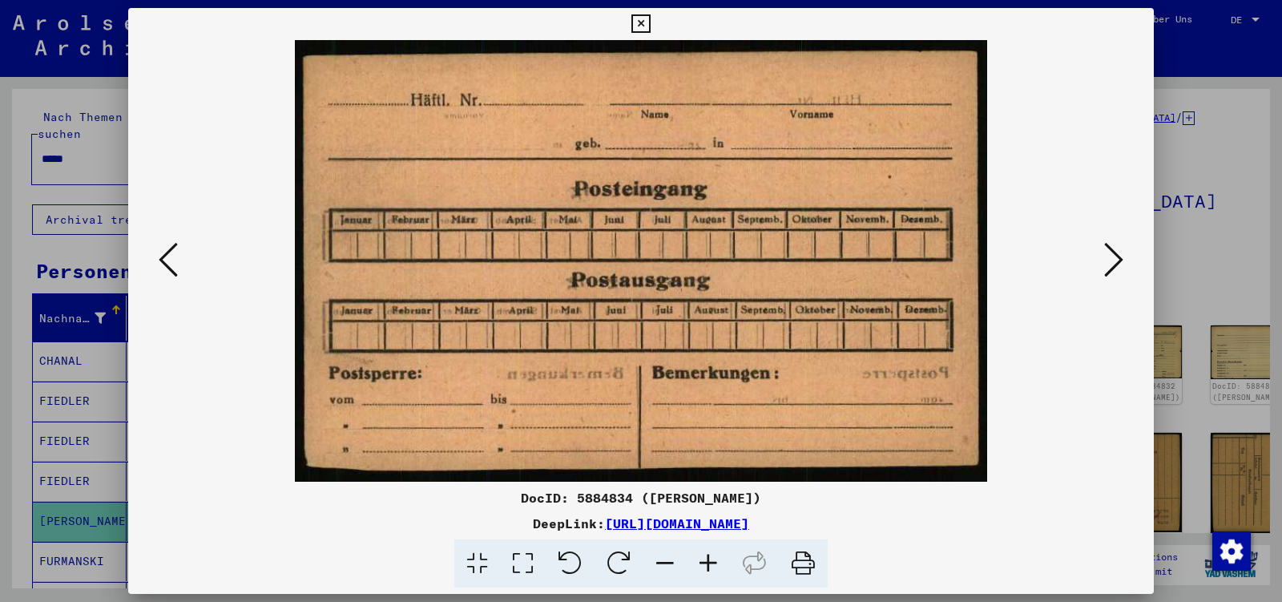
click at [1114, 268] on icon at bounding box center [1113, 259] width 19 height 38
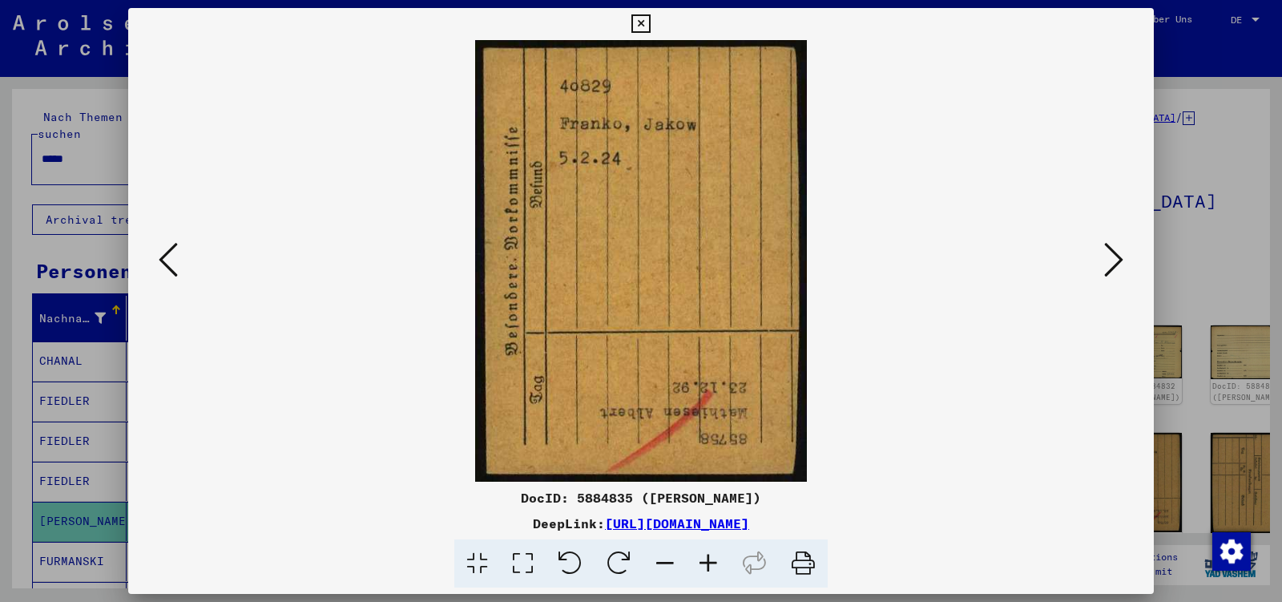
click at [1114, 268] on icon at bounding box center [1113, 259] width 19 height 38
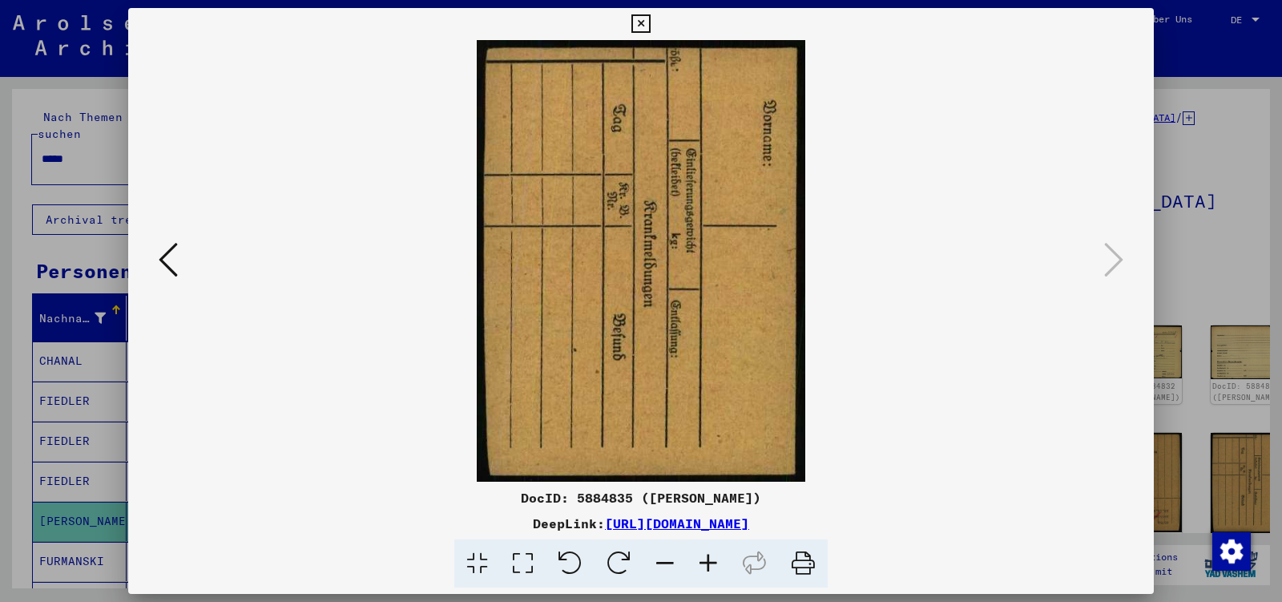
click at [650, 25] on icon at bounding box center [640, 23] width 18 height 19
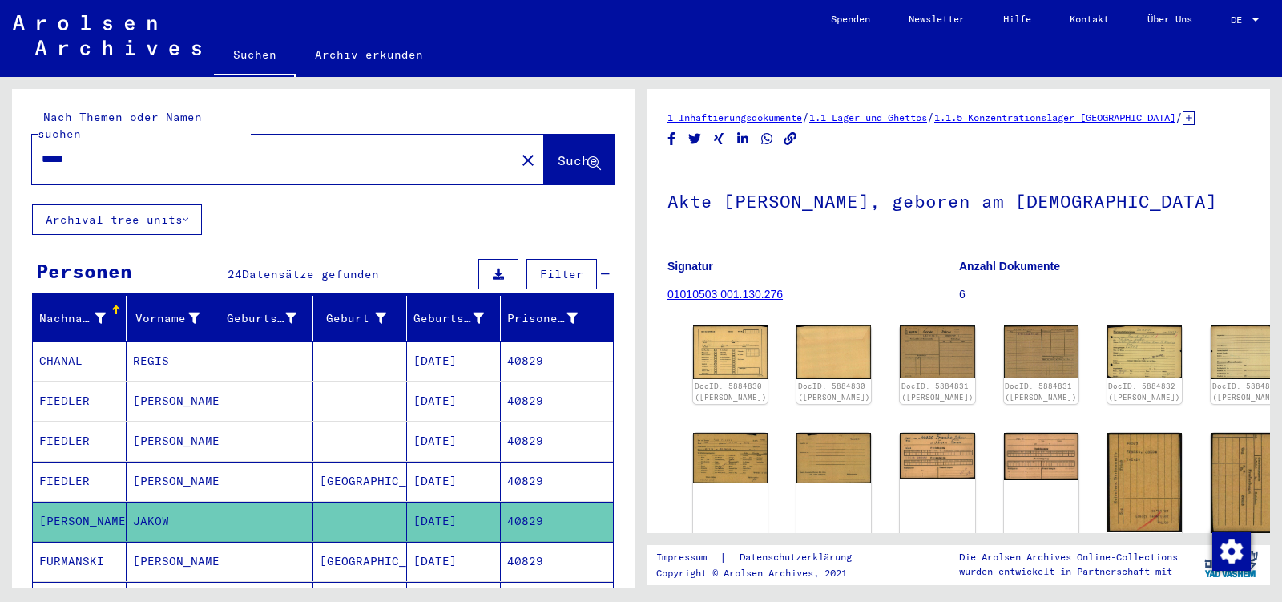
click at [105, 151] on input "*****" at bounding box center [274, 159] width 464 height 17
